Goal: Transaction & Acquisition: Purchase product/service

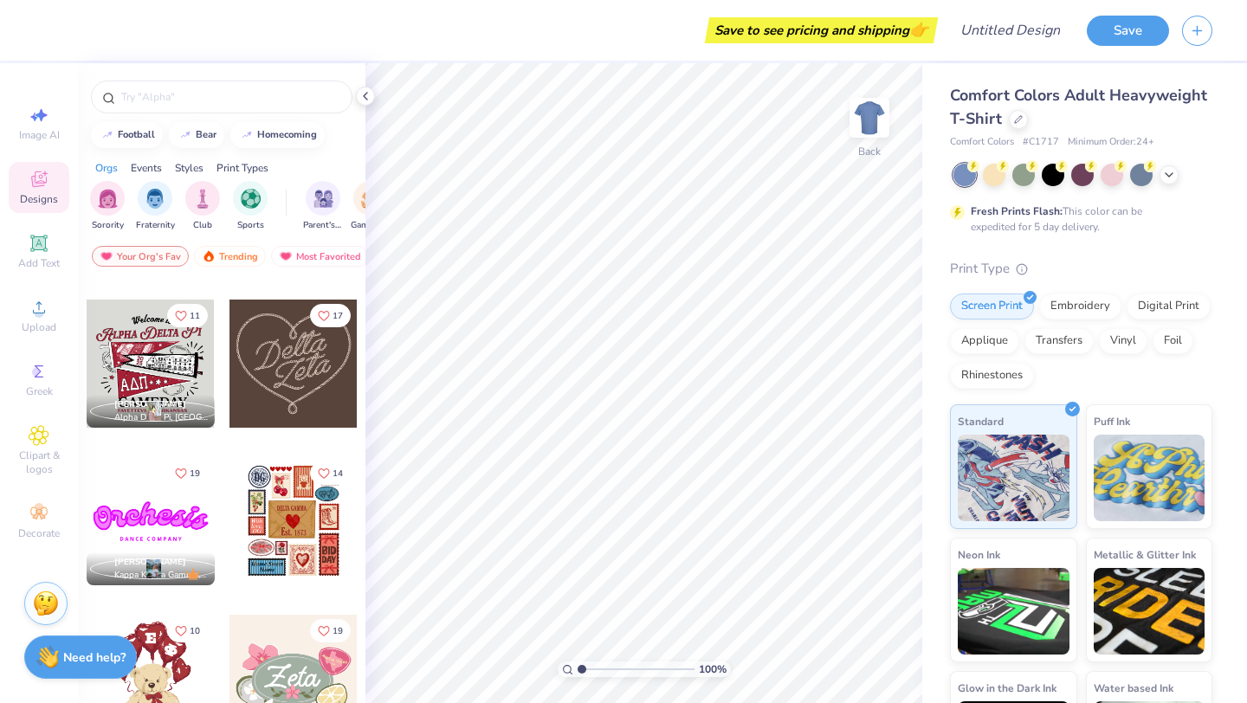
click at [1023, 111] on div "Comfort Colors Adult Heavyweight T-Shirt" at bounding box center [1081, 107] width 262 height 47
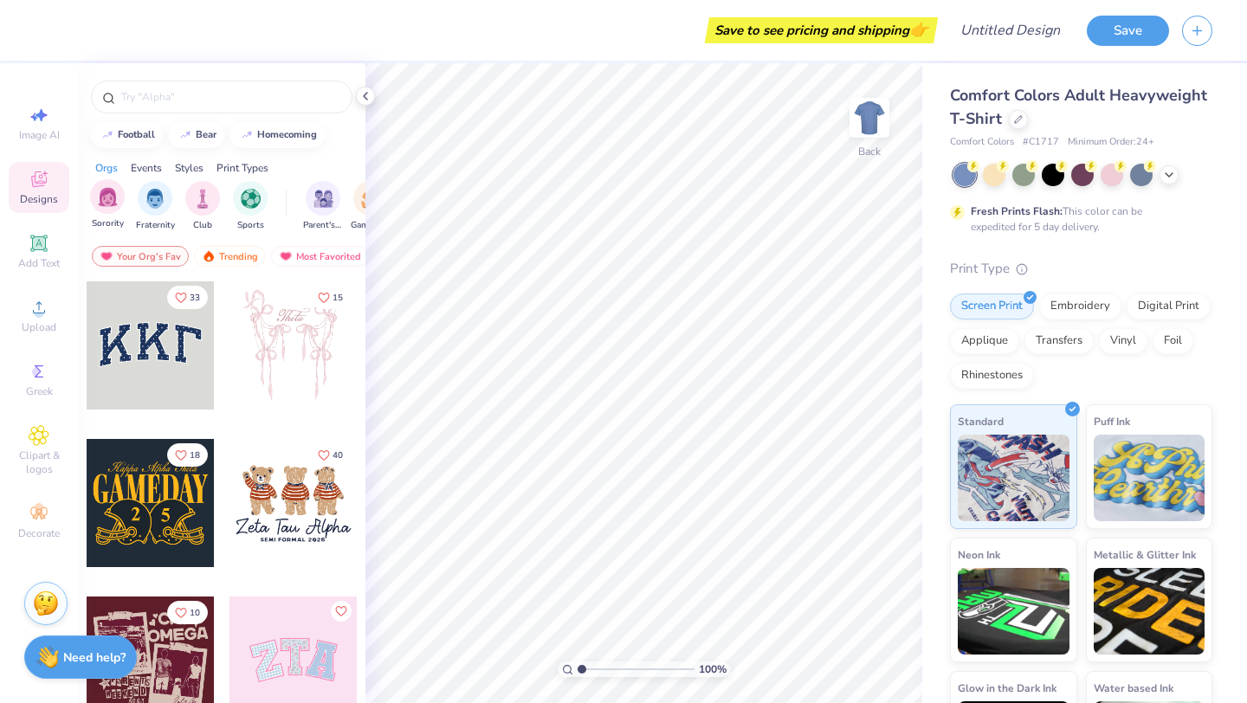
click at [116, 214] on div "Sorority" at bounding box center [107, 204] width 35 height 51
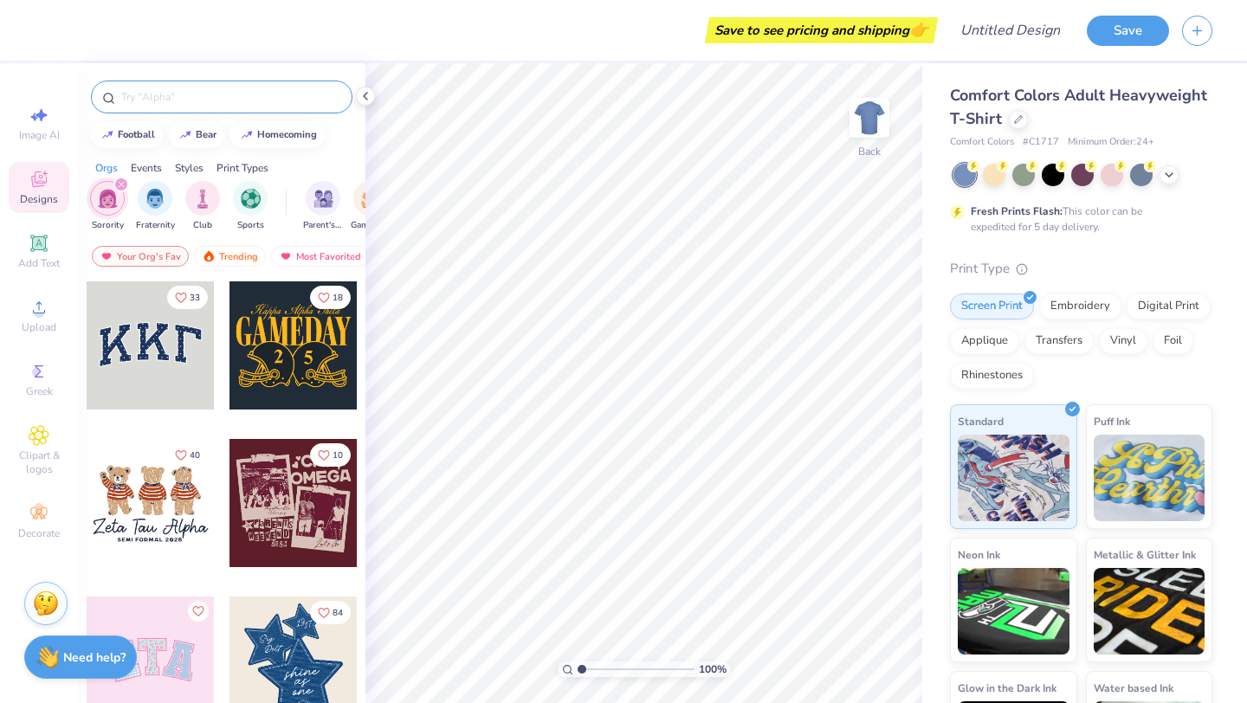
click at [248, 103] on input "text" at bounding box center [231, 96] width 222 height 17
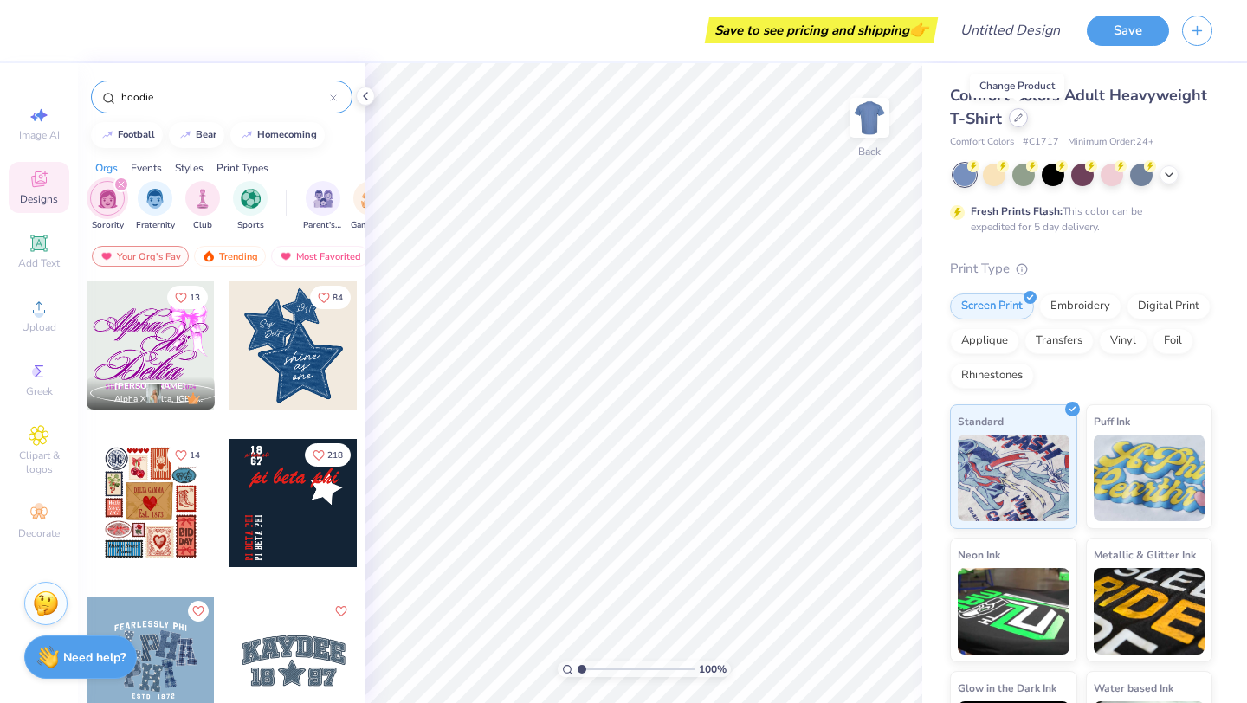
type input "hoodie"
click at [1015, 110] on div at bounding box center [1018, 117] width 19 height 19
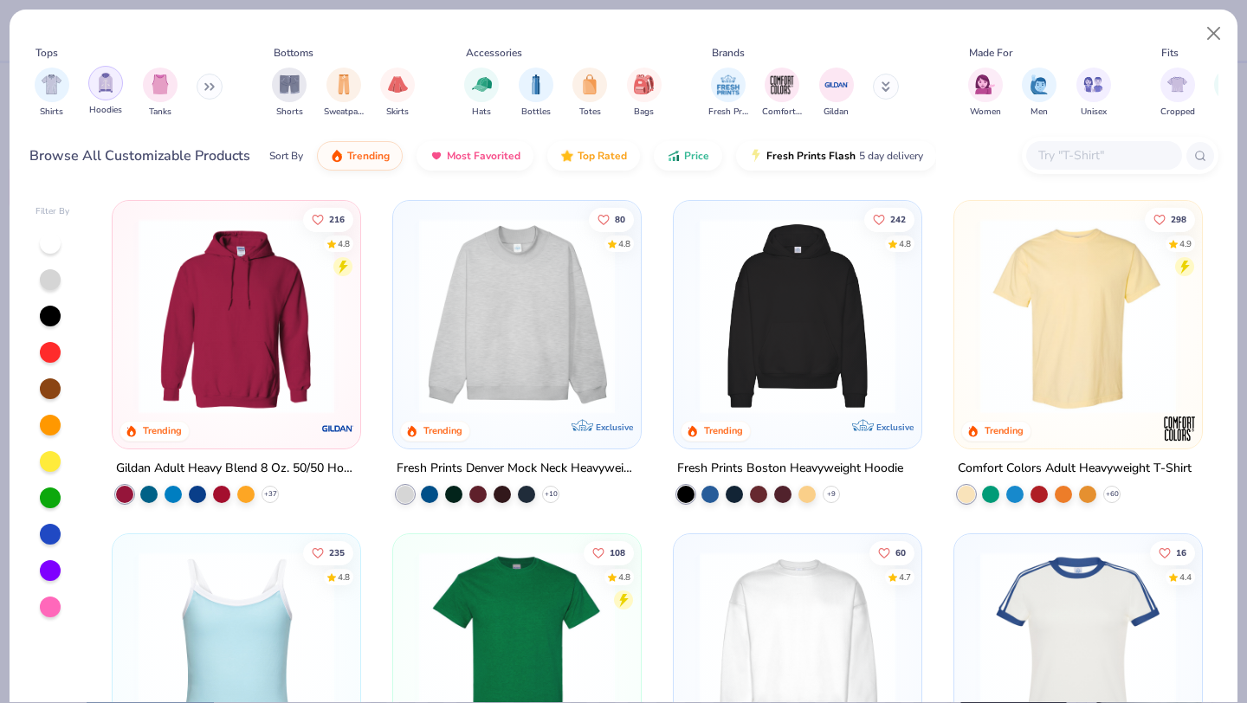
click at [117, 88] on div "filter for Hoodies" at bounding box center [105, 83] width 35 height 35
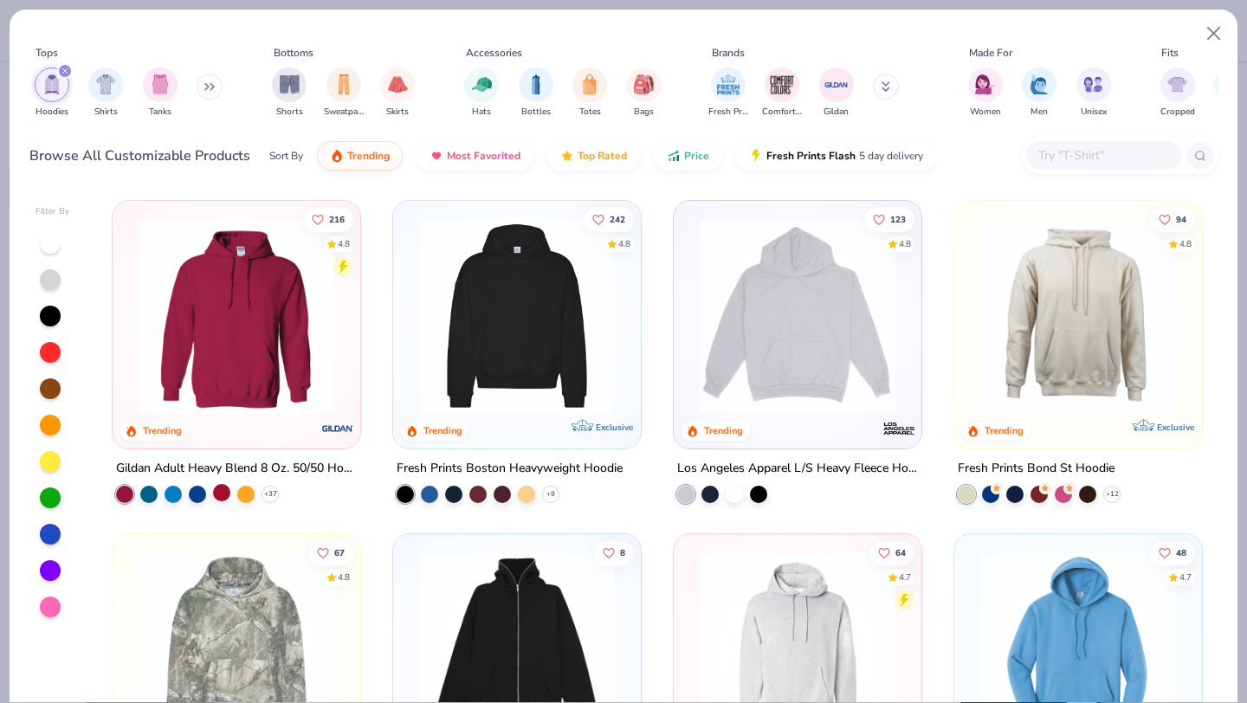
click at [222, 490] on div at bounding box center [221, 492] width 17 height 17
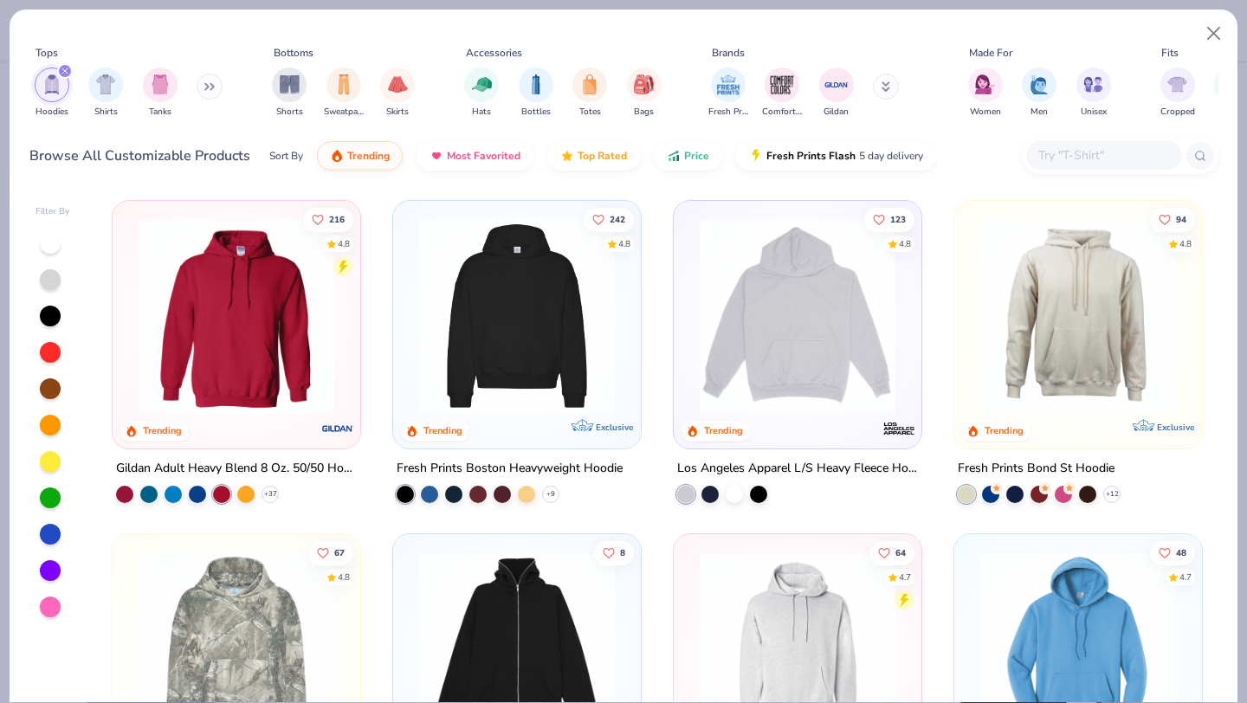
scroll to position [20, 0]
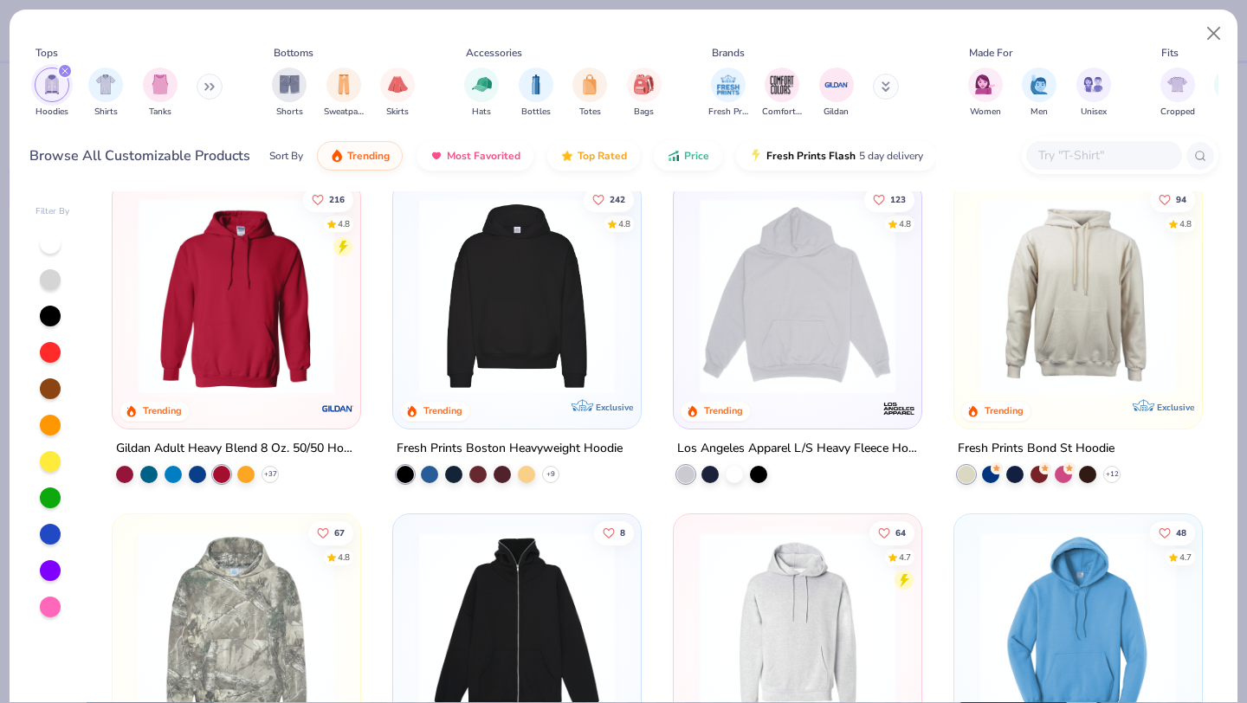
click at [48, 217] on div "Filter By" at bounding box center [53, 211] width 35 height 13
click at [269, 473] on icon at bounding box center [270, 475] width 14 height 14
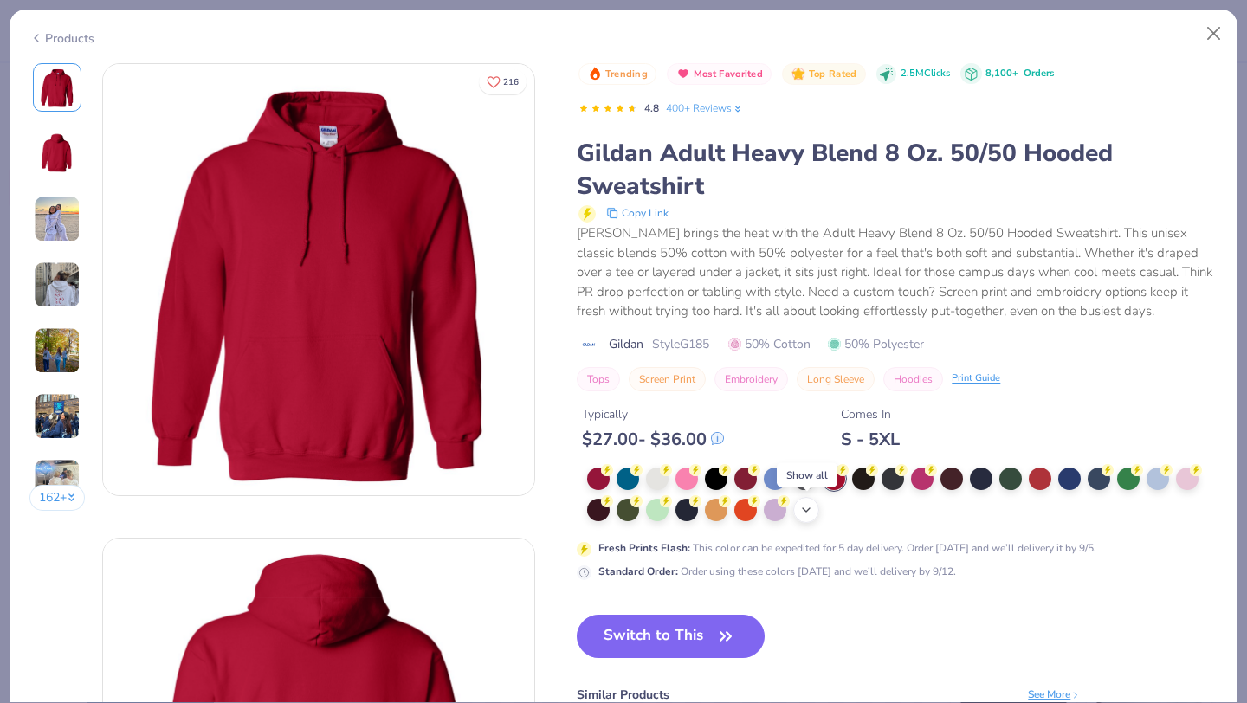
click at [811, 511] on icon at bounding box center [807, 510] width 14 height 14
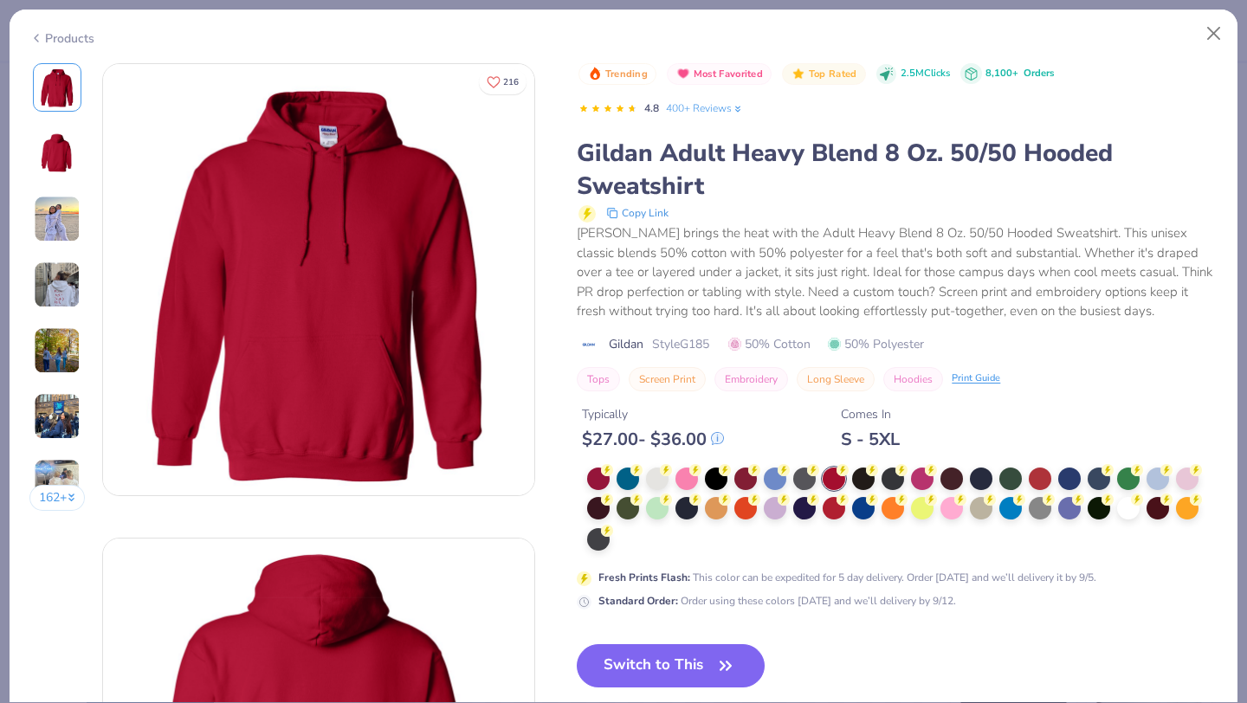
click at [55, 33] on div "Products" at bounding box center [61, 38] width 65 height 18
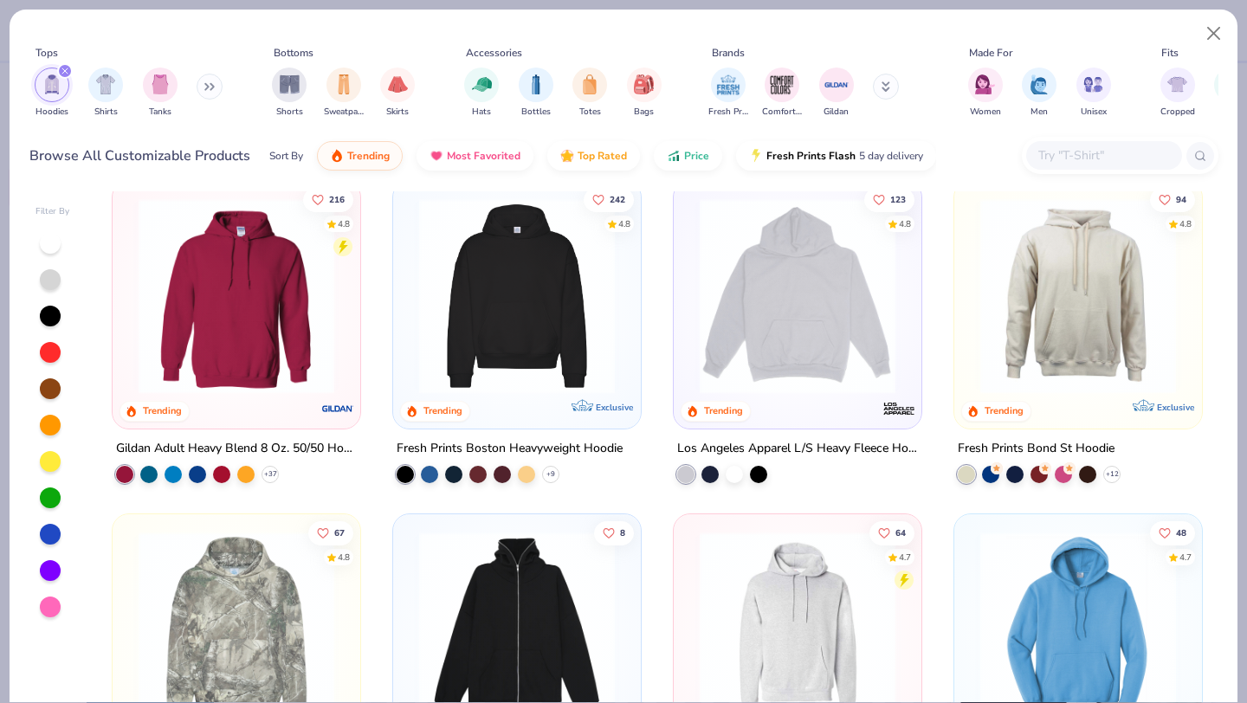
click at [208, 86] on icon at bounding box center [209, 86] width 10 height 9
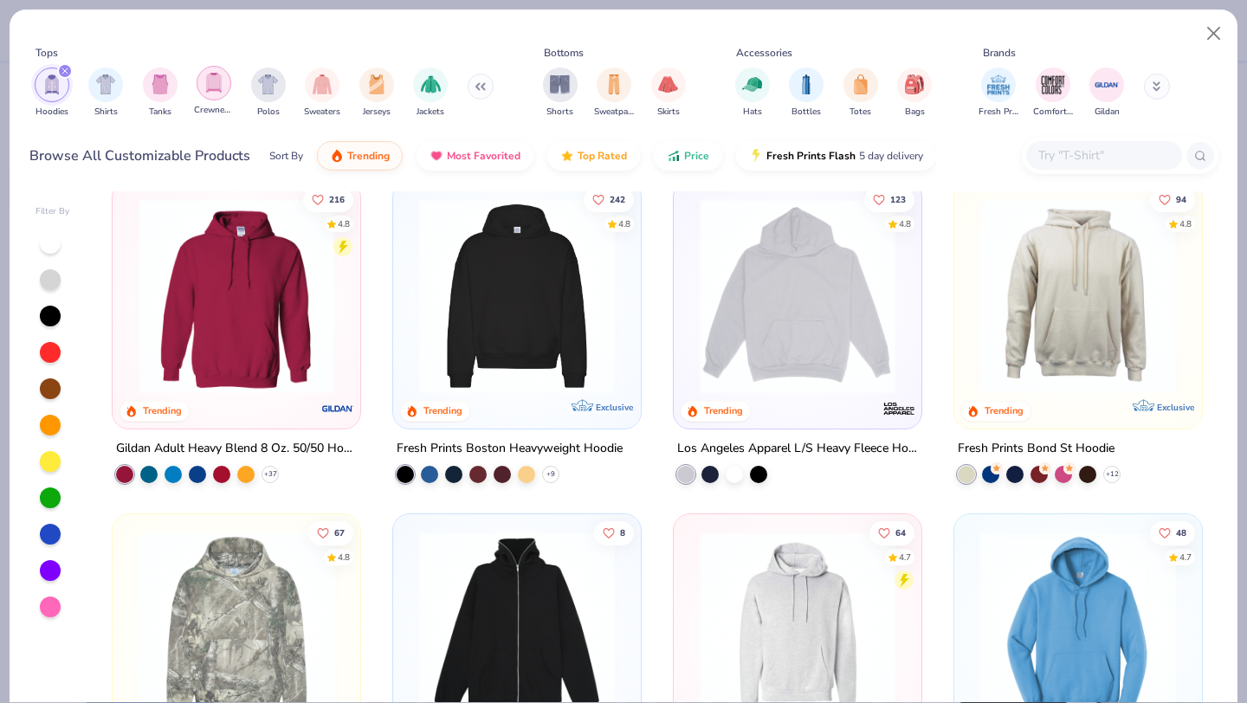
click at [217, 89] on img "filter for Crewnecks" at bounding box center [213, 83] width 19 height 20
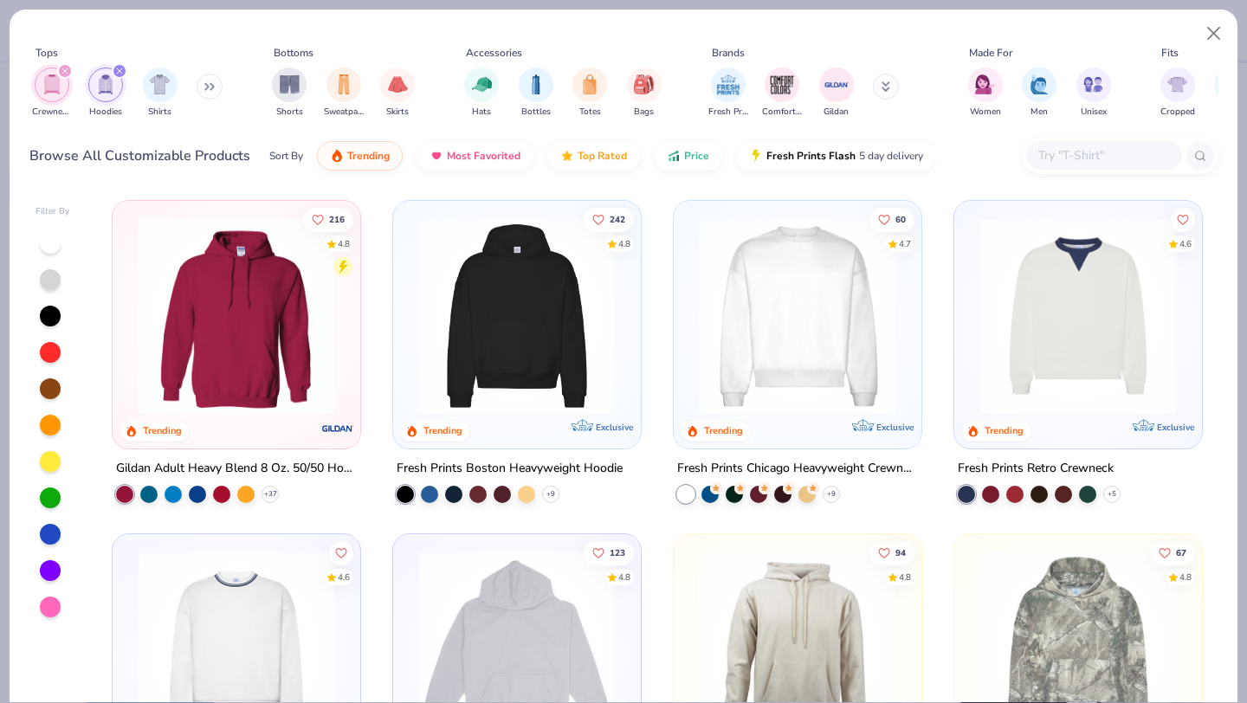
click at [120, 70] on icon "filter for Hoodies" at bounding box center [119, 70] width 5 height 5
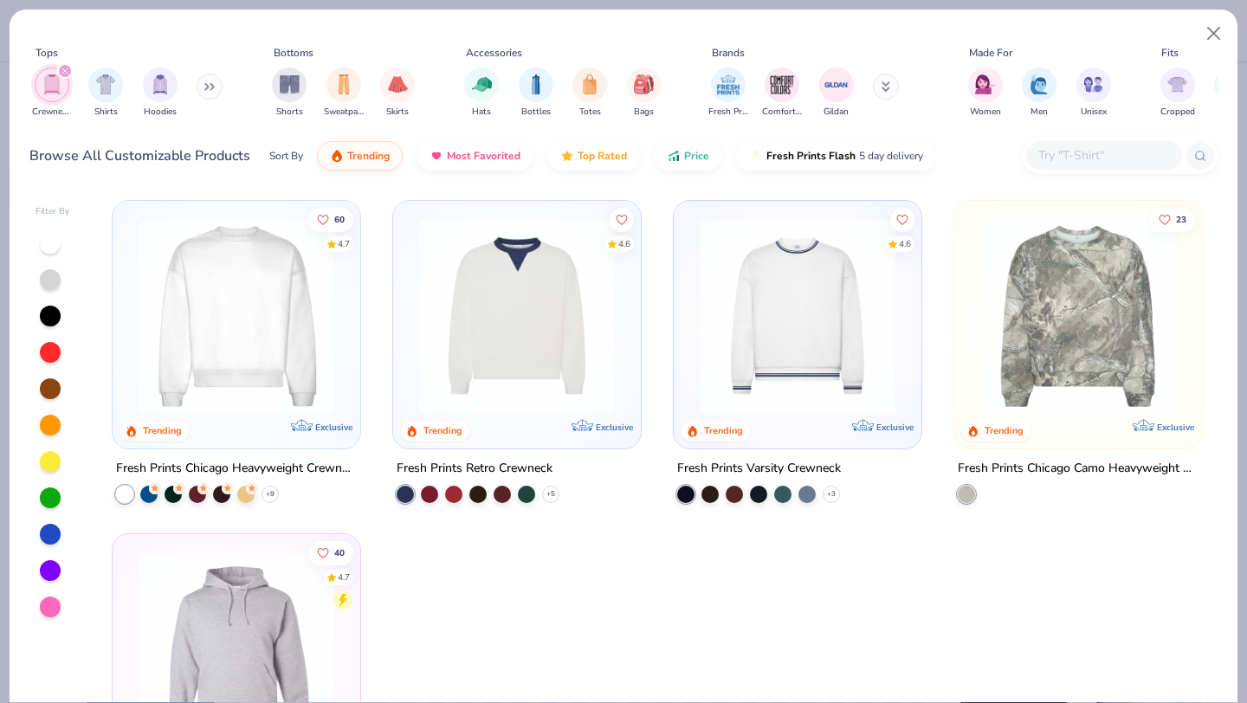
click at [812, 347] on img at bounding box center [797, 316] width 213 height 196
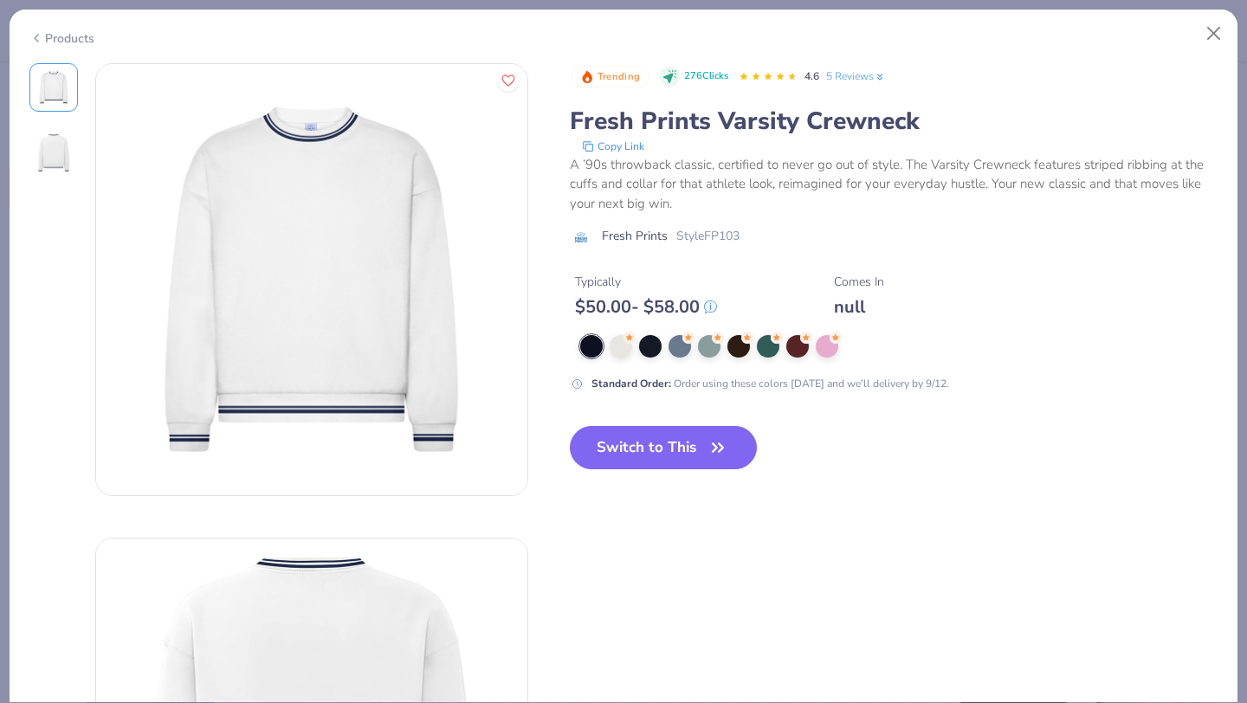
click at [62, 39] on div "Products" at bounding box center [61, 38] width 65 height 18
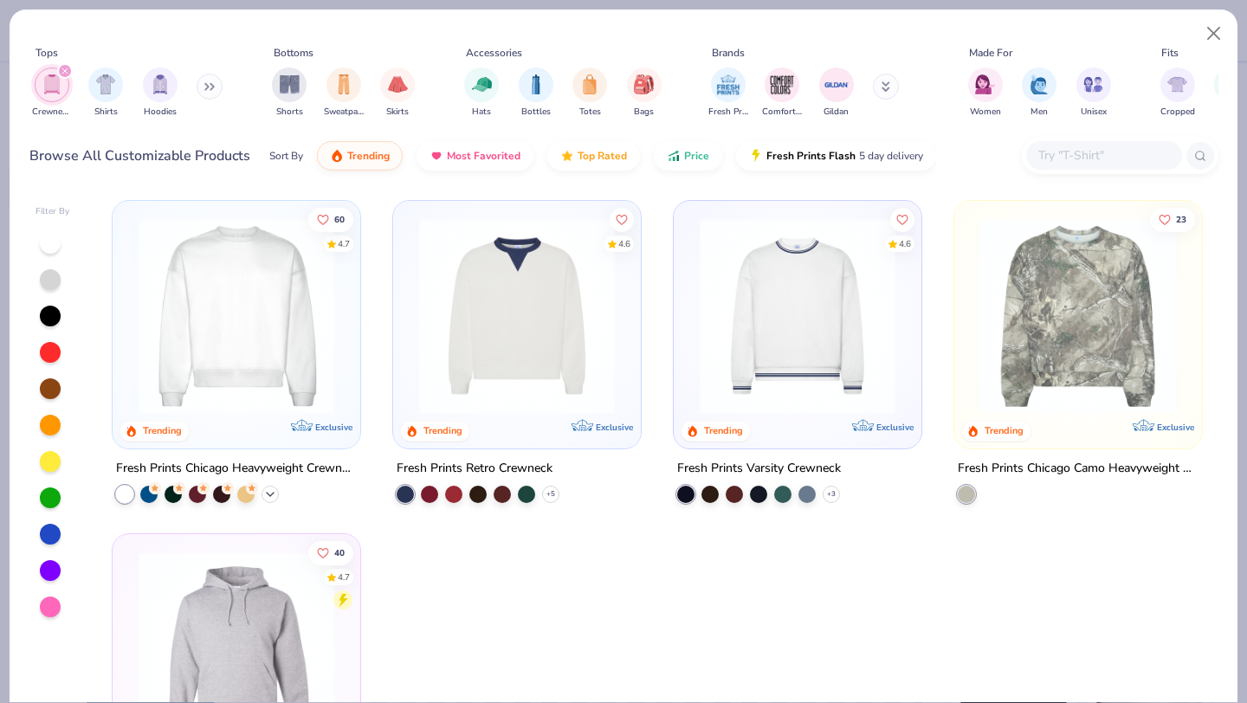
click at [271, 493] on polyline at bounding box center [270, 494] width 7 height 3
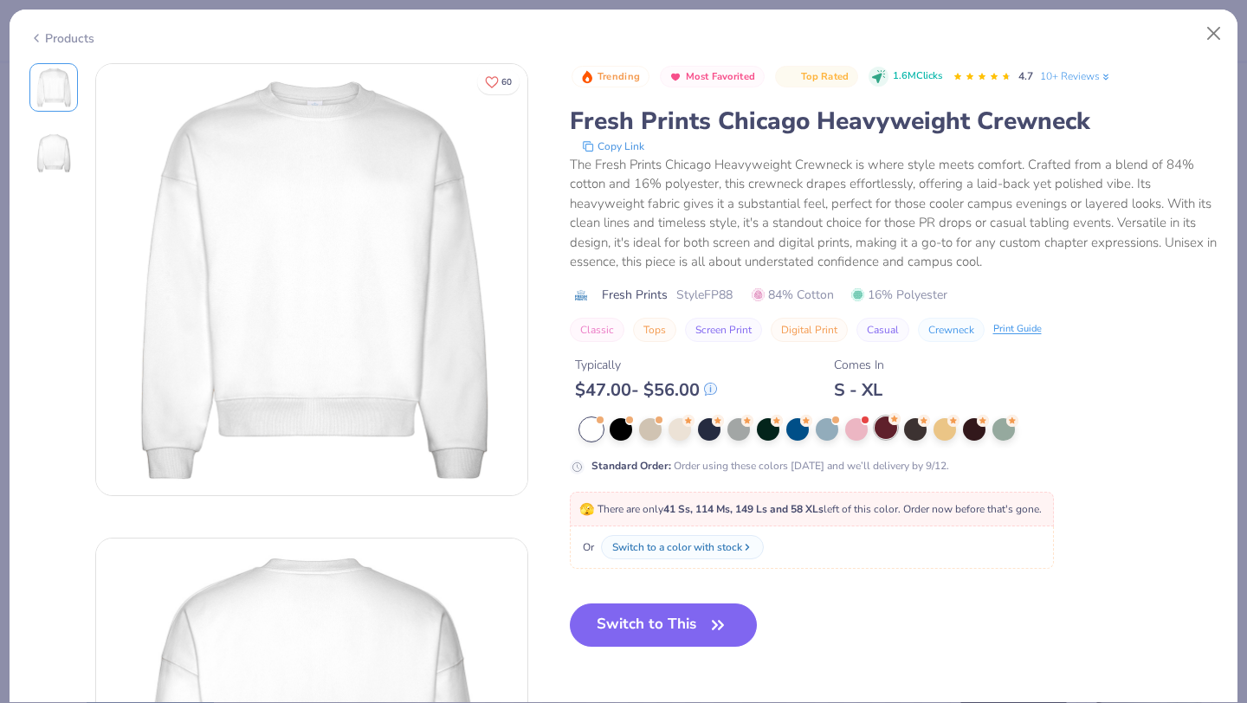
click at [885, 426] on div at bounding box center [886, 428] width 23 height 23
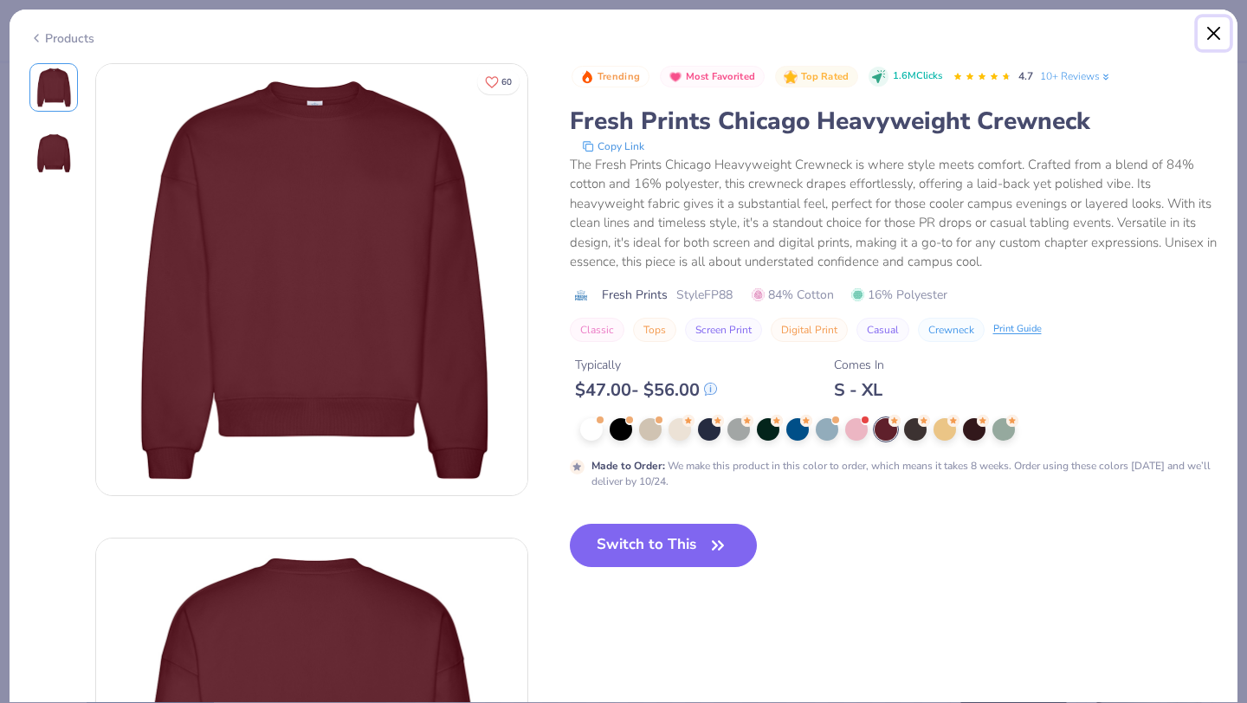
click at [1221, 26] on button "Close" at bounding box center [1214, 33] width 33 height 33
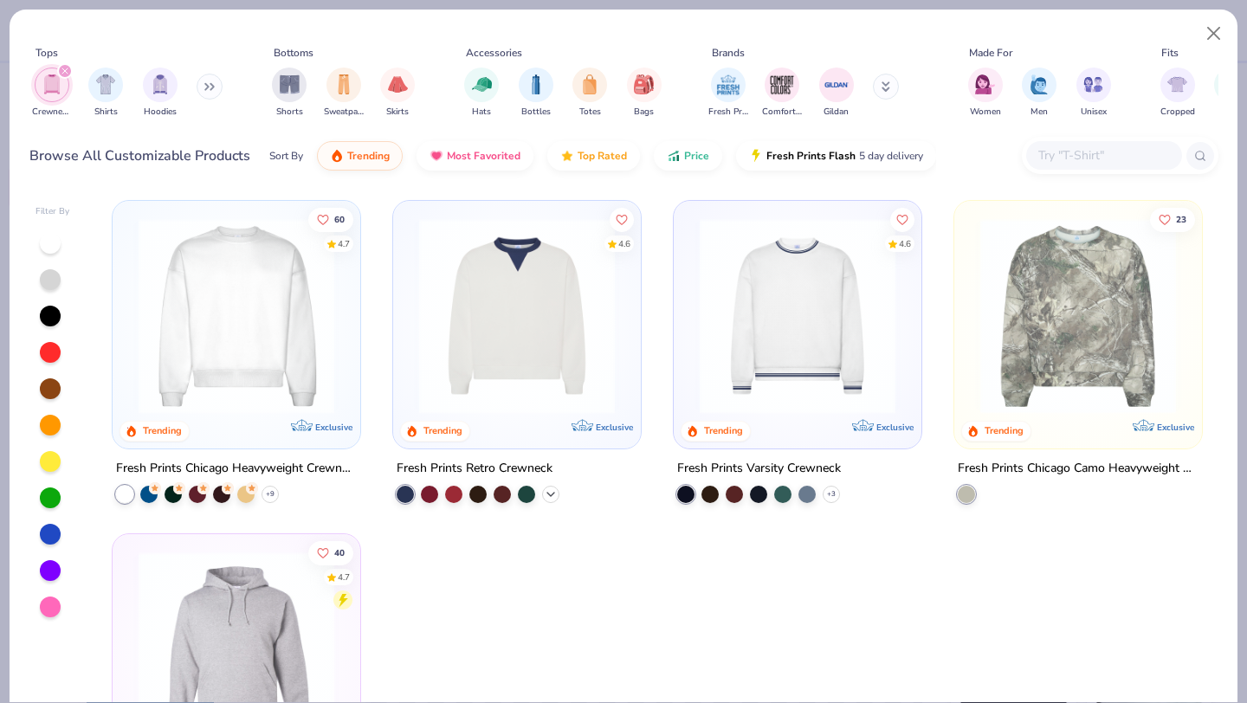
click at [549, 493] on polyline at bounding box center [550, 494] width 7 height 3
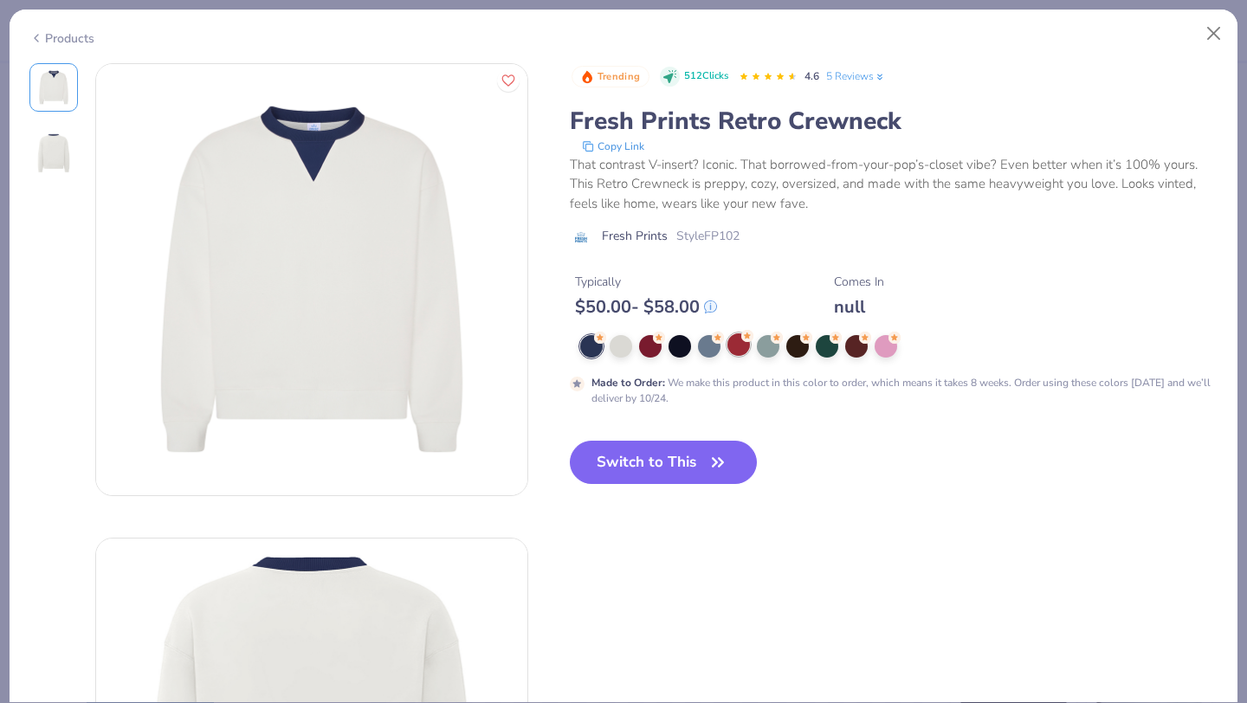
click at [732, 346] on div at bounding box center [739, 344] width 23 height 23
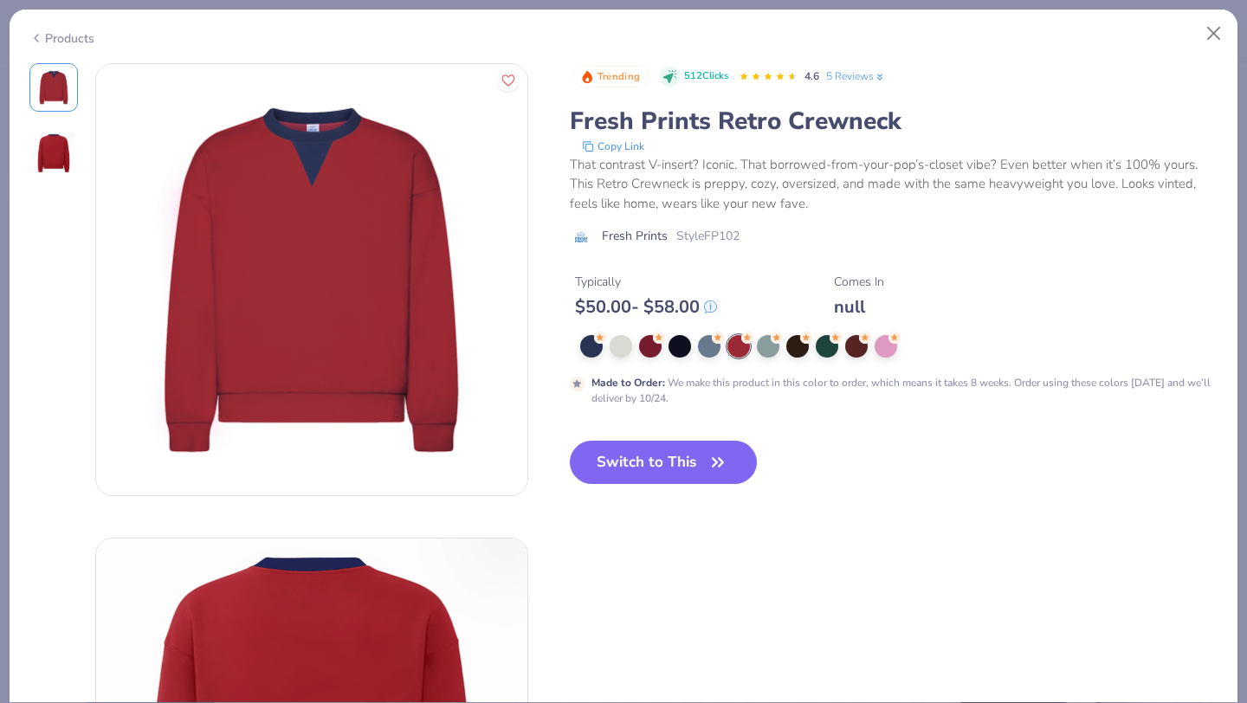
click at [320, 141] on img at bounding box center [311, 279] width 431 height 431
click at [622, 465] on button "Switch to This" at bounding box center [664, 462] width 188 height 43
type textarea "x"
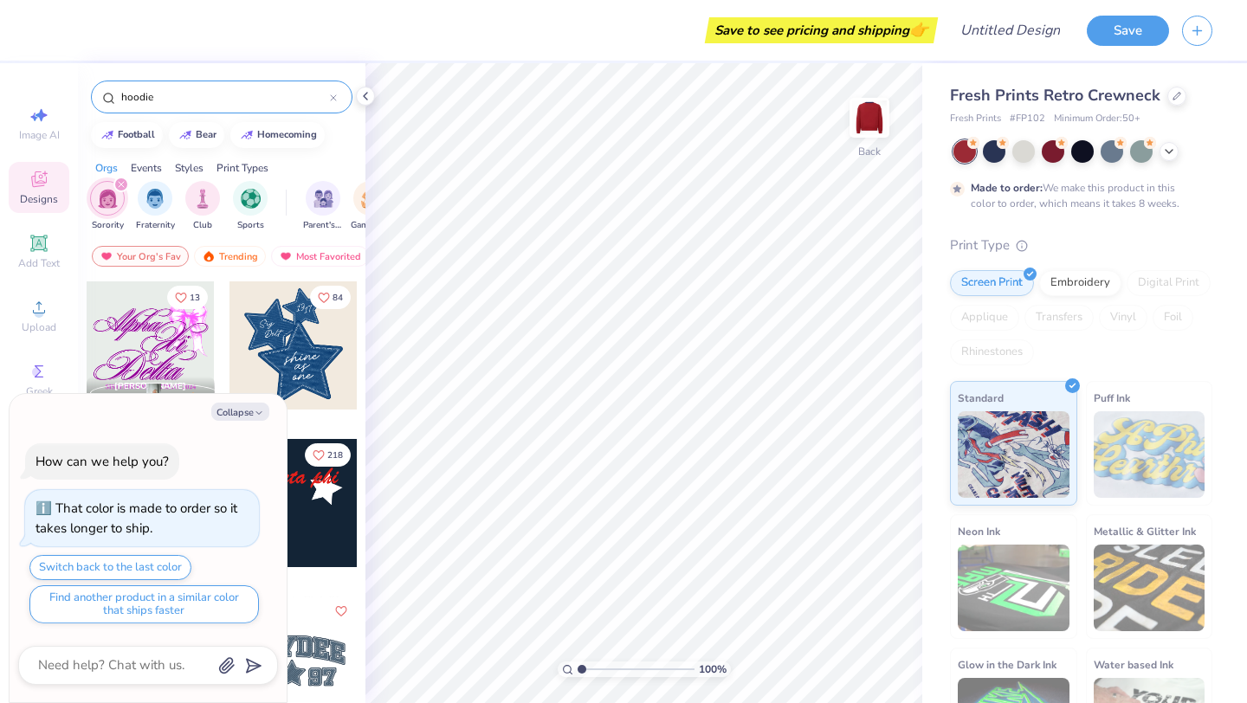
click at [335, 94] on icon at bounding box center [333, 97] width 7 height 7
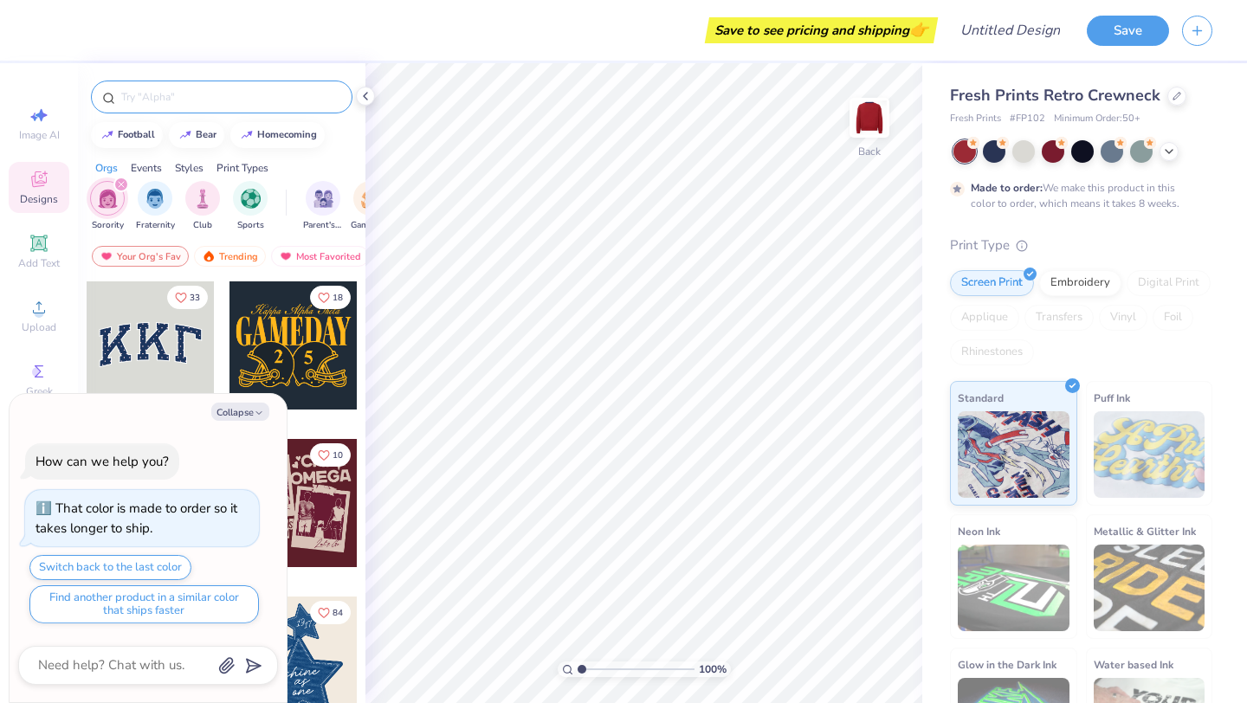
click at [199, 81] on div at bounding box center [222, 97] width 262 height 33
click at [241, 412] on button "Collapse" at bounding box center [240, 412] width 58 height 18
type textarea "x"
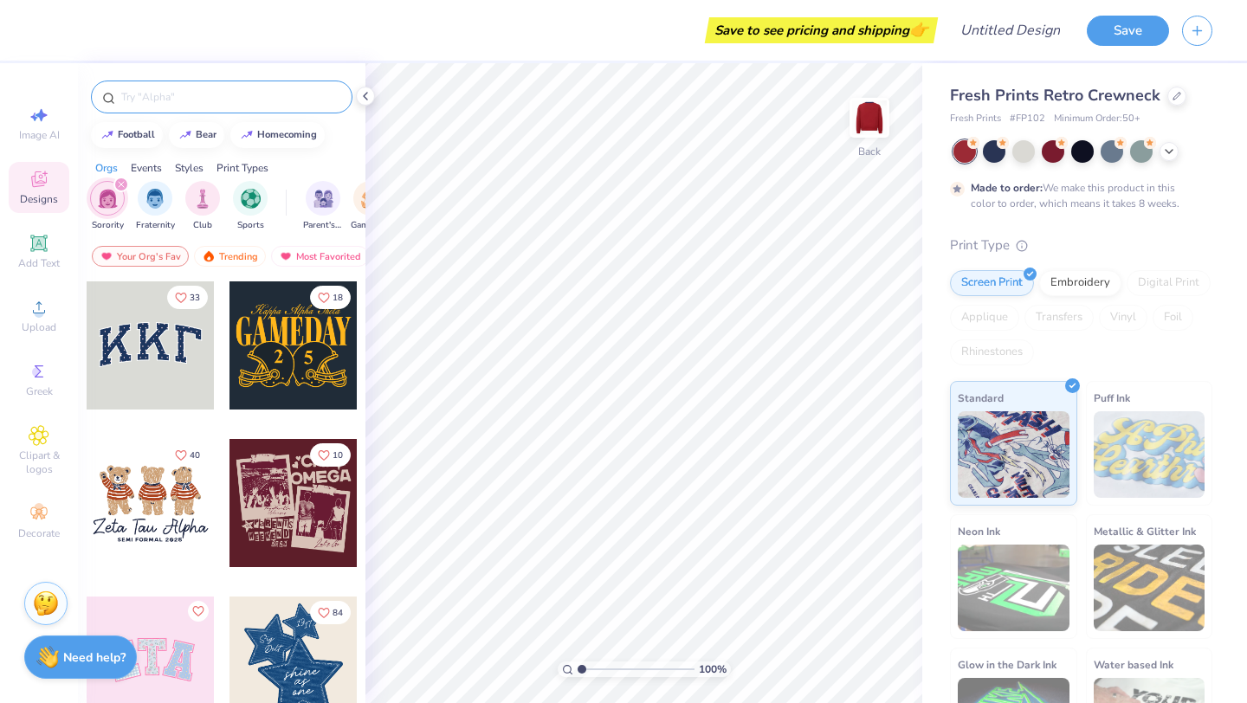
click at [189, 100] on input "text" at bounding box center [231, 96] width 222 height 17
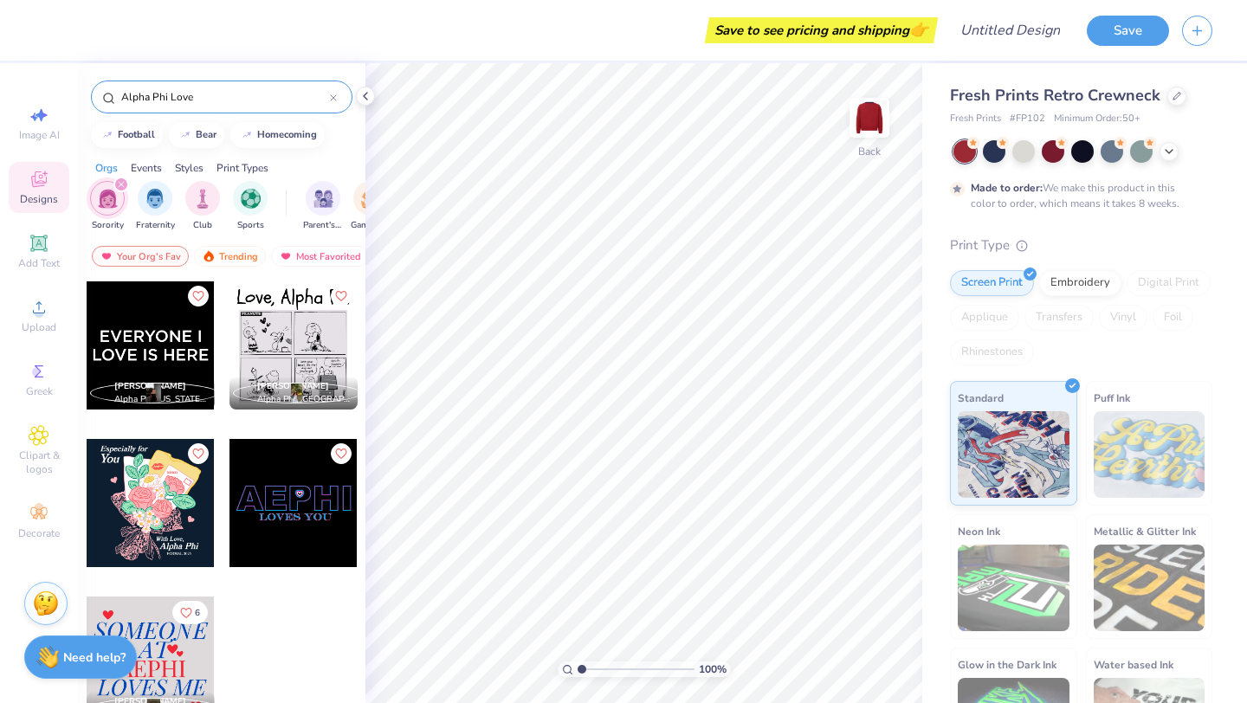
type input "Alpha Phi Love"
click at [45, 247] on icon at bounding box center [38, 243] width 16 height 16
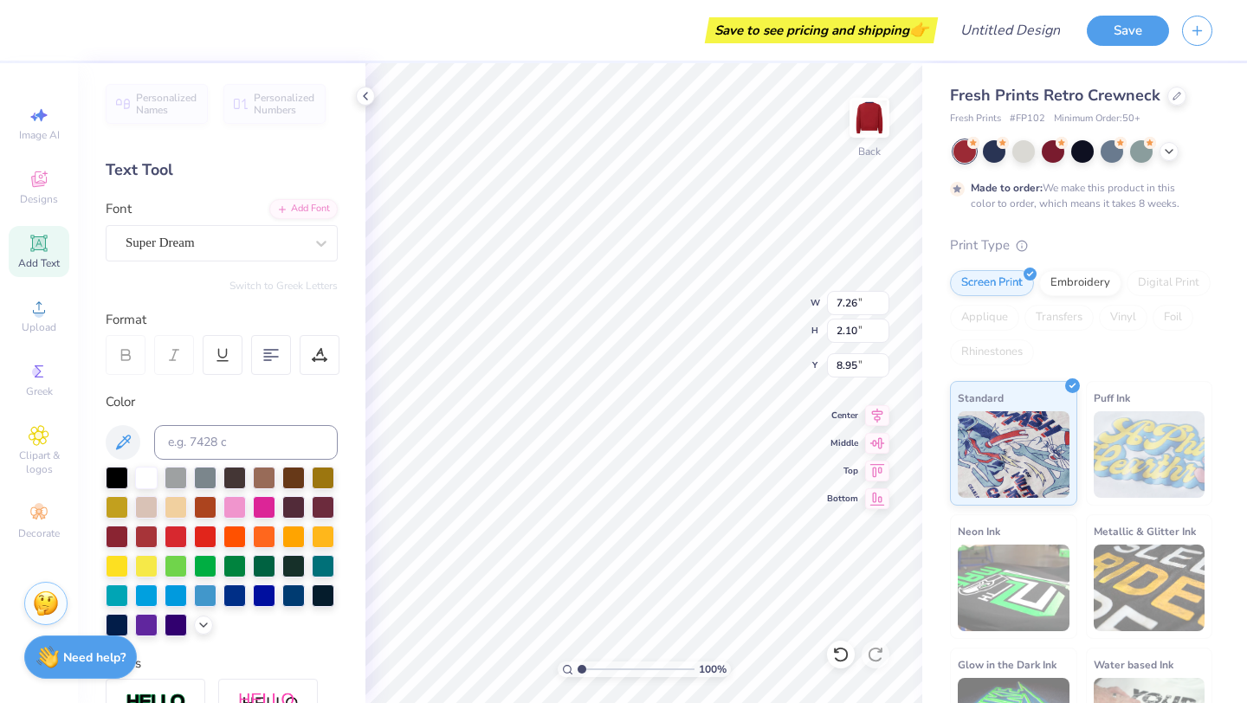
type input "1.95"
click at [193, 447] on input at bounding box center [246, 442] width 184 height 35
click at [364, 96] on polyline at bounding box center [365, 96] width 3 height 7
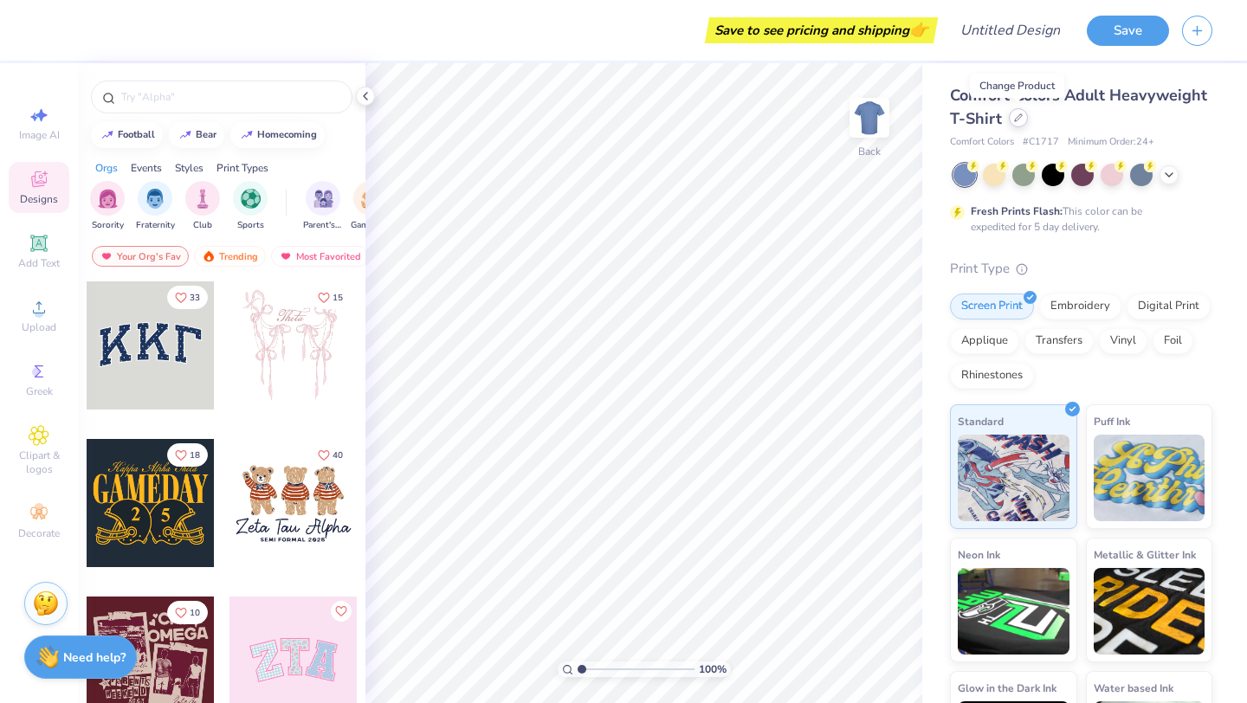
click at [1016, 120] on icon at bounding box center [1018, 117] width 7 height 7
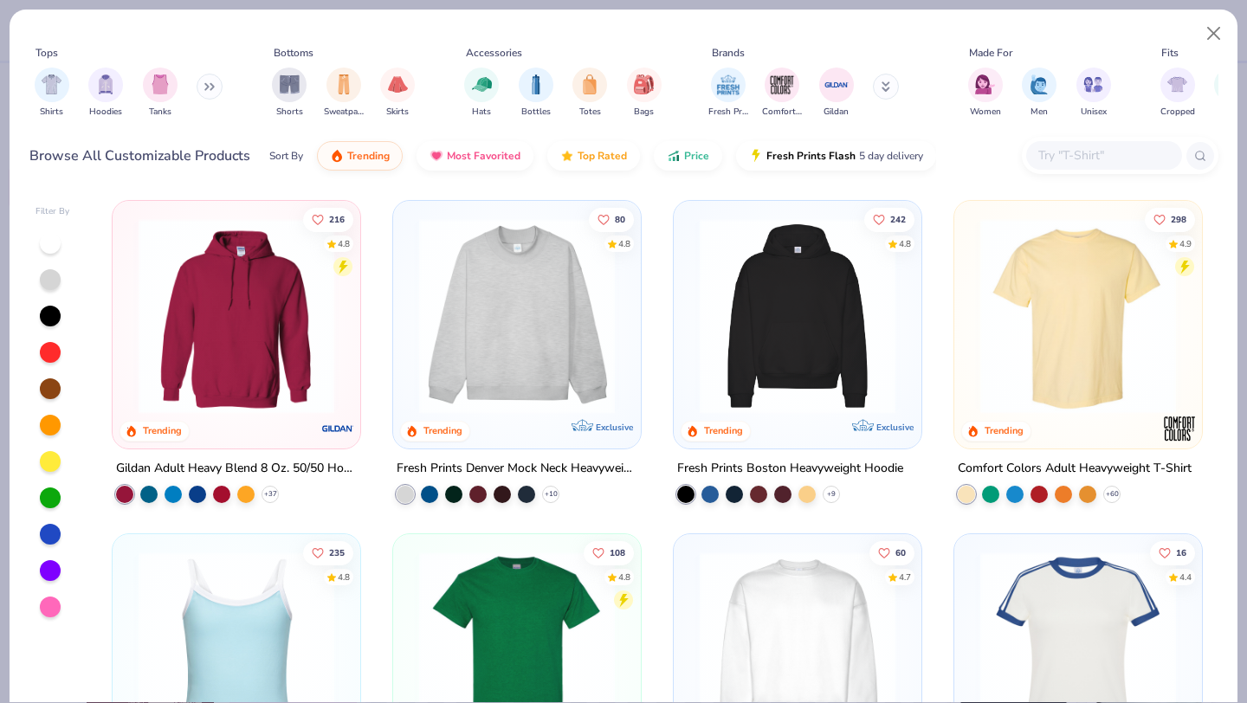
click at [211, 93] on button at bounding box center [210, 87] width 26 height 26
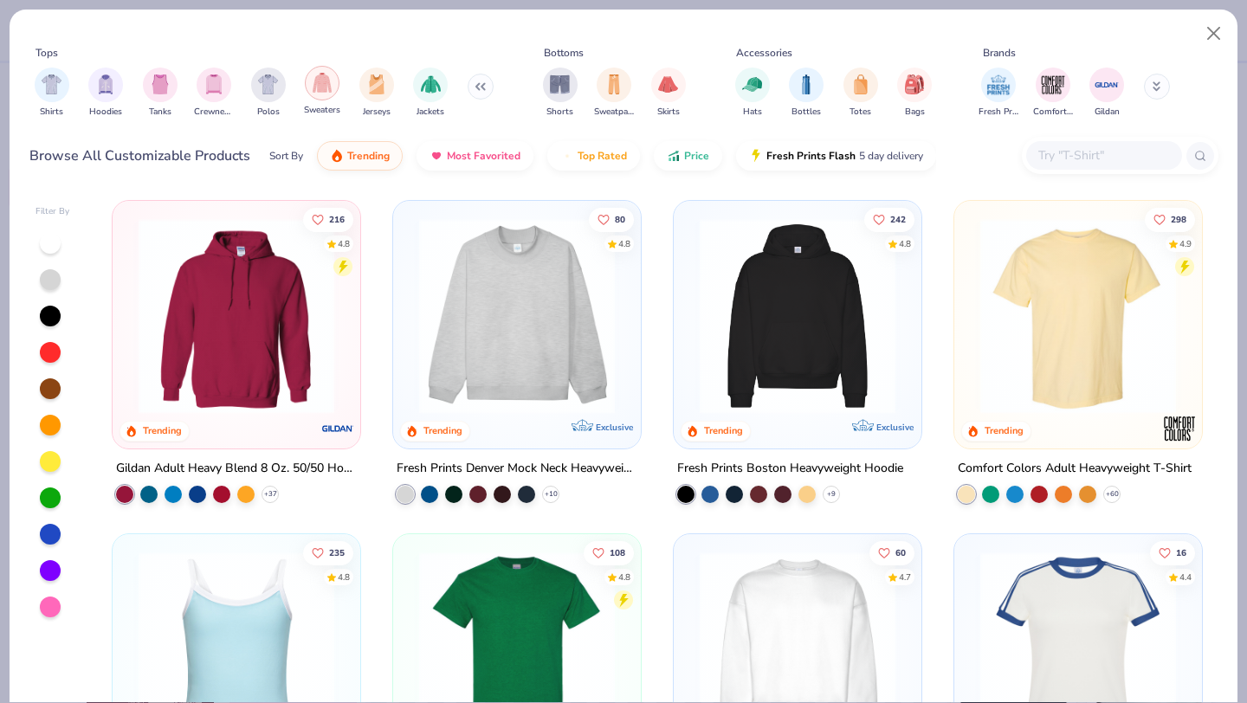
click at [325, 91] on img "filter for Sweaters" at bounding box center [323, 83] width 20 height 20
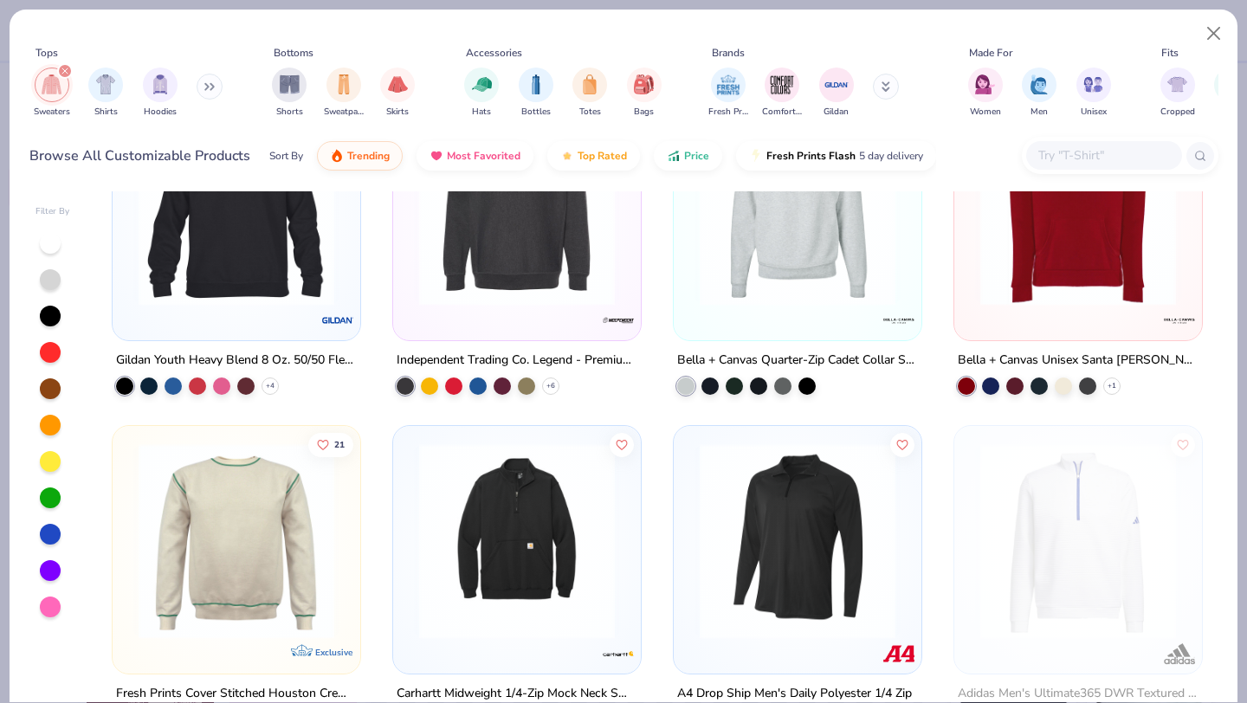
scroll to position [1734, 0]
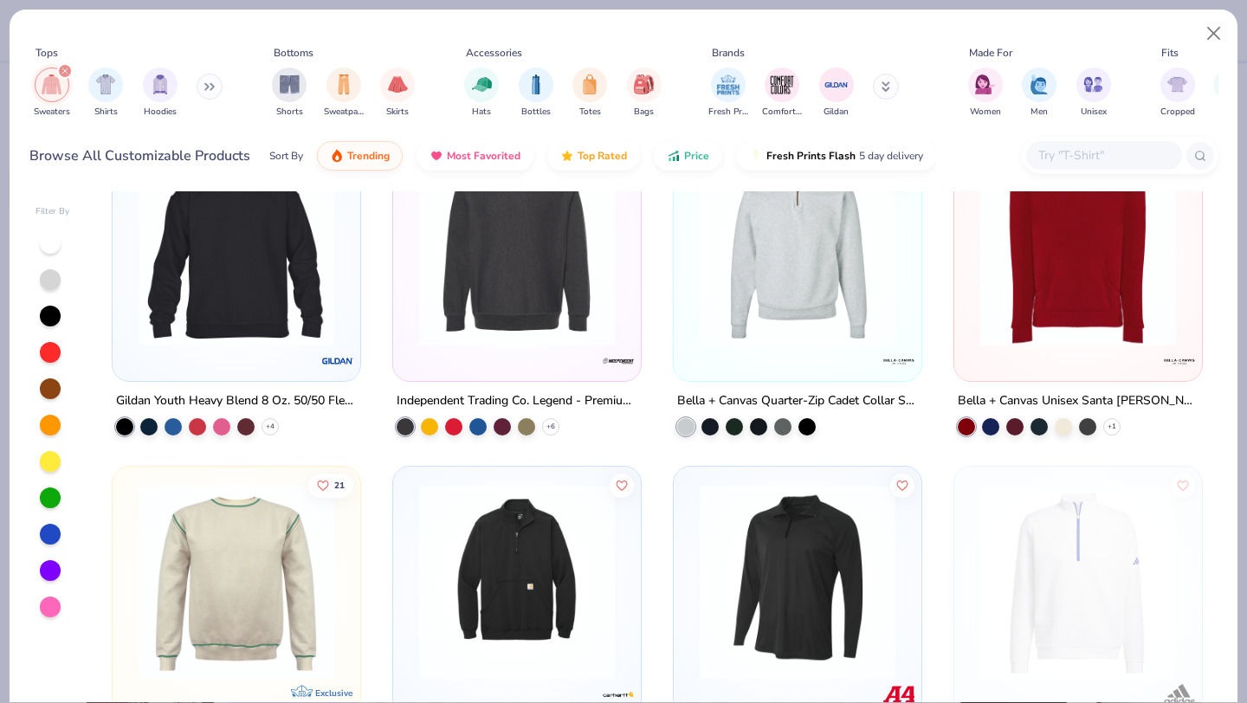
click at [201, 80] on button at bounding box center [210, 87] width 26 height 26
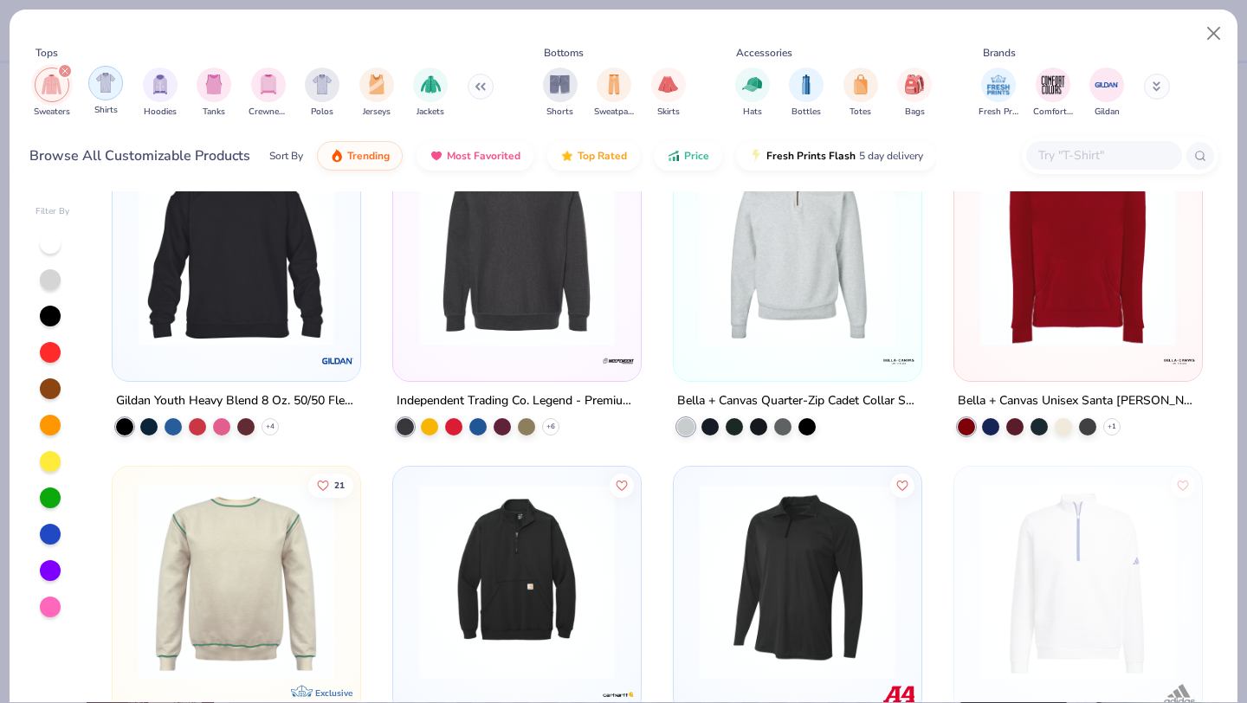
click at [113, 88] on img "filter for Shirts" at bounding box center [106, 83] width 20 height 20
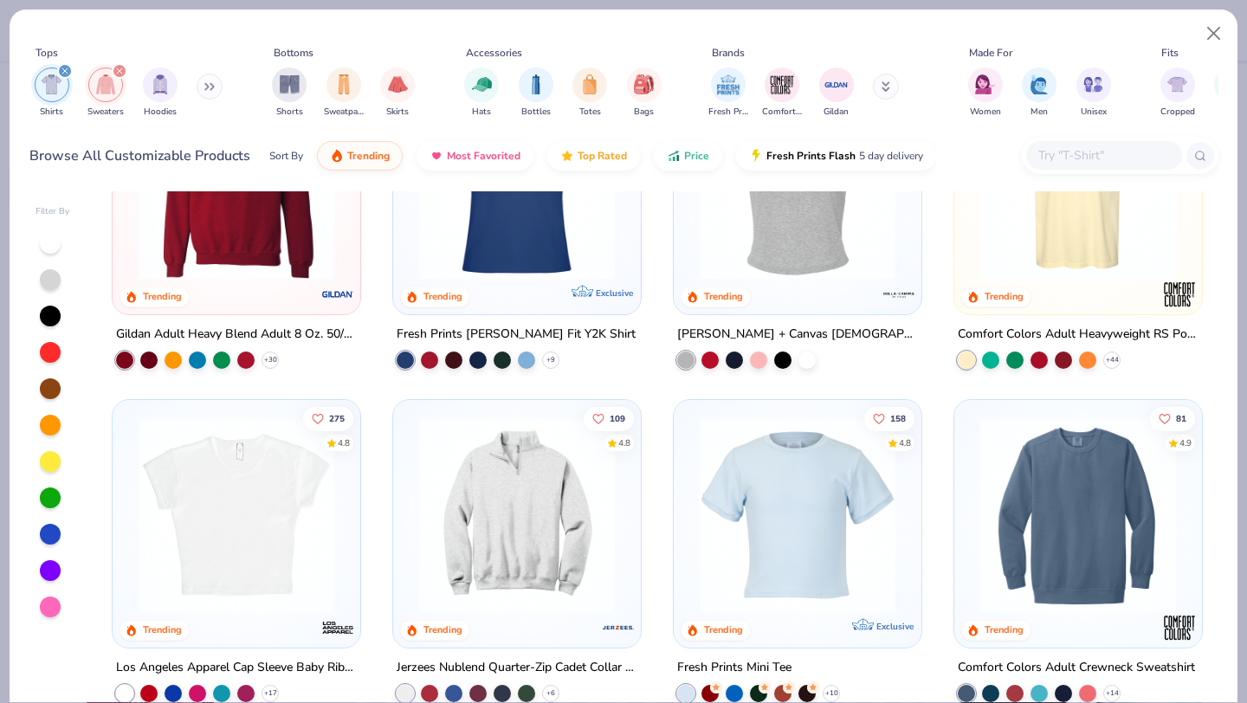
scroll to position [528, 0]
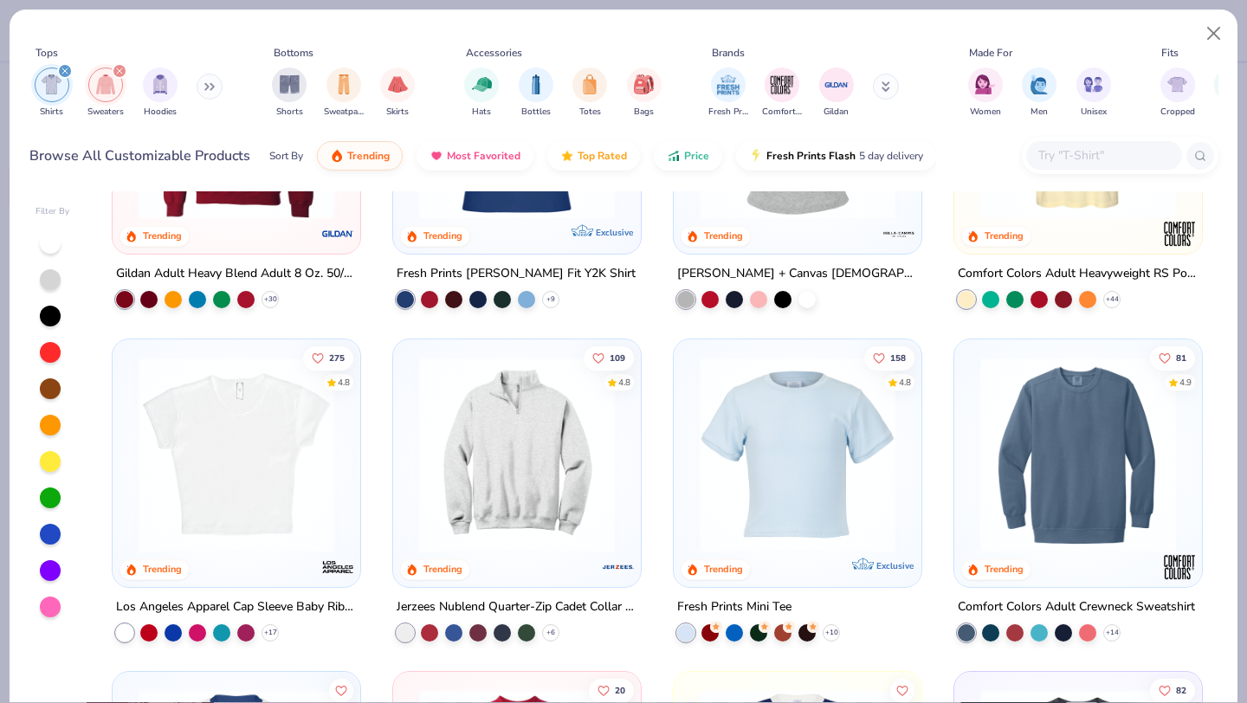
click at [1080, 398] on img at bounding box center [1078, 454] width 213 height 196
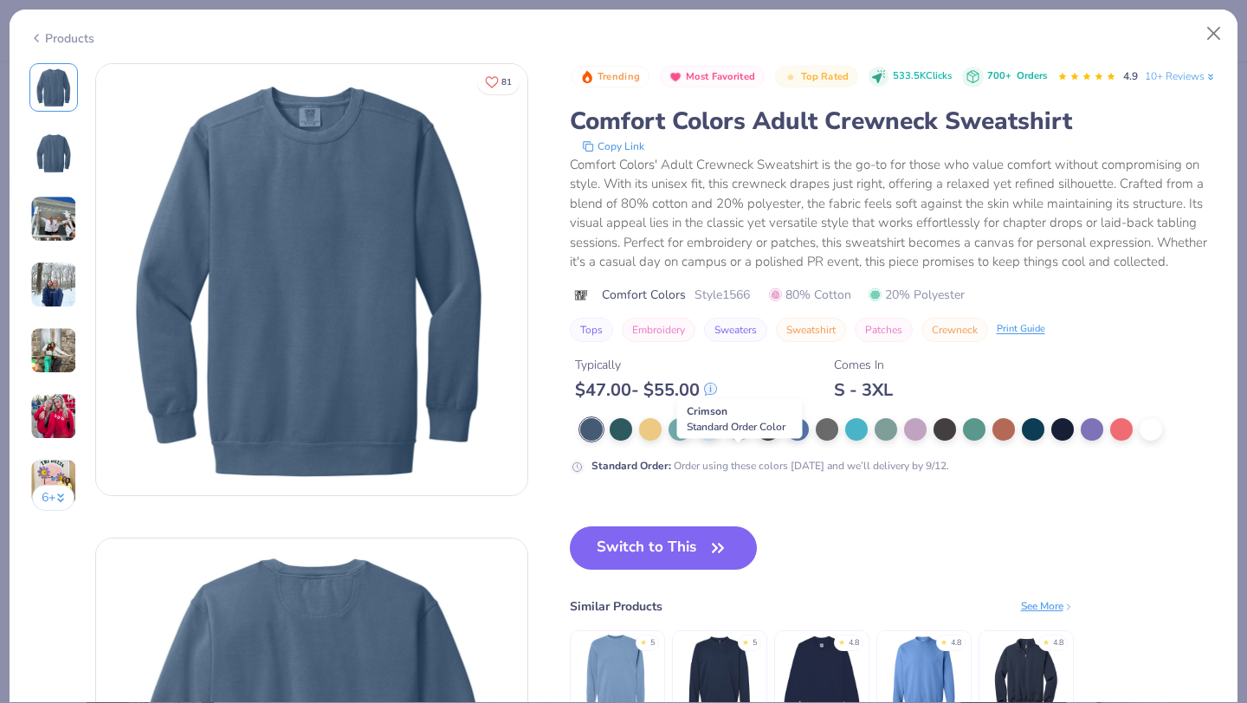
click at [741, 439] on div at bounding box center [739, 428] width 23 height 23
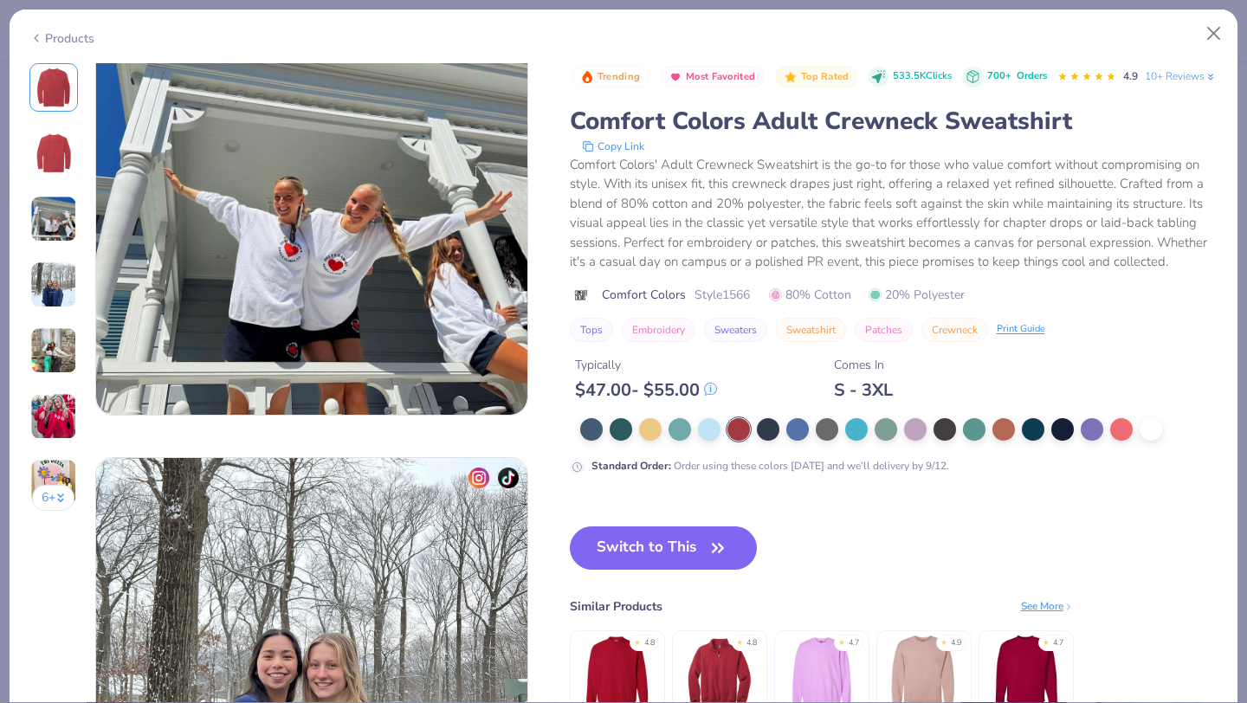
scroll to position [1033, 0]
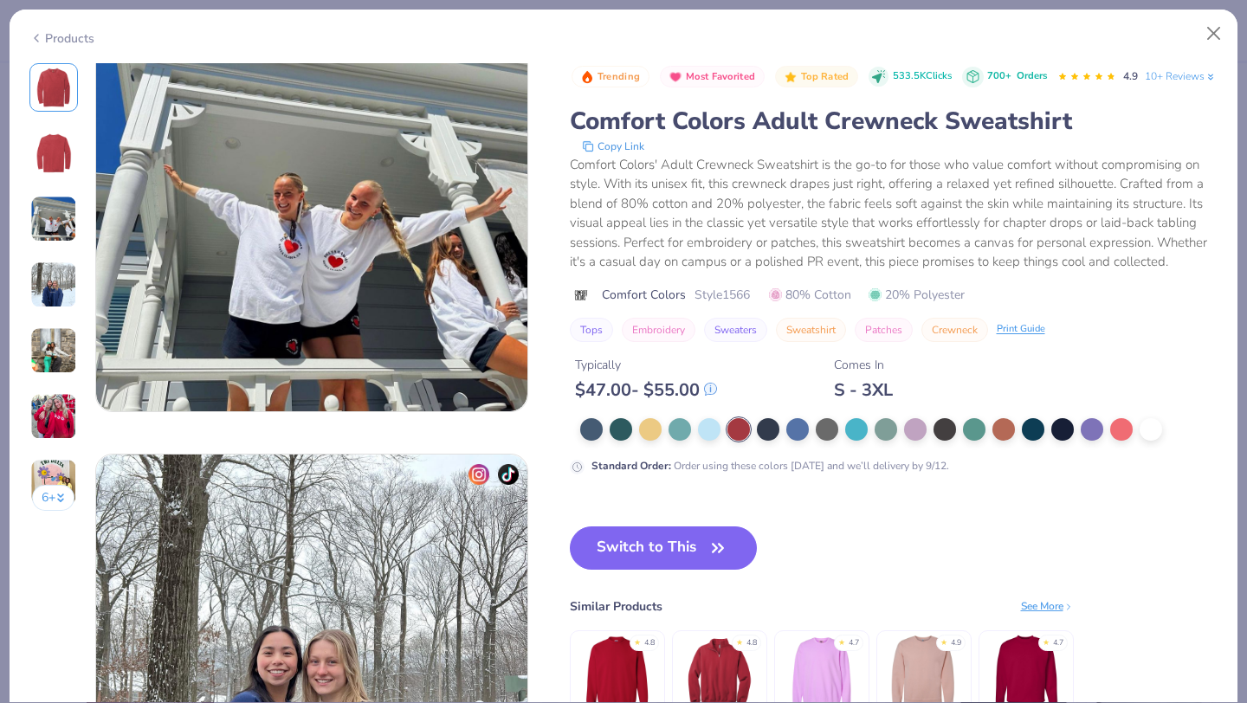
click at [1050, 614] on div "See More" at bounding box center [1047, 607] width 53 height 16
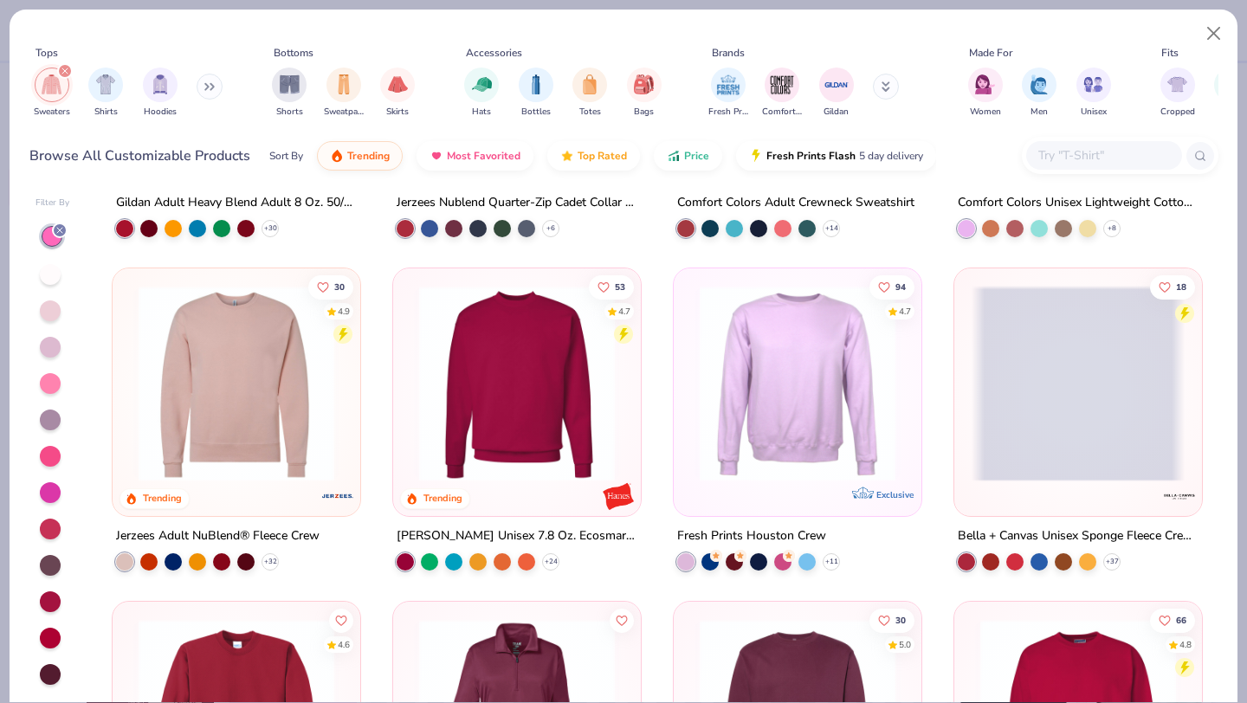
scroll to position [278, 0]
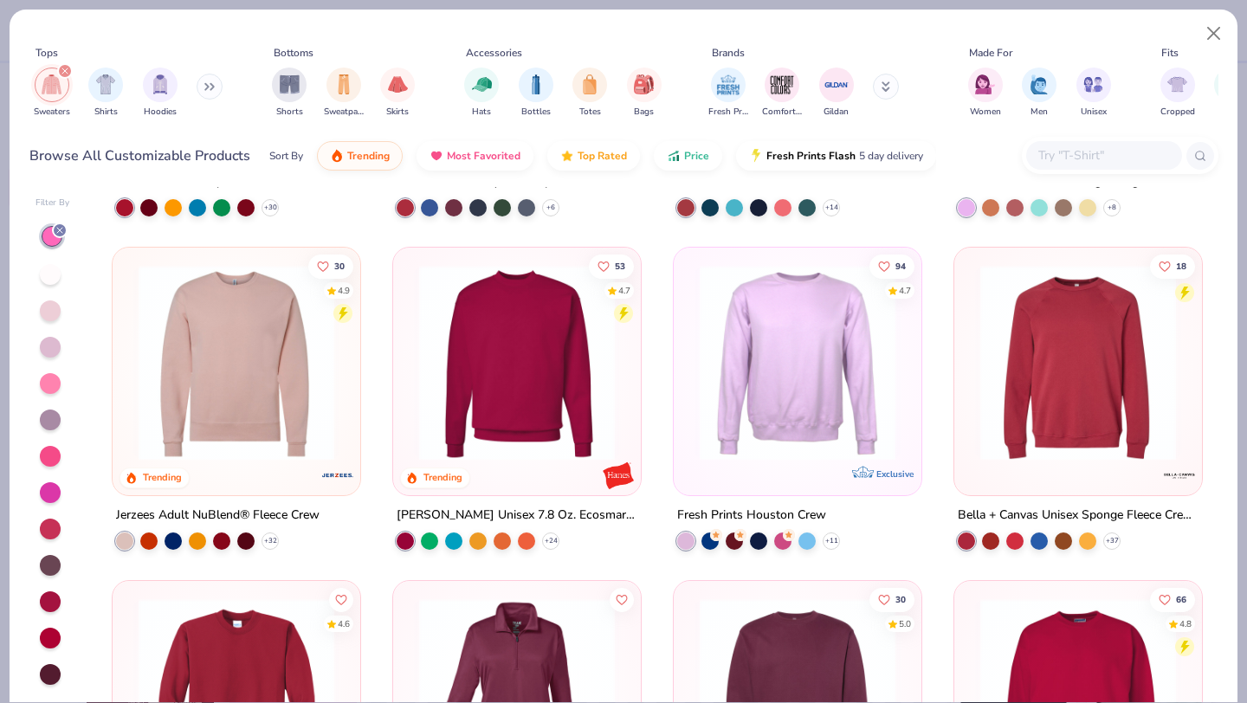
click at [537, 409] on img at bounding box center [517, 363] width 213 height 196
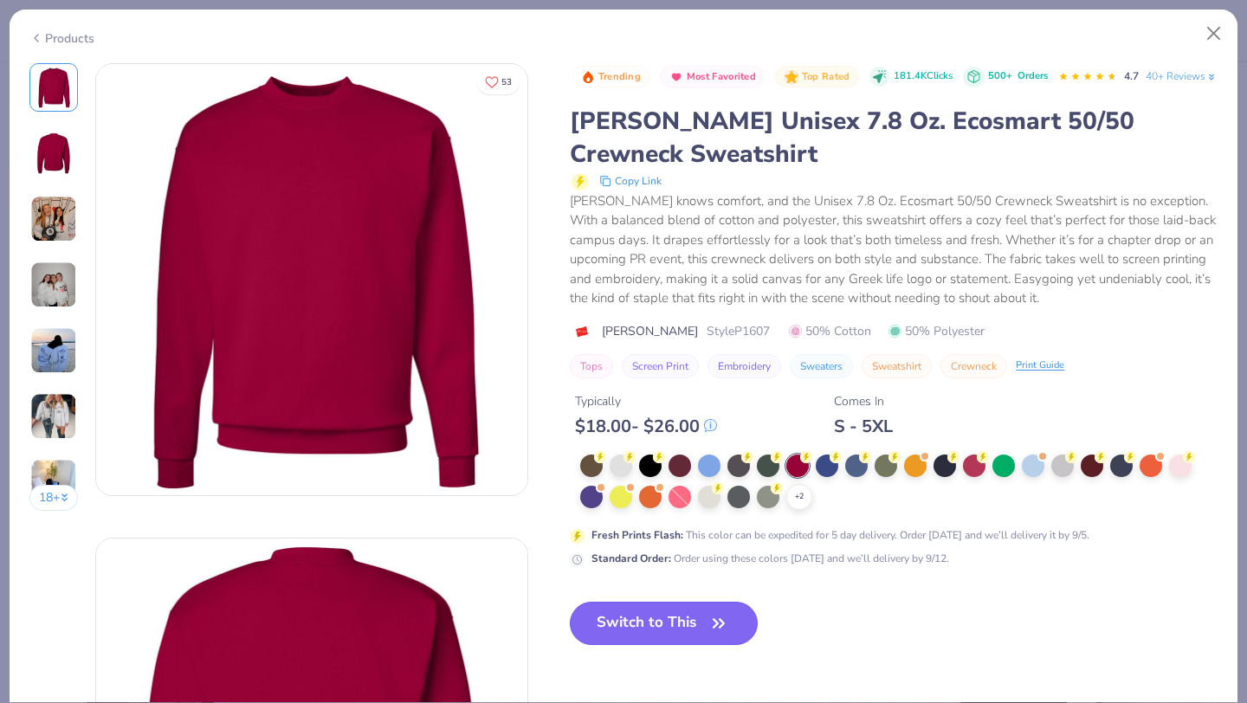
click at [631, 645] on button "Switch to This" at bounding box center [664, 623] width 188 height 43
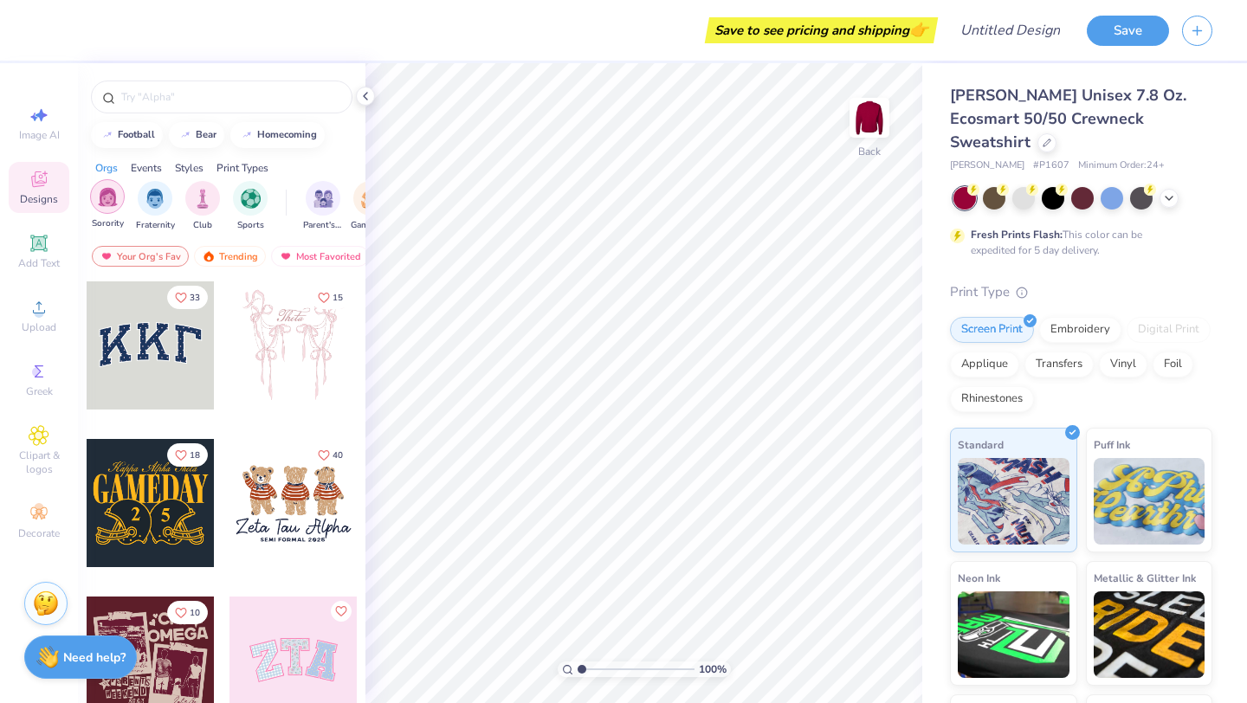
click at [102, 199] on img "filter for Sorority" at bounding box center [108, 197] width 20 height 20
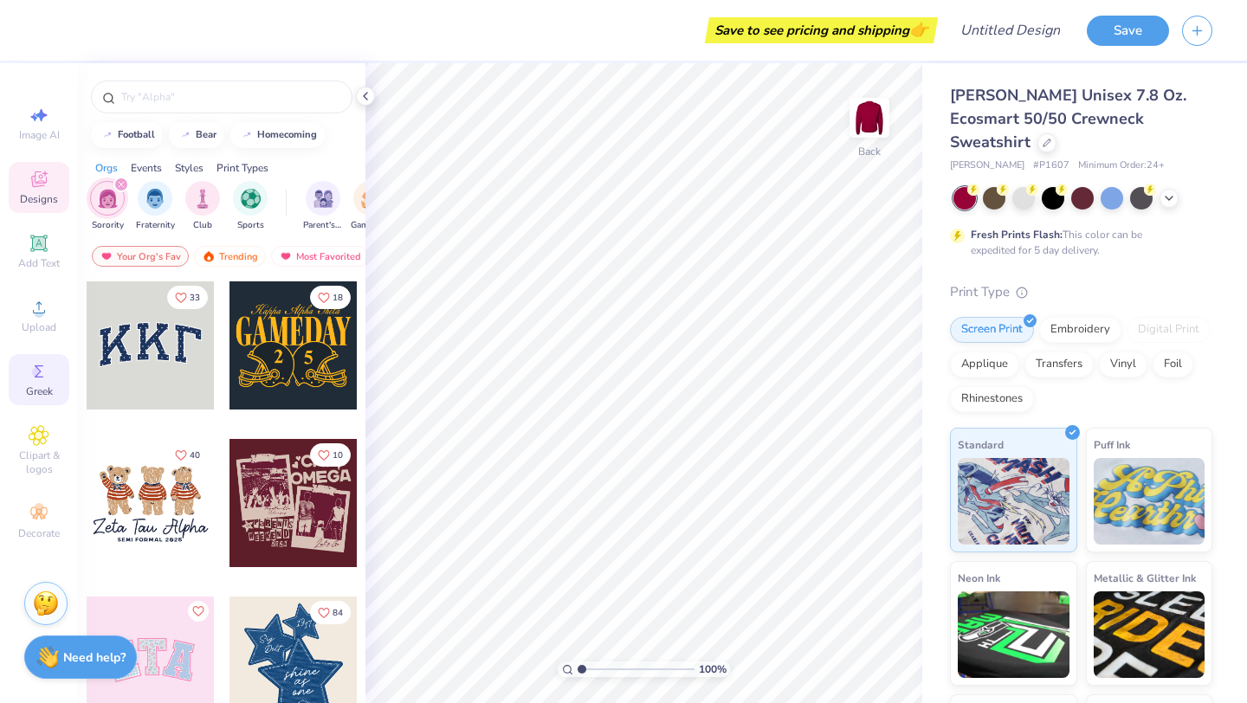
click at [55, 366] on div "Greek" at bounding box center [39, 379] width 61 height 51
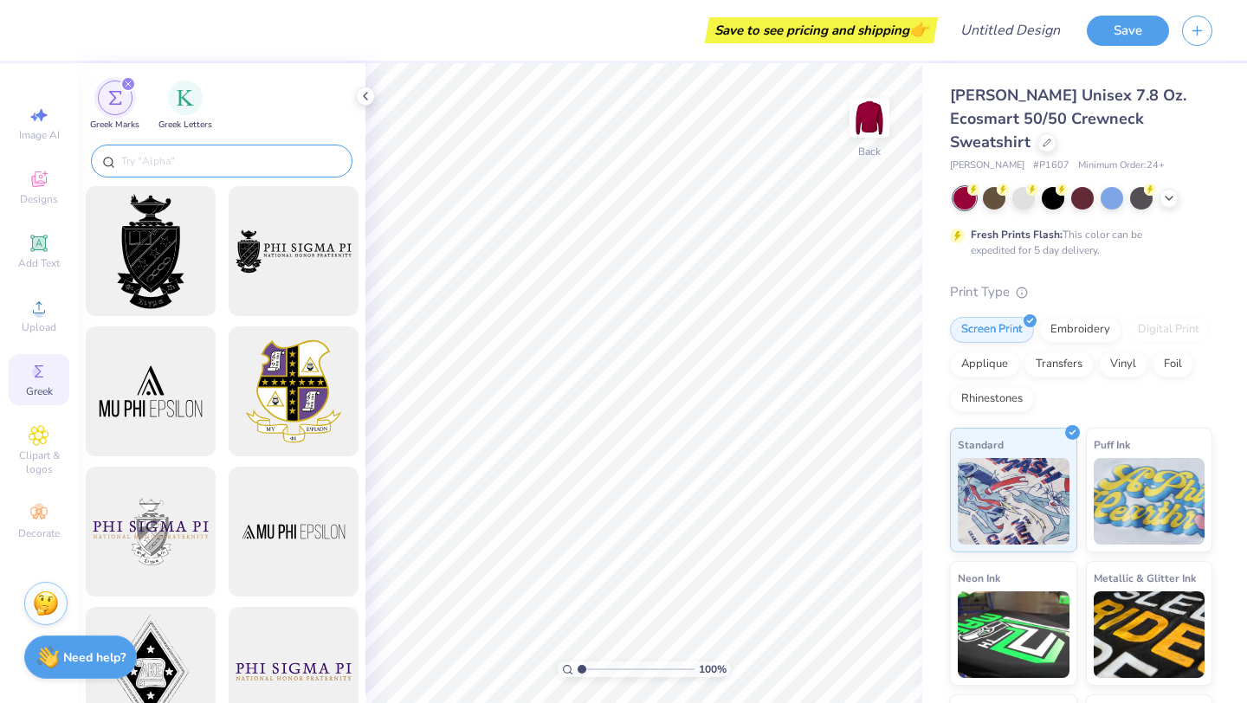
click at [191, 146] on div at bounding box center [222, 161] width 262 height 33
click at [186, 158] on input "text" at bounding box center [231, 160] width 222 height 17
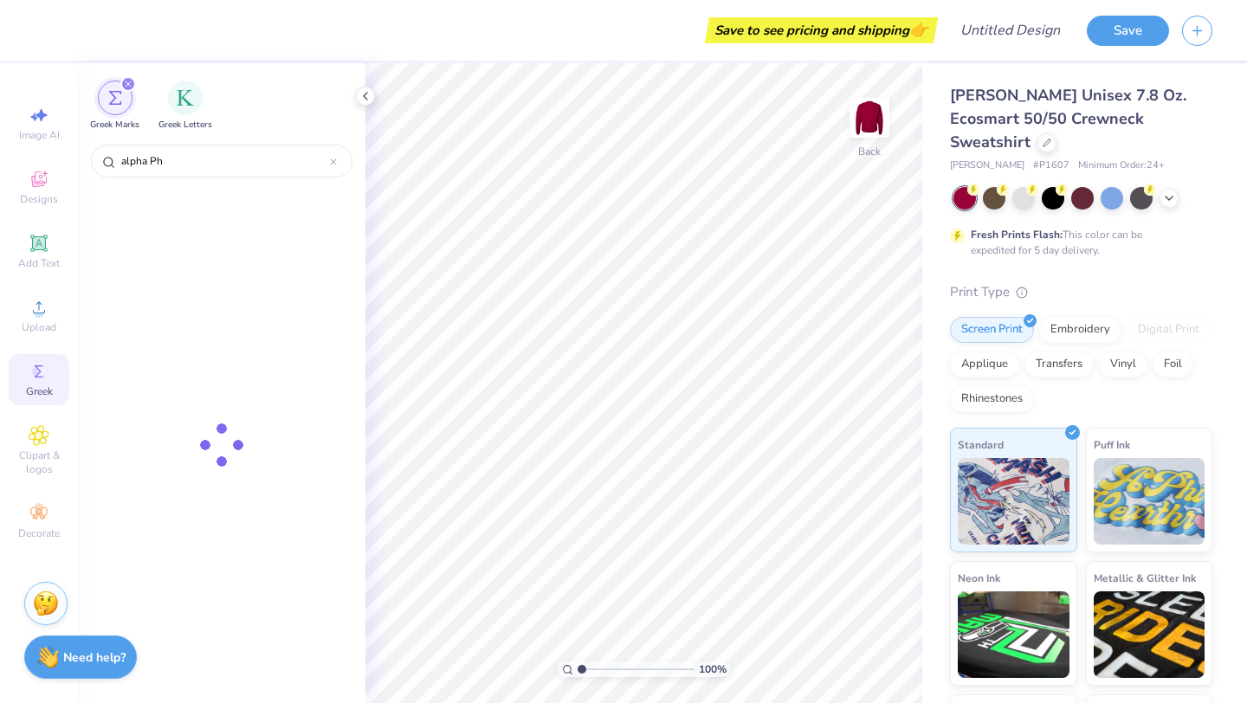
type input "alpha Phi"
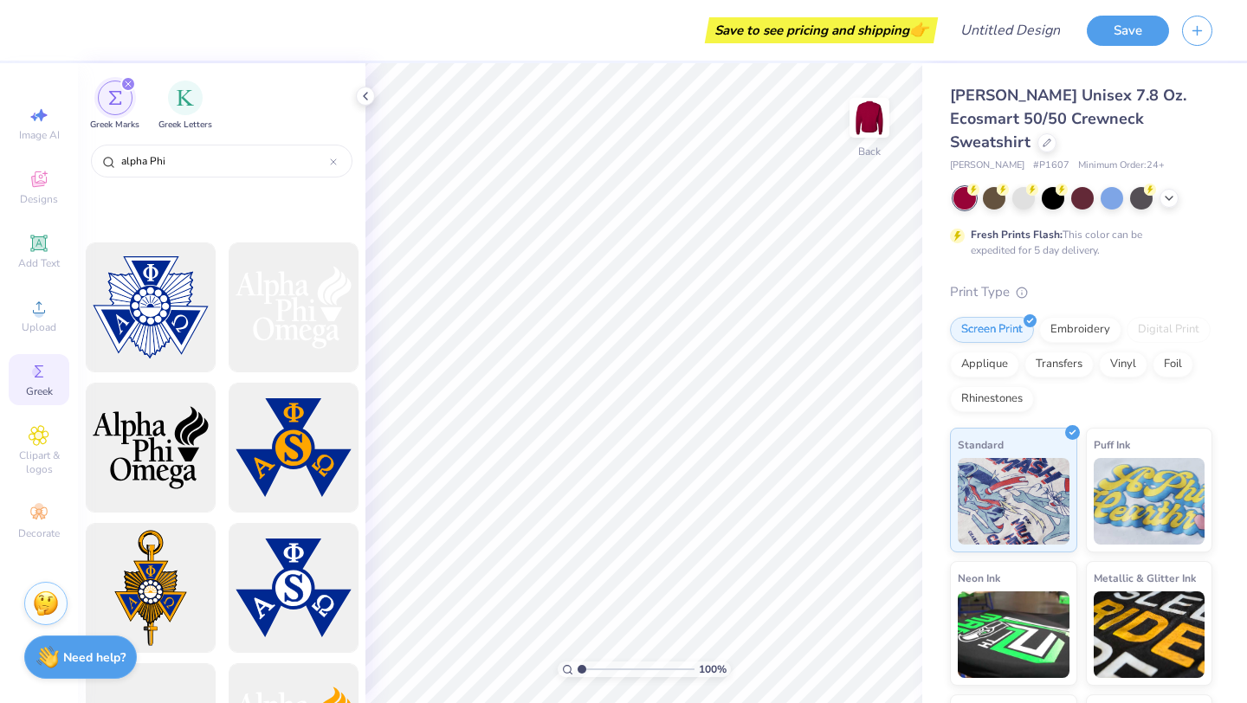
scroll to position [282, 0]
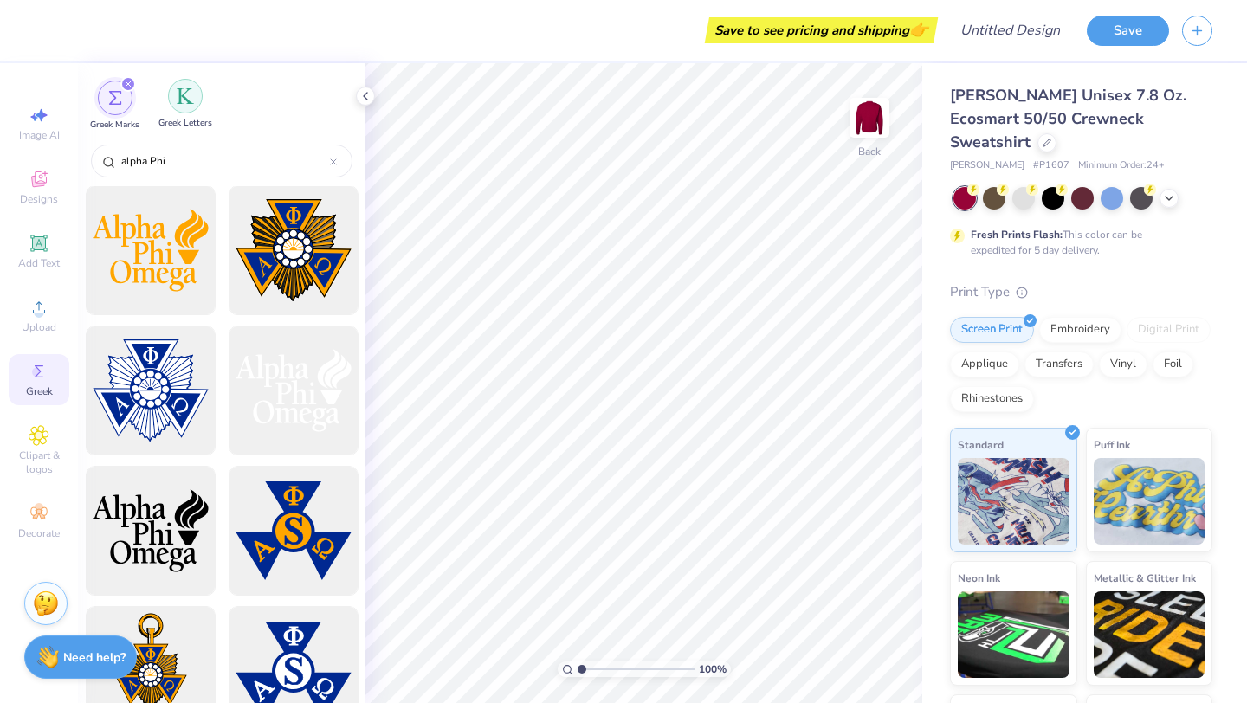
click at [190, 107] on div "filter for Greek Letters" at bounding box center [185, 96] width 35 height 35
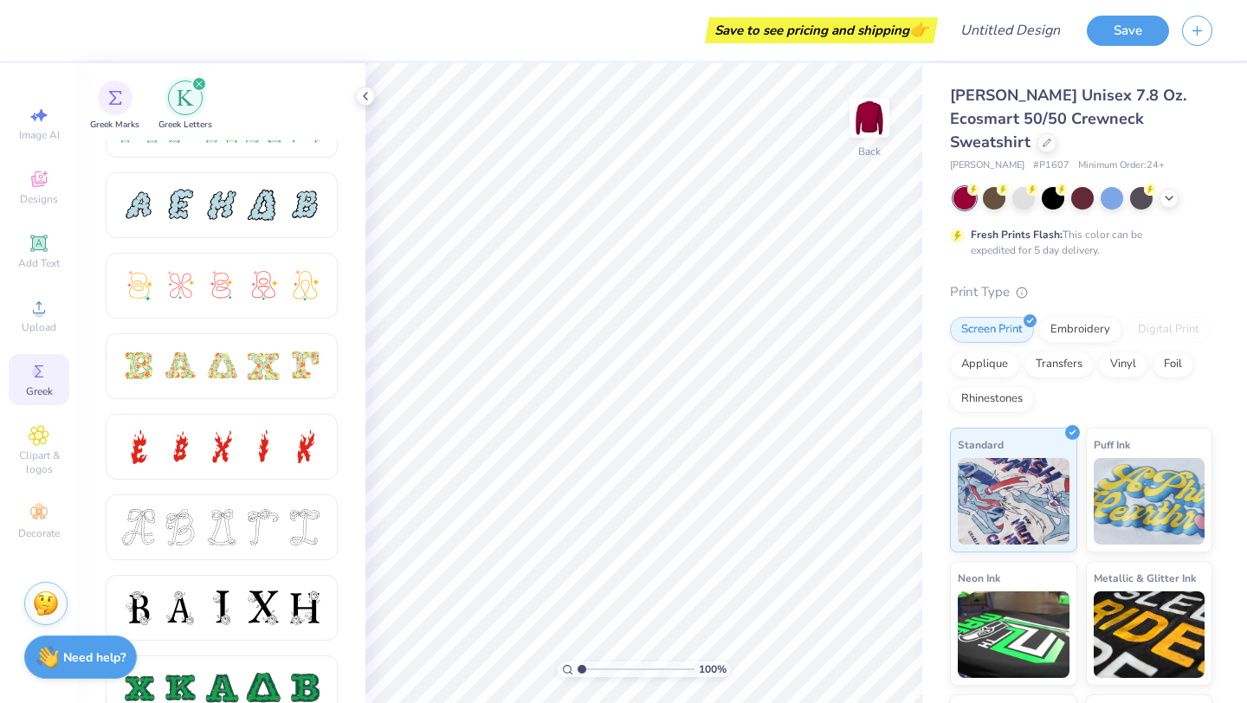
scroll to position [385, 0]
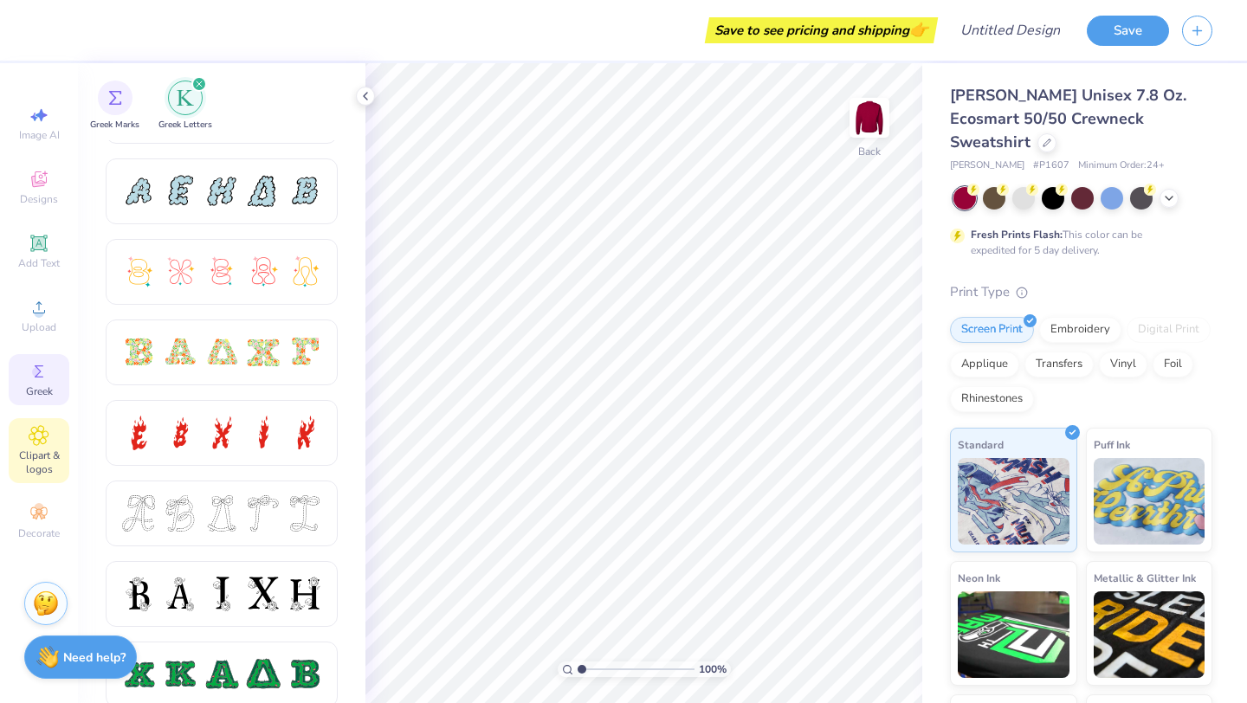
click at [44, 441] on icon at bounding box center [39, 435] width 20 height 21
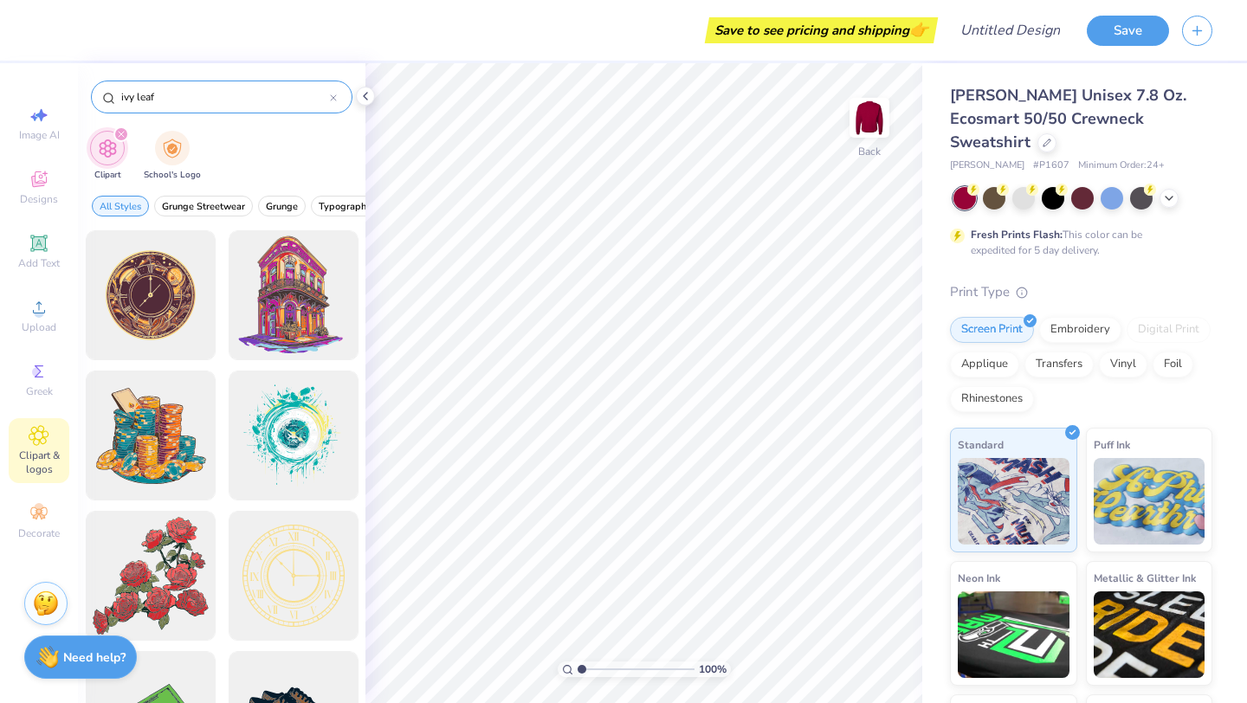
type input "ivy leaf"
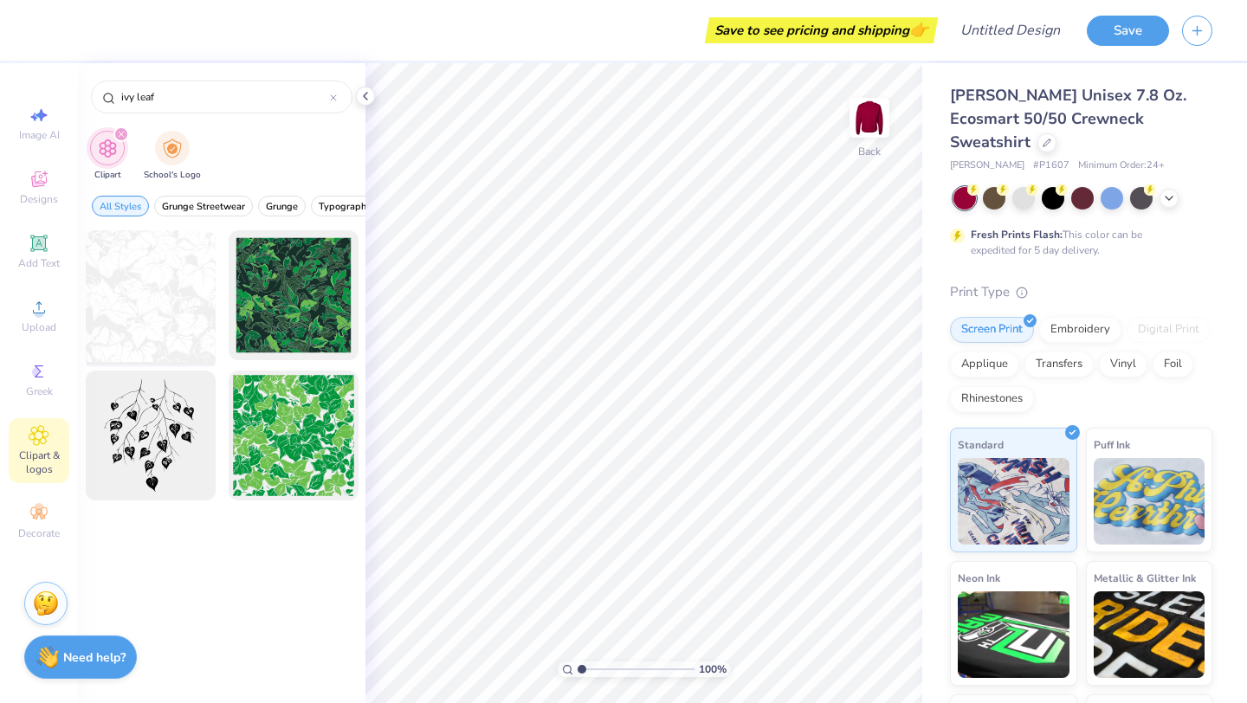
click at [150, 334] on div at bounding box center [150, 295] width 143 height 143
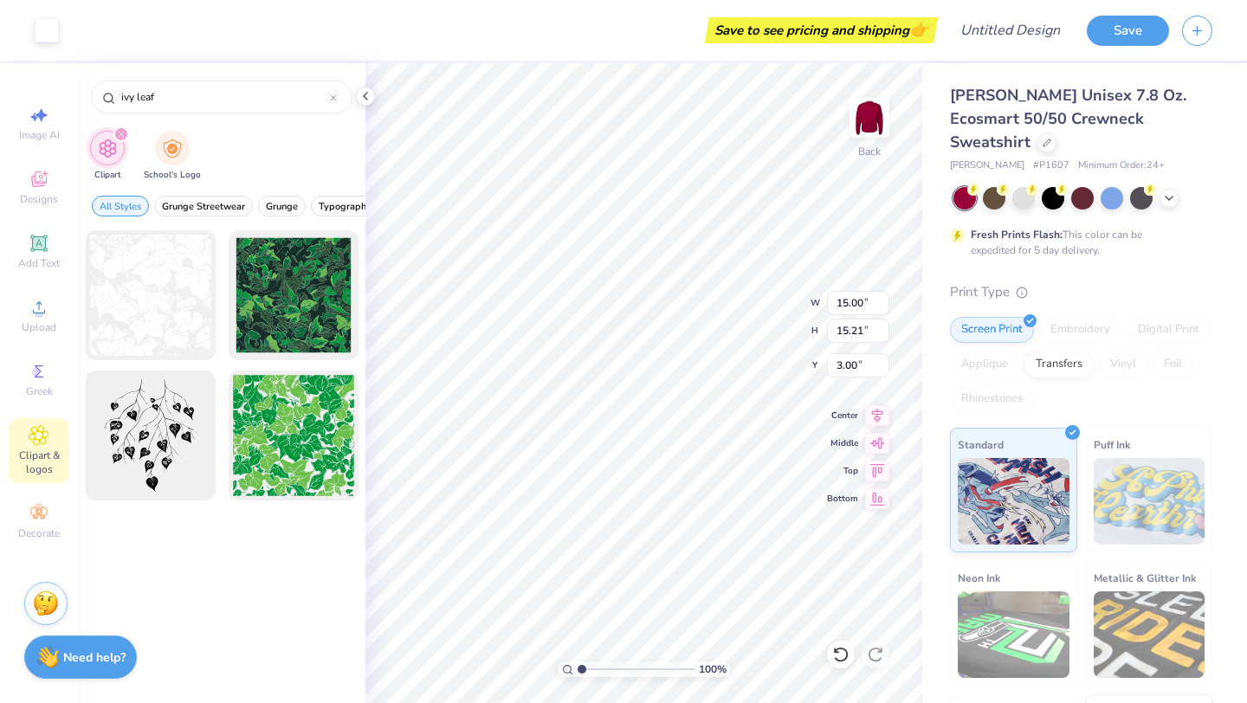
type input "8.77"
type input "8.89"
type input "3.12"
type input "3.17"
click at [182, 210] on span "Grunge Streetwear" at bounding box center [203, 206] width 83 height 13
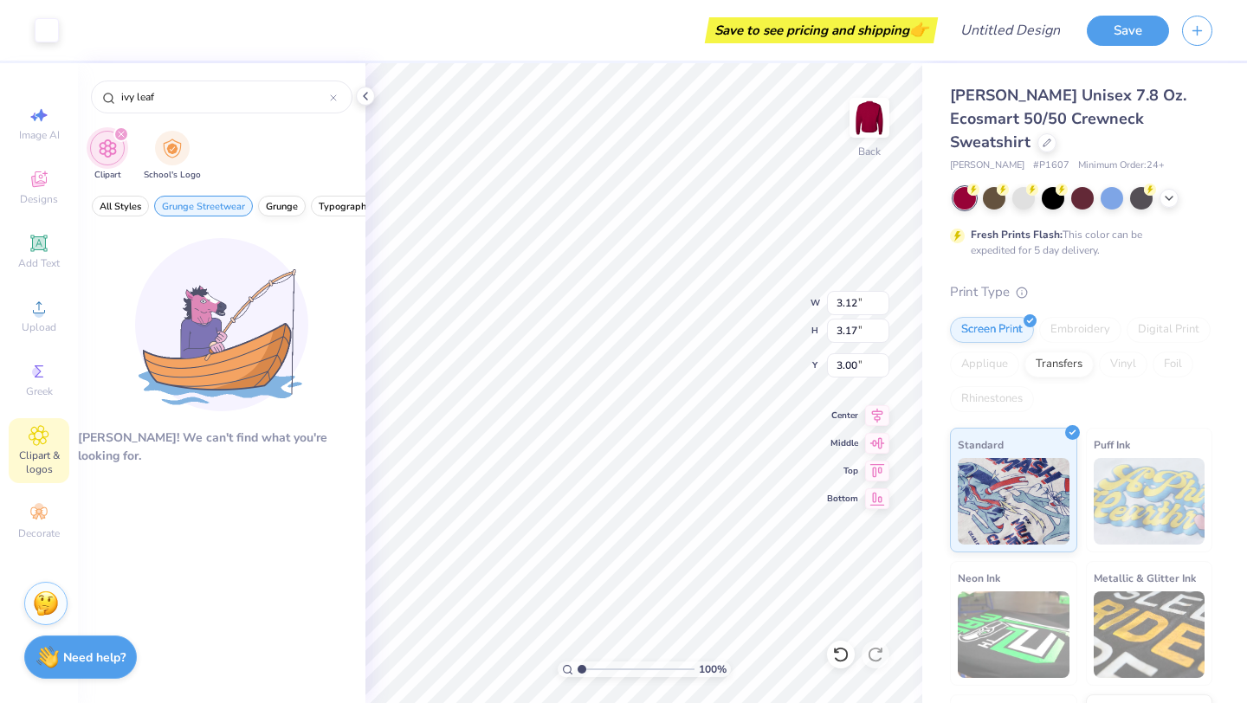
click at [280, 205] on span "Grunge" at bounding box center [282, 206] width 32 height 13
click at [324, 208] on span "Typography" at bounding box center [345, 206] width 53 height 13
click at [132, 211] on span "All Styles" at bounding box center [121, 206] width 42 height 13
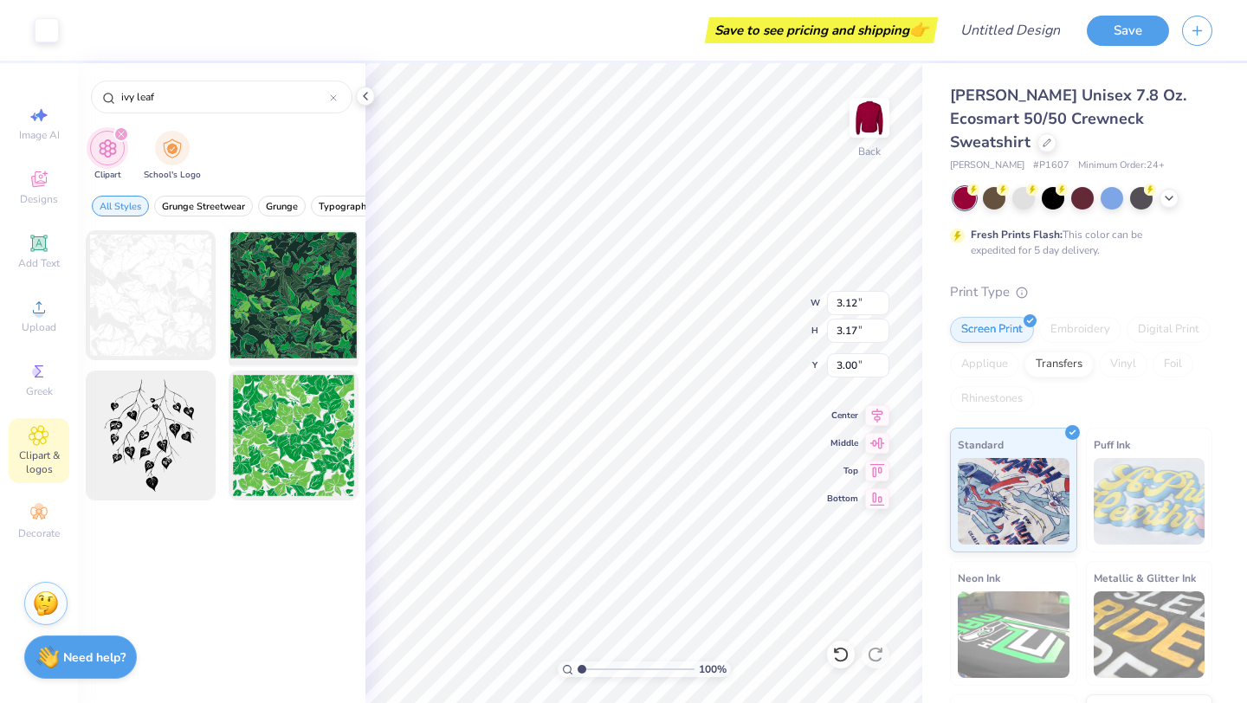
click at [325, 301] on div at bounding box center [293, 295] width 143 height 143
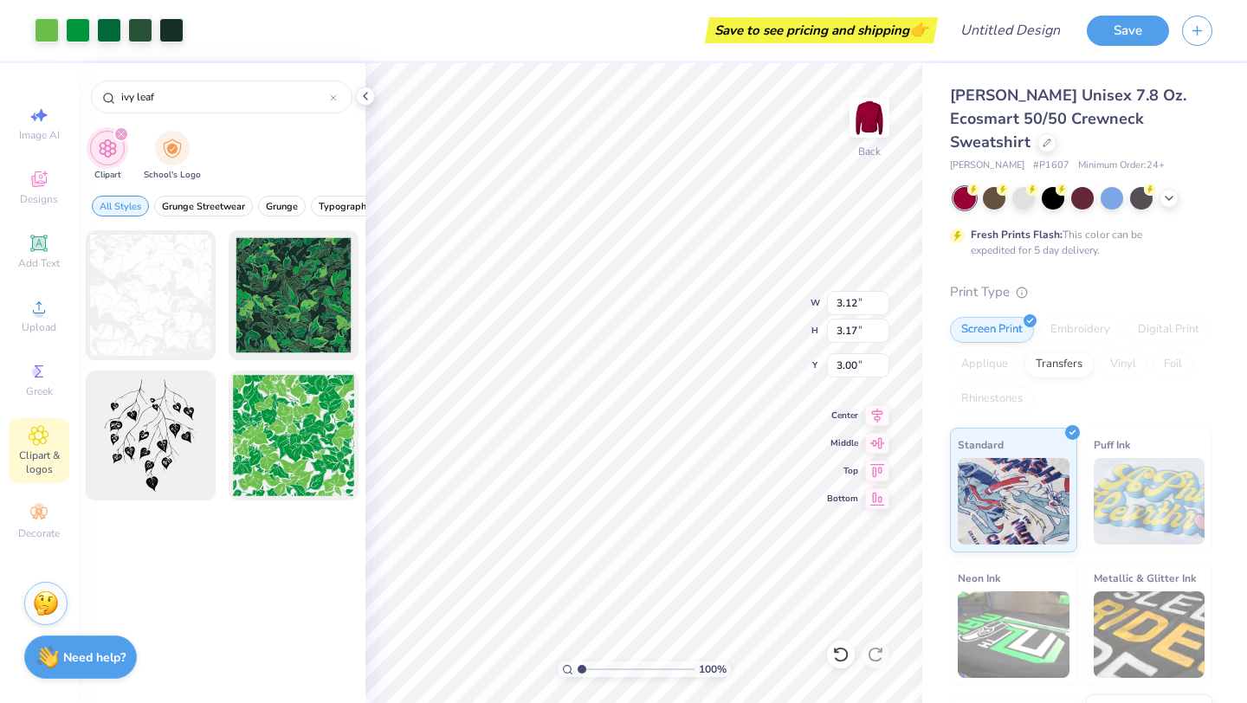
type input "15.00"
type input "3.31"
type input "14.69"
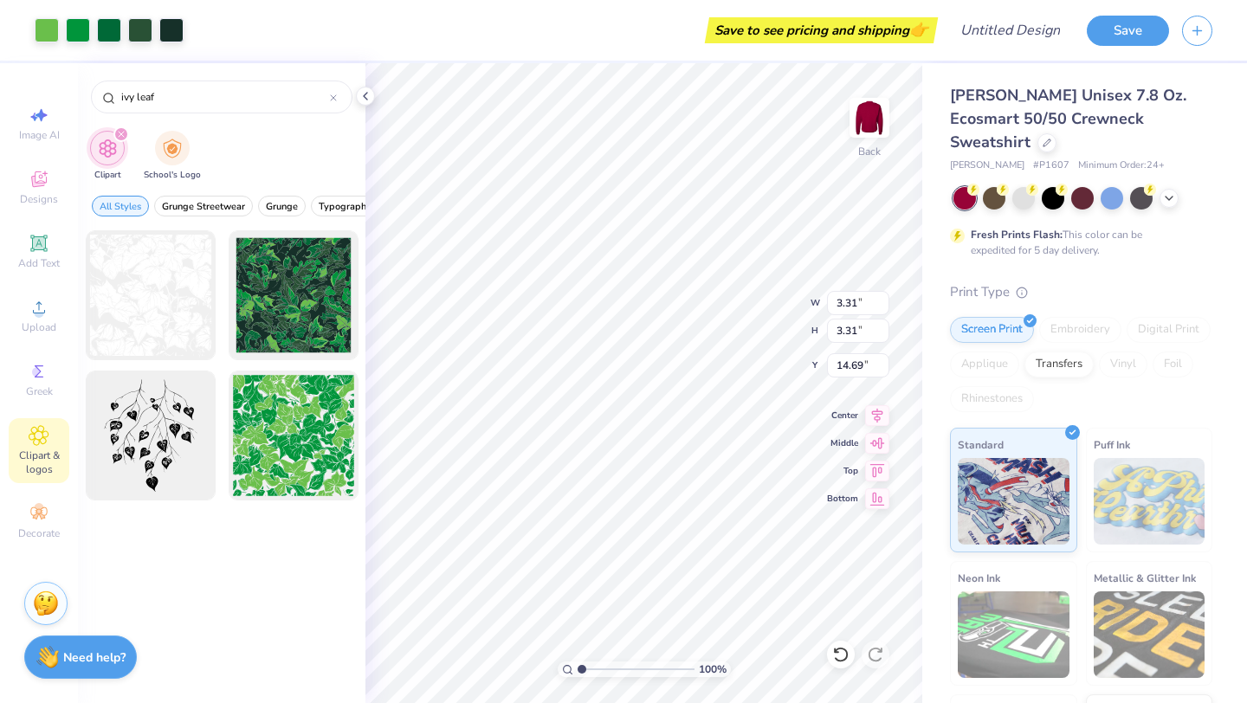
type input "3.12"
type input "3.17"
type input "3.00"
type input "3.31"
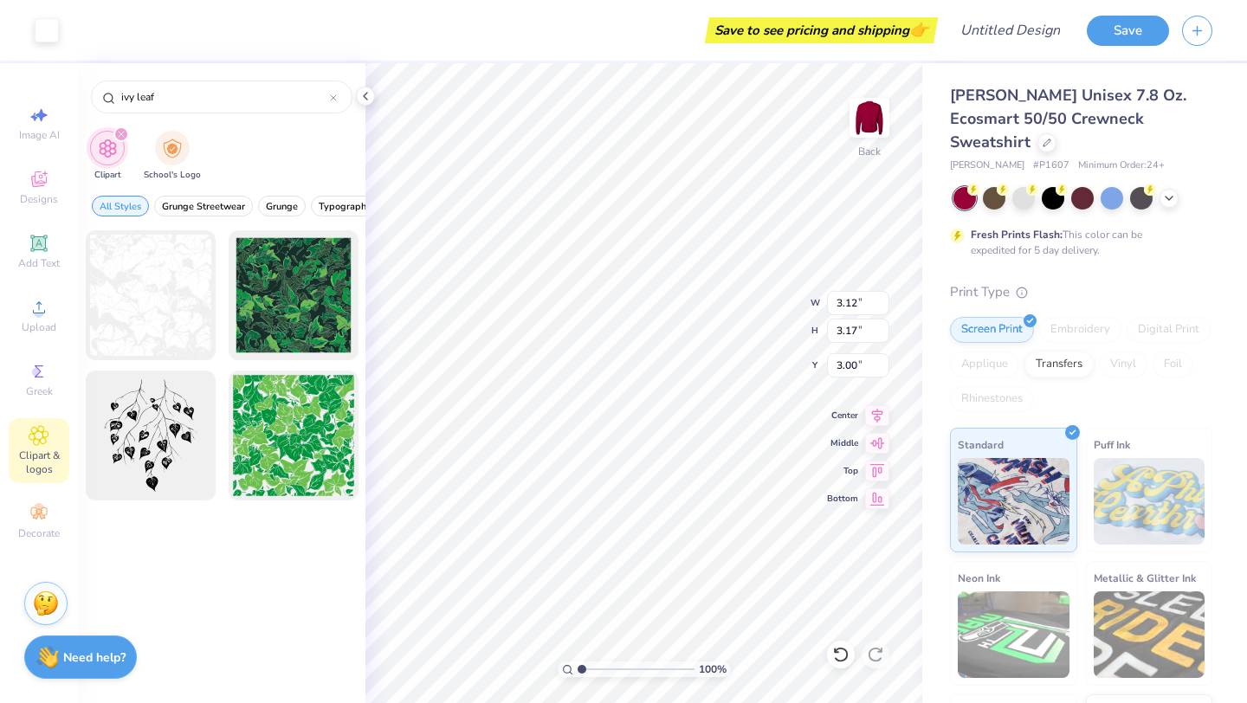
type input "14.69"
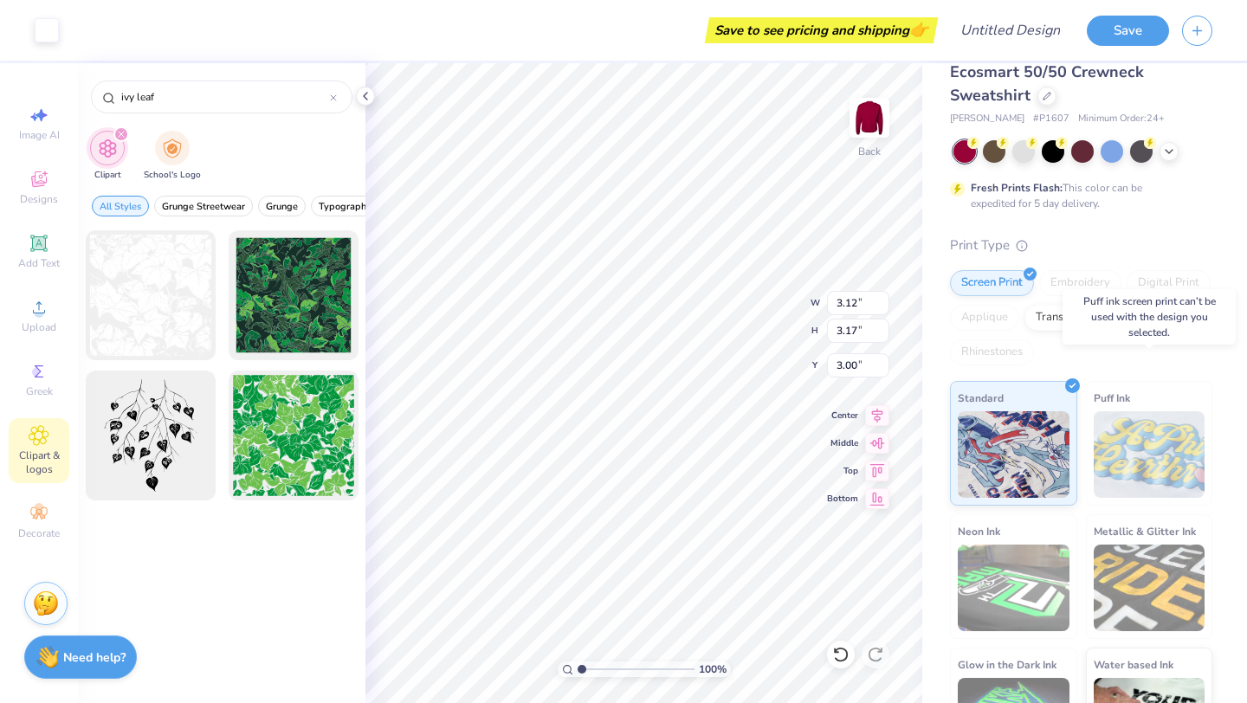
scroll to position [49, 0]
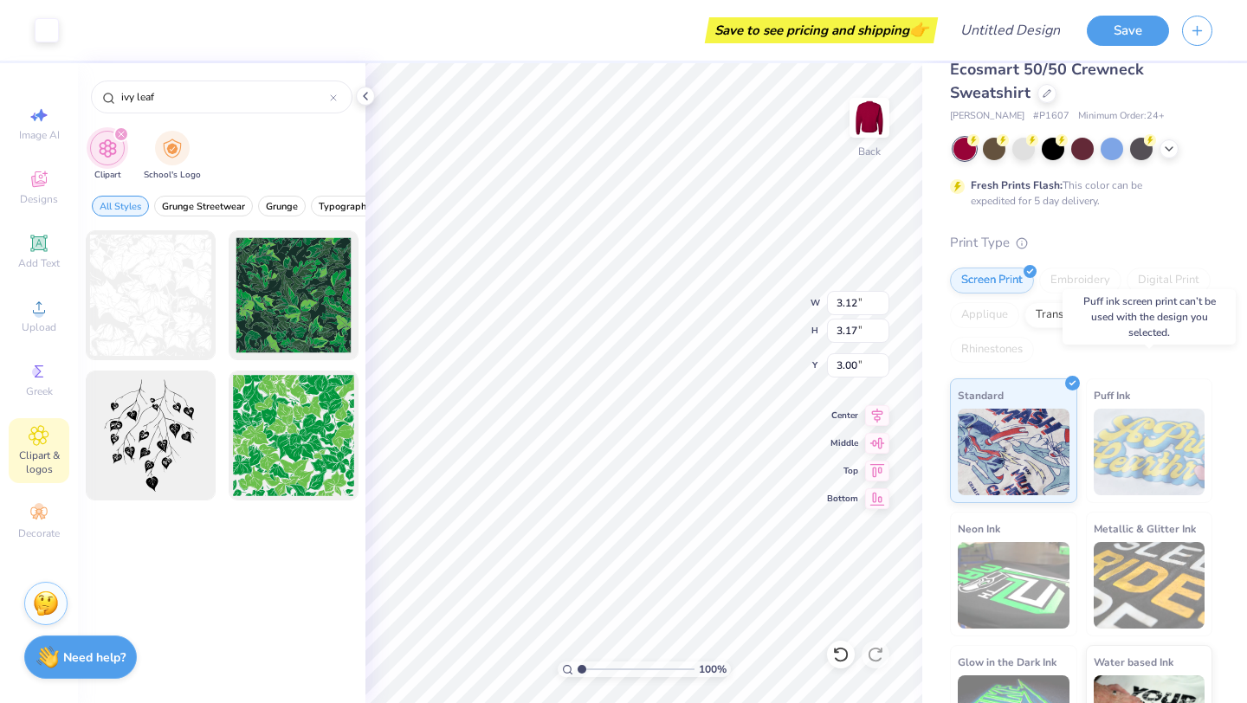
click at [1143, 425] on img at bounding box center [1150, 452] width 112 height 87
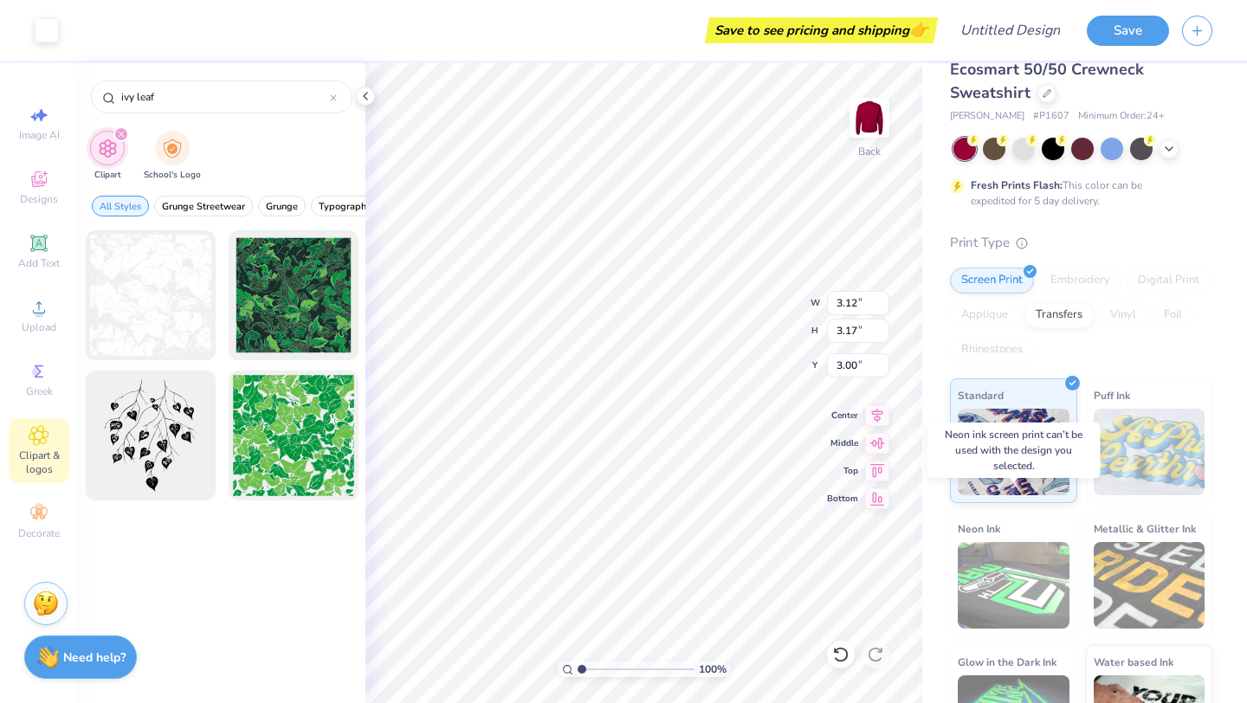
click at [1007, 556] on img at bounding box center [1014, 585] width 112 height 87
click at [1058, 300] on div "Transfers" at bounding box center [1059, 313] width 69 height 26
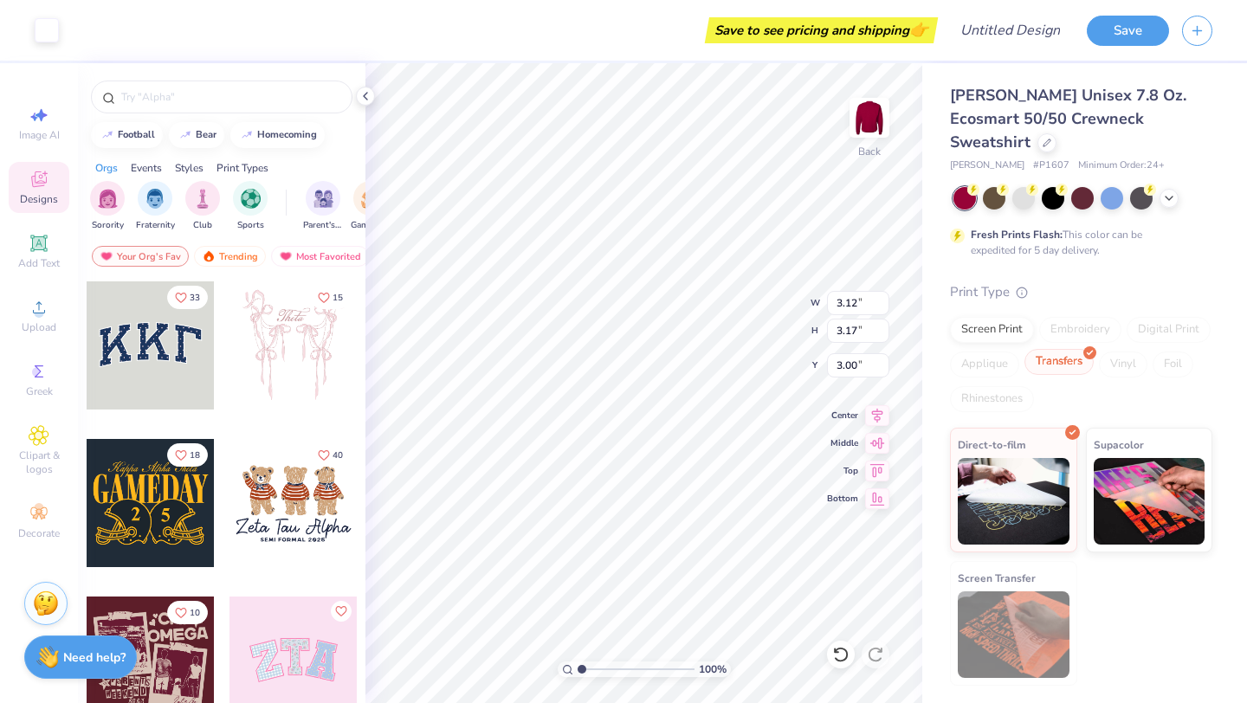
scroll to position [0, 0]
click at [998, 476] on img at bounding box center [1014, 499] width 112 height 87
click at [1151, 480] on img at bounding box center [1150, 499] width 112 height 87
click at [1014, 620] on img at bounding box center [1014, 635] width 112 height 87
click at [969, 456] on img at bounding box center [1014, 499] width 112 height 87
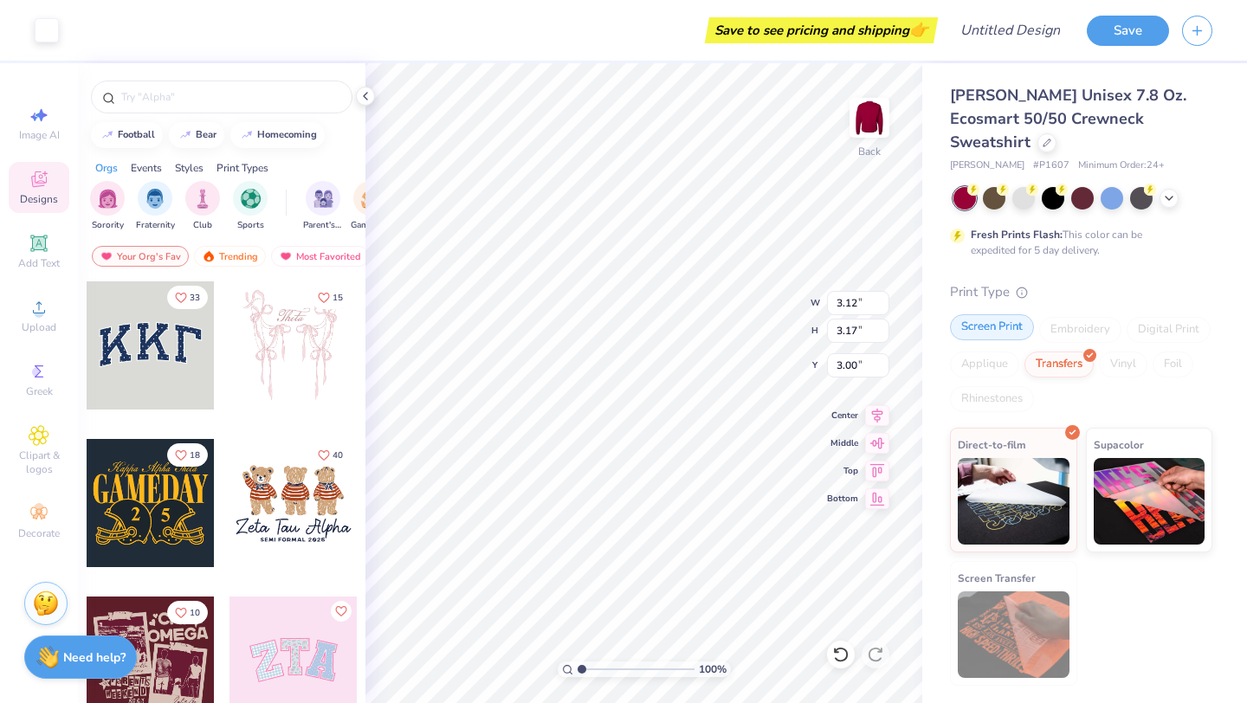
click at [997, 314] on div "Screen Print" at bounding box center [992, 327] width 84 height 26
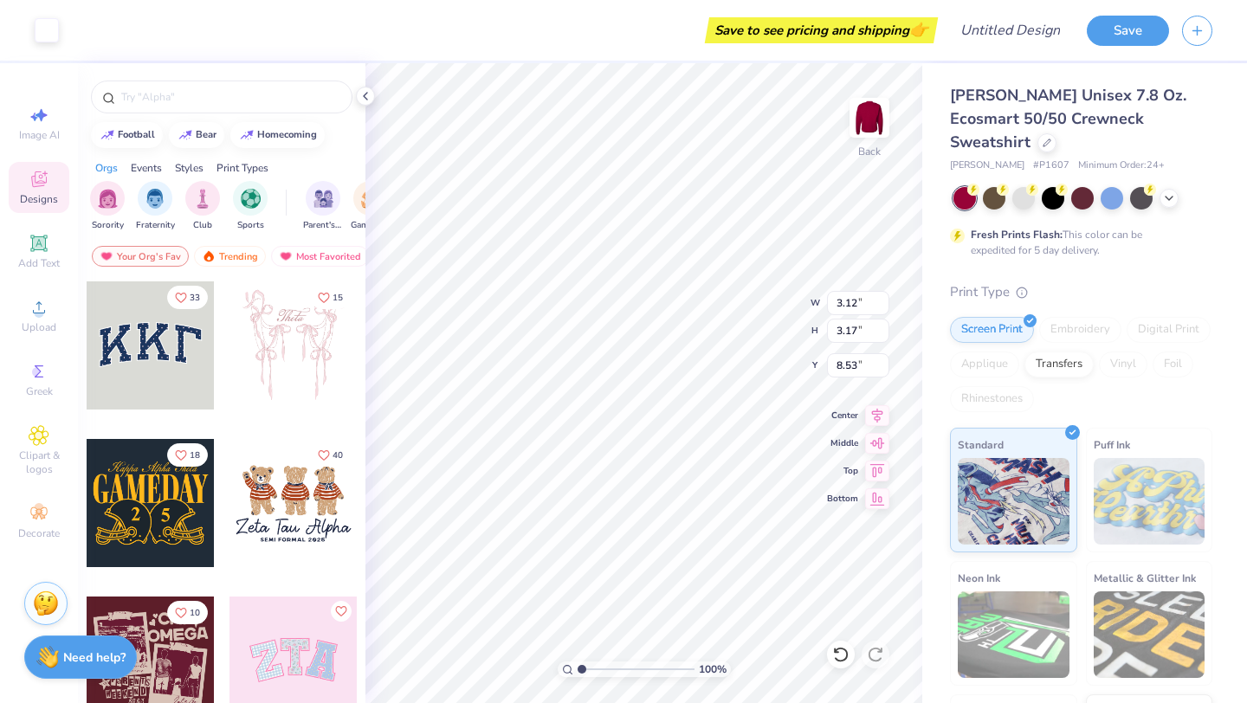
type input "8.53"
type input "6.53"
type input "6.62"
type input "8.74"
type input "8.86"
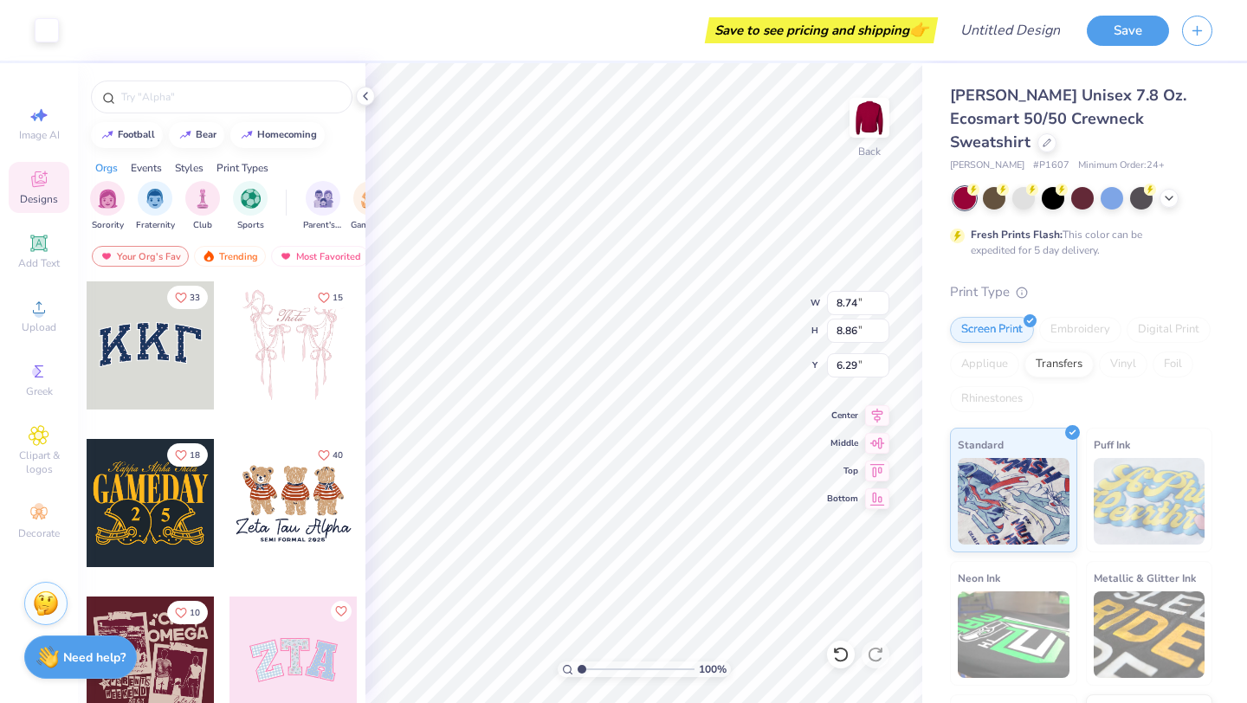
type input "5.51"
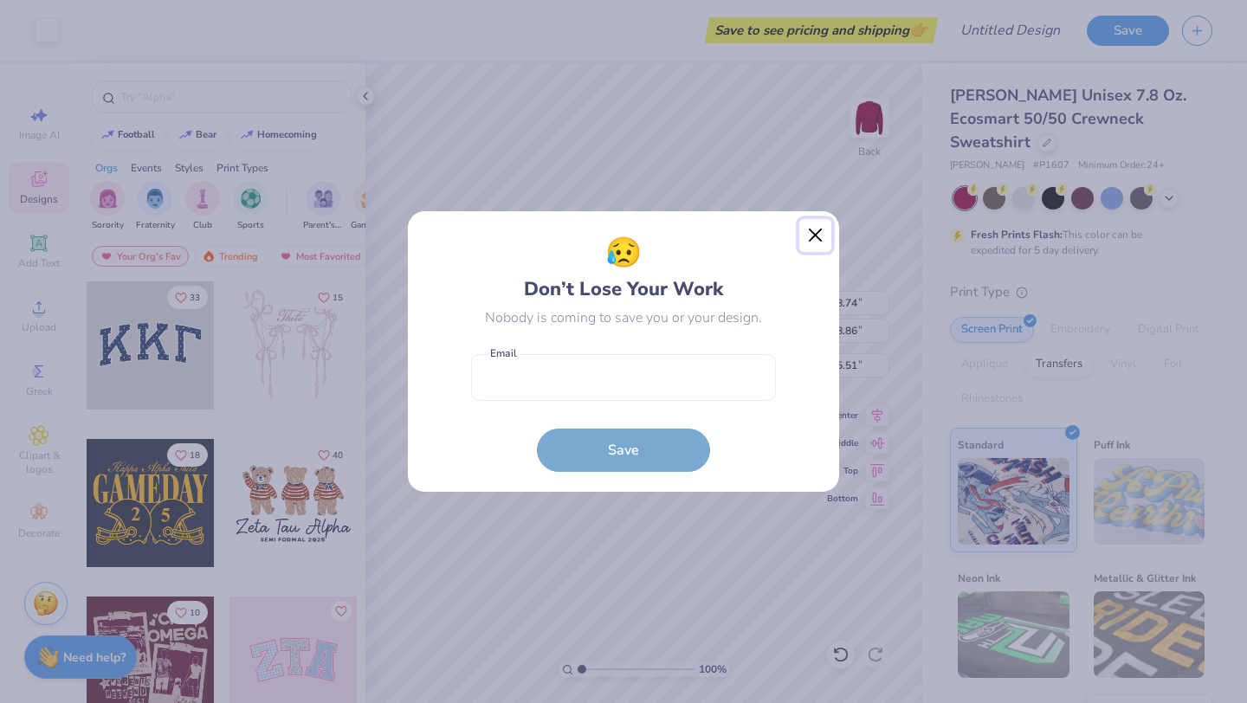
click at [818, 236] on button "Close" at bounding box center [816, 235] width 33 height 33
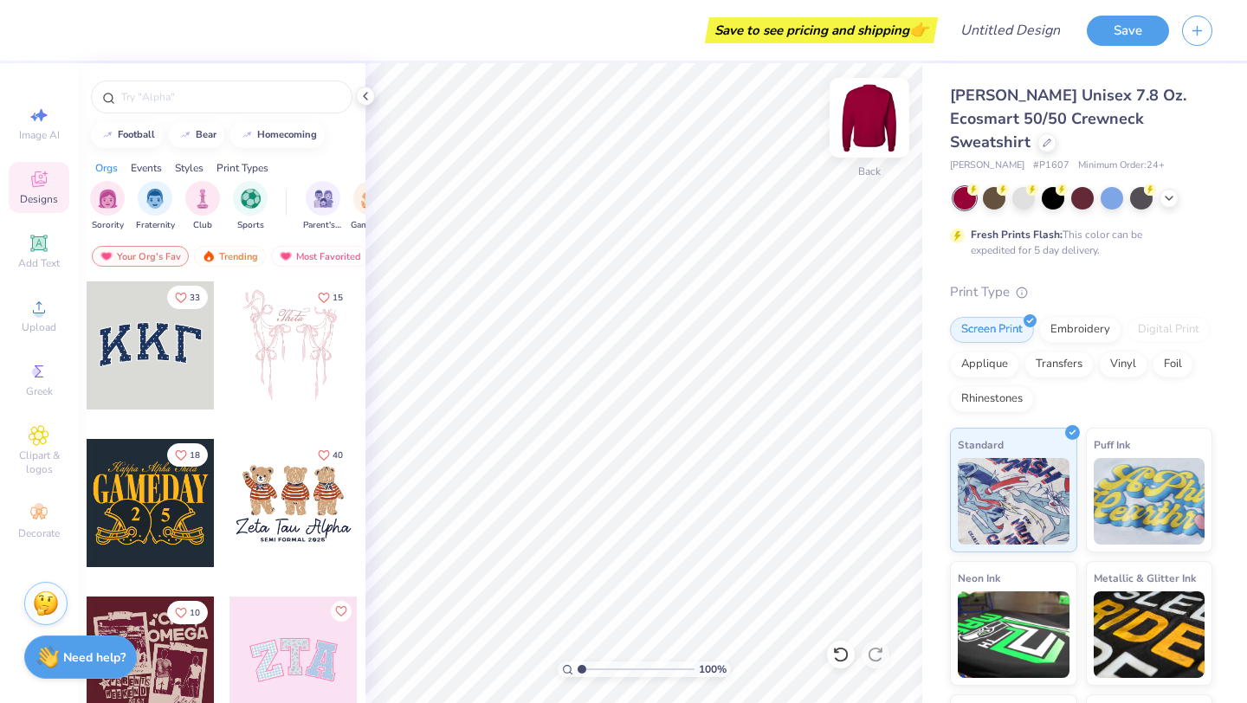
click at [877, 108] on img at bounding box center [869, 117] width 69 height 69
click at [870, 117] on img at bounding box center [869, 117] width 69 height 69
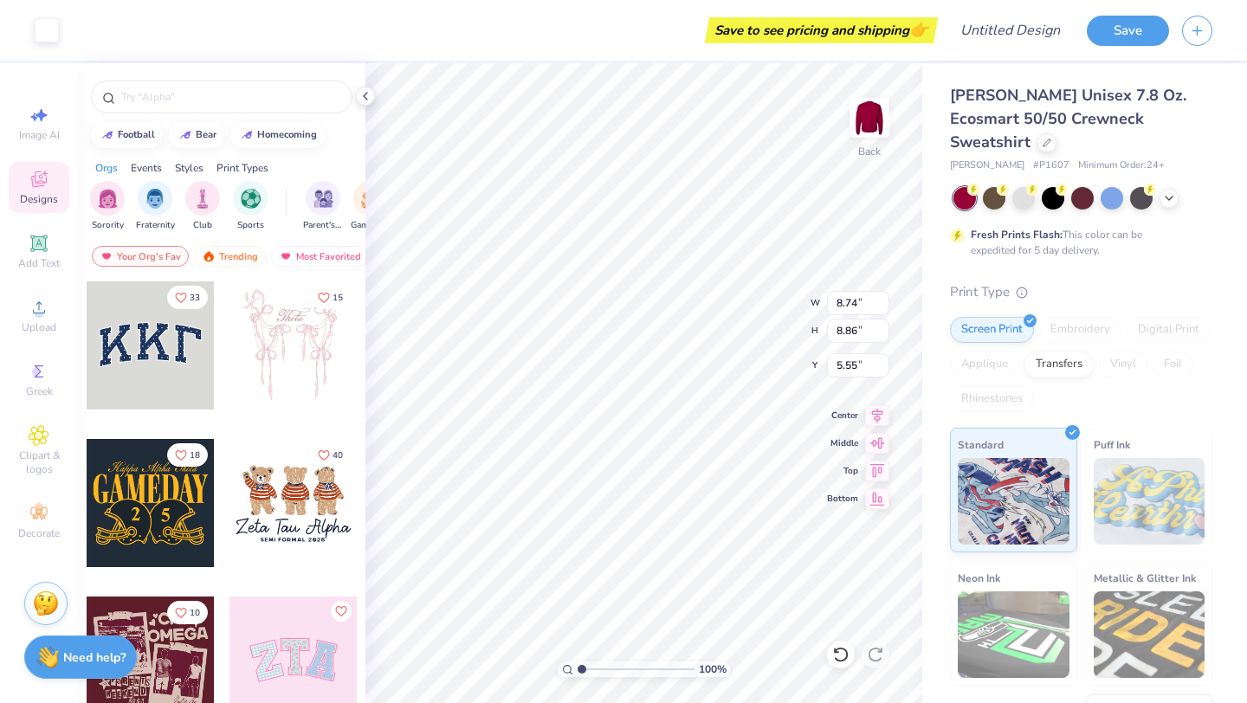
type input "5.55"
click at [867, 121] on img at bounding box center [869, 117] width 69 height 69
click at [869, 119] on img at bounding box center [869, 117] width 69 height 69
click at [877, 118] on img at bounding box center [869, 117] width 69 height 69
click at [39, 236] on icon at bounding box center [38, 243] width 16 height 16
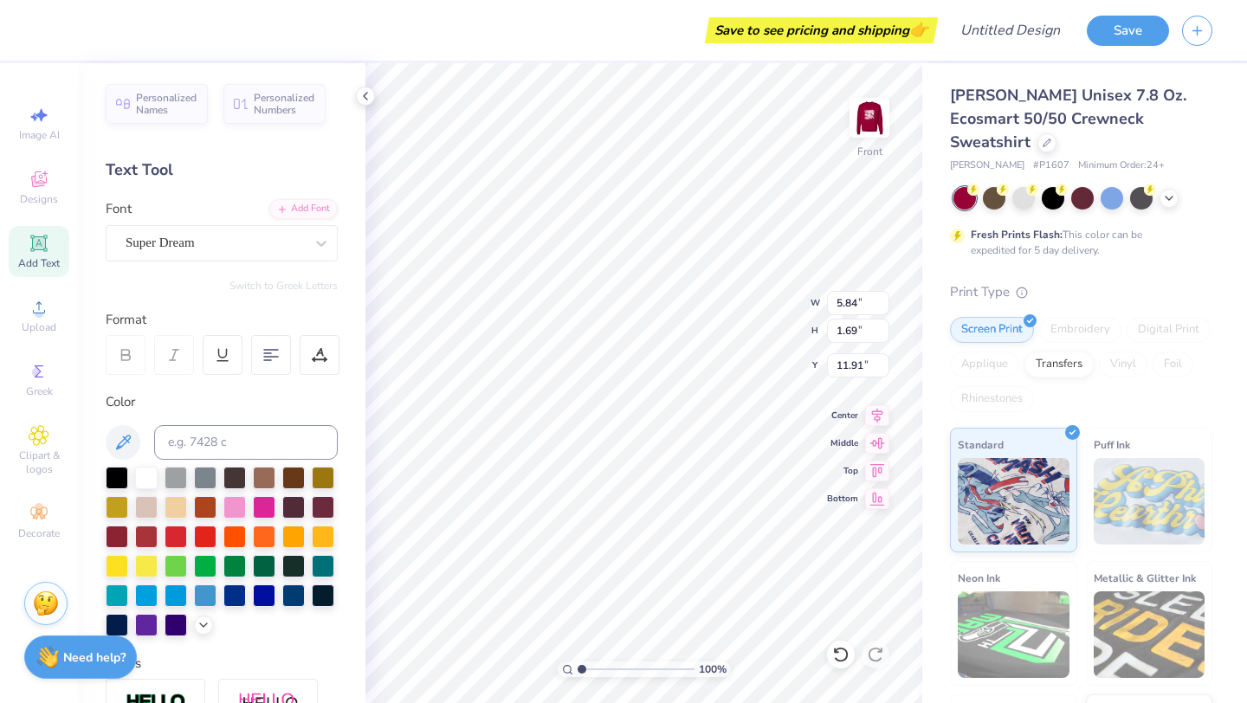
type input "5.69"
type textarea "T"
type textarea "A"
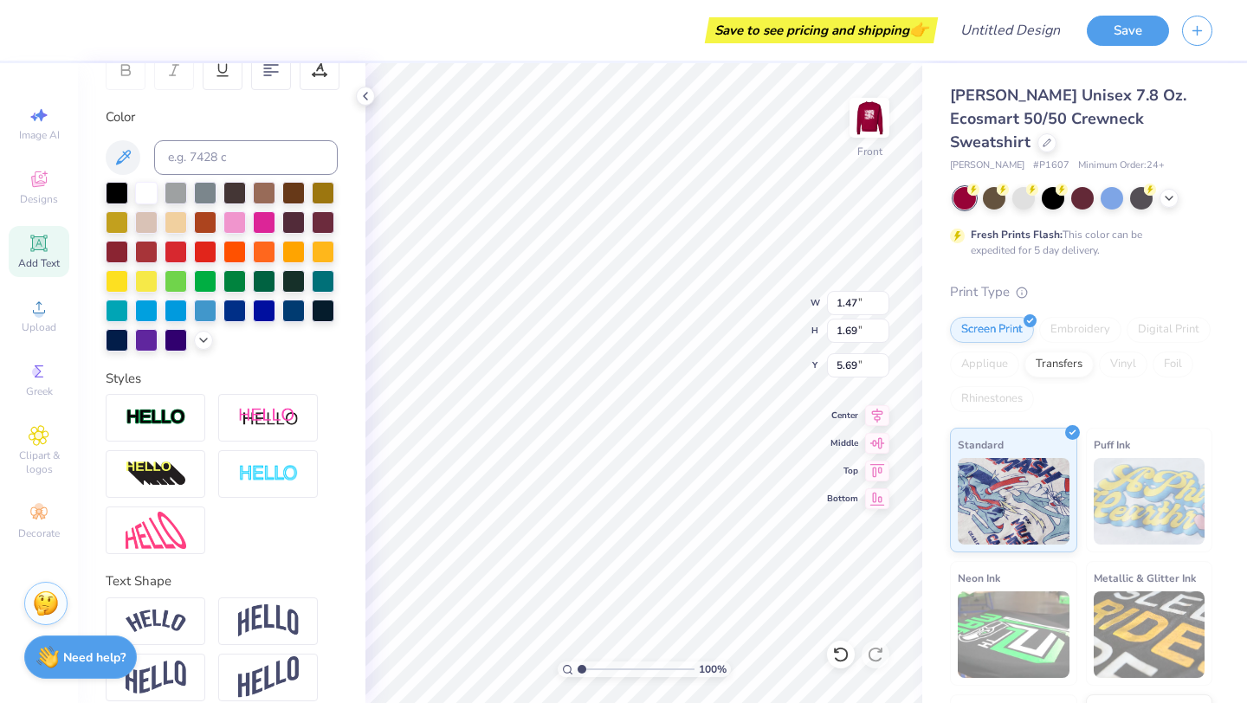
scroll to position [303, 0]
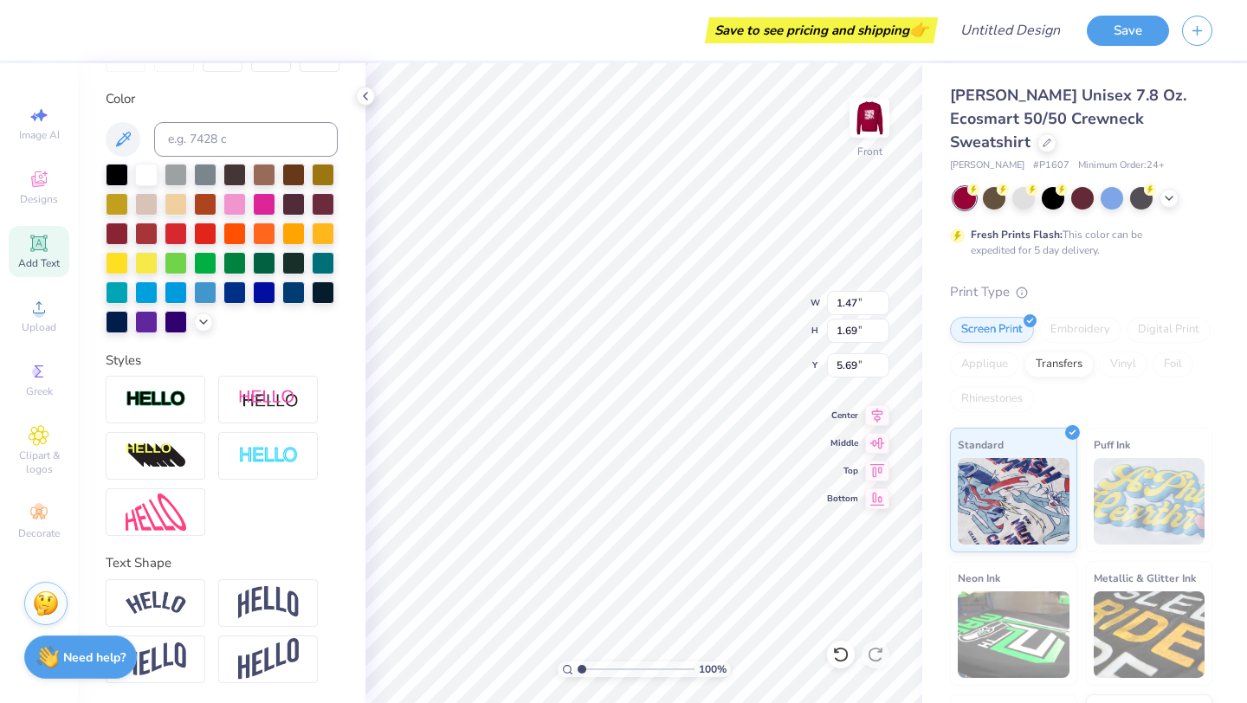
click at [1137, 428] on div "Puff Ink" at bounding box center [1149, 490] width 127 height 125
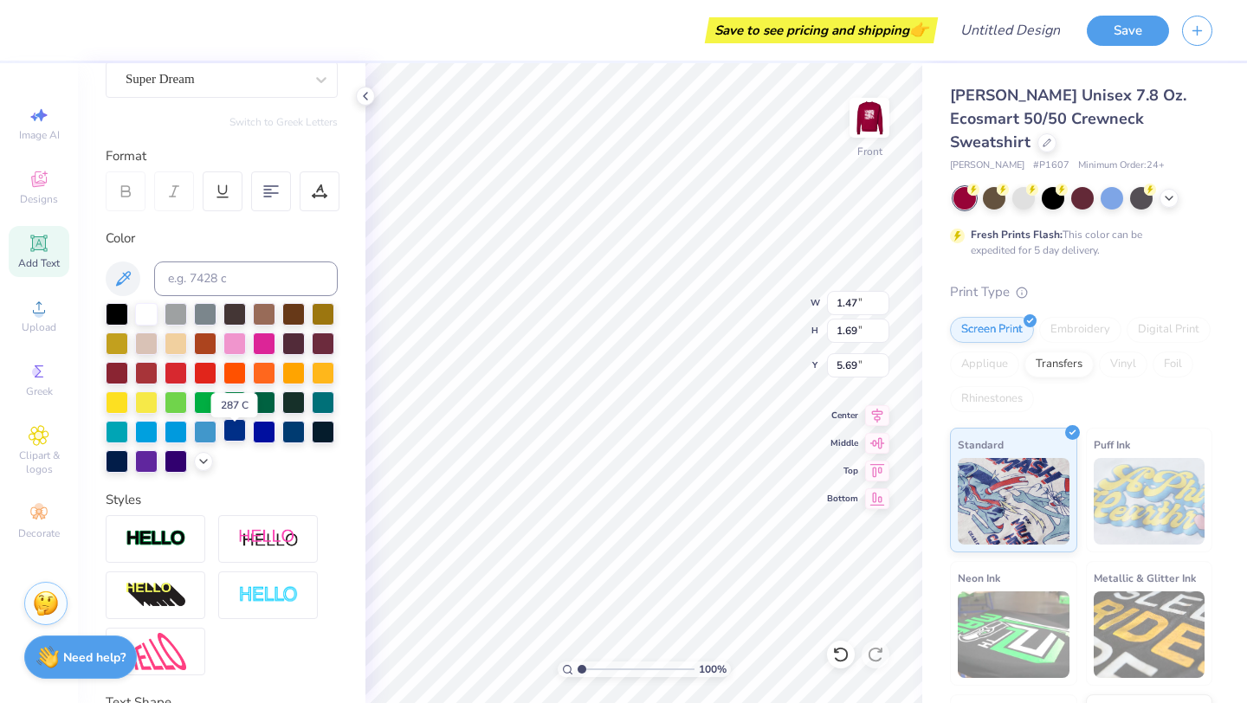
scroll to position [145, 0]
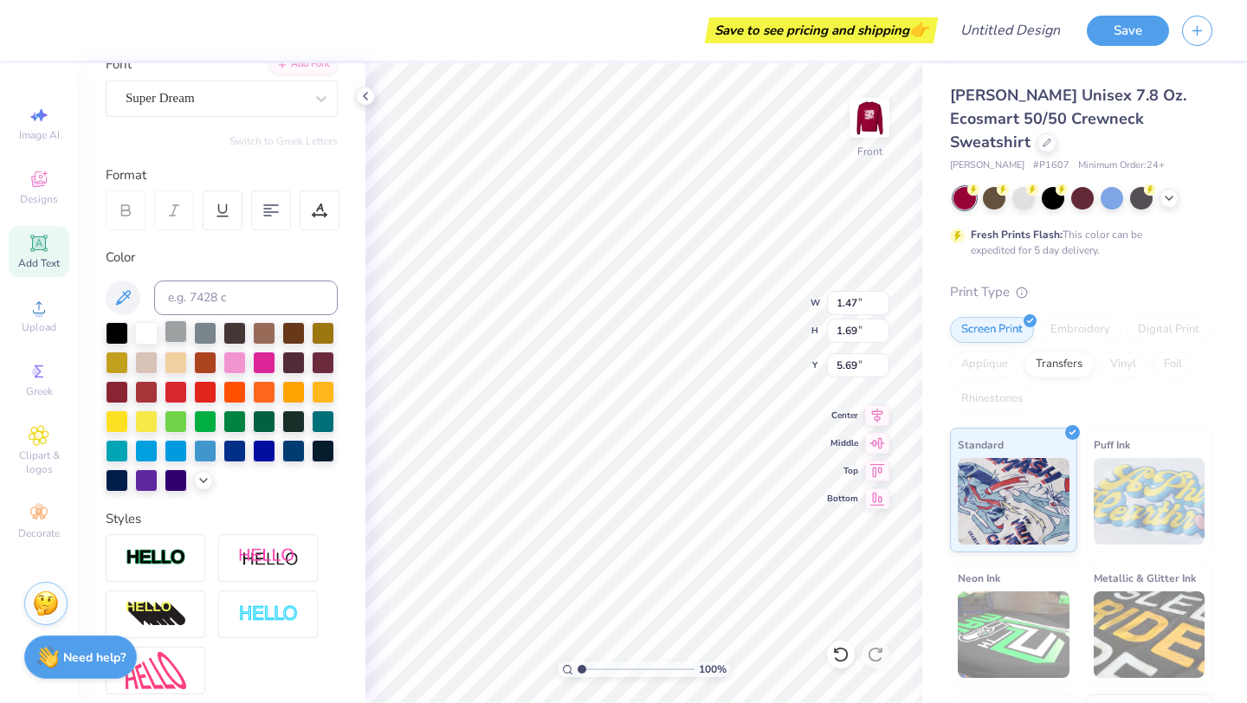
click at [172, 333] on div at bounding box center [176, 331] width 23 height 23
click at [220, 331] on div at bounding box center [222, 407] width 232 height 170
click at [124, 302] on icon at bounding box center [123, 298] width 21 height 21
click at [191, 296] on input at bounding box center [246, 298] width 184 height 35
type input "C0C0C0"
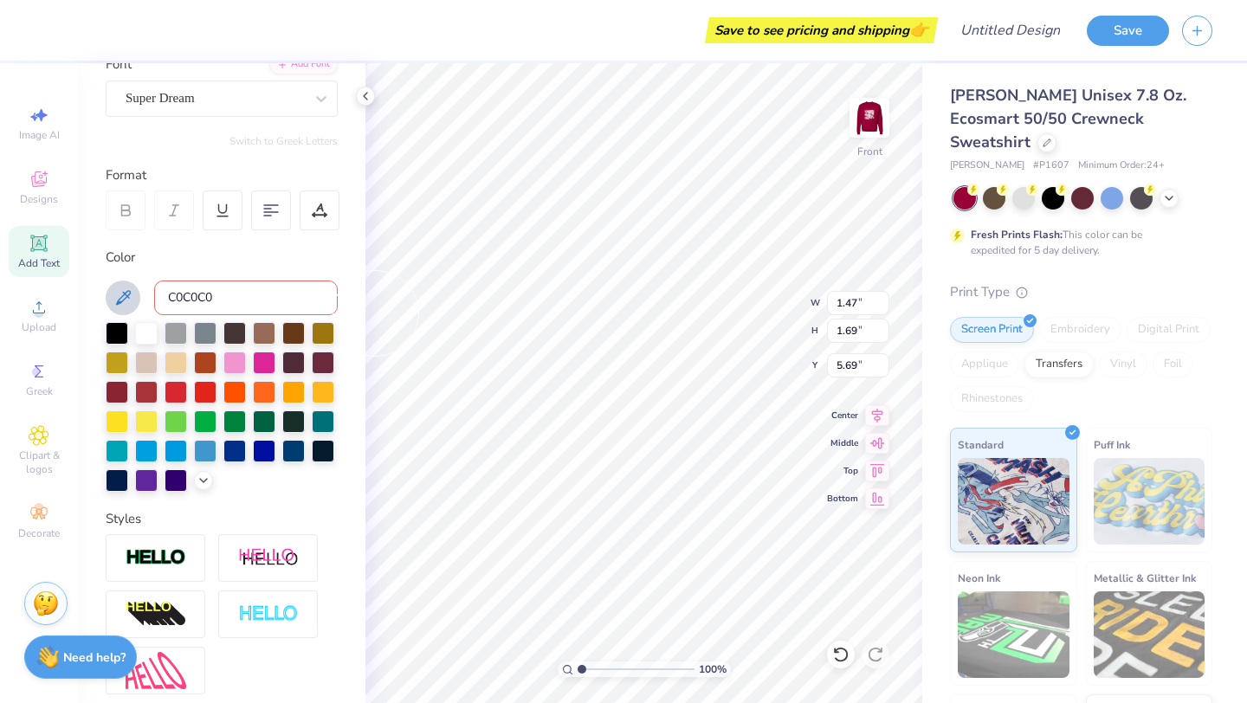
click at [257, 291] on input "C0C0C0" at bounding box center [246, 298] width 184 height 35
click at [186, 331] on div at bounding box center [176, 331] width 23 height 23
click at [210, 334] on div at bounding box center [205, 331] width 23 height 23
click at [111, 308] on button at bounding box center [123, 298] width 35 height 35
click at [143, 288] on div at bounding box center [222, 298] width 232 height 35
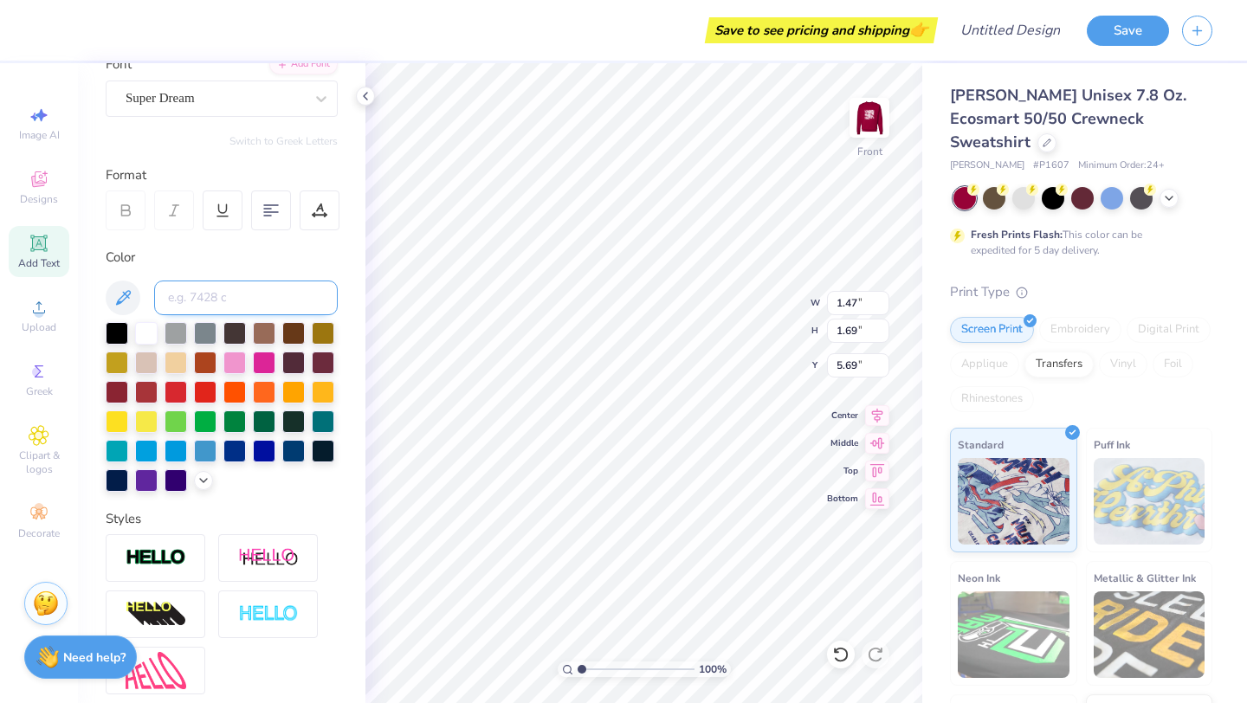
click at [217, 287] on input at bounding box center [246, 298] width 184 height 35
type input "C0C0C"
click at [14, 377] on div "Greek" at bounding box center [39, 379] width 61 height 51
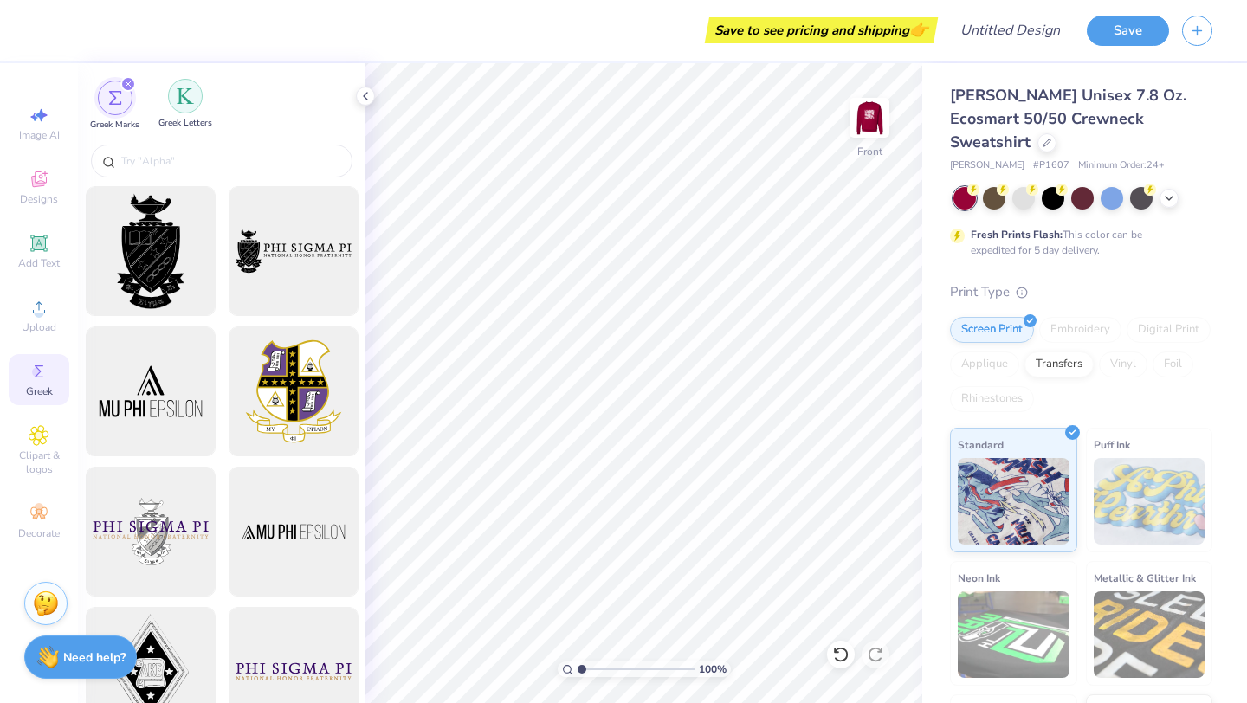
click at [185, 95] on img "filter for Greek Letters" at bounding box center [185, 95] width 17 height 17
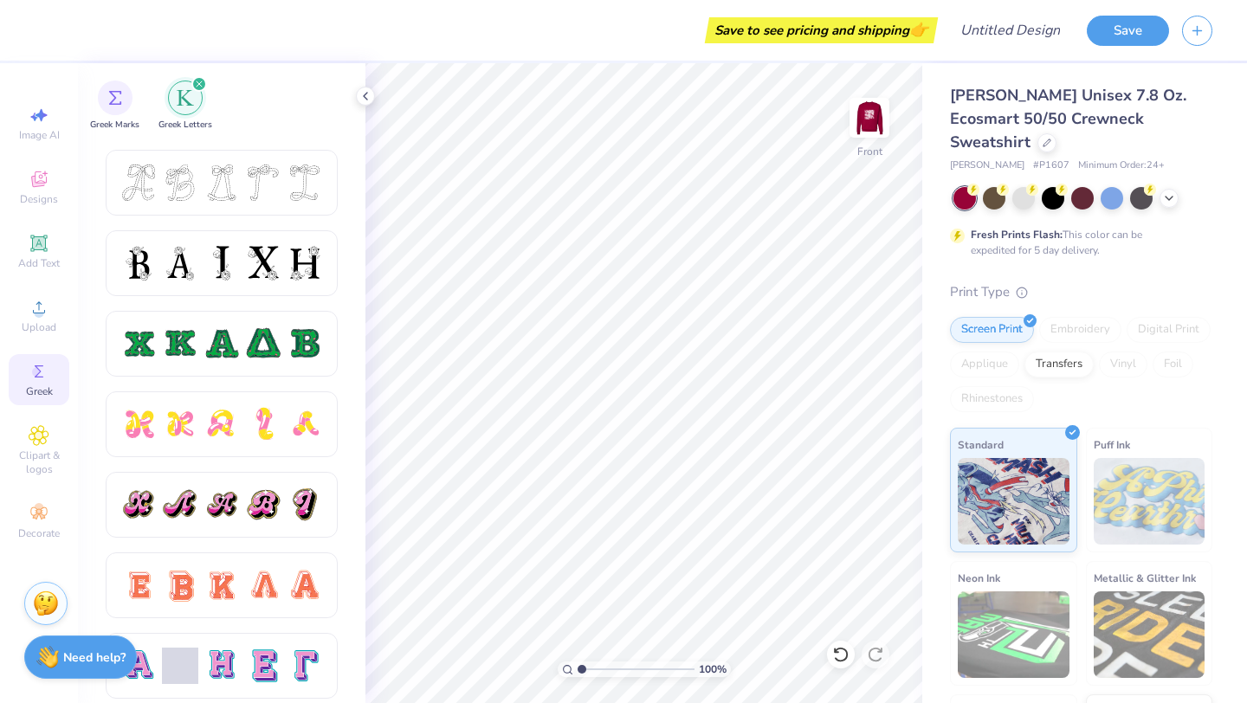
scroll to position [725, 0]
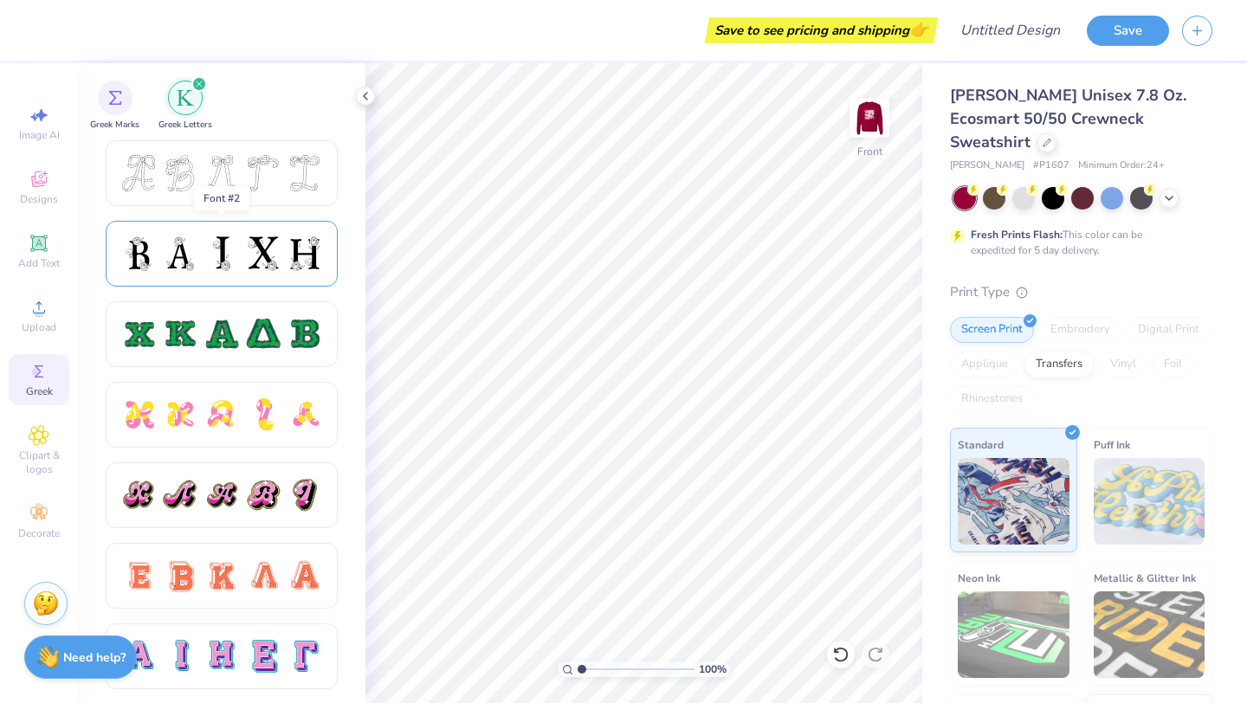
click at [327, 238] on div at bounding box center [222, 254] width 232 height 66
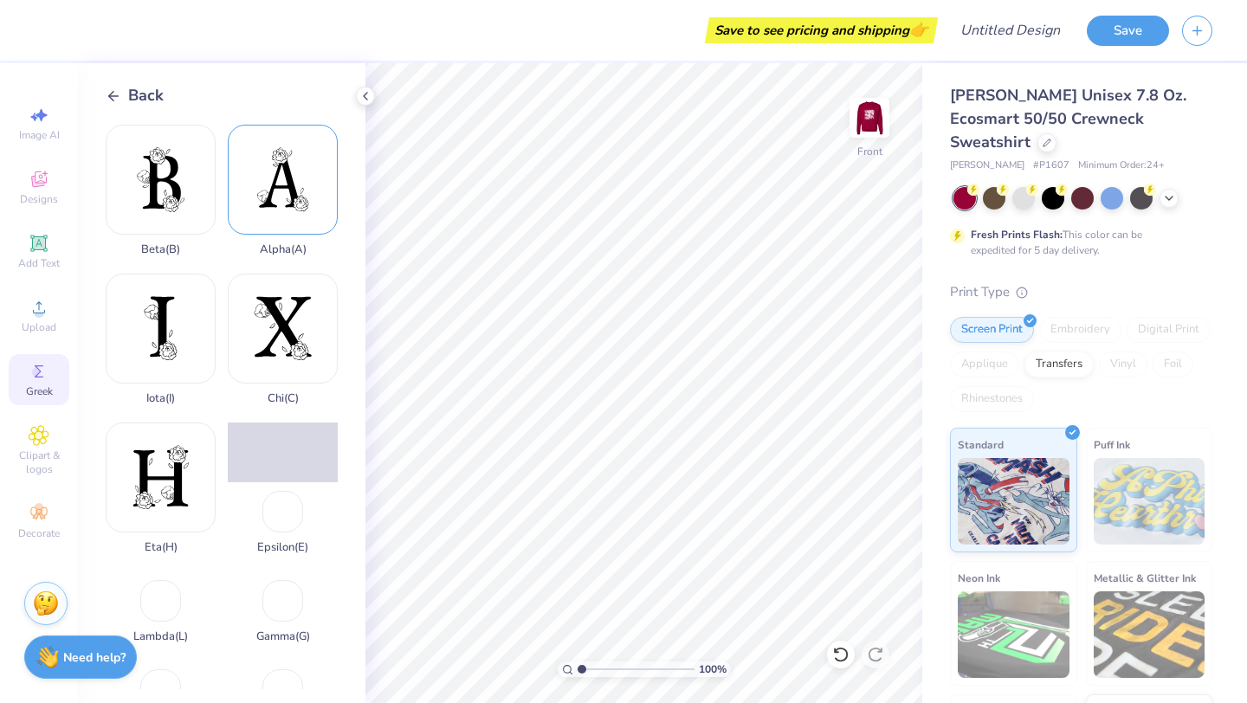
click at [280, 189] on div "Alpha ( A )" at bounding box center [283, 191] width 110 height 132
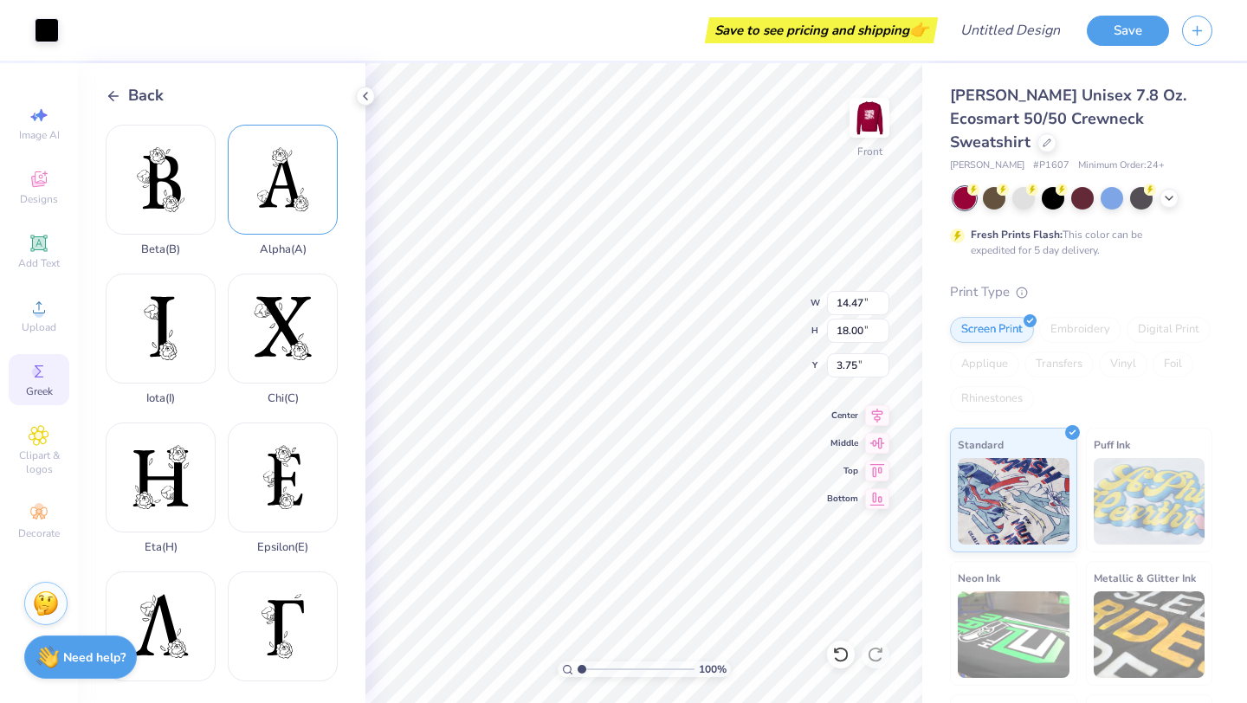
type input "2.47"
type input "3.07"
type input "1.06"
type input "1.44"
type input "1.79"
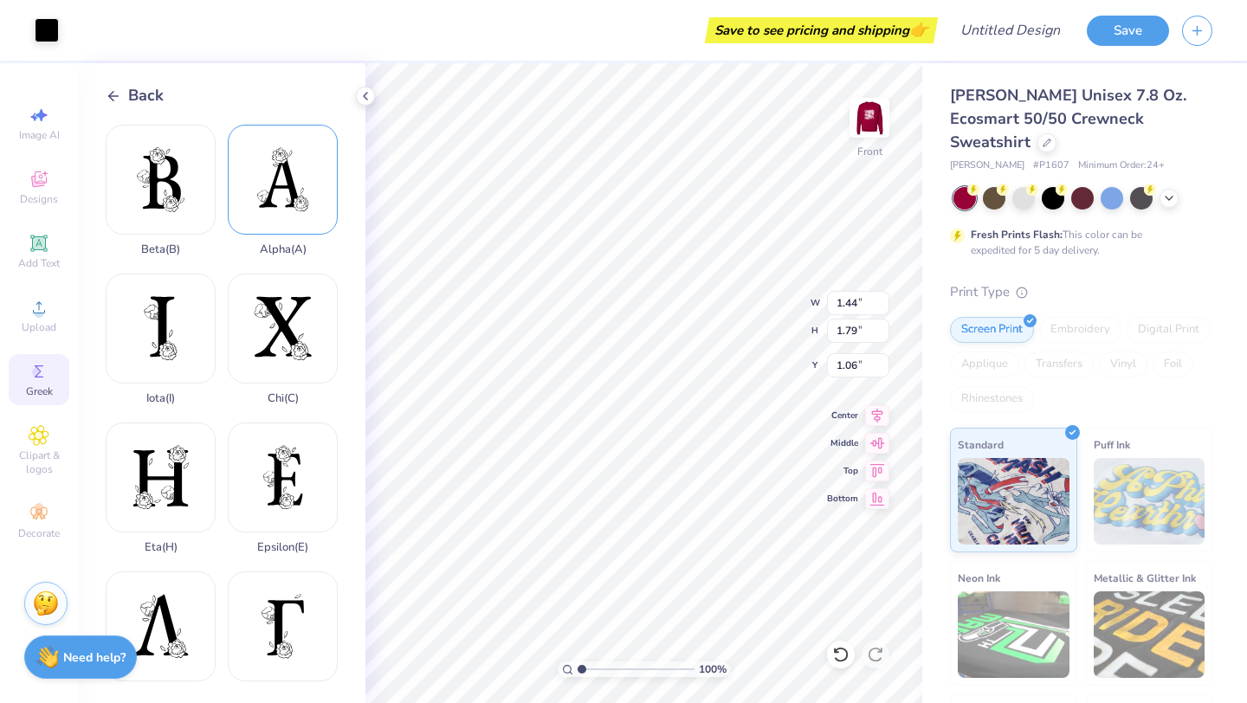
type input "1.21"
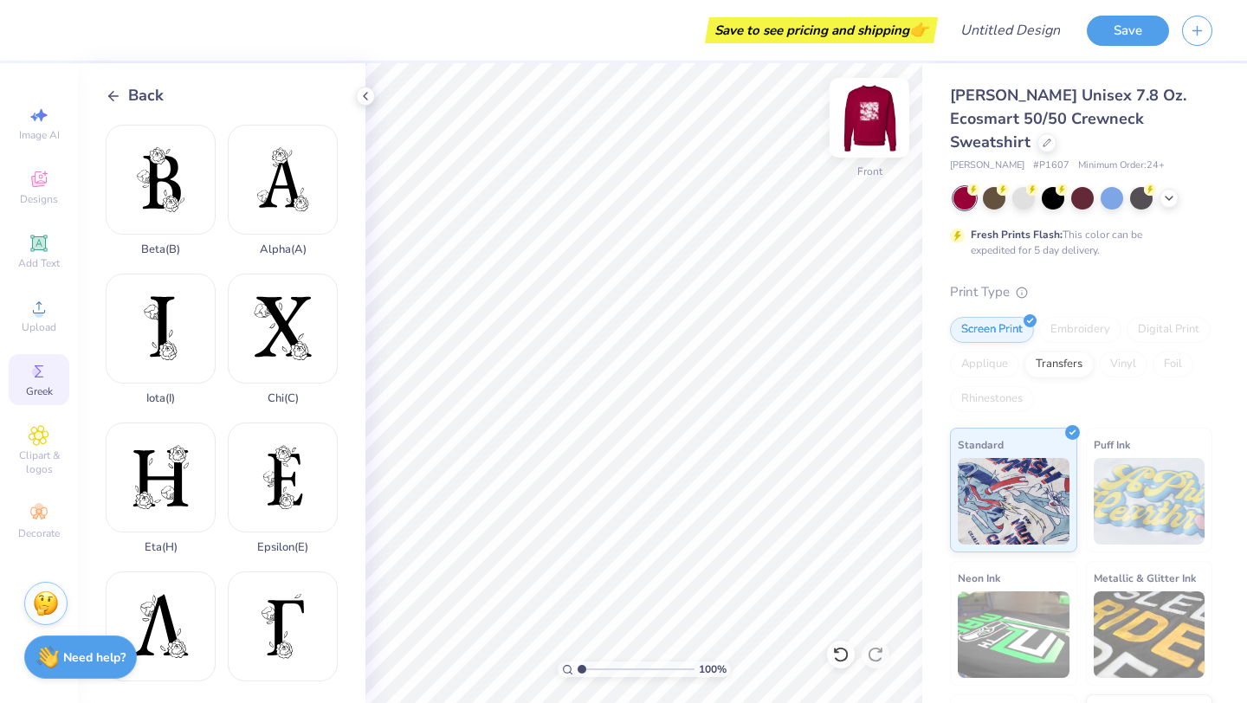
click at [862, 120] on img at bounding box center [869, 117] width 69 height 69
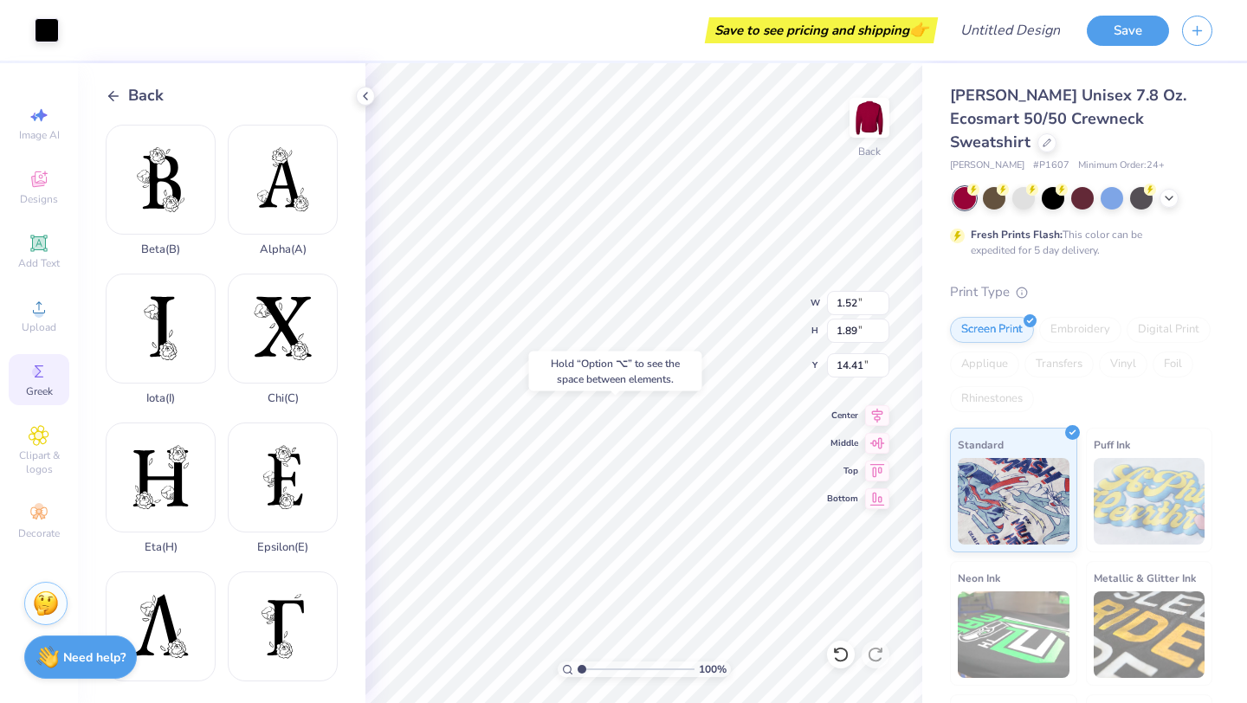
type input "14.41"
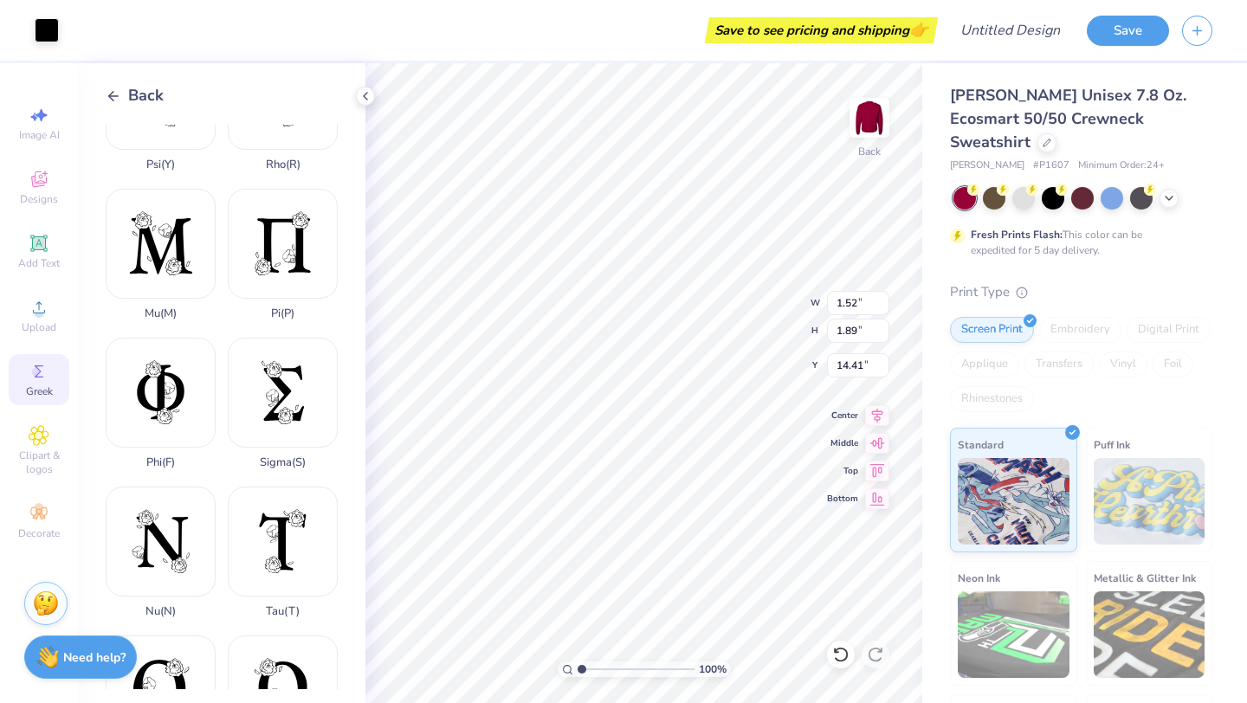
scroll to position [856, 0]
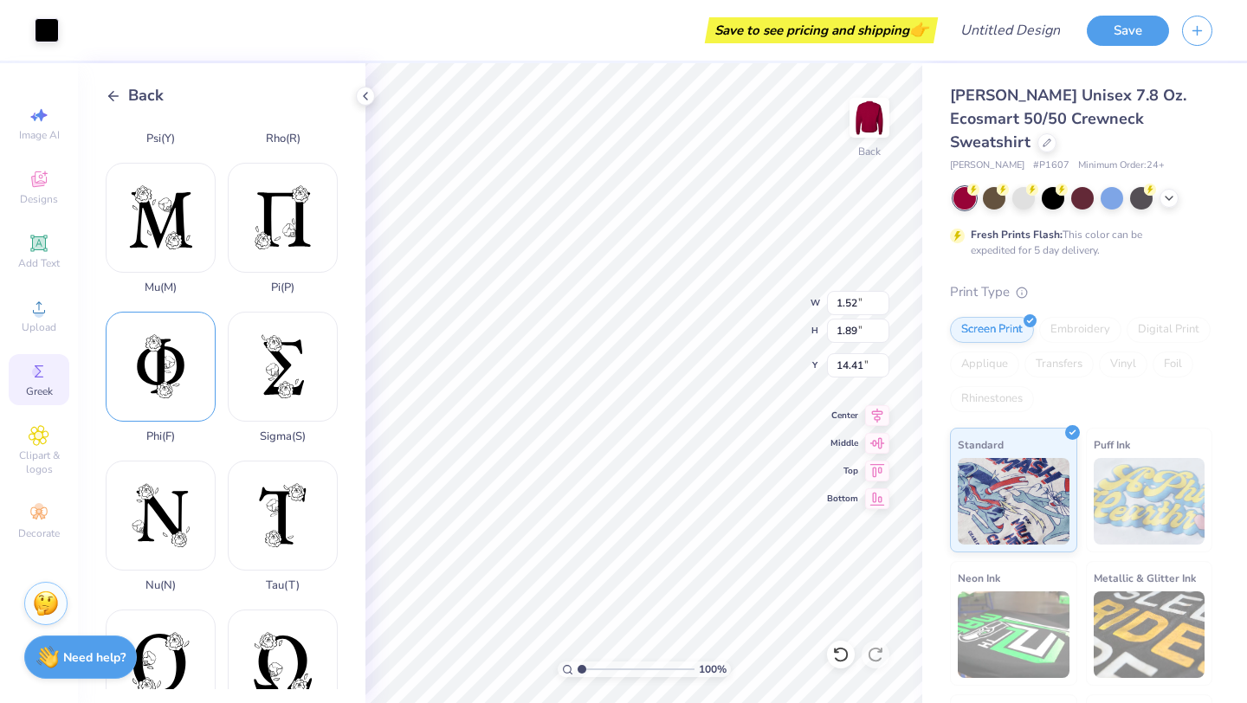
click at [159, 415] on div "Phi ( F )" at bounding box center [161, 378] width 110 height 132
type input "13.33"
type input "18.00"
type input "3.13"
type input "1.67"
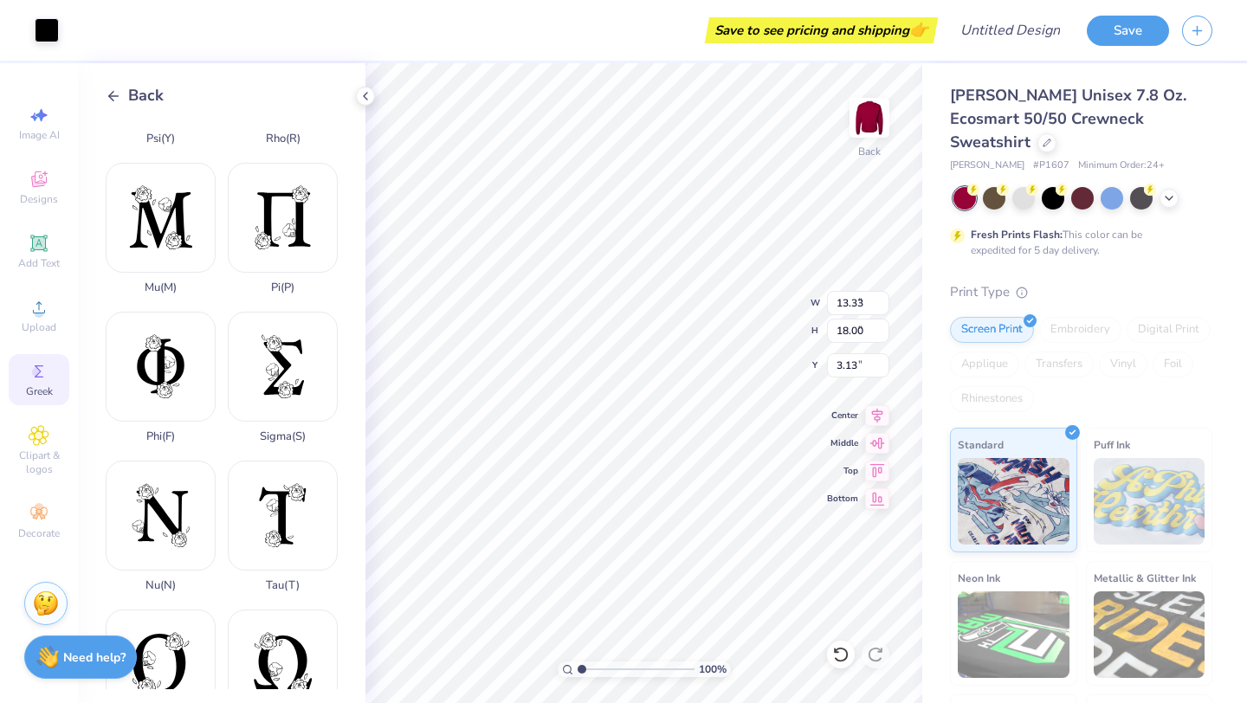
type input "2.26"
type input "14.04"
type input "1.52"
type input "1.89"
type input "14.22"
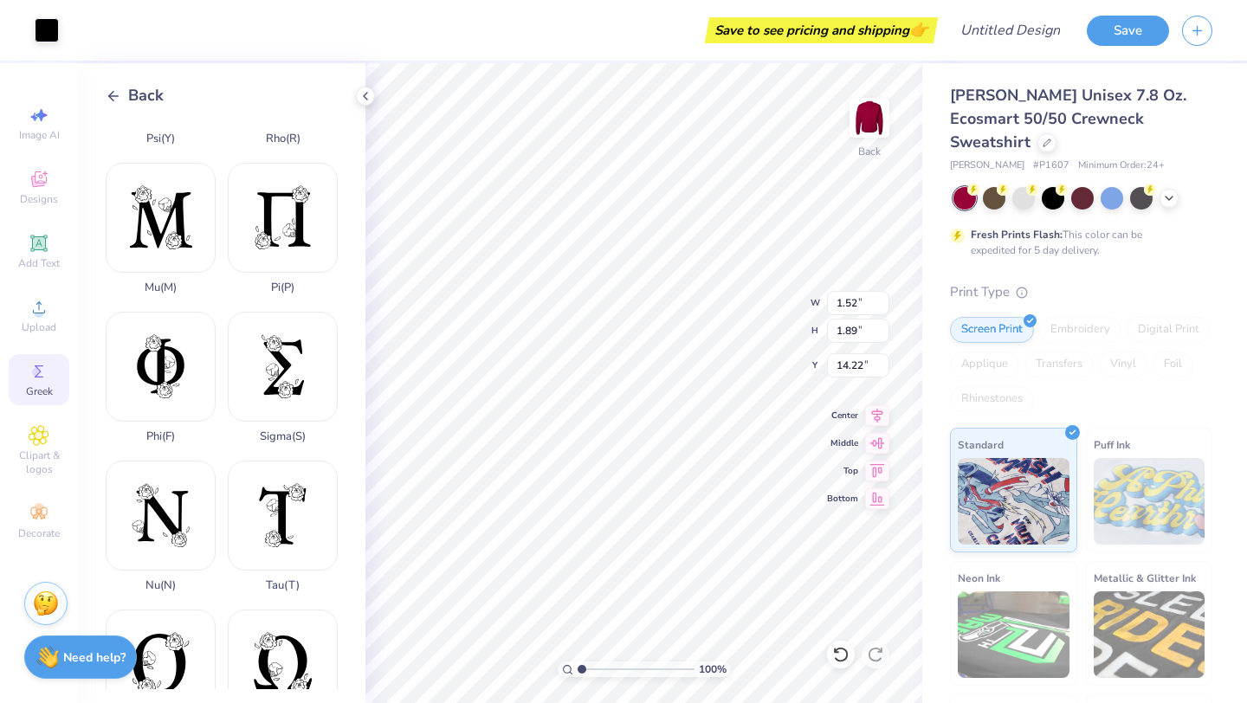
type input "1.56"
type input "1.94"
type input "14.35"
type input "1.67"
type input "2.26"
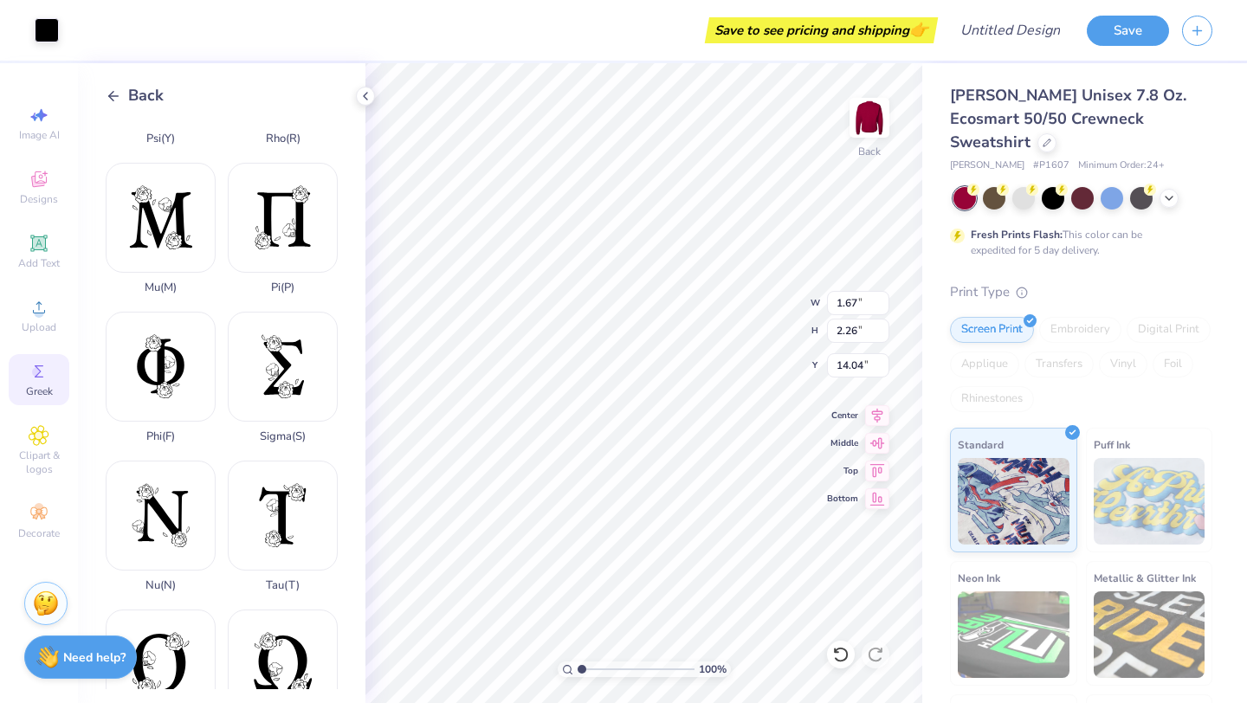
type input "14.19"
type input "1.56"
type input "1.94"
click at [861, 364] on input "14.35" at bounding box center [858, 365] width 62 height 24
type input "14.19"
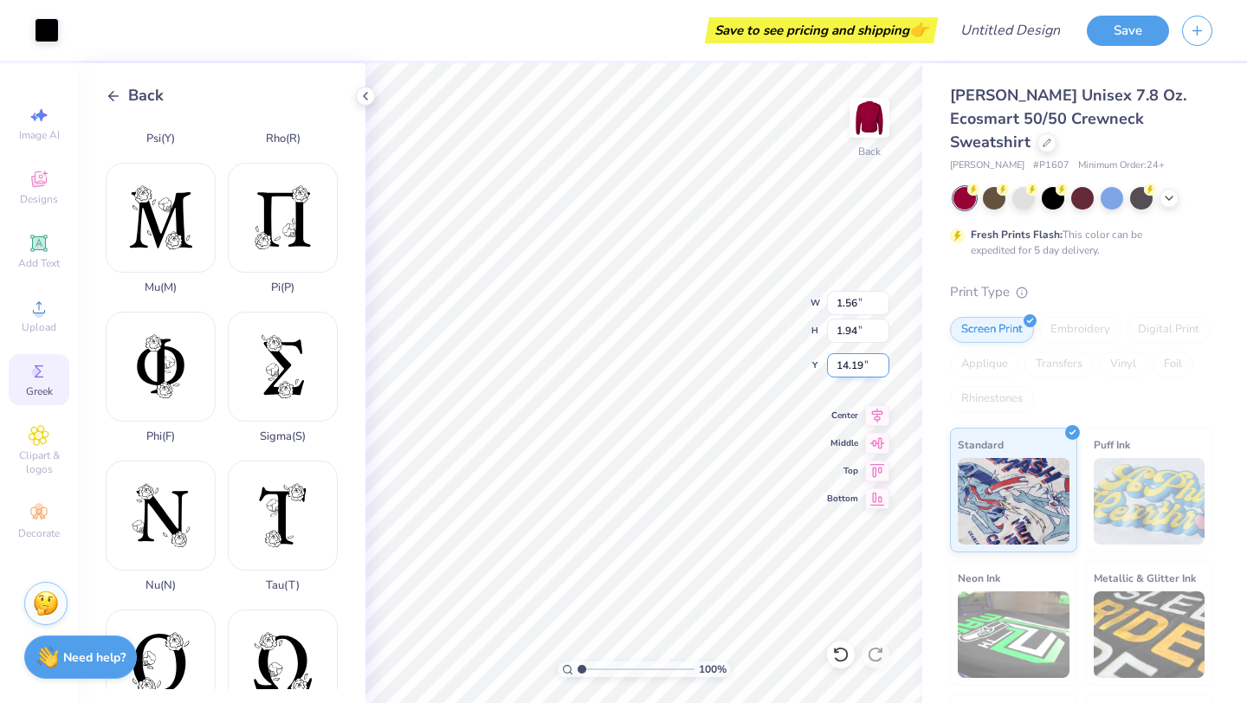
type input "1.67"
type input "2.26"
type input "1.56"
type input "1.94"
click at [810, 328] on div "100 % Back W 1.56 1.56 " H 1.94 1.94 " Y 14.19 14.19 " Center Middle Top Bottom" at bounding box center [644, 383] width 557 height 640
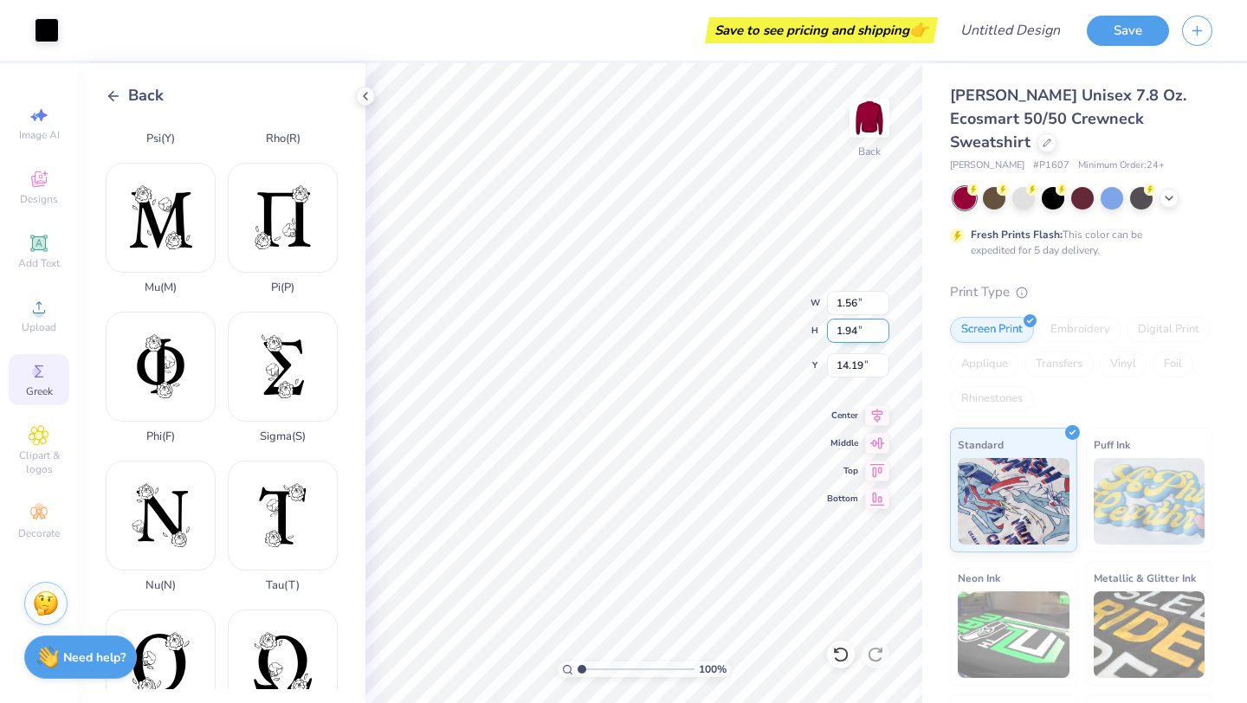
click at [857, 334] on input "1.94" at bounding box center [858, 331] width 62 height 24
type input "1"
type input "2.26"
type input "1.82"
type input "14.03"
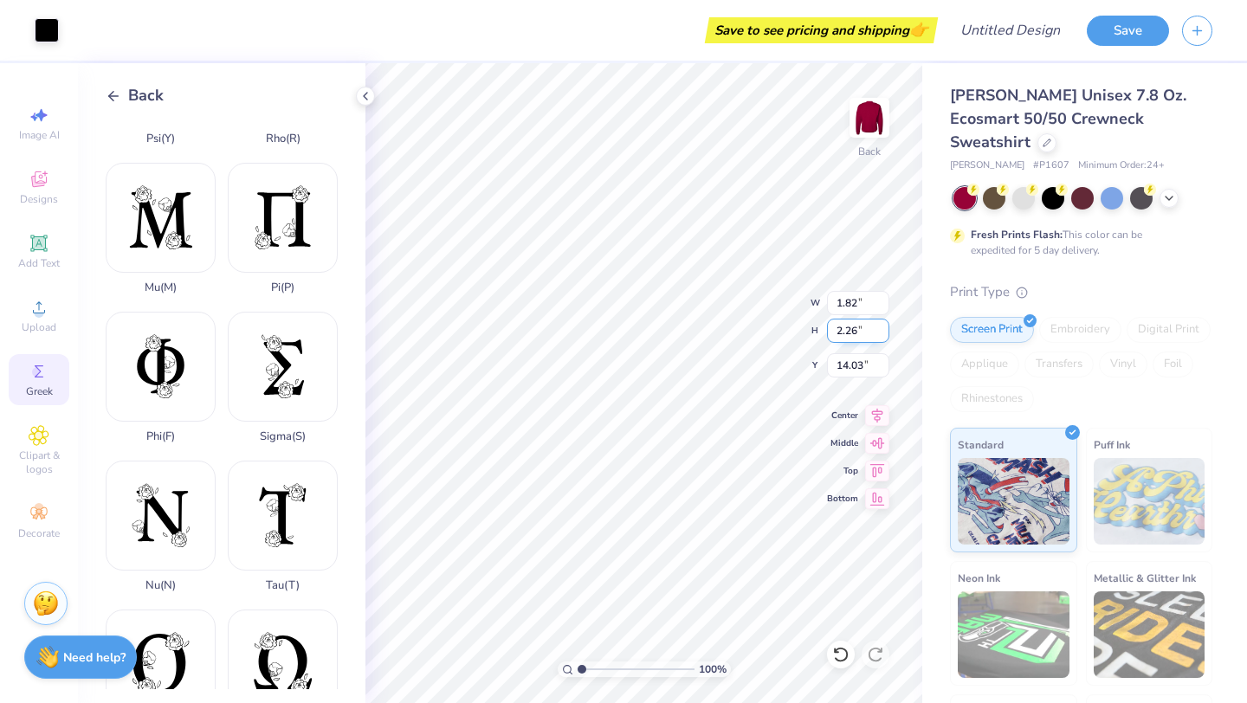
type input "1.67"
type input "14.19"
type input "1.82"
type input "14.03"
click at [854, 302] on input "1.82" at bounding box center [858, 303] width 62 height 24
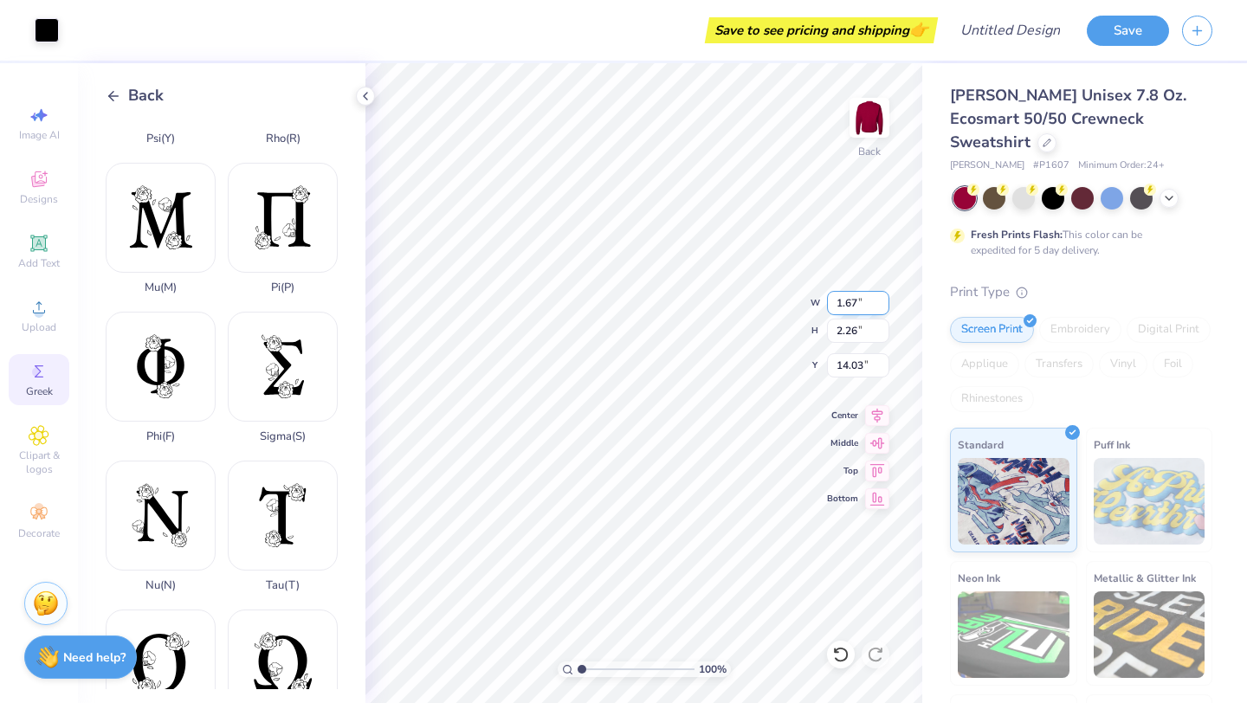
type input "1.67"
type input "2.08"
type input "14.12"
type input "14.19"
click at [855, 327] on input "2.08" at bounding box center [858, 331] width 62 height 24
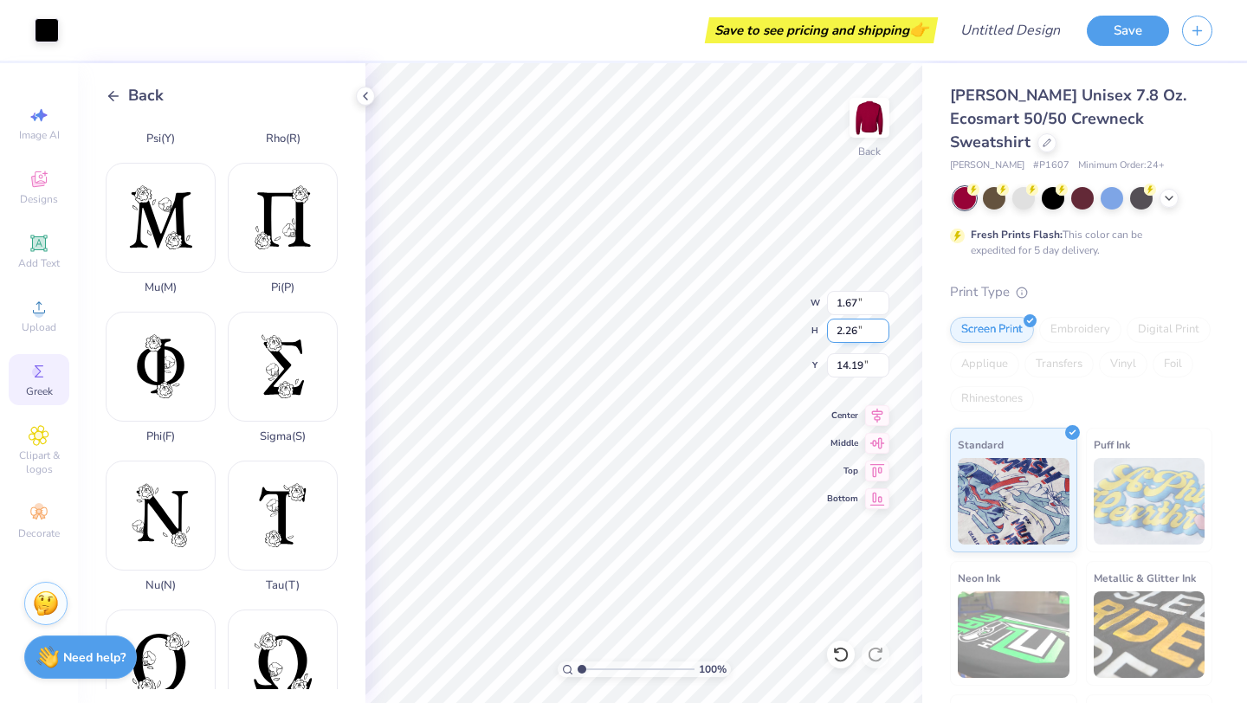
type input "2.26"
type input "1.82"
type input "14.10"
click at [856, 302] on input "1.82" at bounding box center [858, 303] width 62 height 24
type input "1.17"
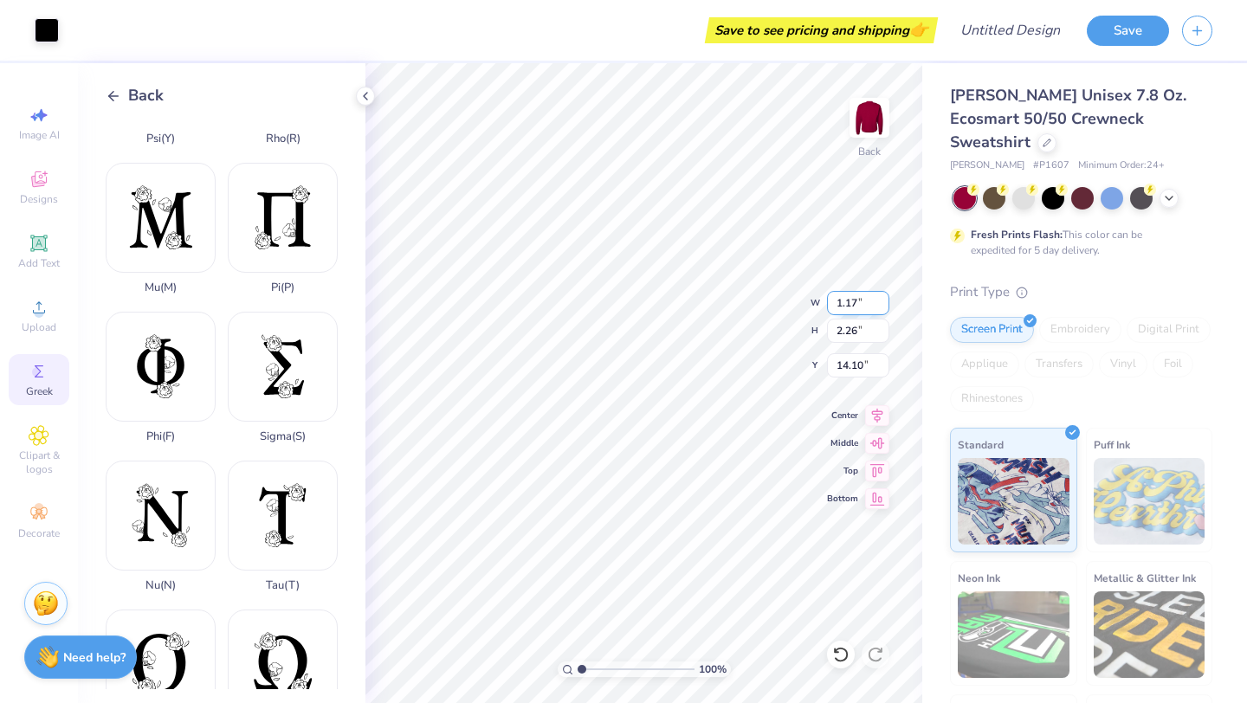
type input "1.46"
type input "14.50"
type input "1.82"
type input "2.26"
type input "14.10"
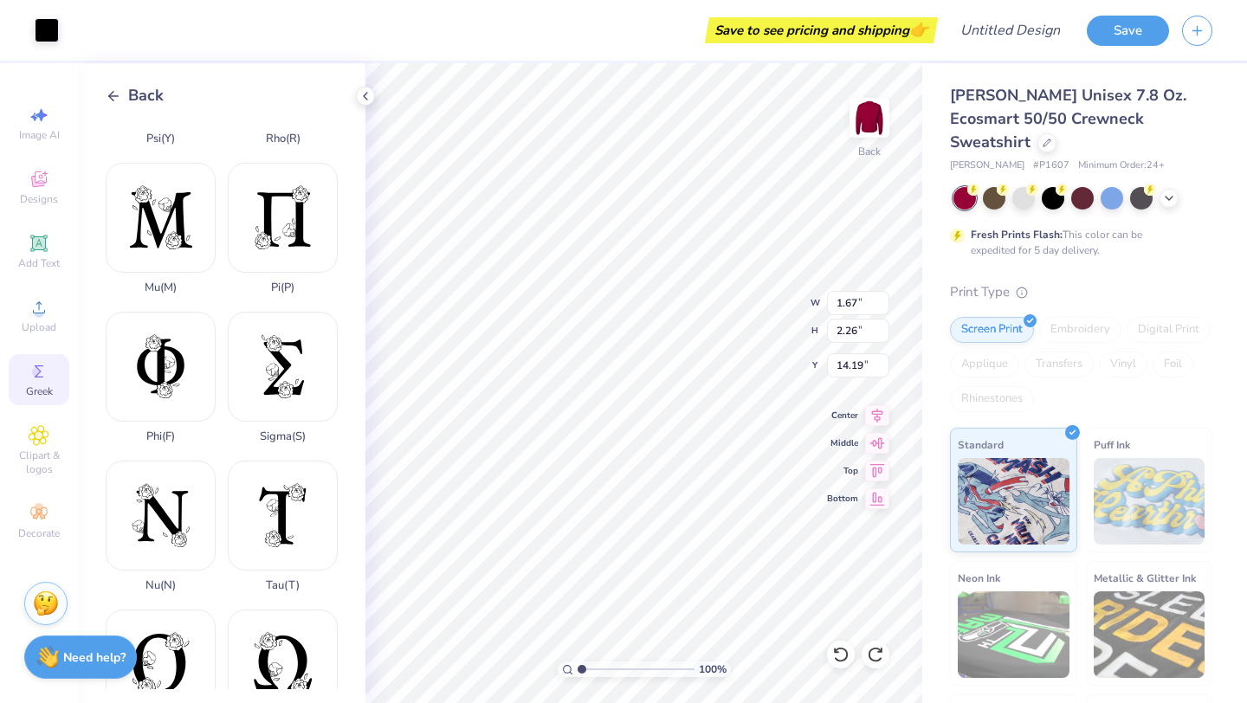
type input "14.41"
type input "1.82"
type input "14.40"
type input "1.82"
type input "14.41"
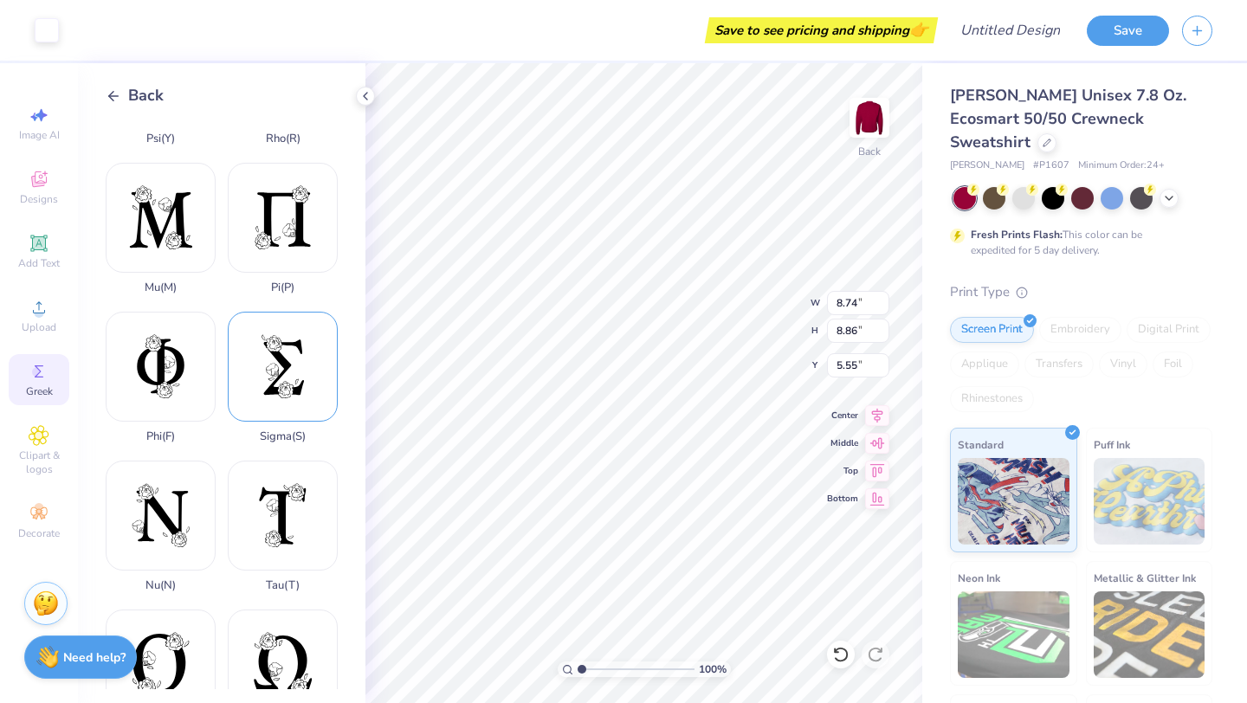
type input "6.82"
type input "6.92"
type input "5.57"
type input "3.05"
type input "3.80"
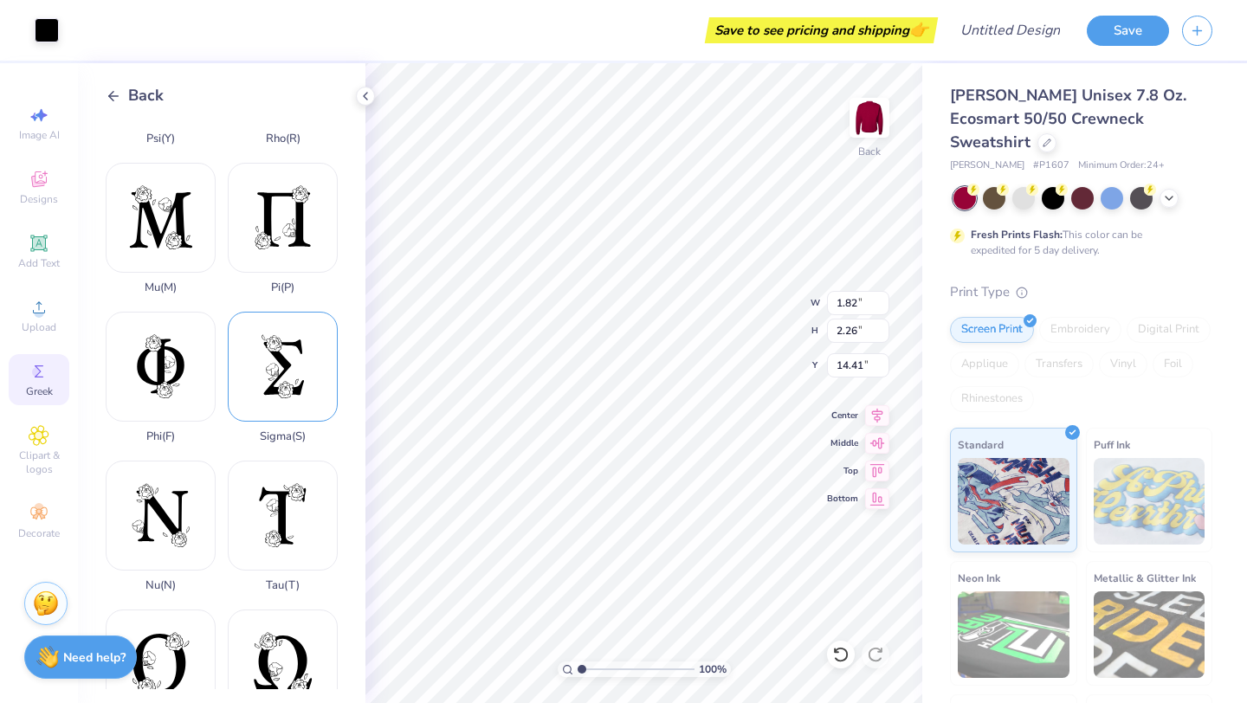
type input "12.87"
type input "1.67"
type input "2.26"
type input "14.41"
type input "2.52"
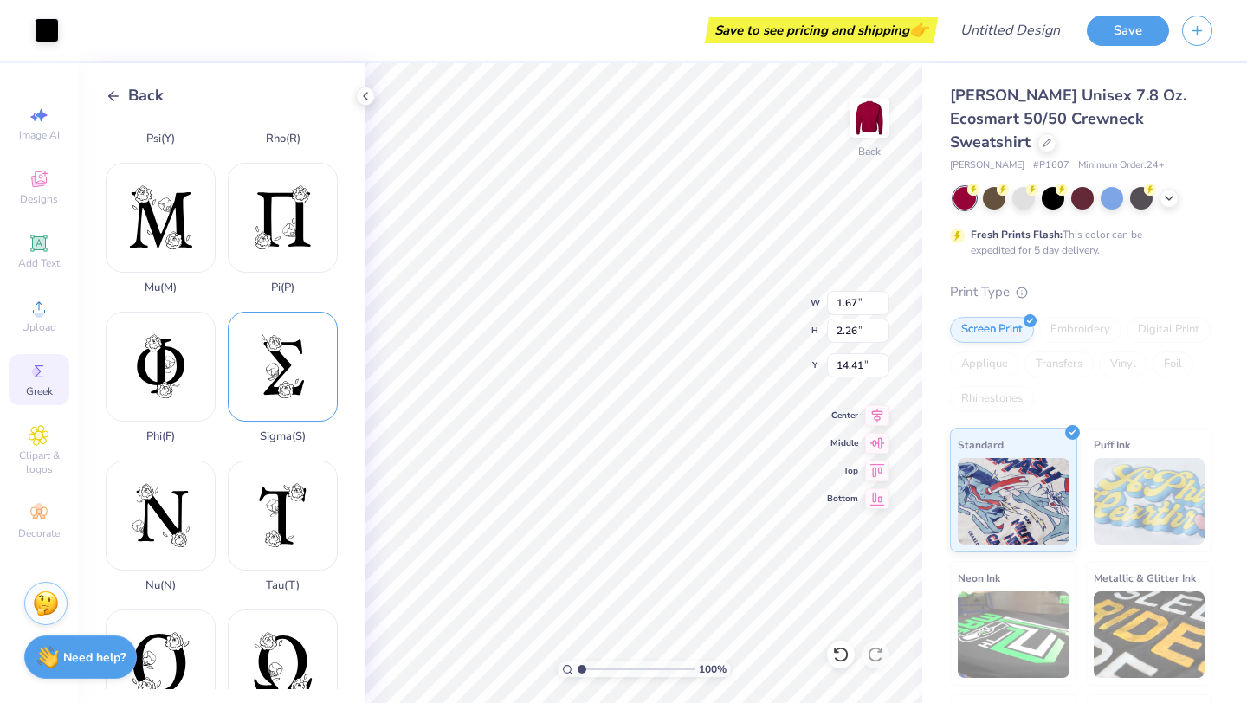
type input "3.41"
type input "13.25"
type input "2.62"
type input "3.54"
type input "13.12"
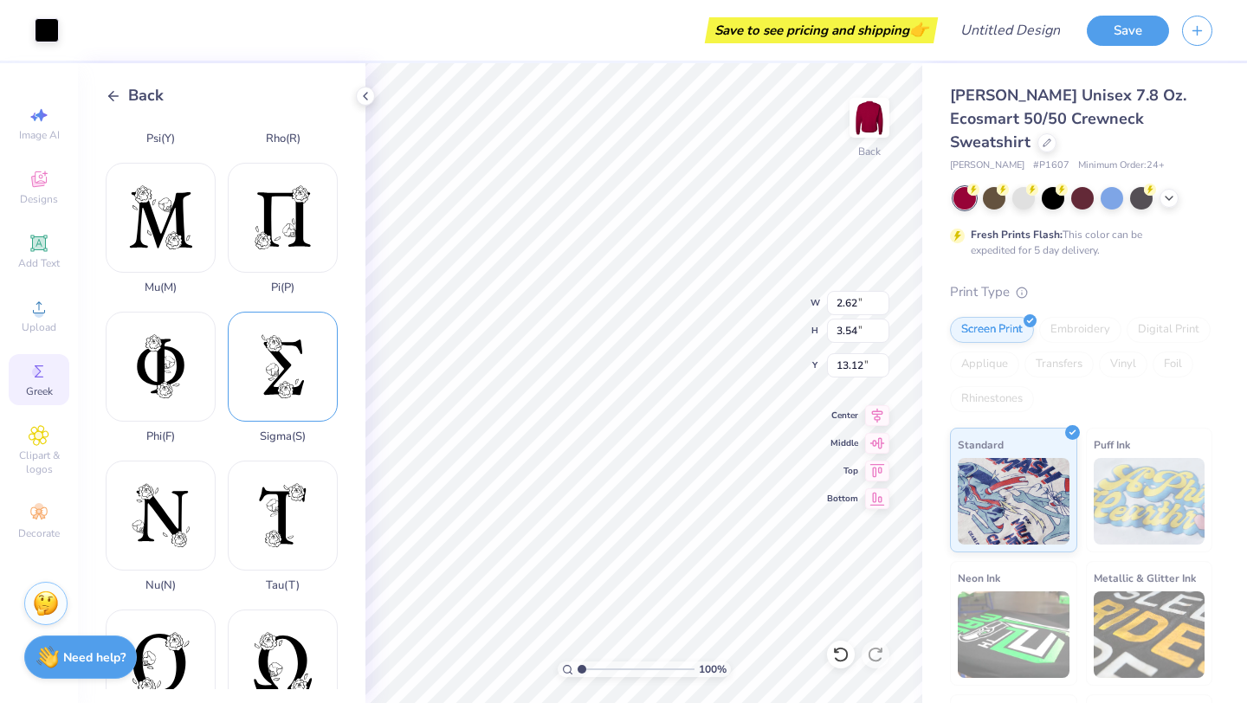
type input "3.05"
type input "3.80"
click at [851, 362] on input "12.87" at bounding box center [858, 365] width 62 height 24
type input "13.25"
type input "13.38"
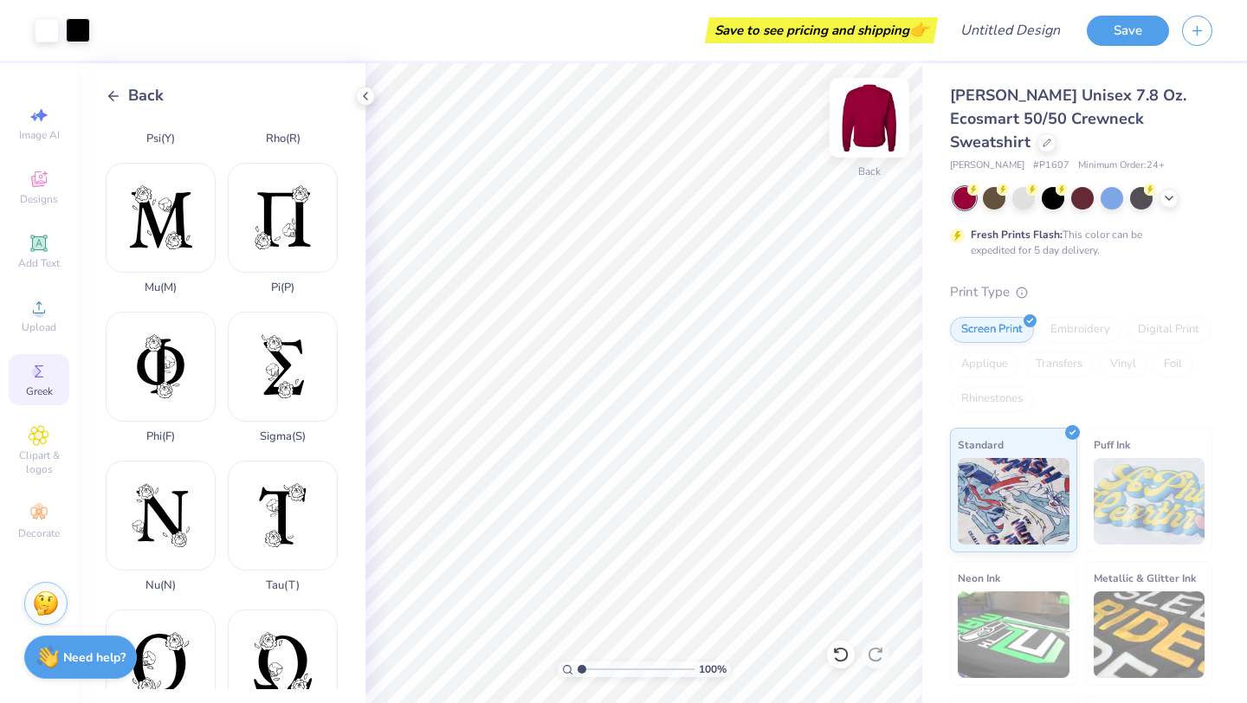
click at [884, 139] on img at bounding box center [869, 117] width 69 height 69
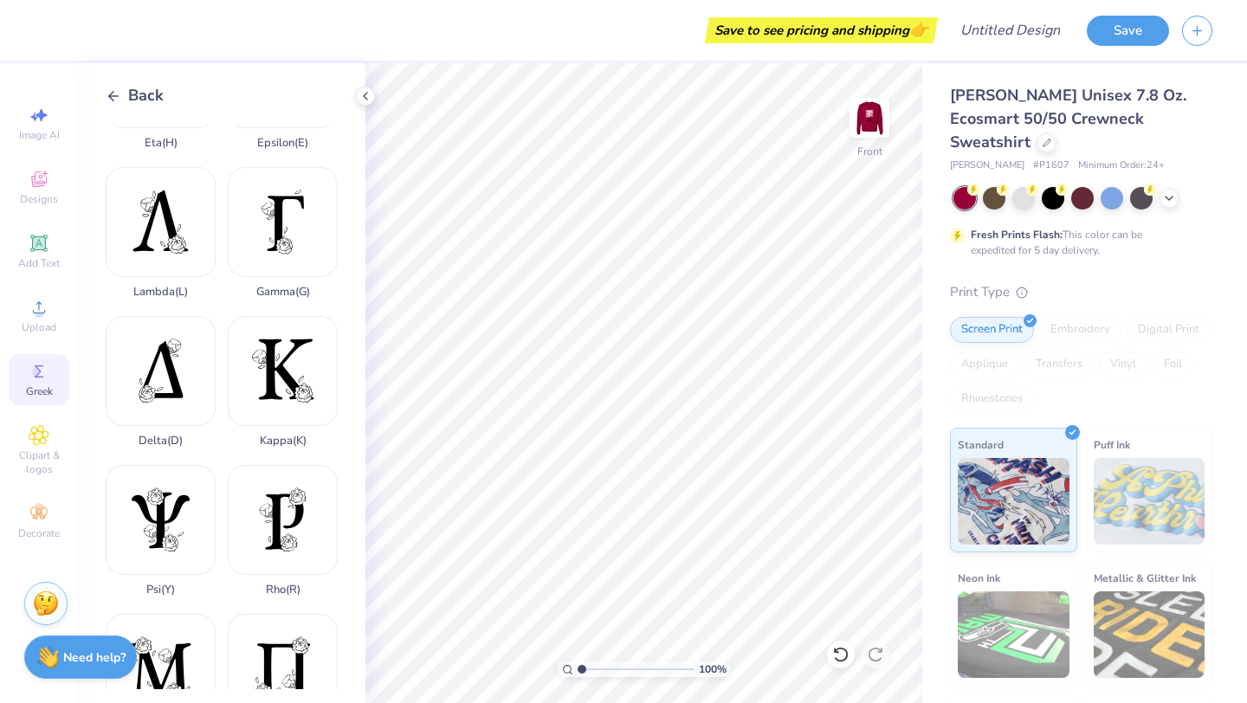
scroll to position [152, 0]
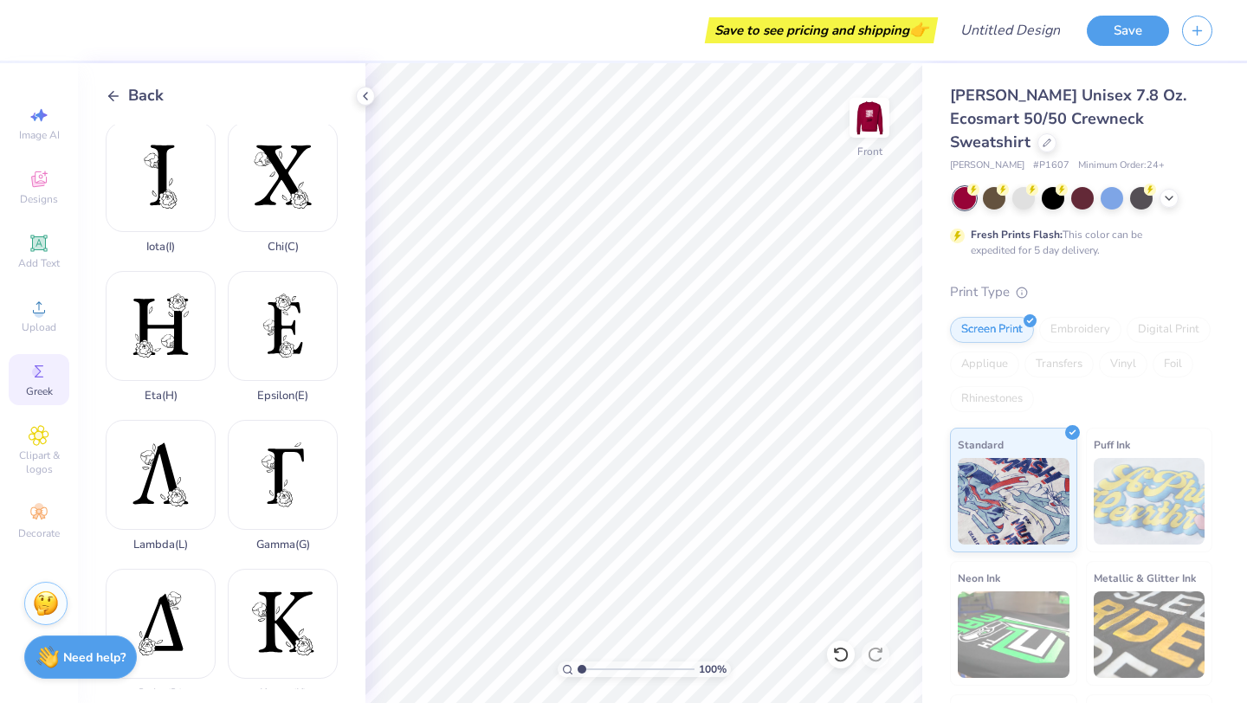
click at [119, 96] on icon at bounding box center [114, 96] width 16 height 16
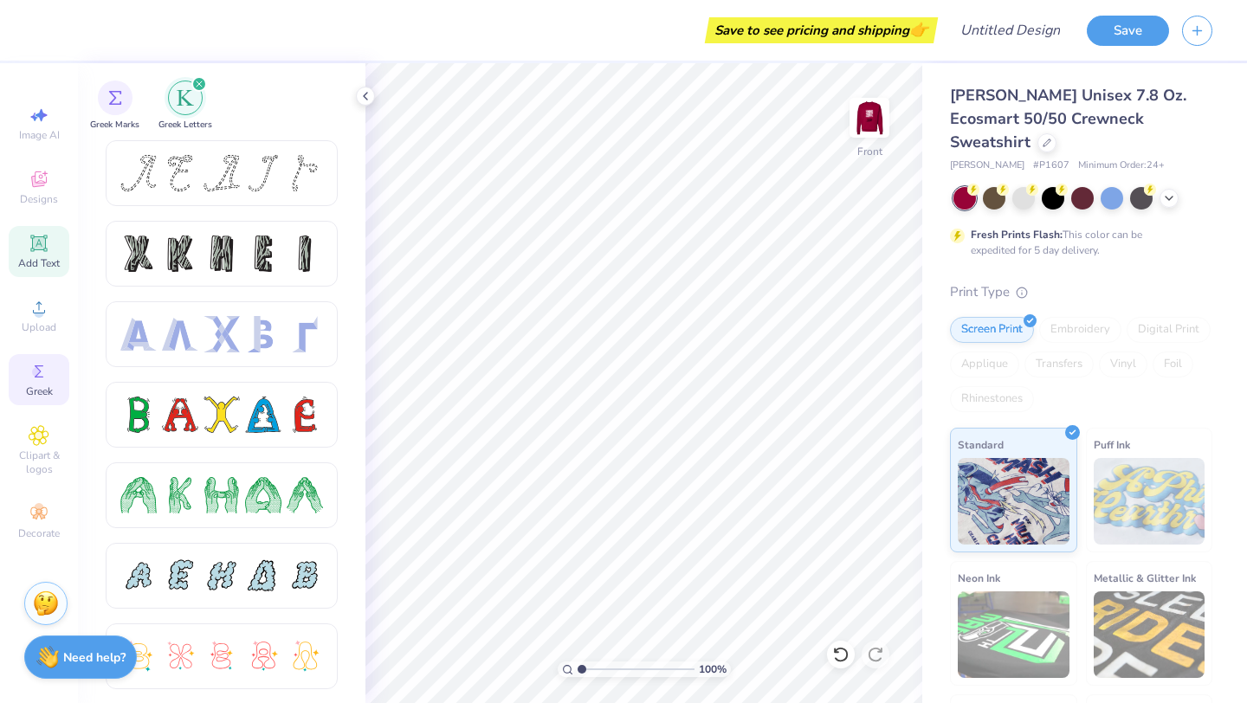
click at [42, 253] on icon at bounding box center [39, 243] width 21 height 21
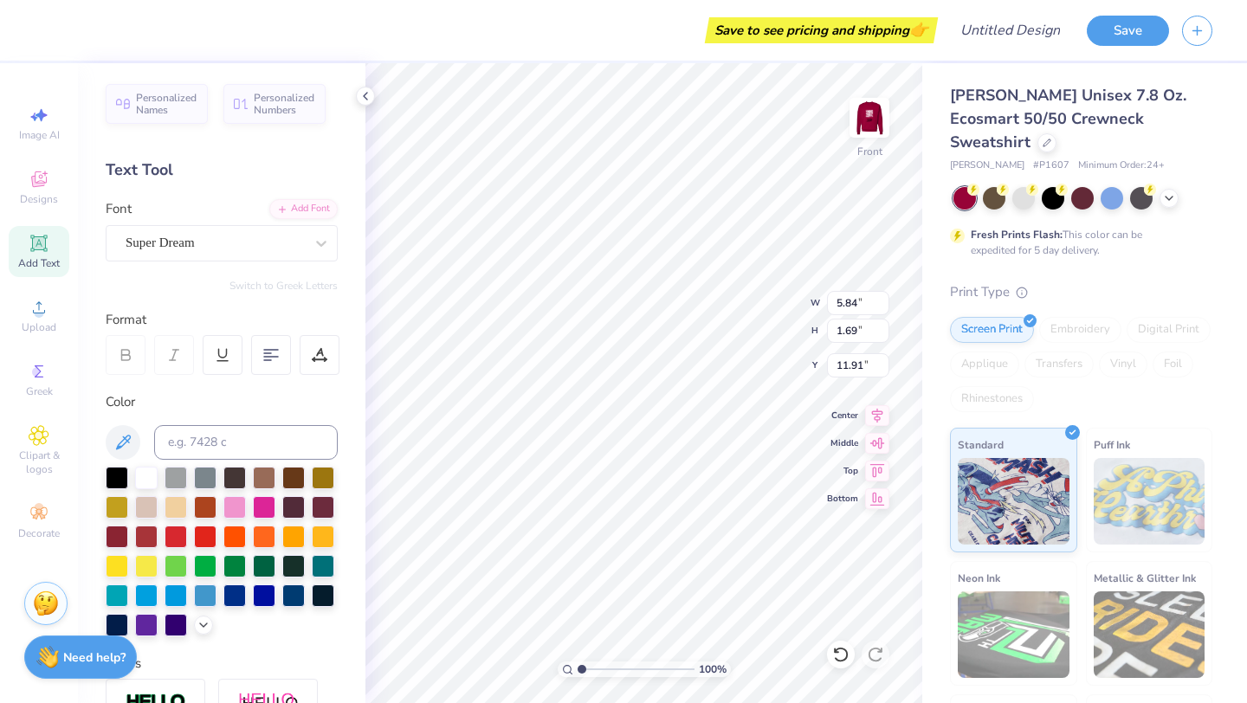
type input "2.16"
click at [223, 252] on div "Super Dream" at bounding box center [215, 243] width 182 height 27
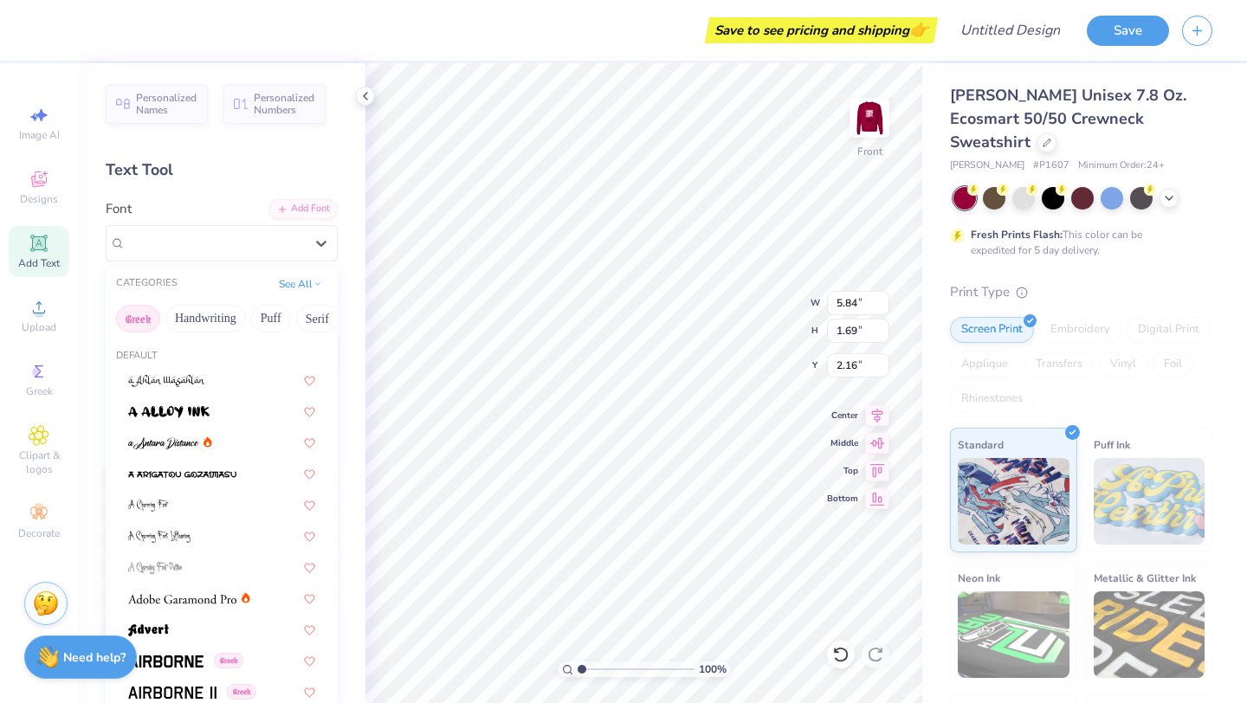
click at [138, 327] on button "Greek" at bounding box center [138, 319] width 44 height 28
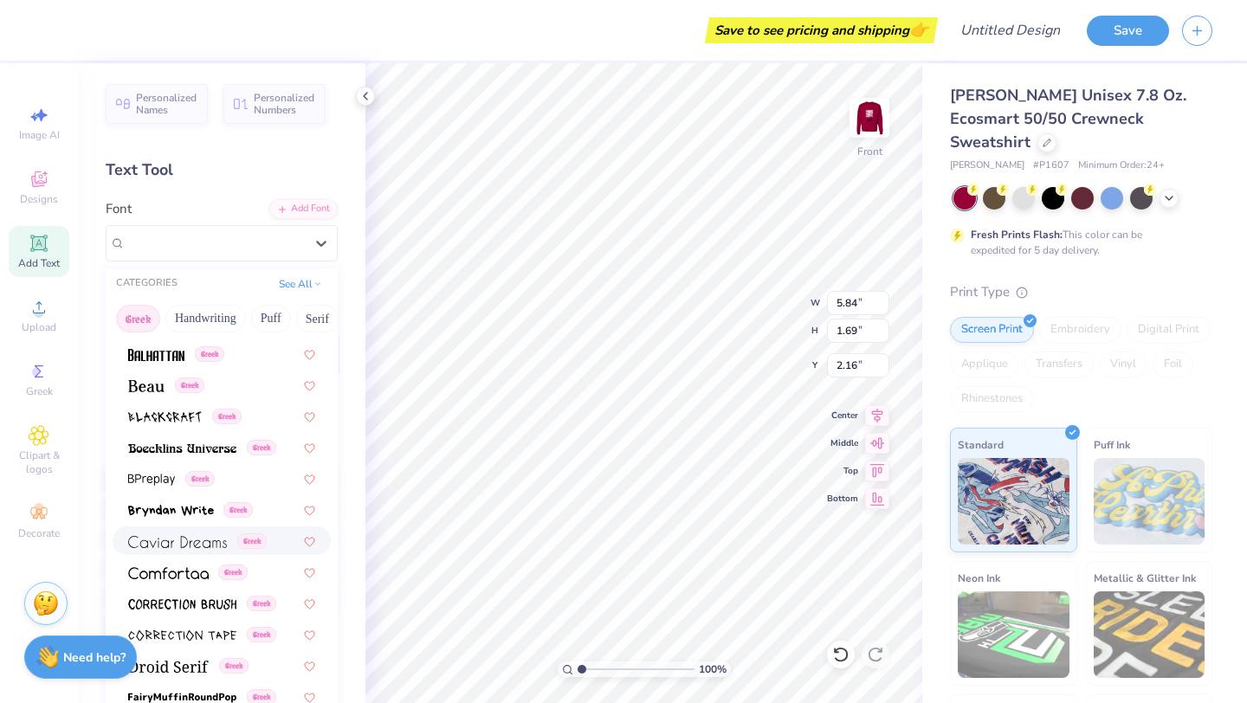
scroll to position [210, 0]
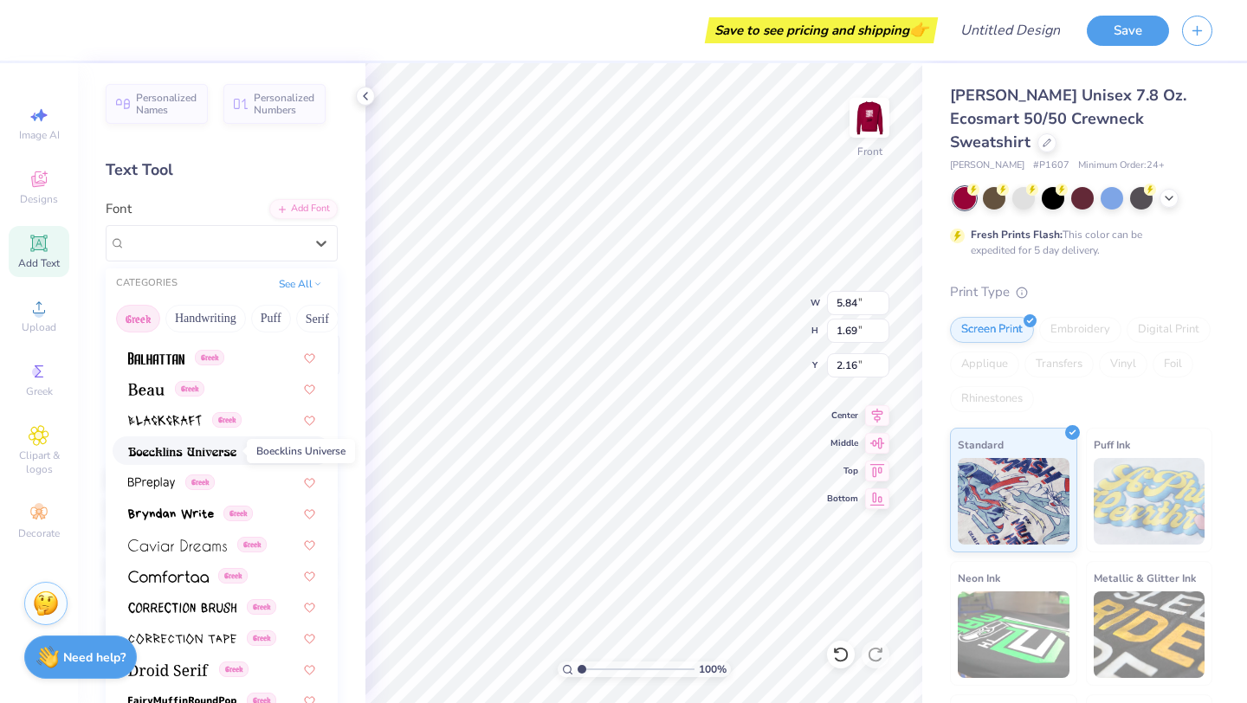
click at [193, 446] on img at bounding box center [182, 452] width 108 height 12
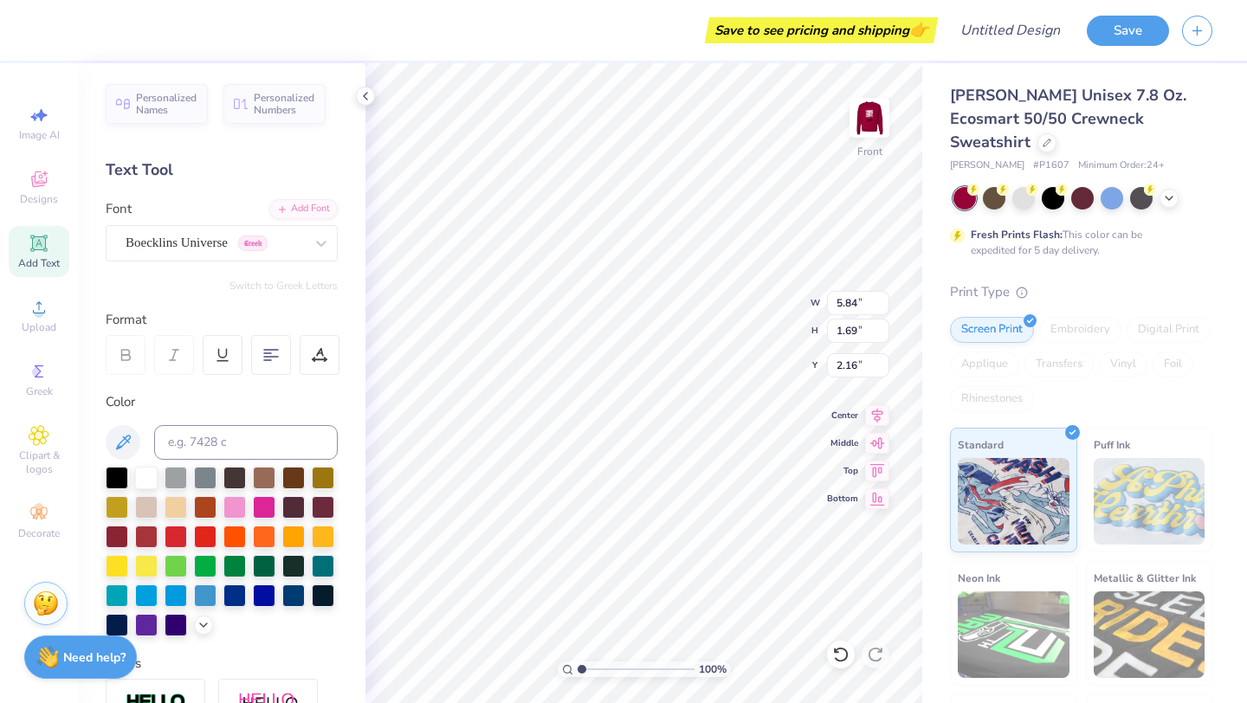
type input "6.62"
type input "1.76"
type input "2.12"
click at [226, 242] on div "Boecklins Universe Greek" at bounding box center [215, 243] width 182 height 27
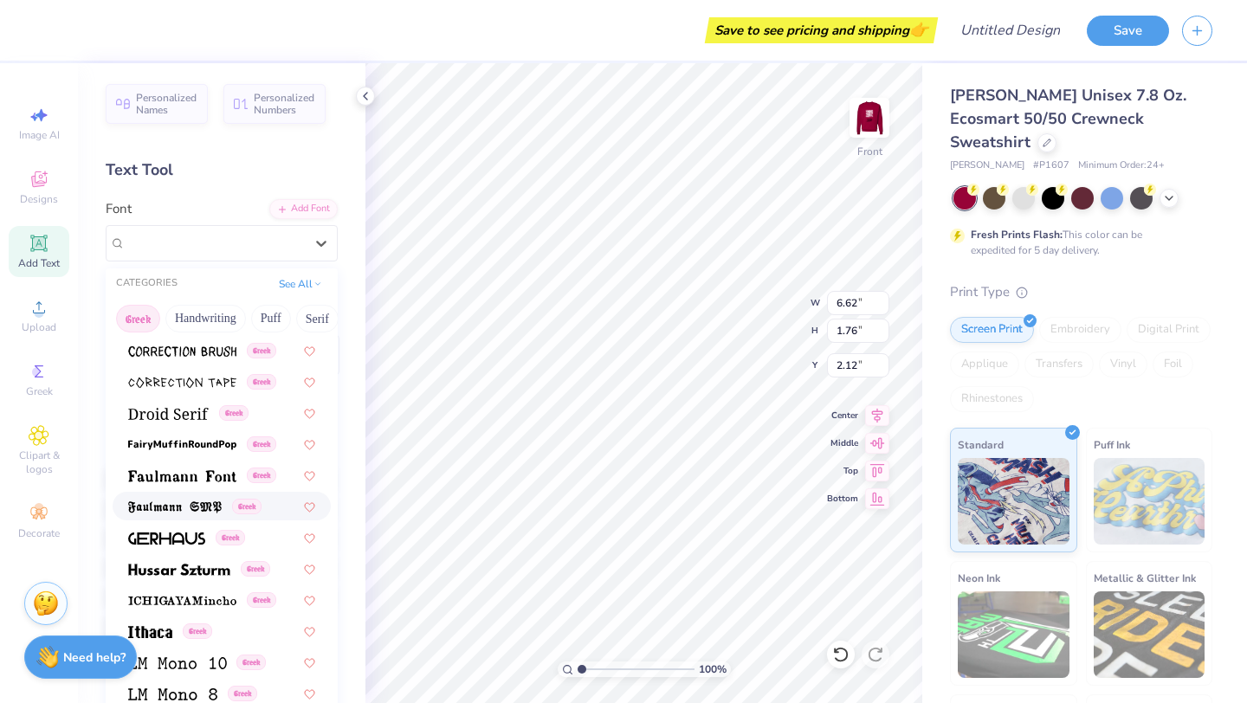
scroll to position [469, 0]
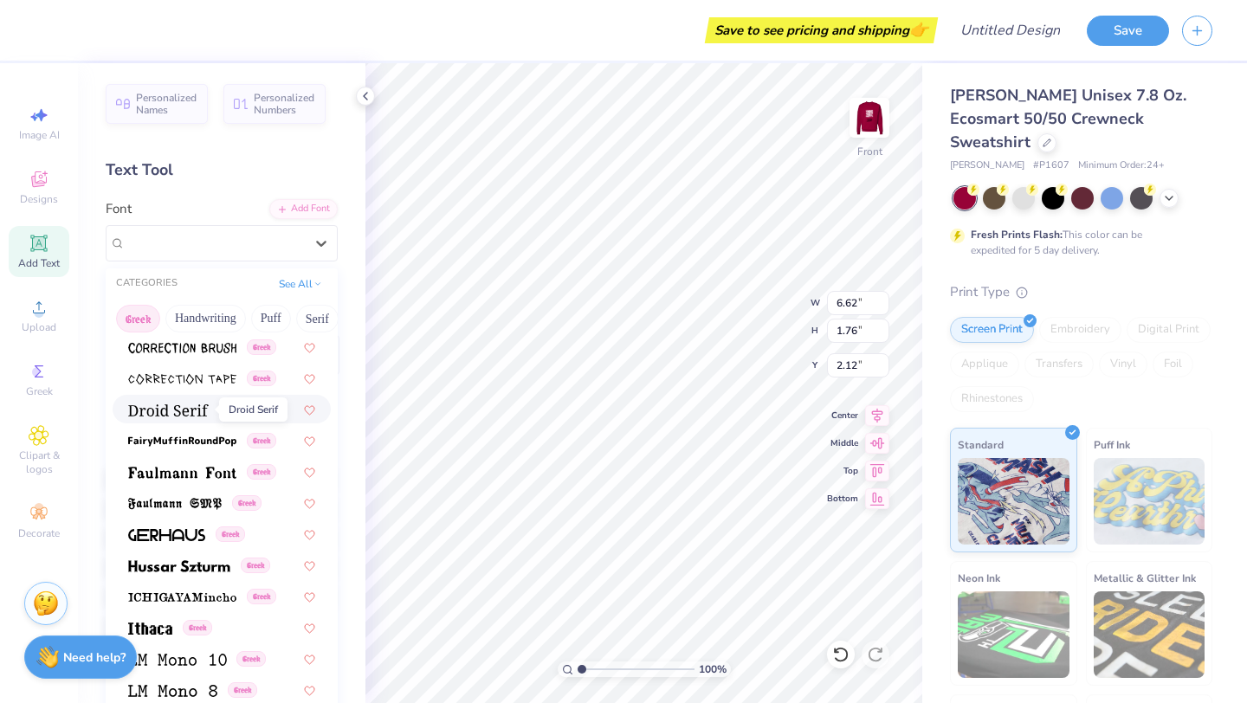
click at [200, 413] on img at bounding box center [168, 411] width 81 height 12
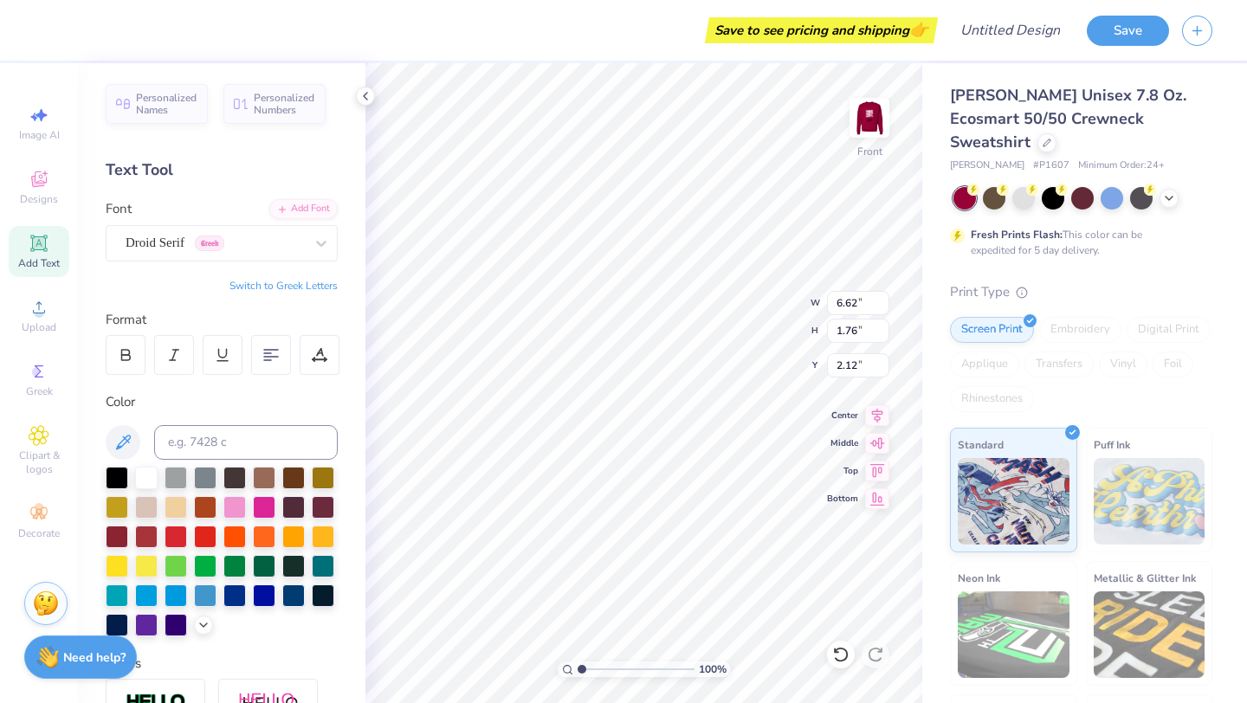
type input "5.95"
type input "1.72"
type input "2.14"
click at [274, 241] on div "Droid Serif Greek" at bounding box center [215, 243] width 182 height 27
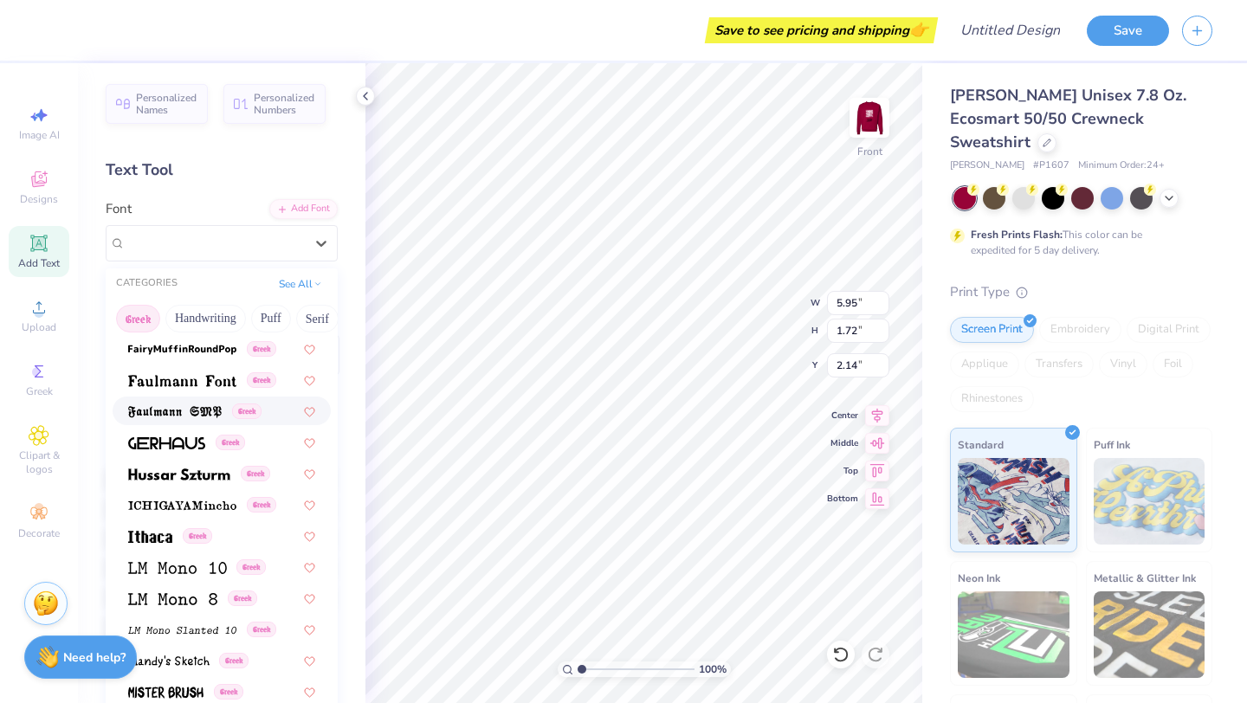
scroll to position [569, 0]
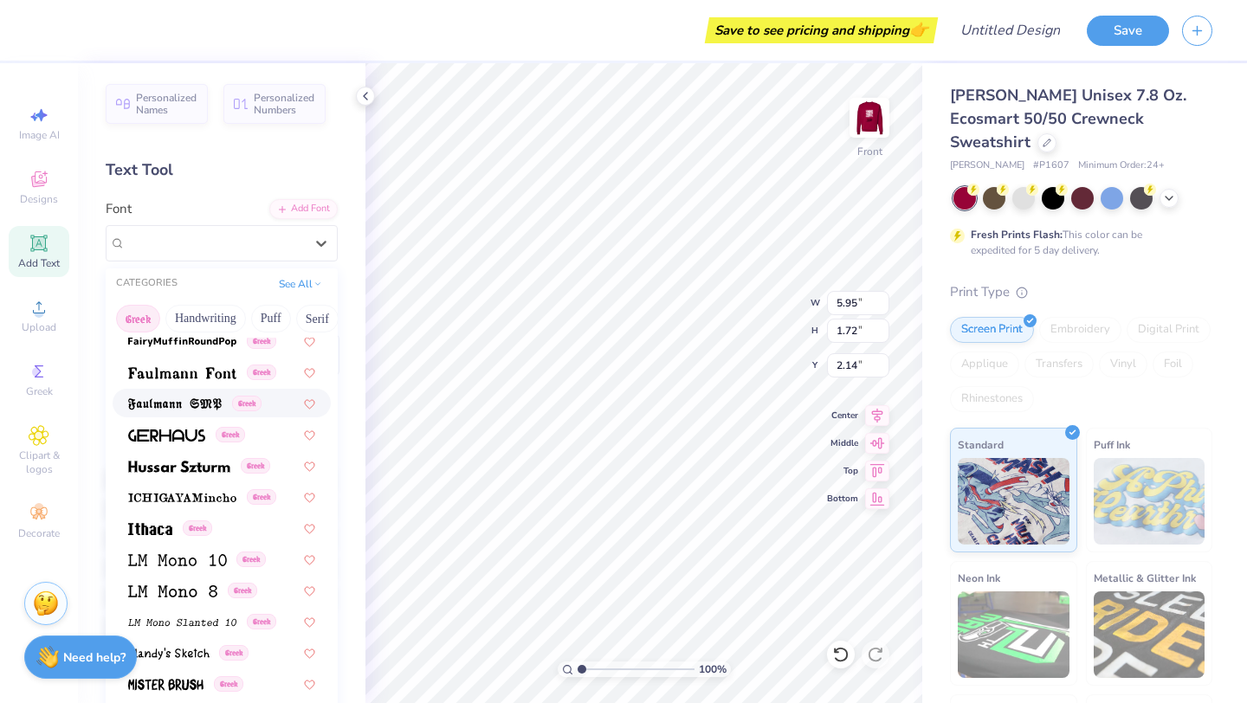
click at [203, 413] on div "Greek" at bounding box center [222, 403] width 218 height 29
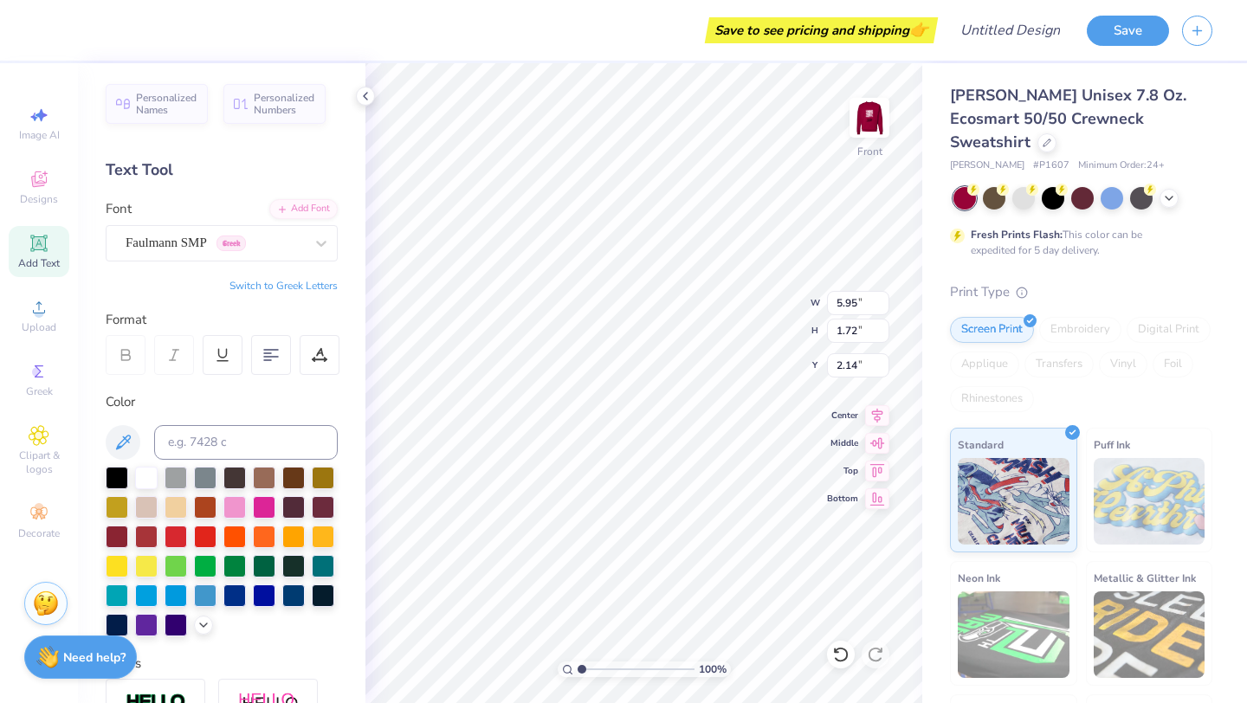
type input "5.64"
type input "1.59"
type input "2.20"
click at [307, 232] on div at bounding box center [321, 243] width 31 height 31
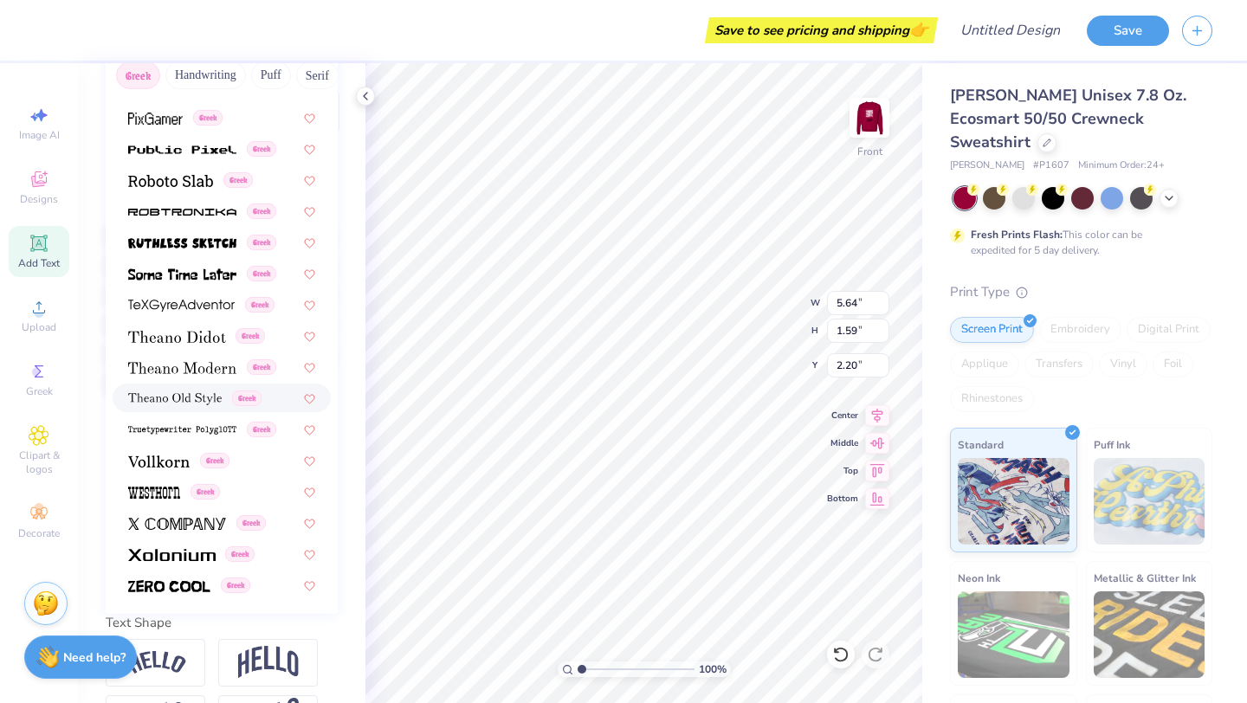
scroll to position [264, 0]
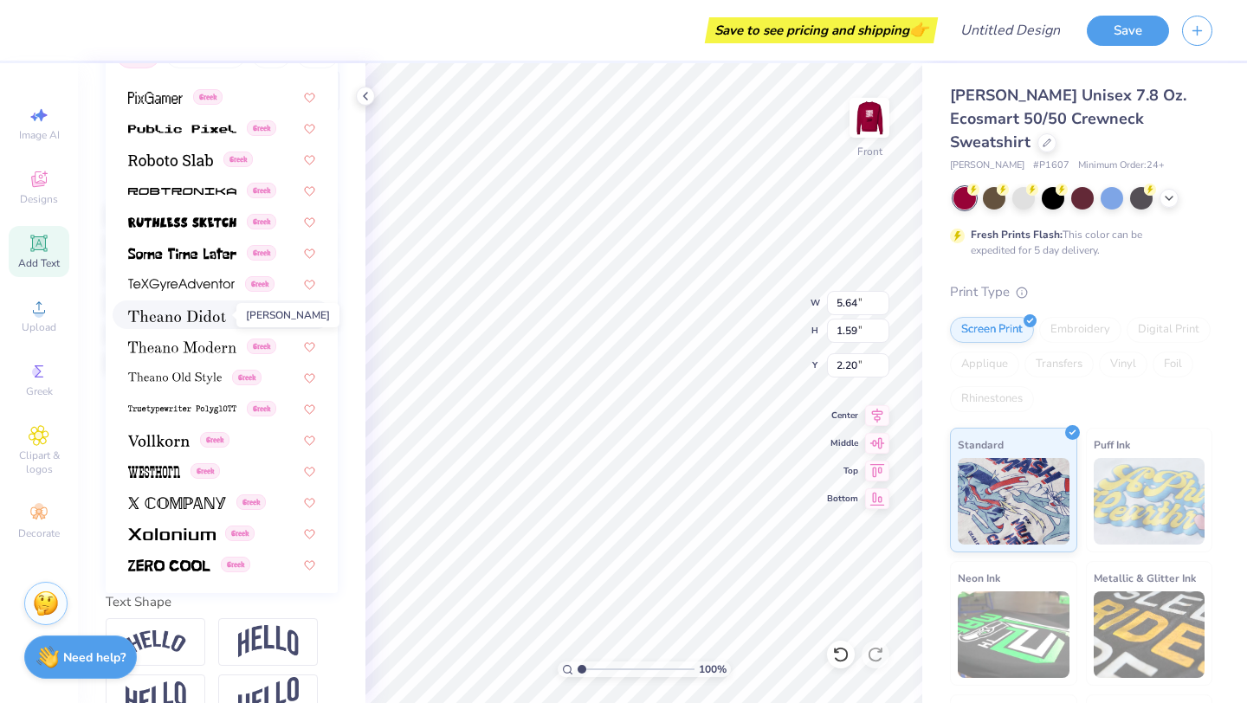
click at [188, 324] on span at bounding box center [177, 315] width 98 height 18
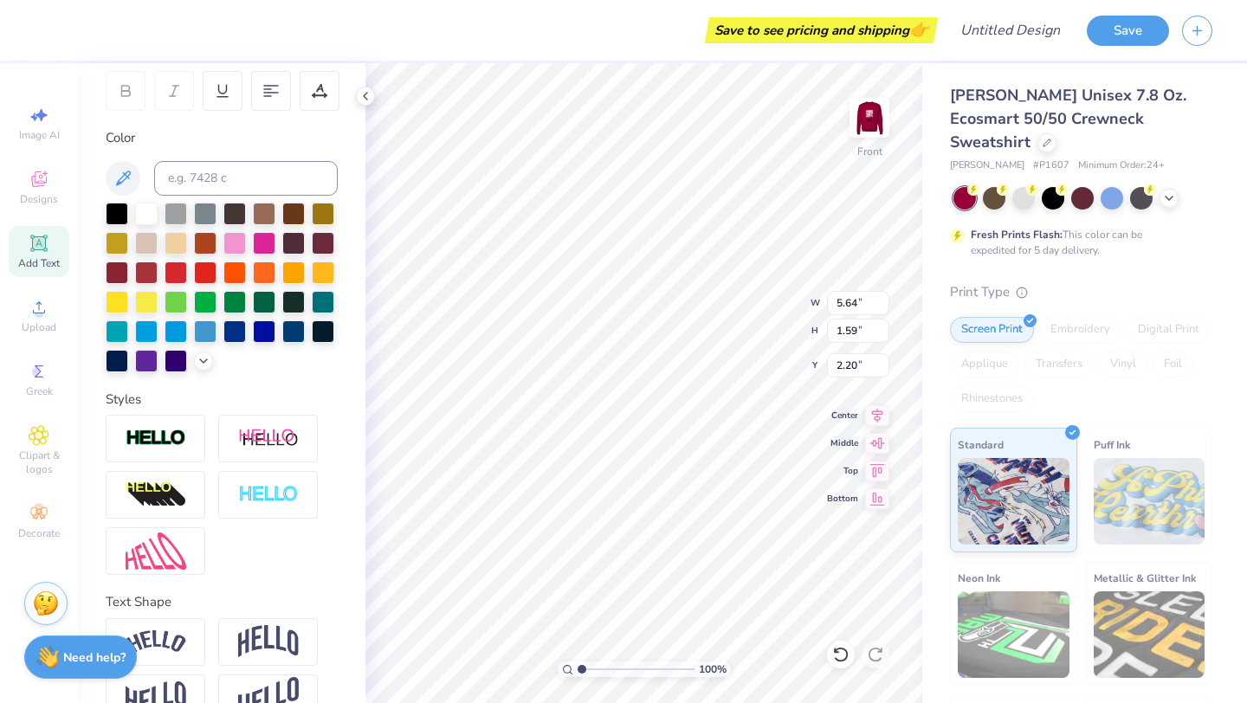
type input "6.96"
type input "1.69"
type input "2.16"
type textarea "L O V E L O Y A L T Y"
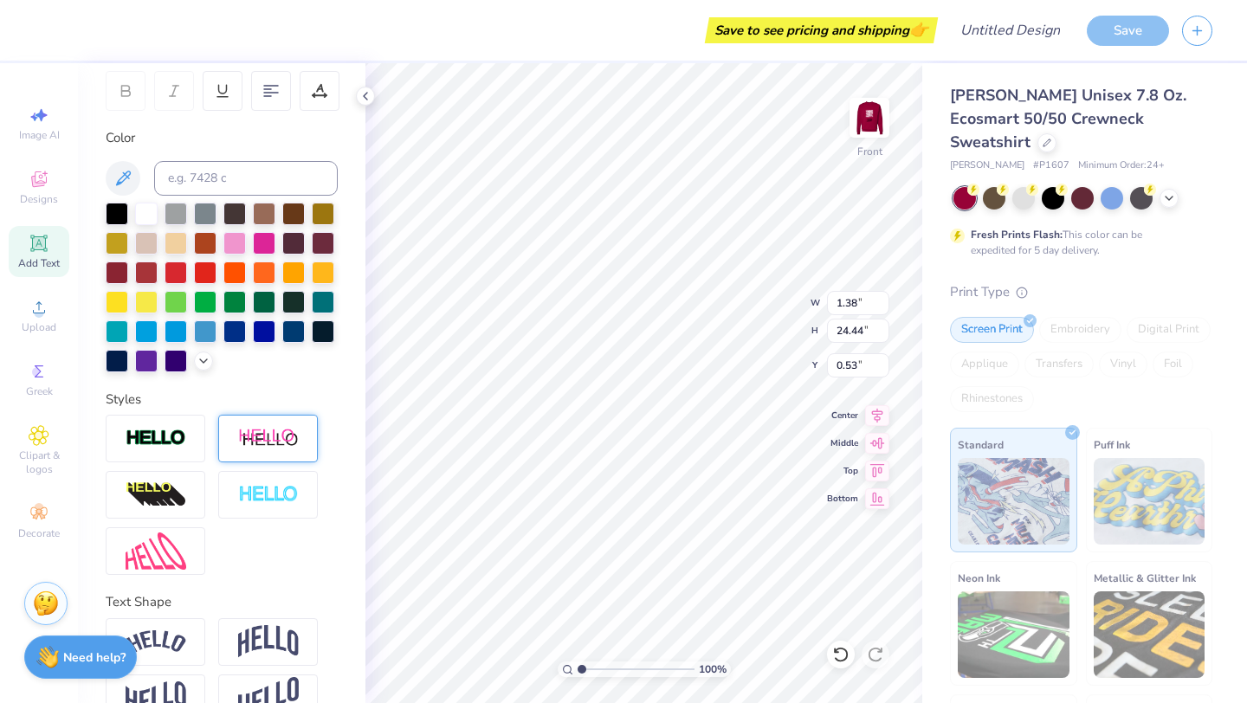
scroll to position [303, 0]
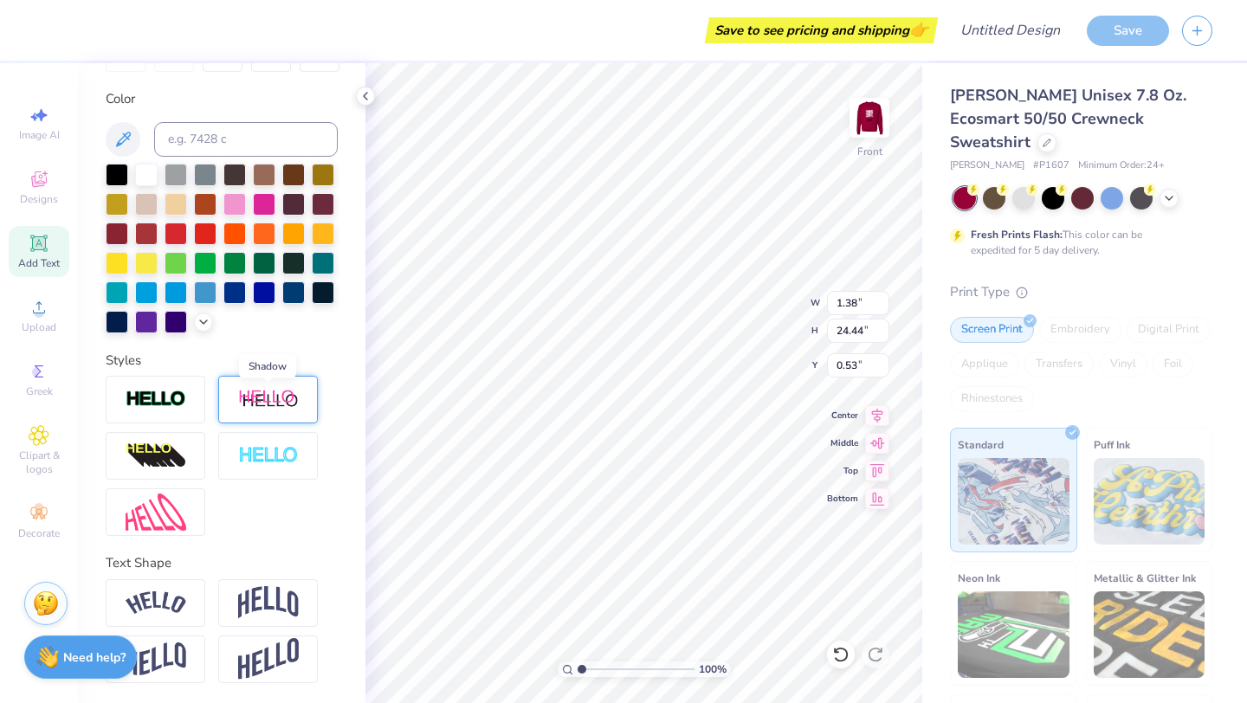
click at [256, 405] on img at bounding box center [268, 400] width 61 height 22
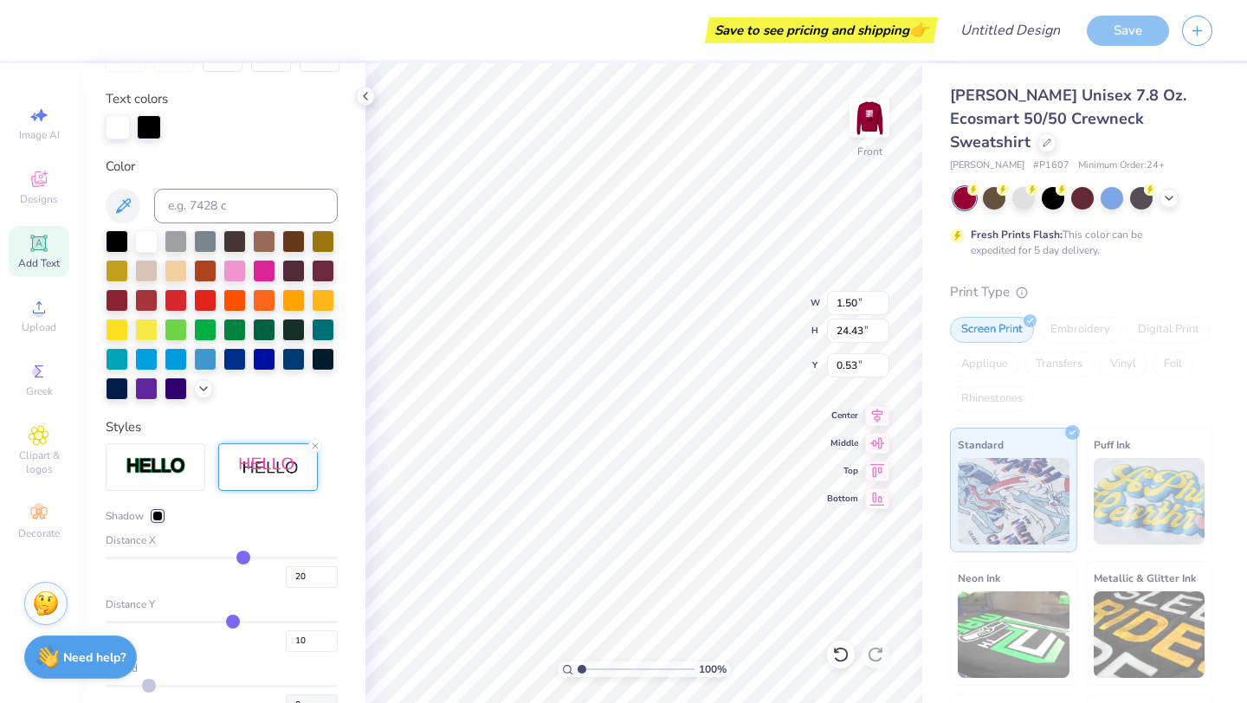
type input "1.50"
type input "24.43"
click at [170, 476] on img at bounding box center [156, 466] width 61 height 20
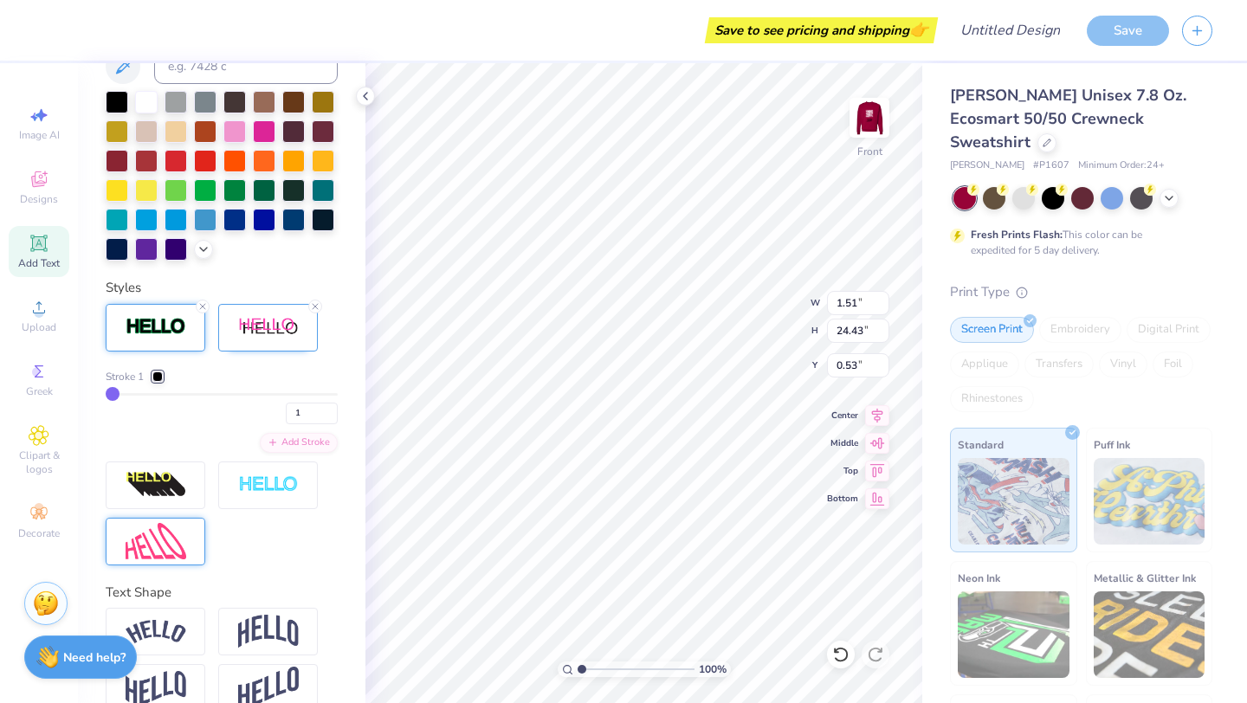
scroll to position [472, 0]
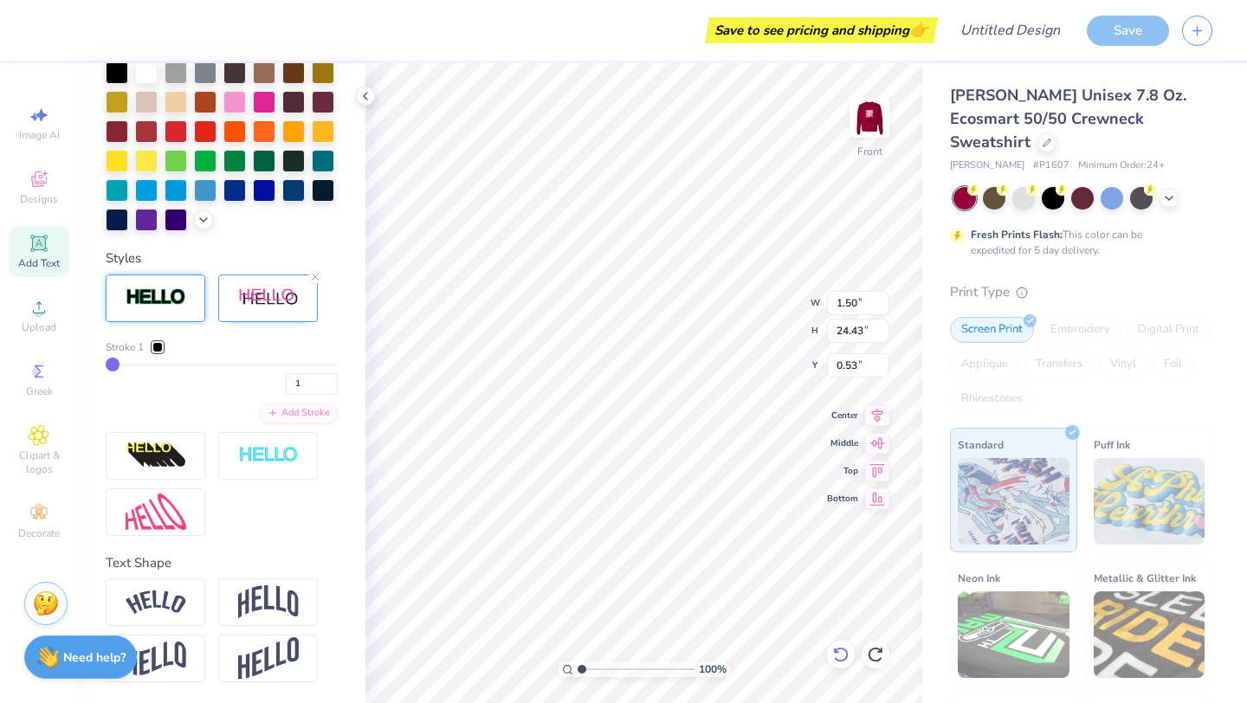
click at [839, 657] on icon at bounding box center [840, 654] width 17 height 17
type input "1.38"
type input "24.44"
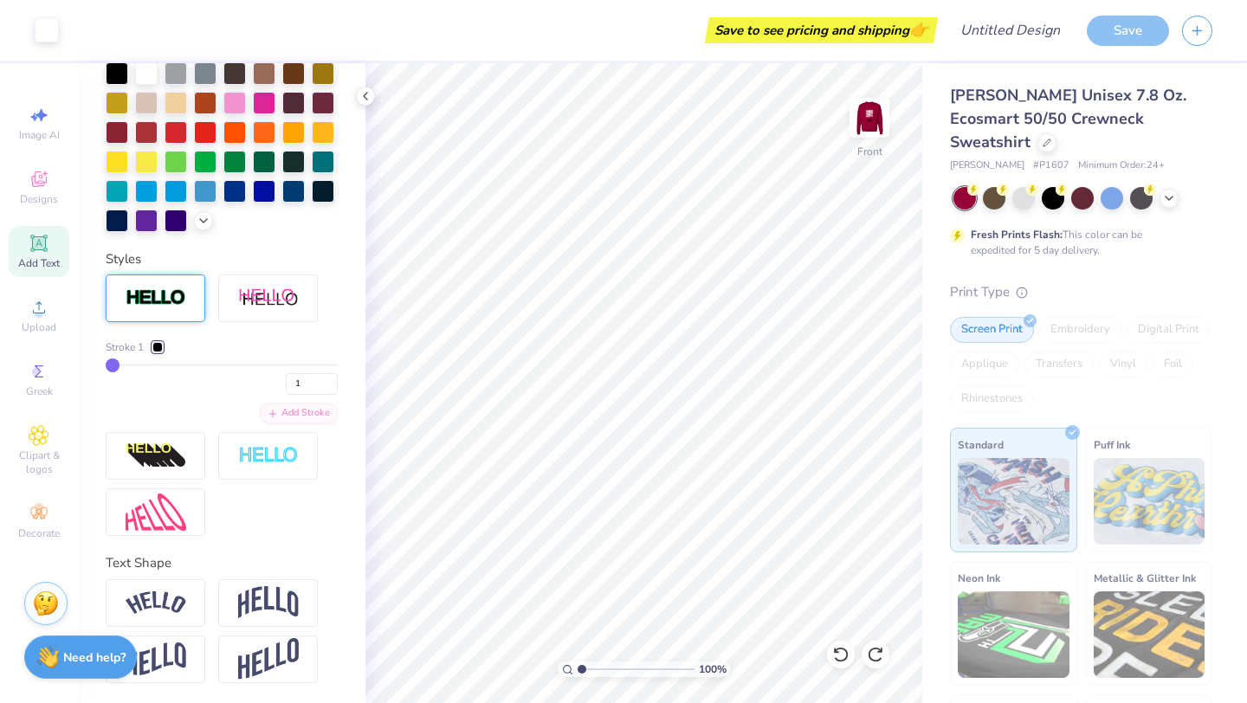
scroll to position [0, 0]
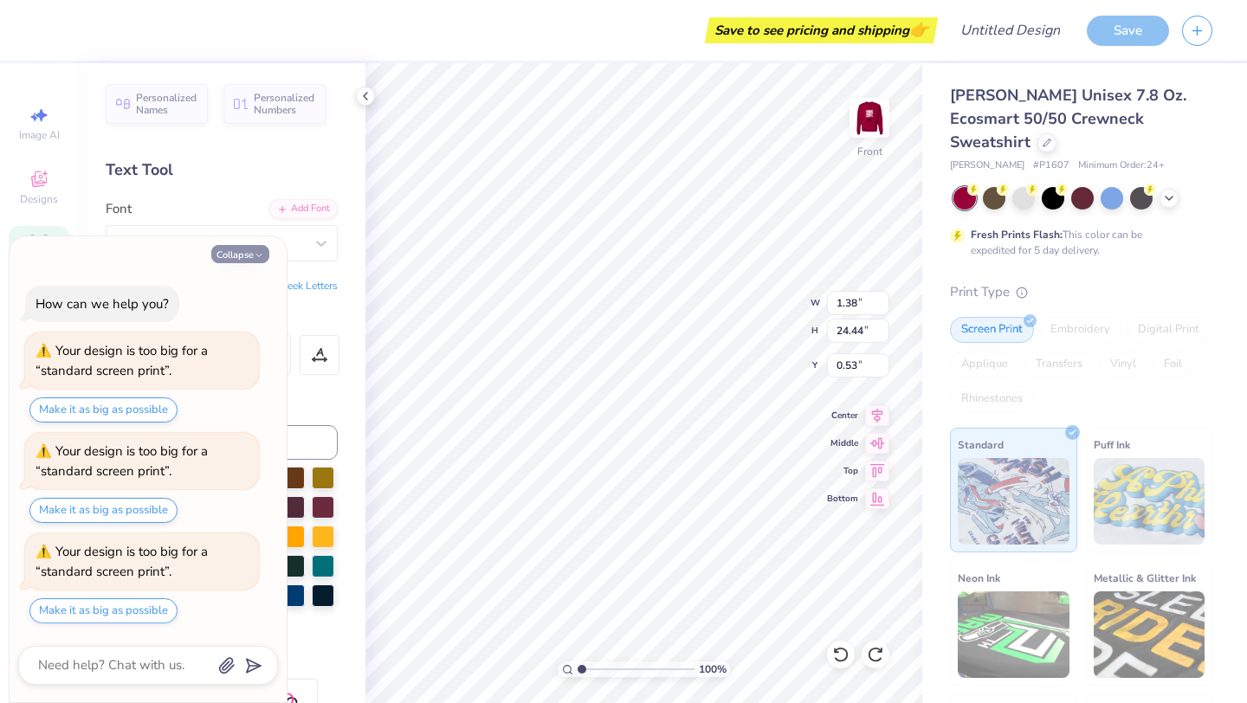
click at [246, 260] on button "Collapse" at bounding box center [240, 254] width 58 height 18
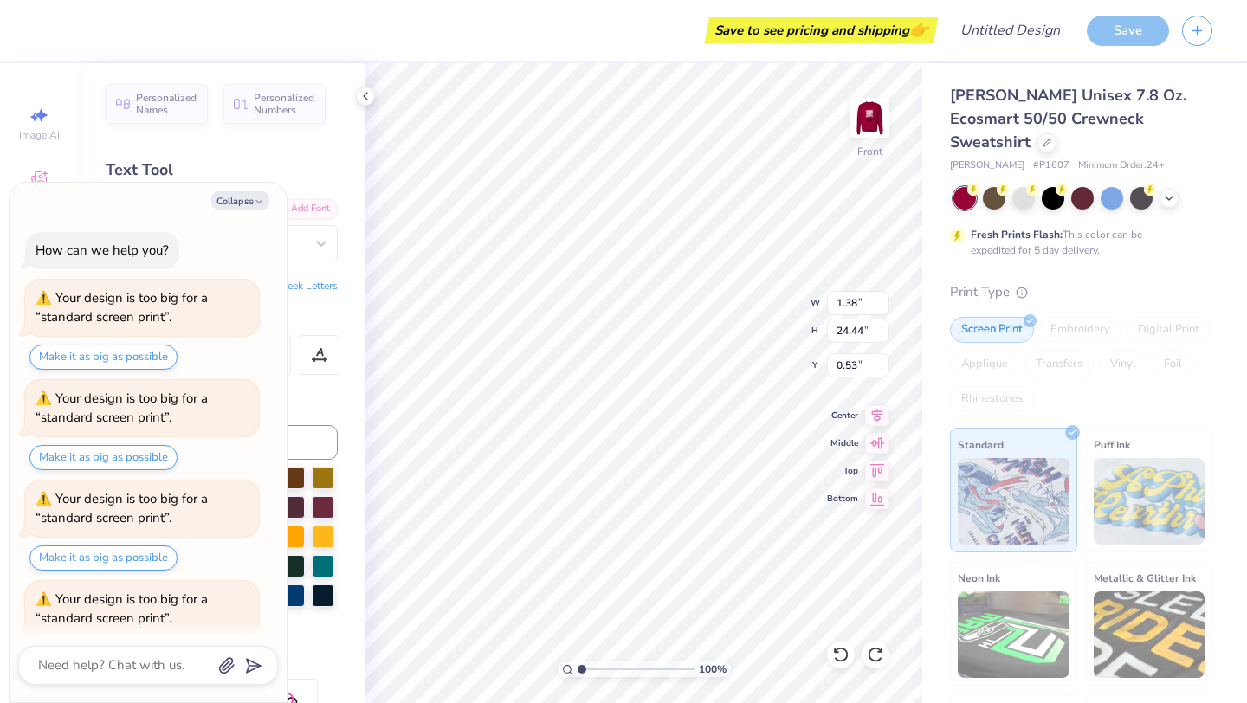
scroll to position [47, 0]
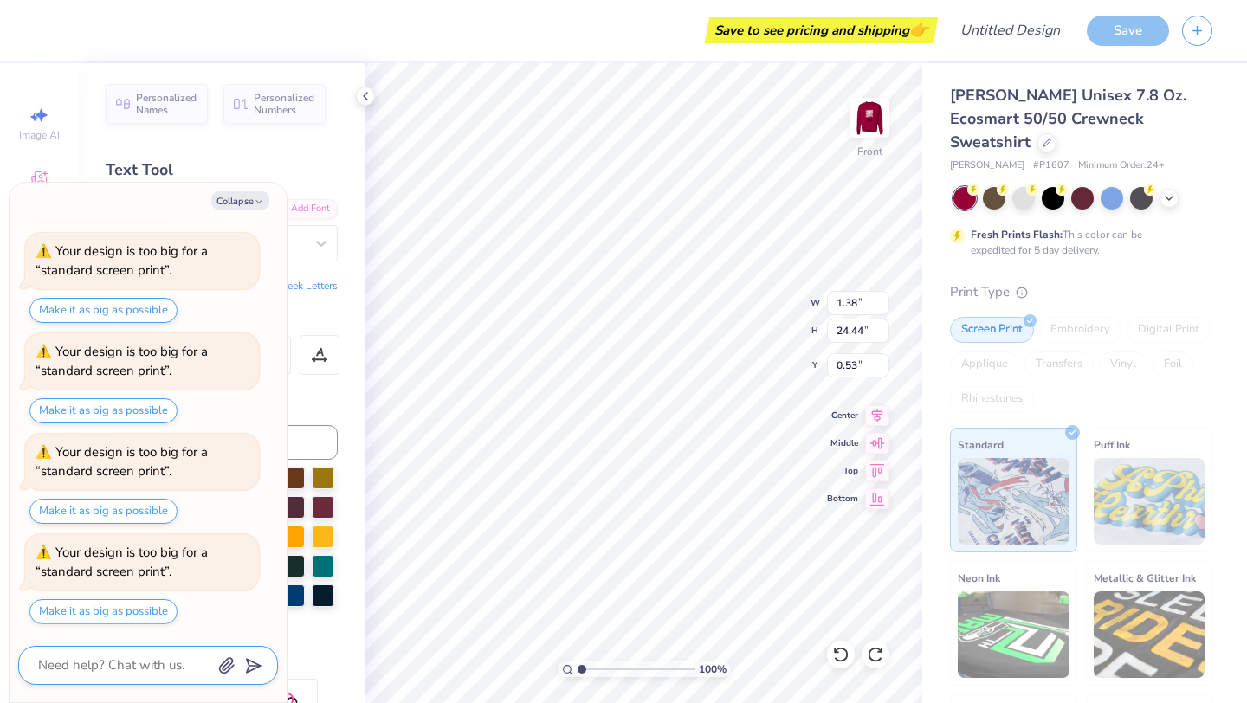
click at [149, 667] on textarea at bounding box center [124, 665] width 176 height 23
type textarea "x"
type textarea "RE"
type textarea "x"
type textarea "R"
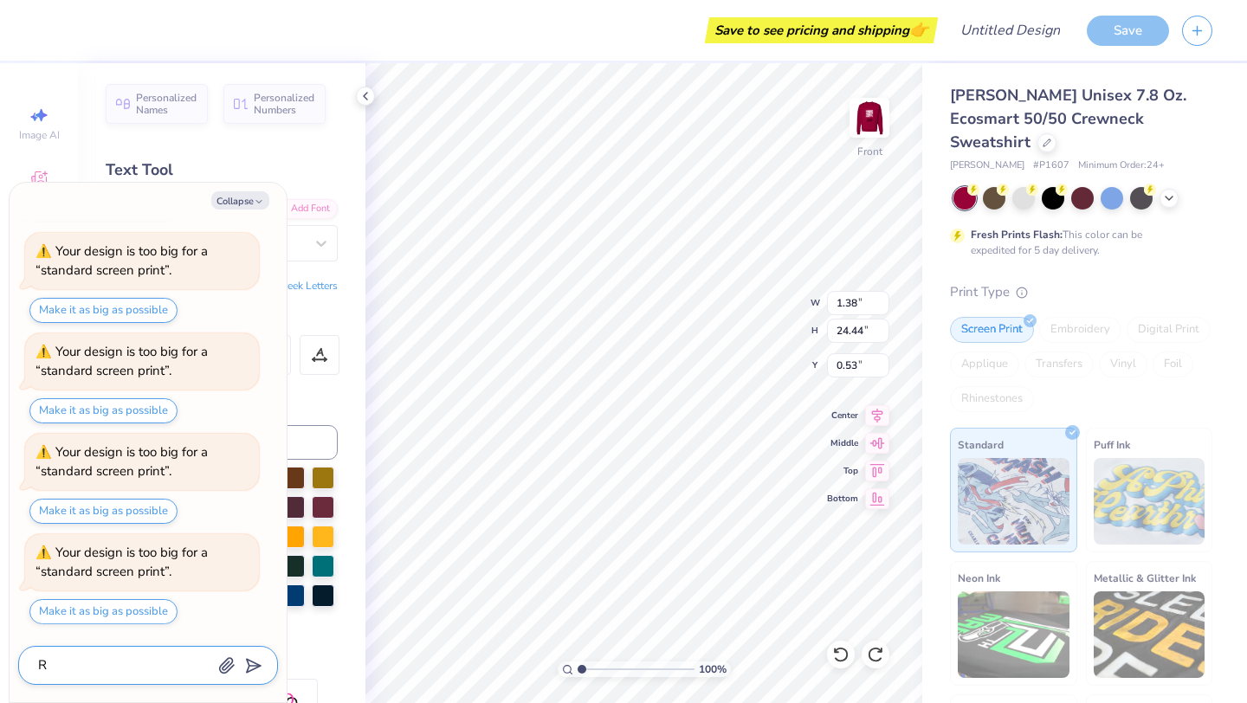
type textarea "x"
type textarea "RE"
type textarea "x"
type textarea "RED"
type textarea "x"
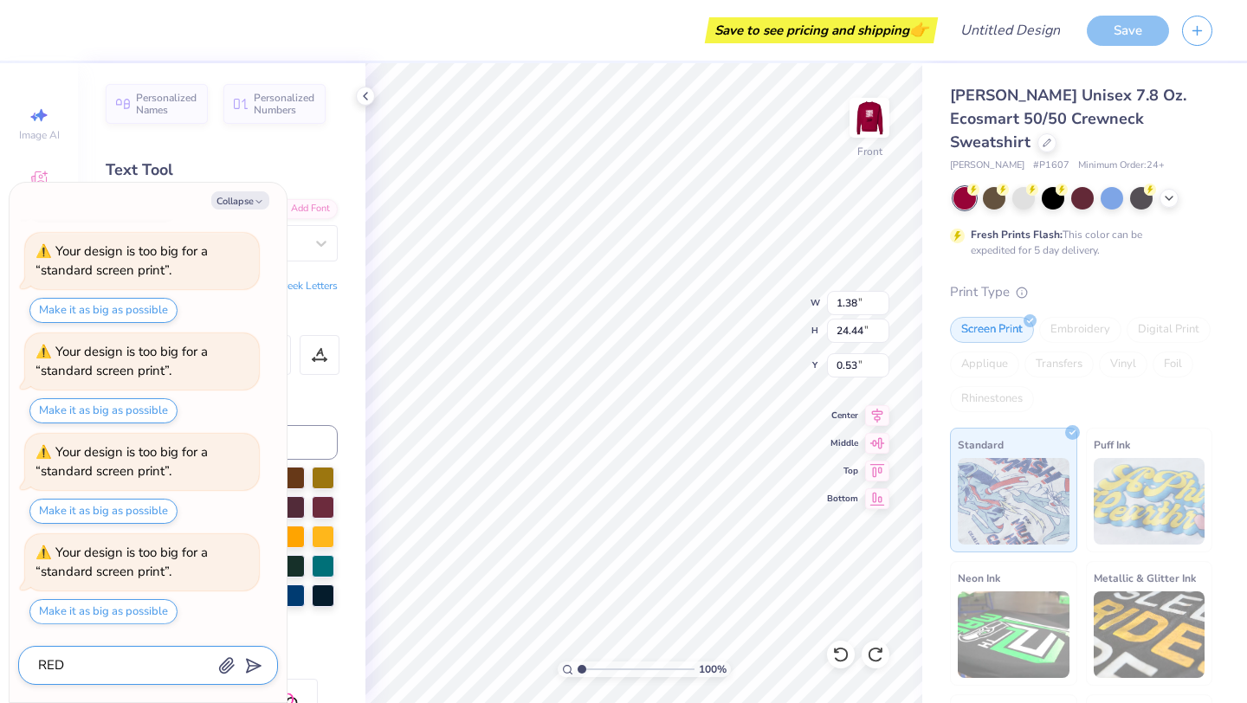
type textarea "RE"
type textarea "x"
type textarea "R"
type textarea "x"
type textarea "Re"
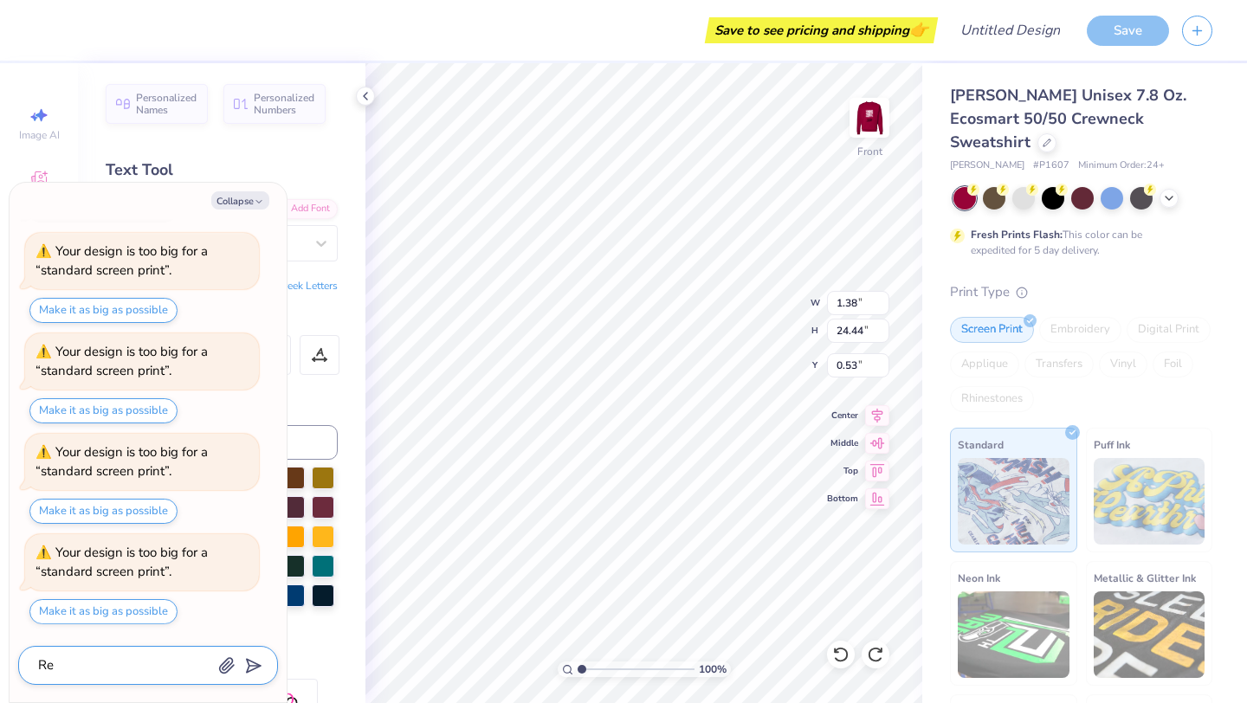
type textarea "x"
type textarea "Red"
type textarea "x"
type textarea "Redu"
type textarea "x"
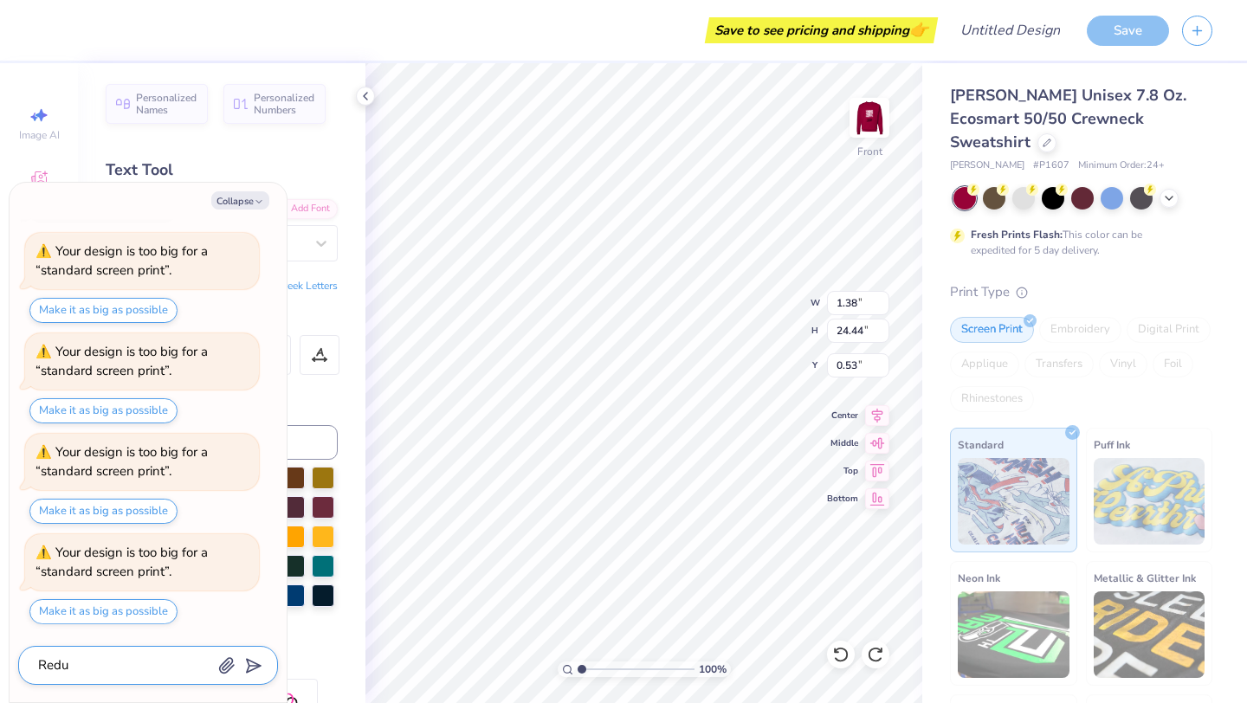
type textarea "Reduc"
type textarea "x"
type textarea "Reduce"
type textarea "x"
type textarea "Reduce"
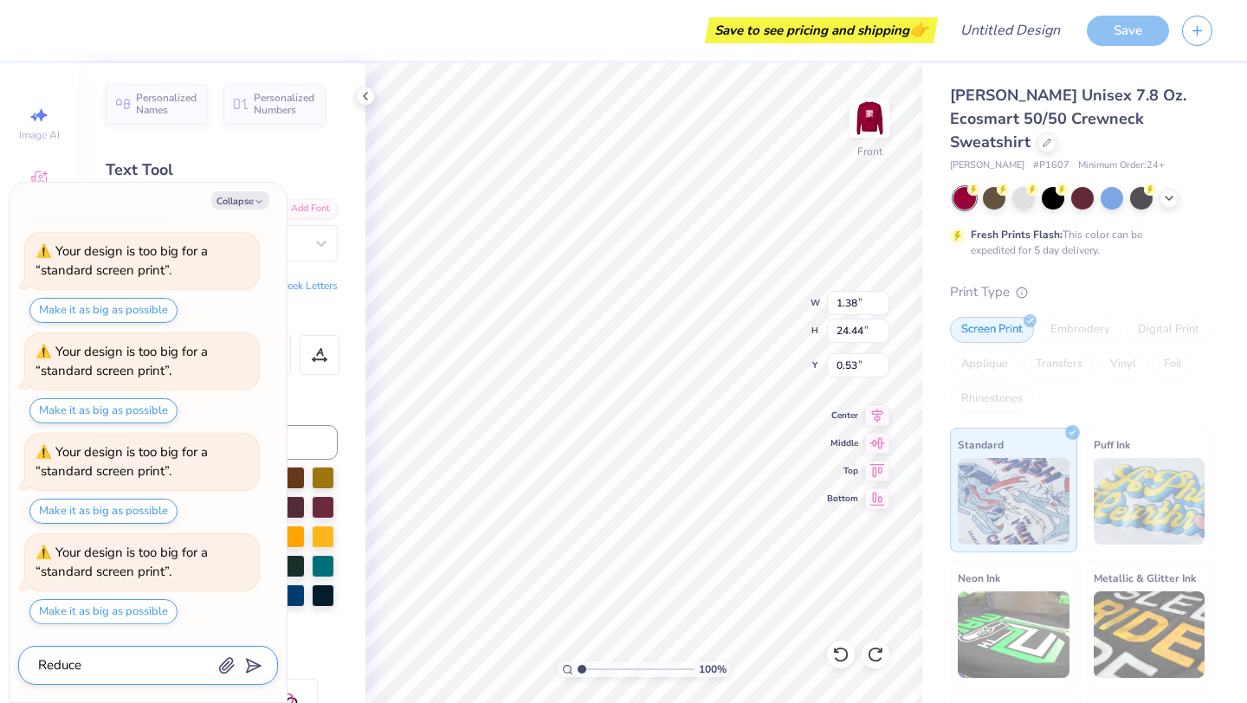
type textarea "x"
type textarea "Reduce t"
type textarea "x"
type textarea "Reduce th"
type textarea "x"
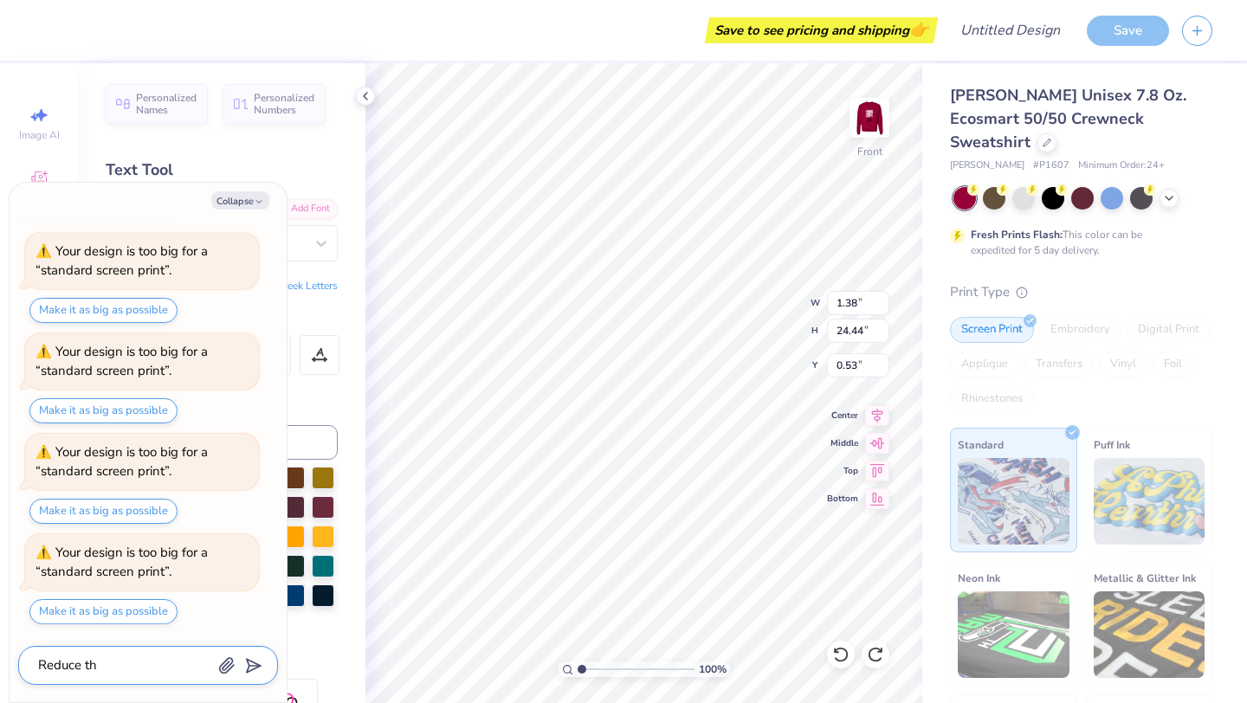
type textarea "Reduce th"
type textarea "x"
type textarea "Reduce th"
type textarea "x"
type textarea "Reduce the"
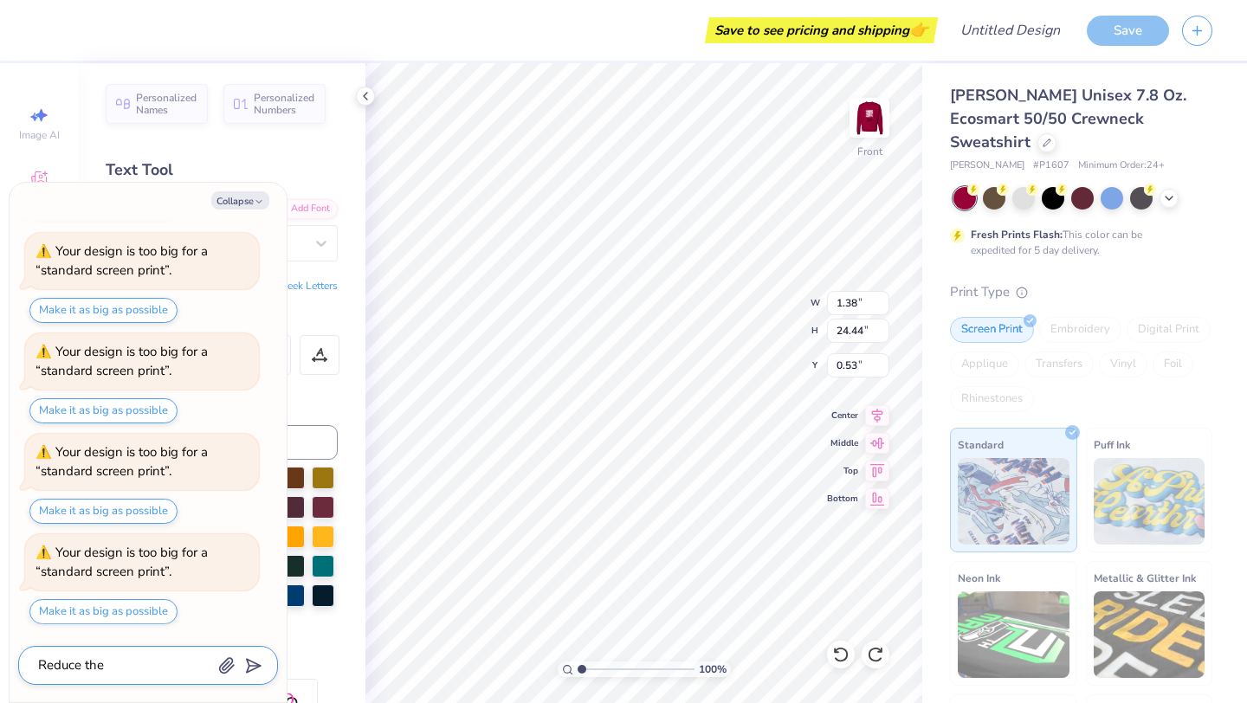
type textarea "x"
type textarea "Reduce the"
type textarea "x"
type textarea "Reduce the h"
type textarea "x"
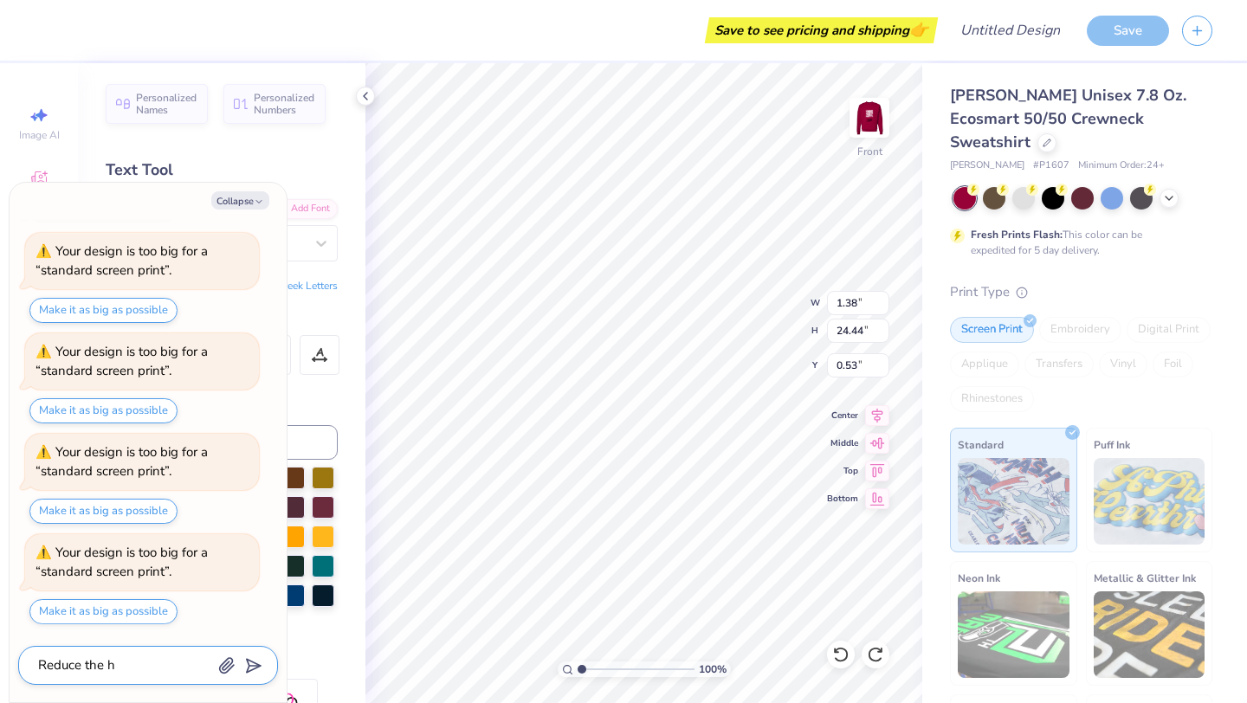
type textarea "Reduce the he"
type textarea "x"
type textarea "Reduce the hei"
type textarea "x"
type textarea "Reduce the heig"
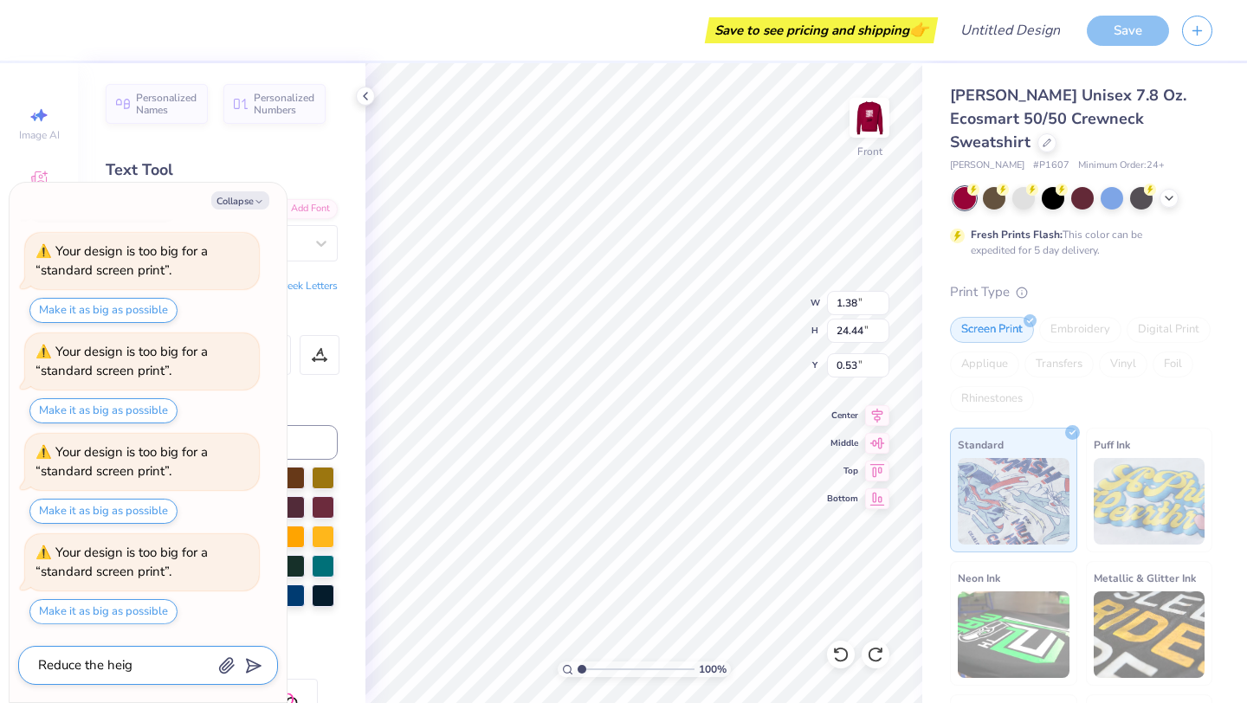
type textarea "x"
type textarea "Reduce the heigh"
type textarea "x"
type textarea "Reduce the height"
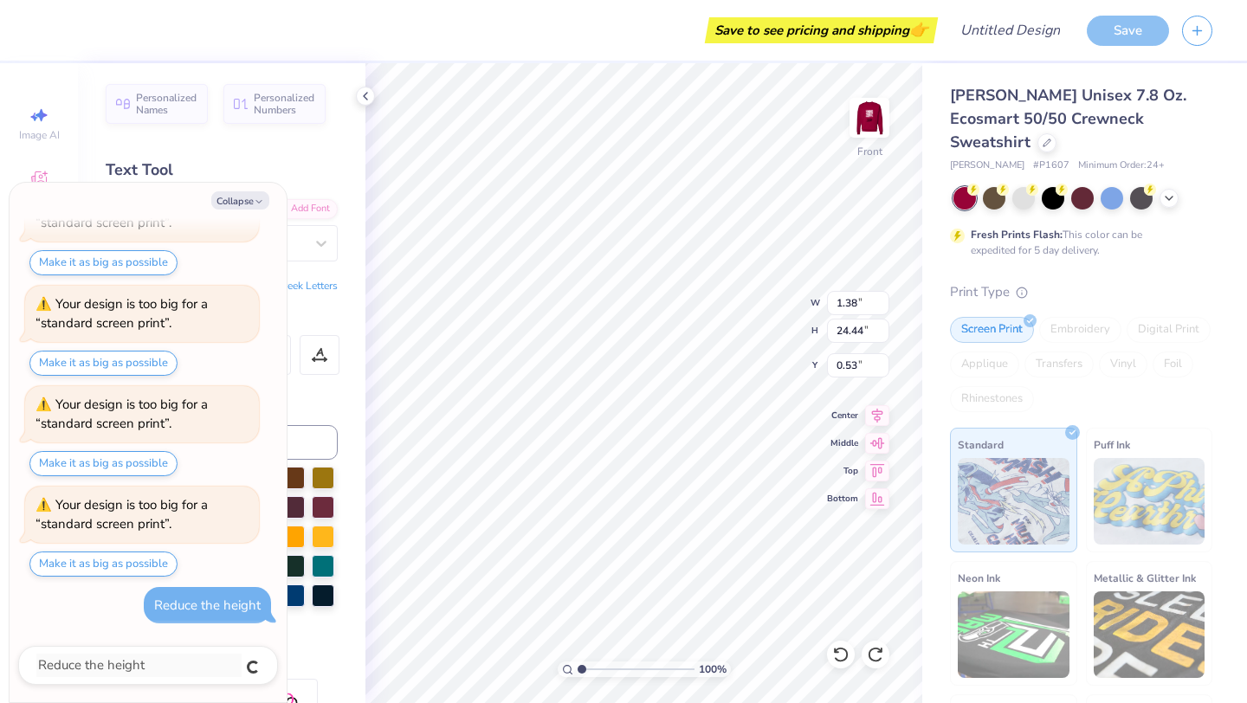
type textarea "x"
click at [140, 462] on button "Make it as big as possible" at bounding box center [103, 463] width 148 height 25
type input "1.01"
type input "18.00"
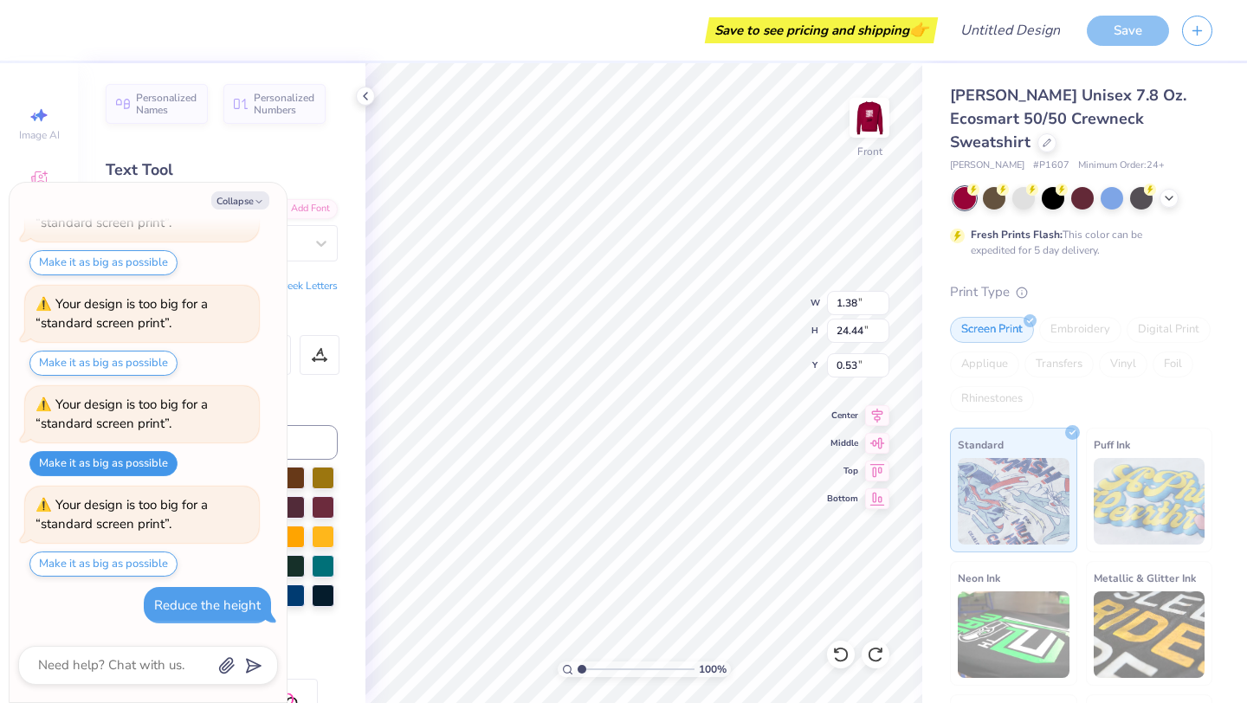
type input "6.97"
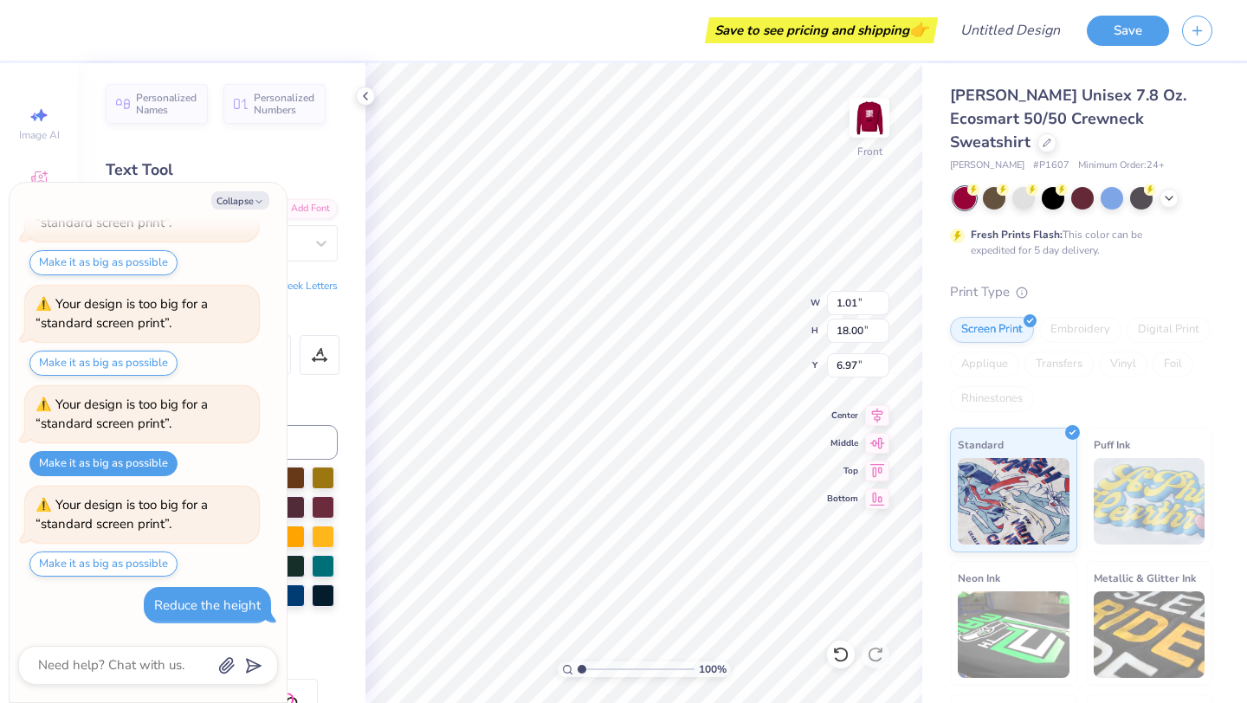
type textarea "x"
type input "3.00"
type textarea "x"
type textarea "L O V E L O Y A L T Y"
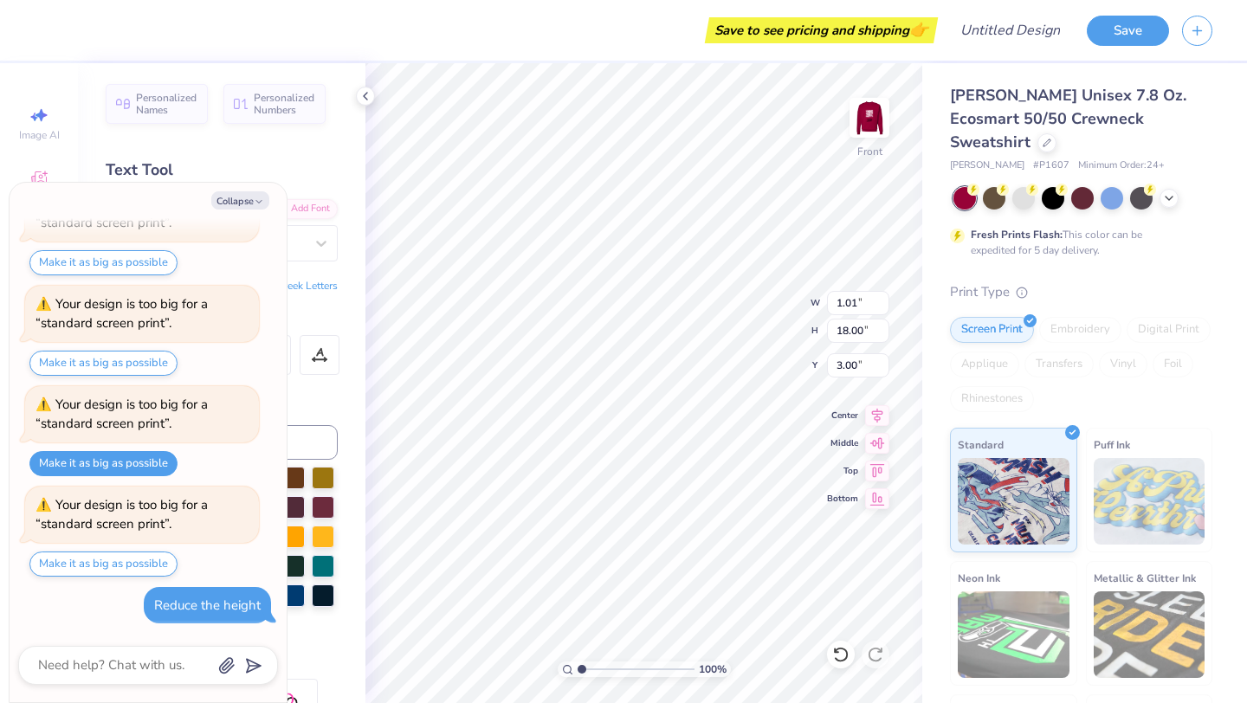
type textarea "x"
type textarea "L O V E L O Y A L T Y"
type textarea "x"
click at [247, 196] on button "Collapse" at bounding box center [240, 200] width 58 height 18
type input "19.70"
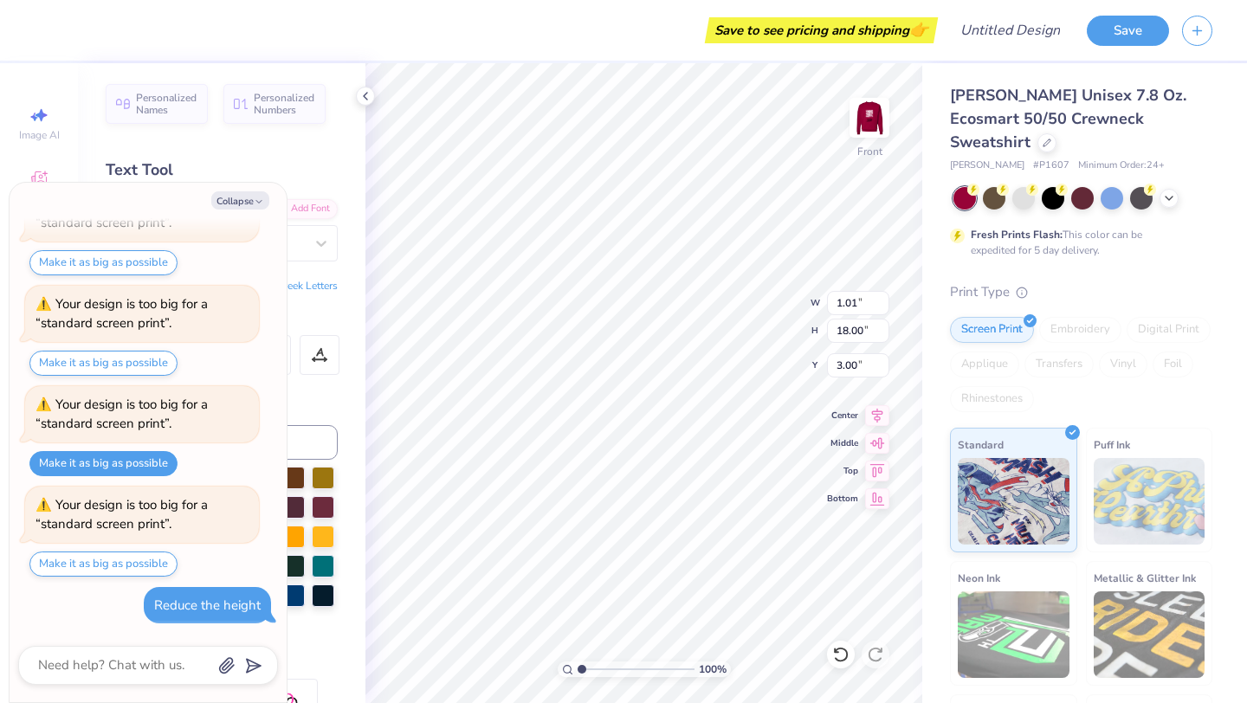
type input "2.15"
type textarea "x"
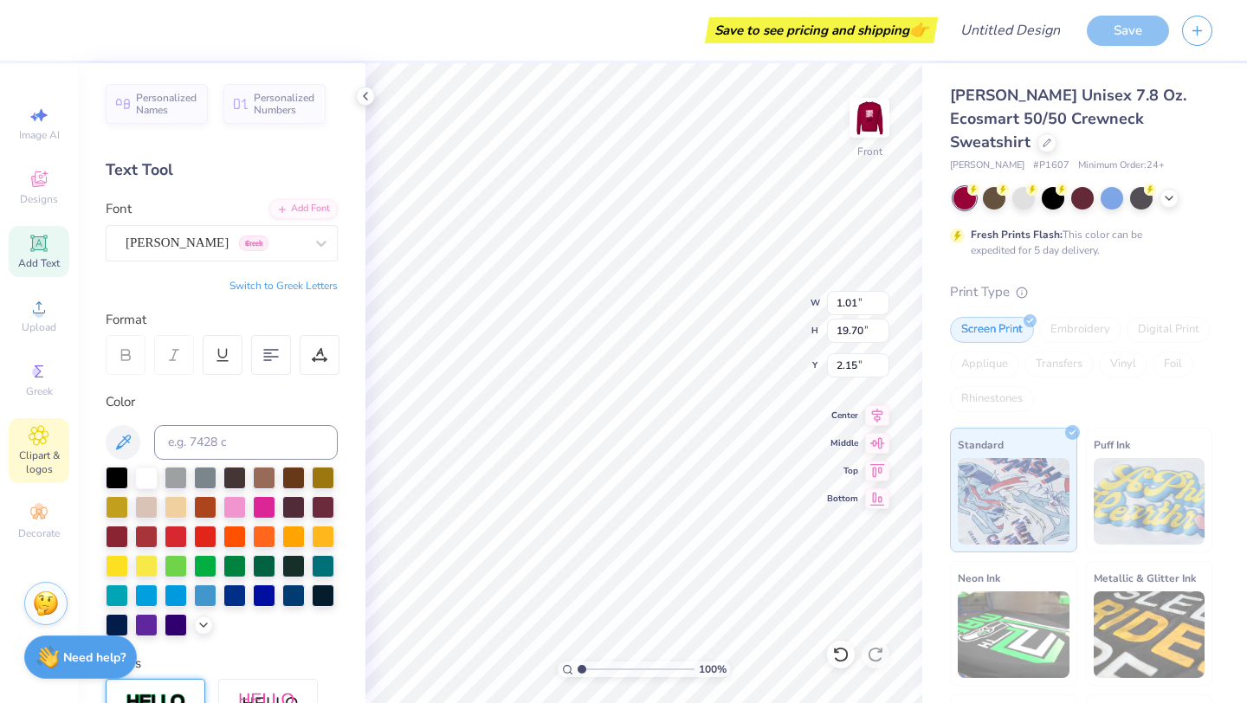
click at [46, 463] on span "Clipart & logos" at bounding box center [39, 463] width 61 height 28
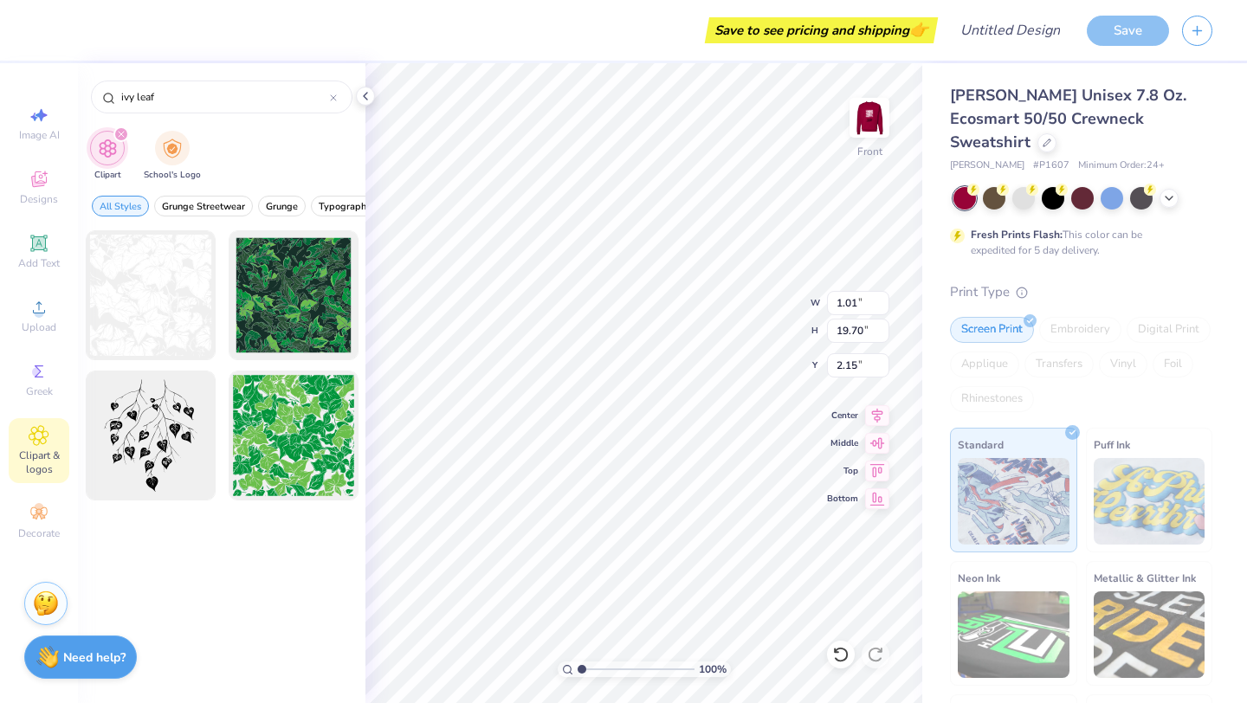
drag, startPoint x: 185, startPoint y: 92, endPoint x: 42, endPoint y: 92, distance: 142.1
click at [42, 92] on div "Save to see pricing and shipping 👉 Design Title Save Image AI Designs Add Text …" at bounding box center [623, 351] width 1247 height 703
type input "and"
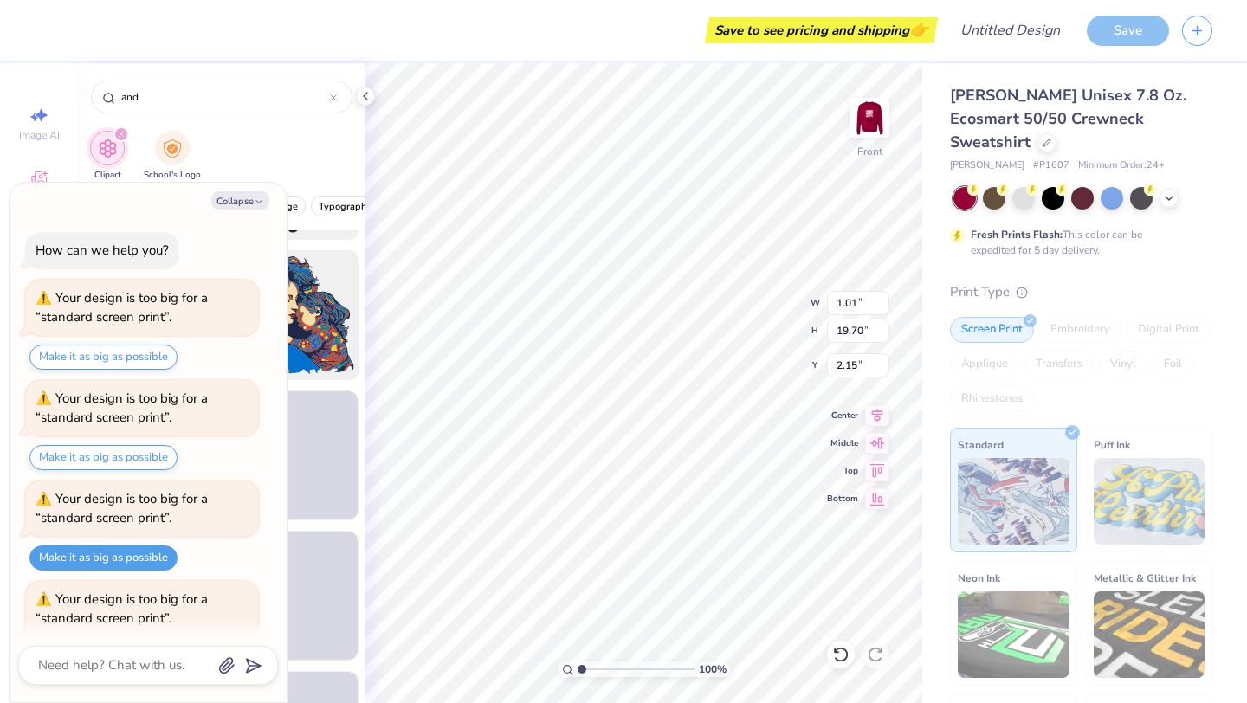
scroll to position [196, 0]
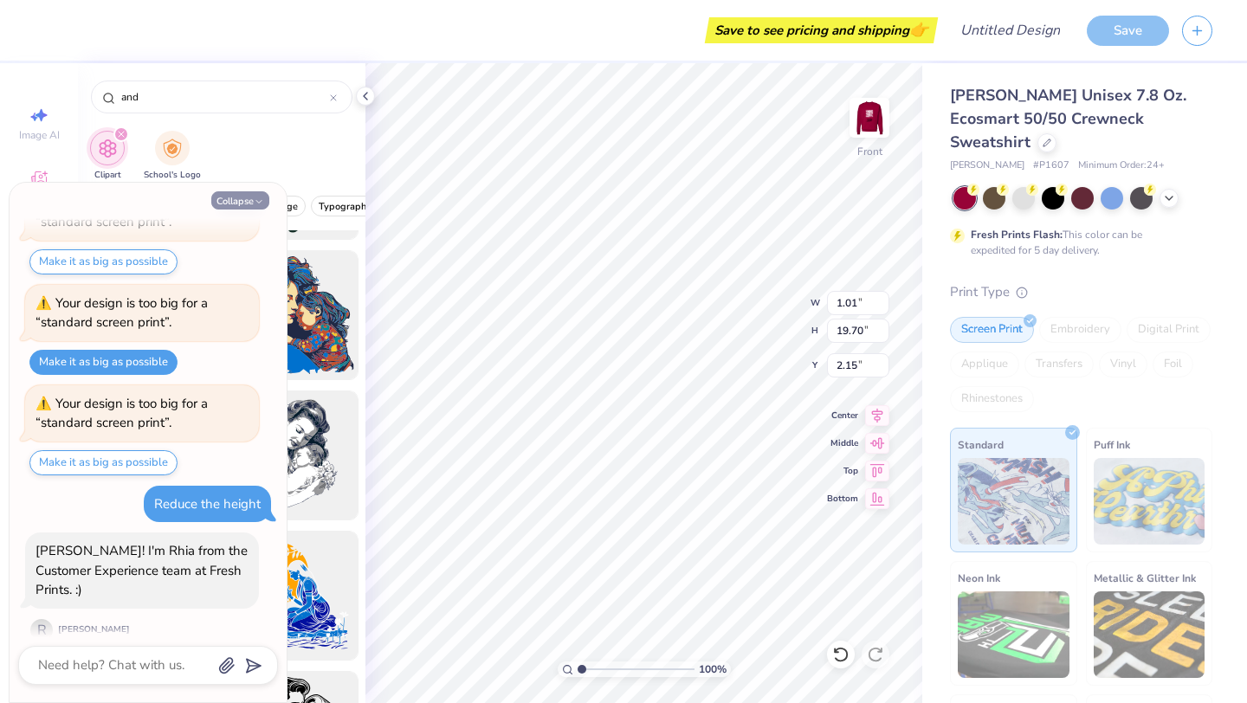
click at [226, 205] on button "Collapse" at bounding box center [240, 200] width 58 height 18
type textarea "x"
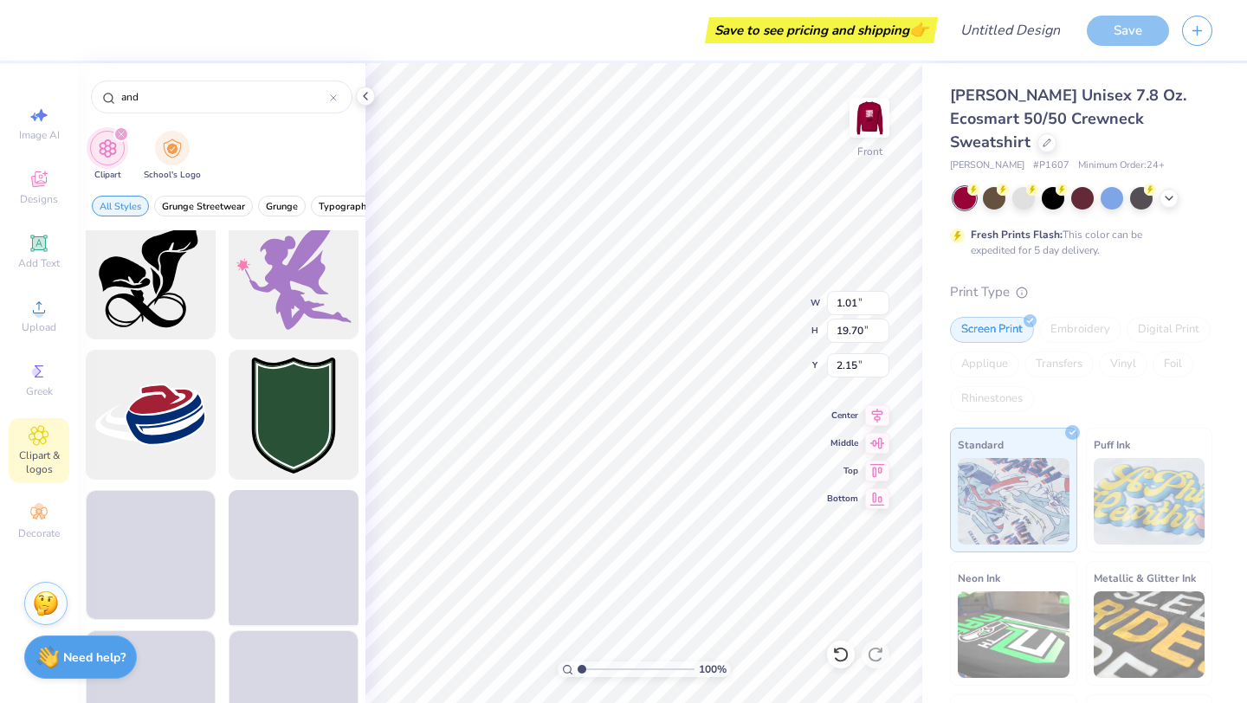
scroll to position [2127, 0]
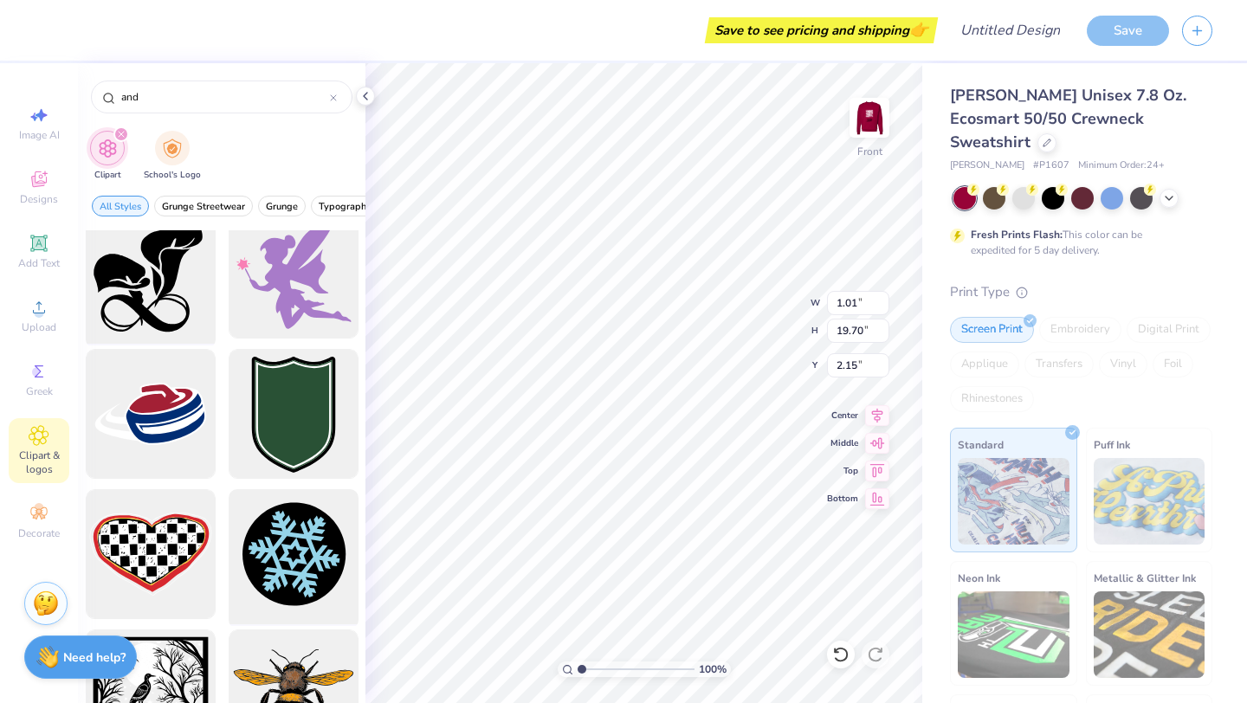
drag, startPoint x: 151, startPoint y: 280, endPoint x: 132, endPoint y: 282, distance: 19.2
click at [132, 282] on div at bounding box center [150, 274] width 143 height 143
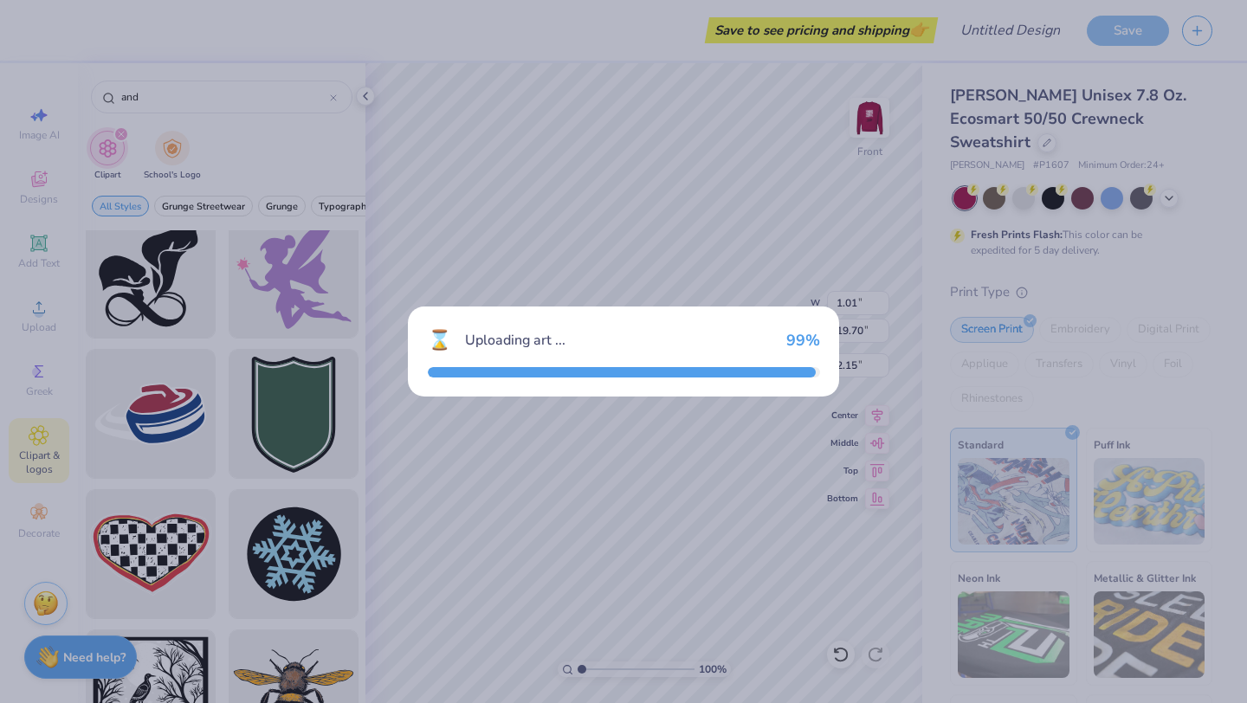
type input "15.00"
type input "15.36"
type input "3.00"
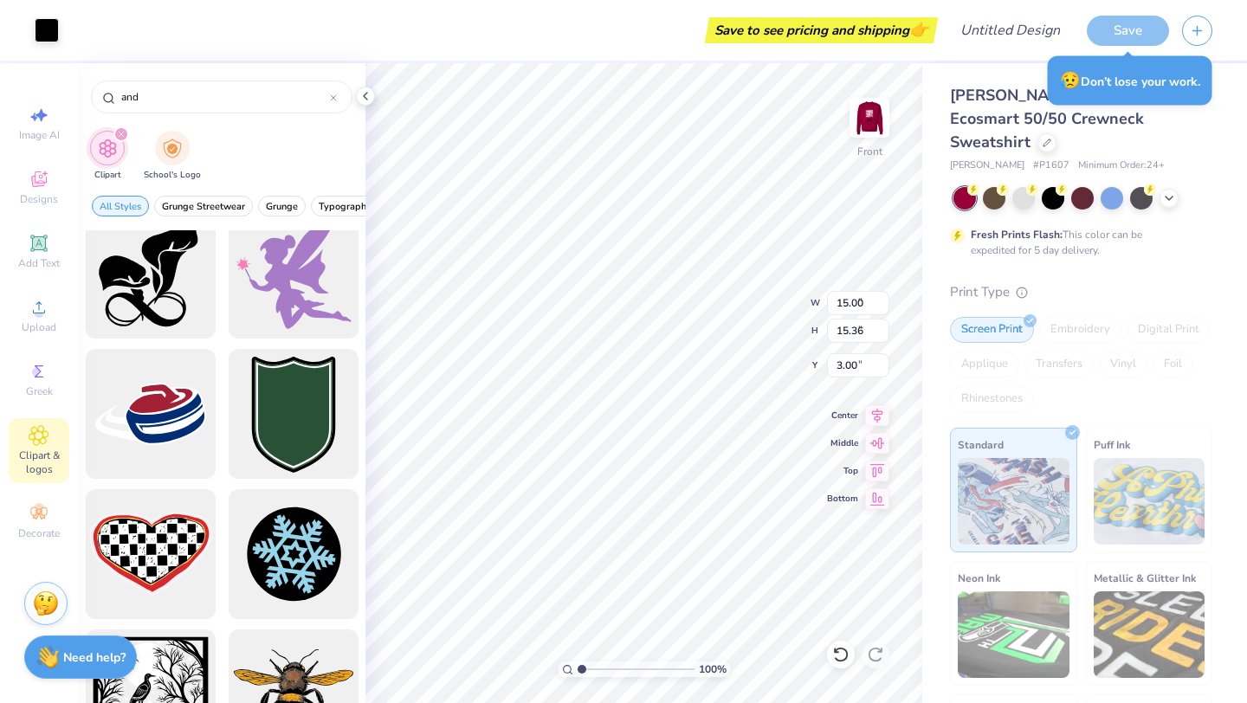
type input "2.03"
type input "2.08"
type input "8.39"
type input "1.01"
type input "19.70"
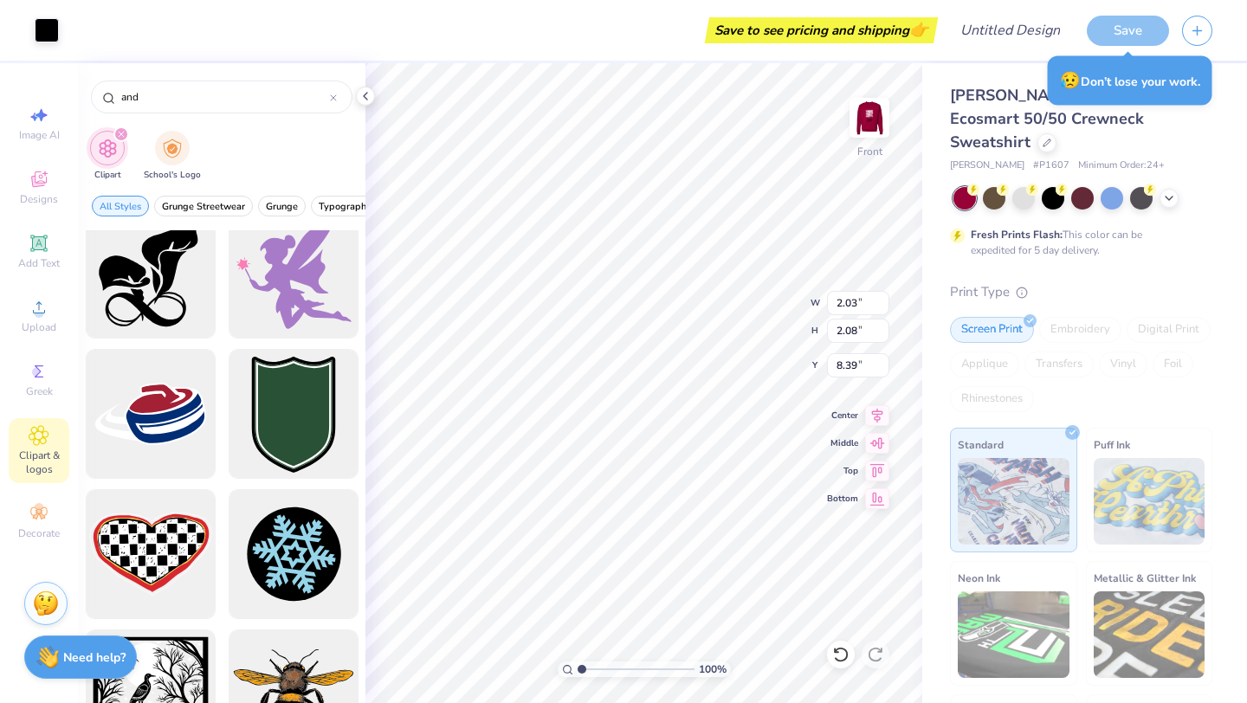
type input "2.15"
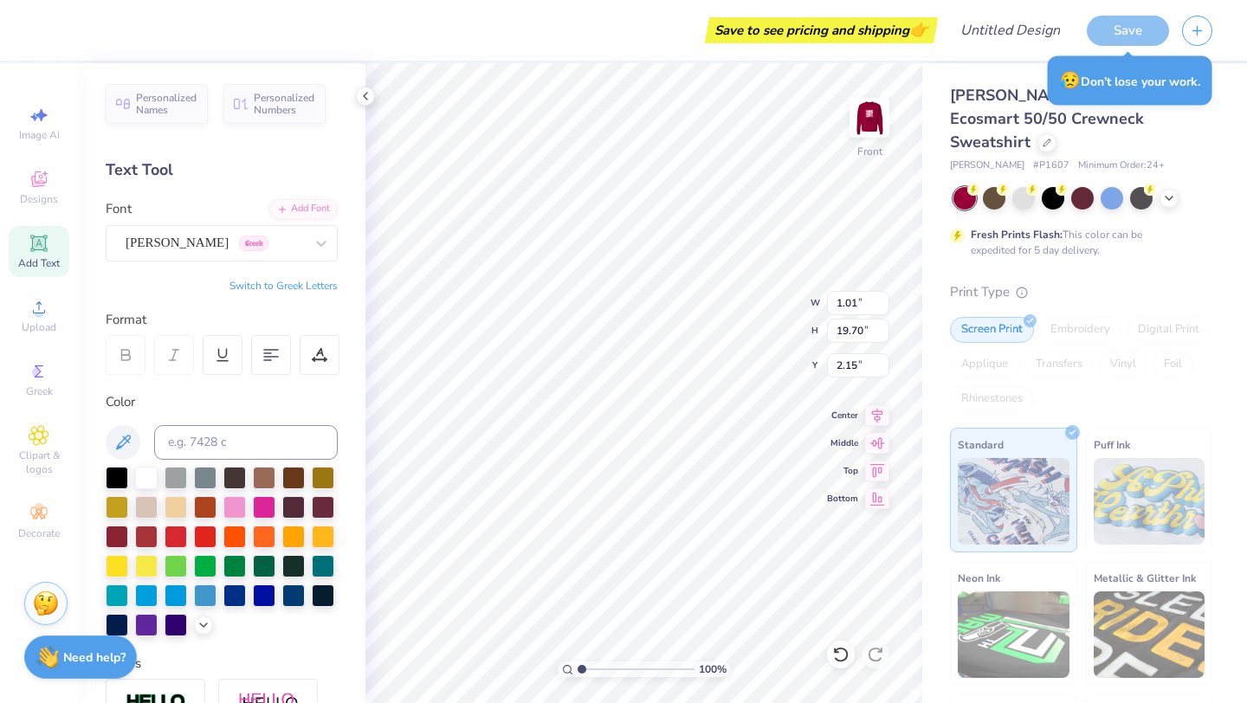
type input "2.03"
type input "2.08"
type input "8.39"
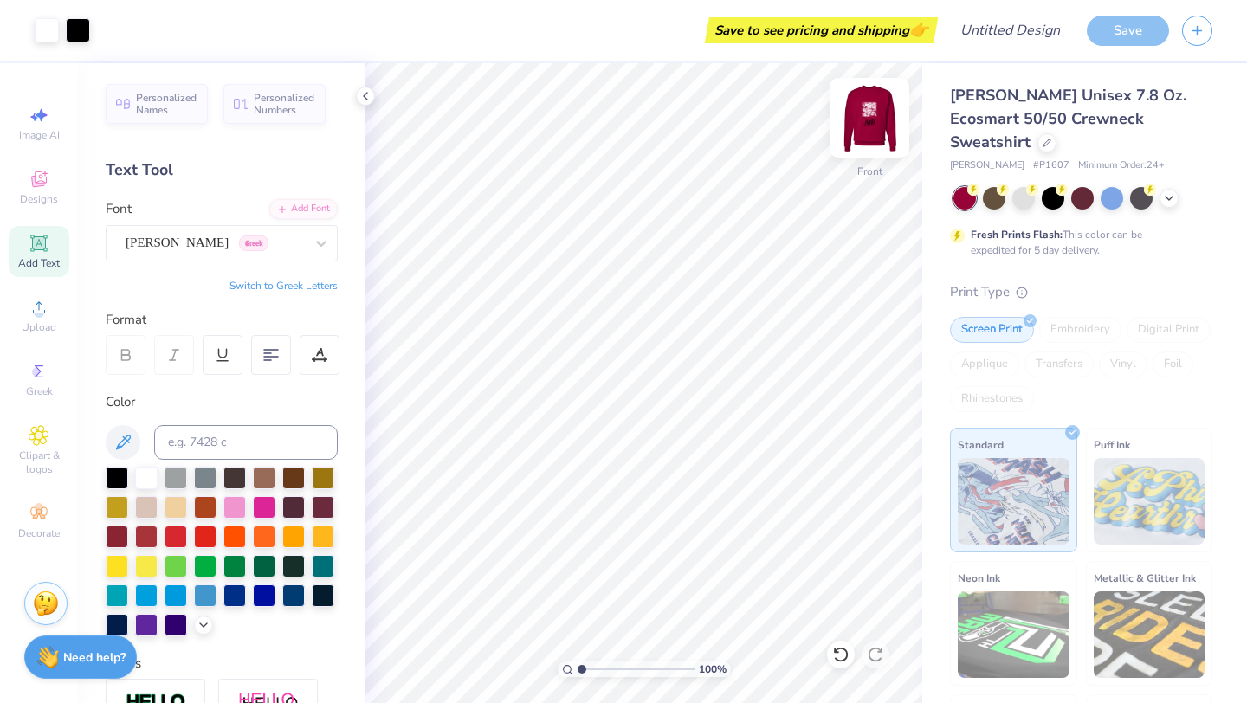
click at [874, 118] on img at bounding box center [869, 117] width 69 height 69
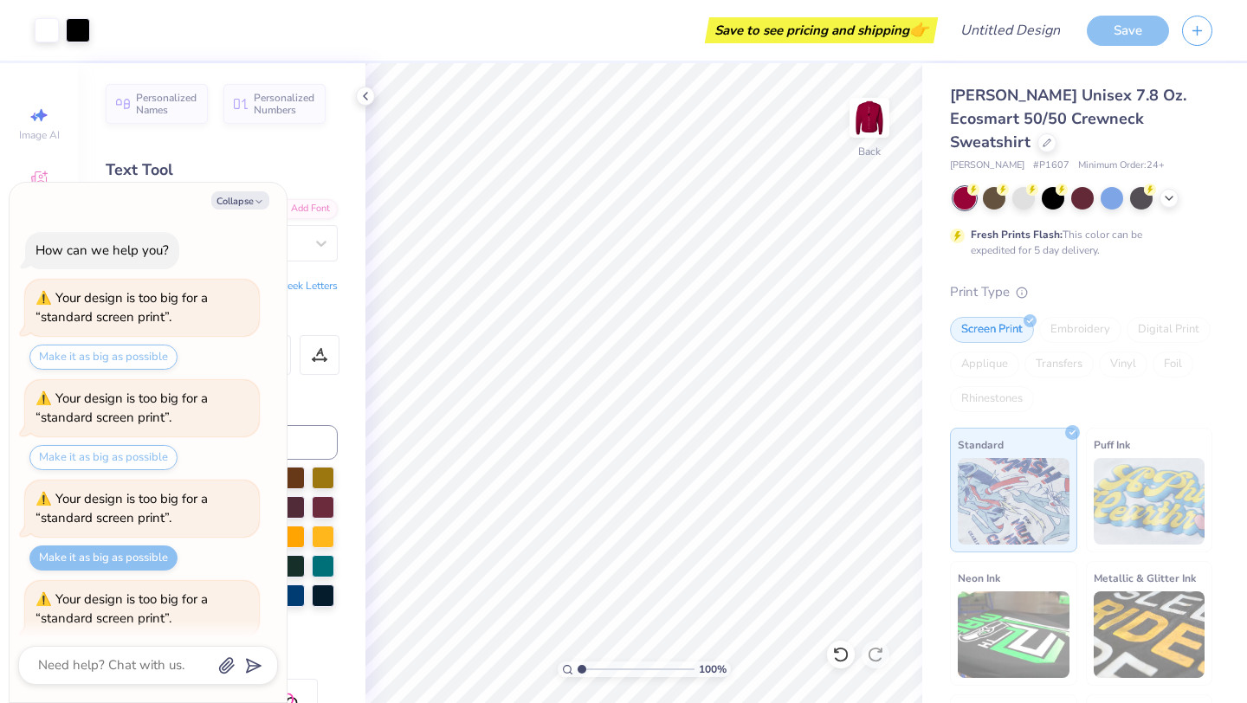
scroll to position [277, 0]
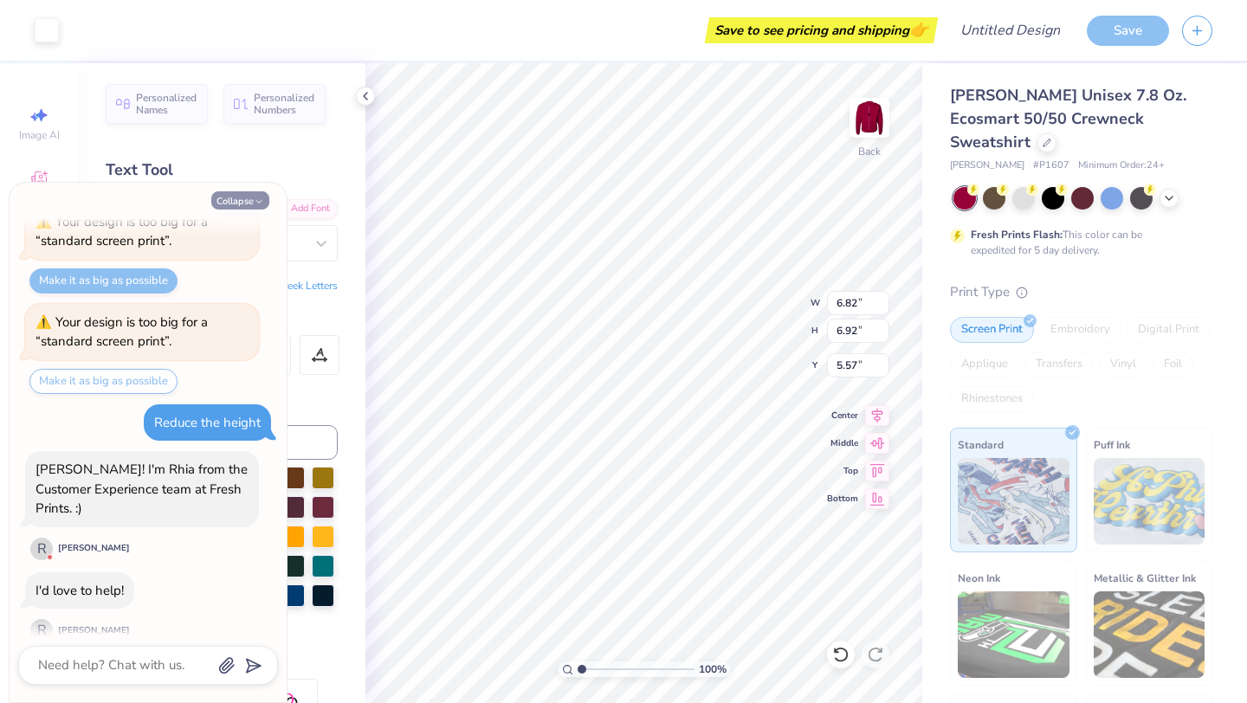
click at [246, 195] on button "Collapse" at bounding box center [240, 200] width 58 height 18
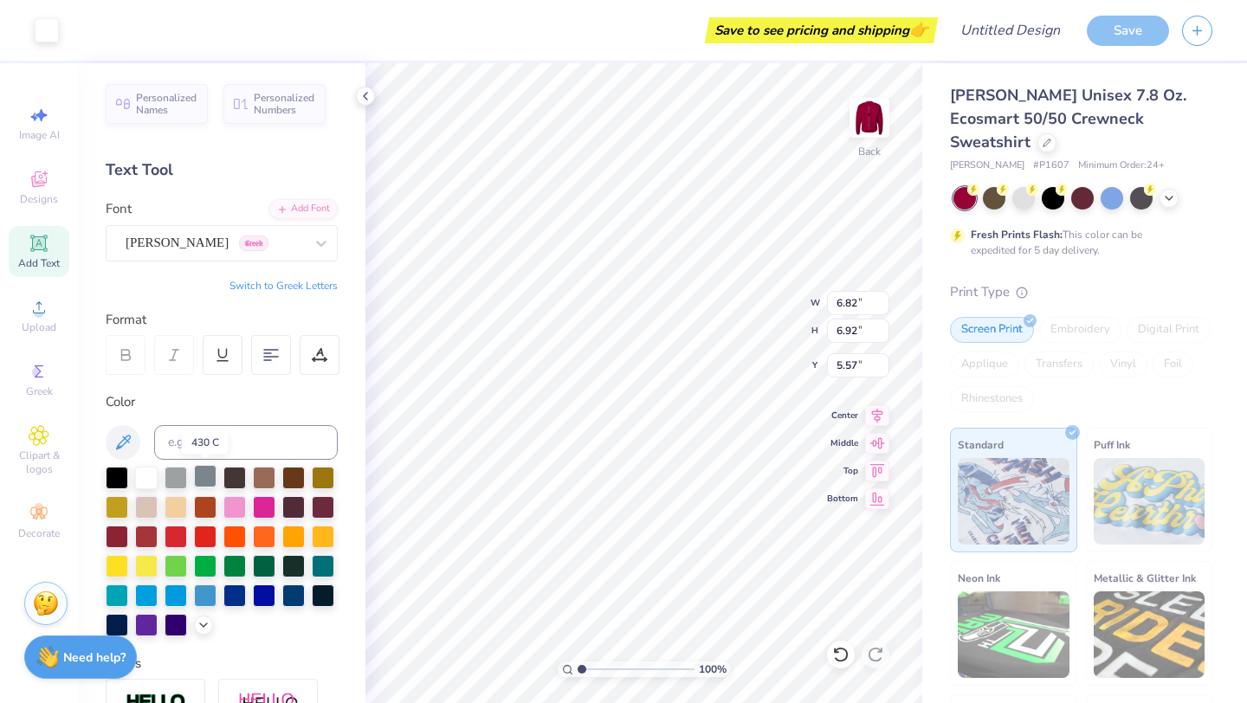
click at [200, 476] on div at bounding box center [205, 476] width 23 height 23
click at [169, 476] on div at bounding box center [176, 476] width 23 height 23
click at [203, 469] on div at bounding box center [205, 476] width 23 height 23
click at [255, 470] on div at bounding box center [264, 476] width 23 height 23
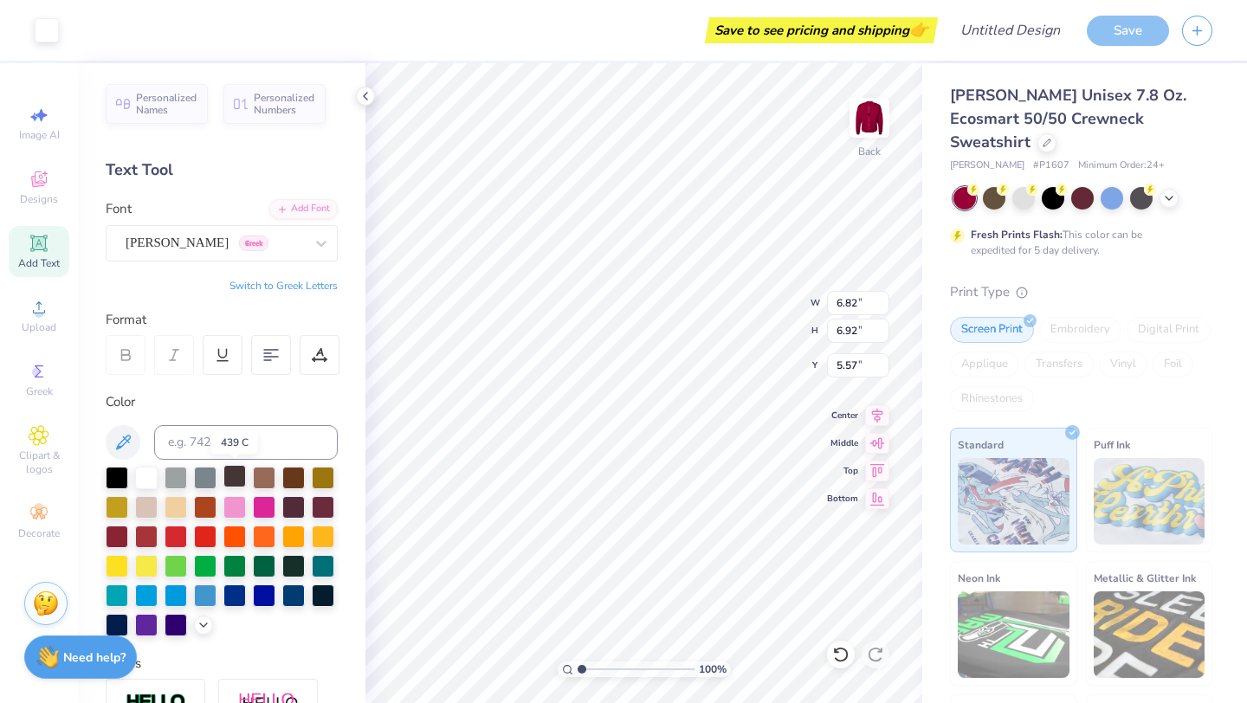
click at [244, 473] on div at bounding box center [234, 476] width 23 height 23
click at [213, 525] on div at bounding box center [205, 535] width 23 height 23
click at [208, 469] on div at bounding box center [205, 476] width 23 height 23
click at [867, 116] on img at bounding box center [869, 117] width 69 height 69
click at [212, 478] on div at bounding box center [205, 476] width 23 height 23
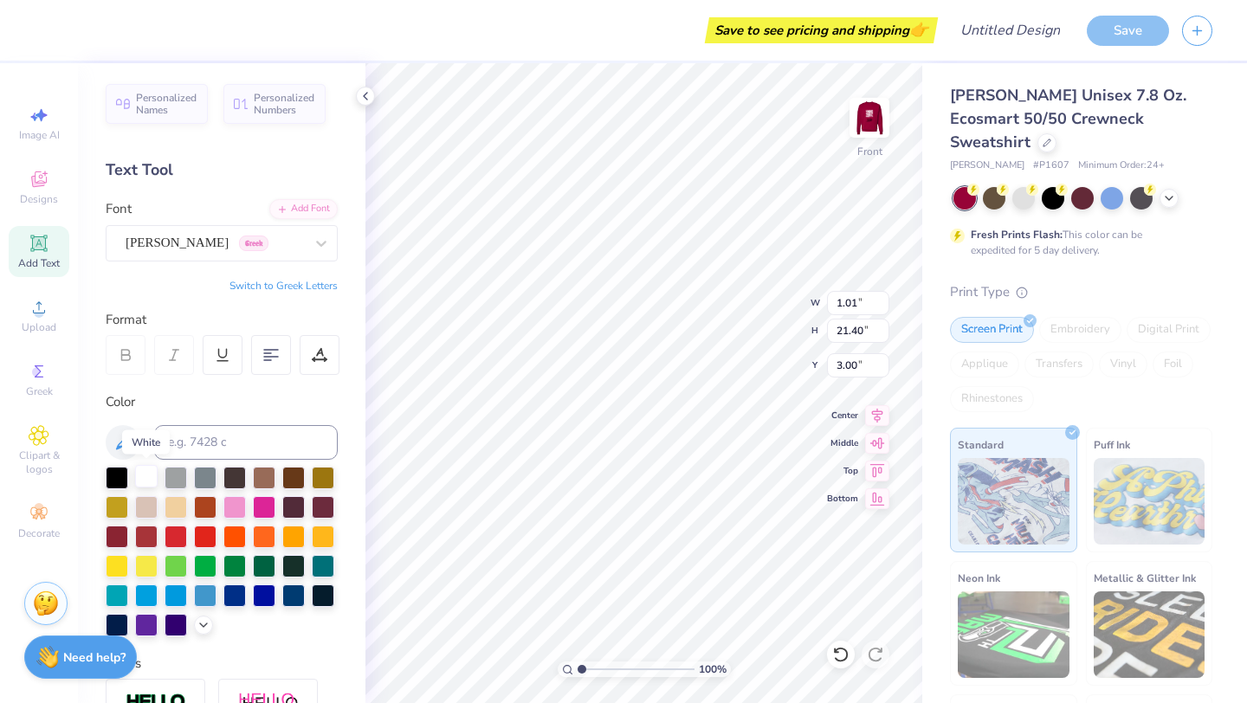
click at [142, 476] on div at bounding box center [146, 476] width 23 height 23
click at [131, 351] on icon at bounding box center [126, 355] width 16 height 16
click at [862, 113] on img at bounding box center [869, 117] width 69 height 69
click at [374, 98] on div at bounding box center [365, 96] width 19 height 19
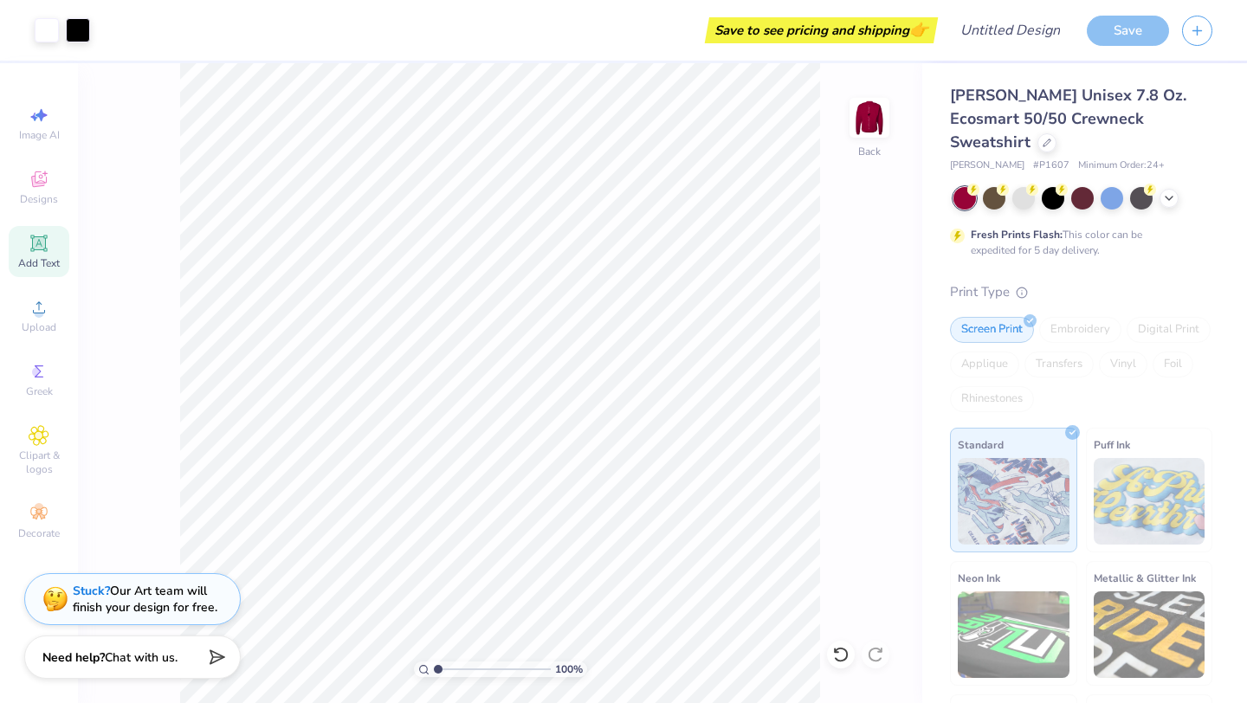
click at [838, 465] on div "100 % Back" at bounding box center [500, 383] width 845 height 640
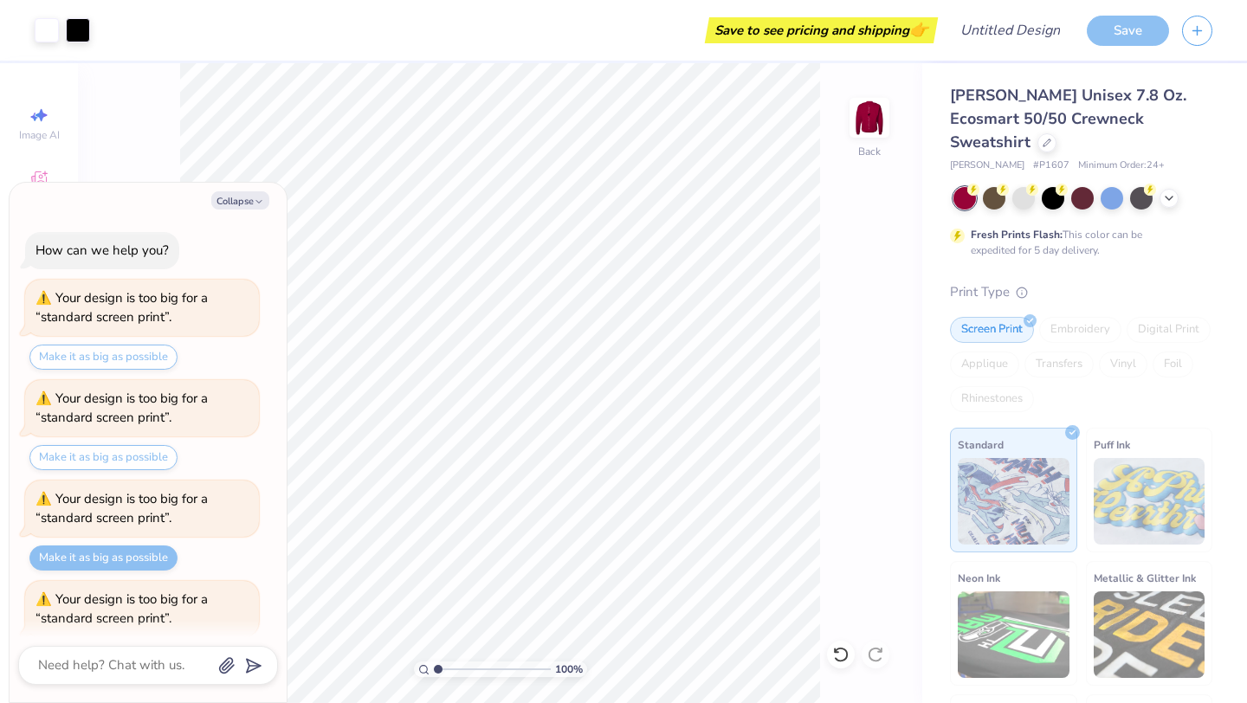
scroll to position [671, 0]
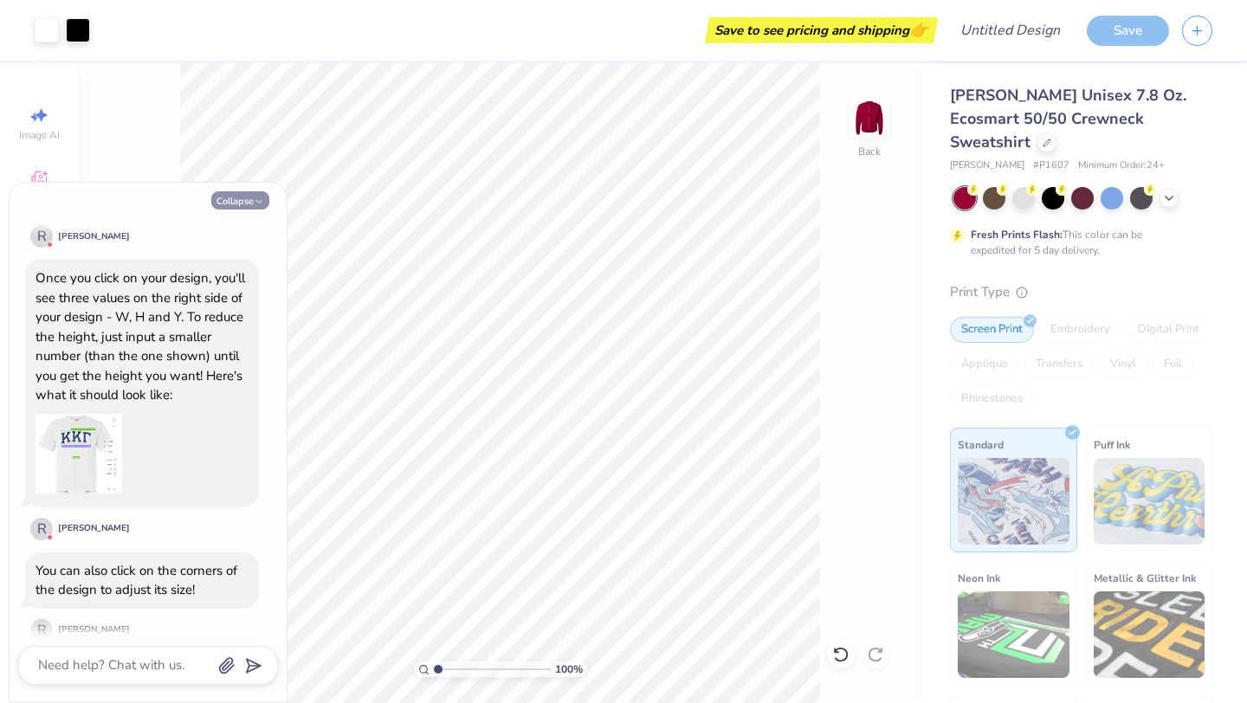
click at [245, 199] on button "Collapse" at bounding box center [240, 200] width 58 height 18
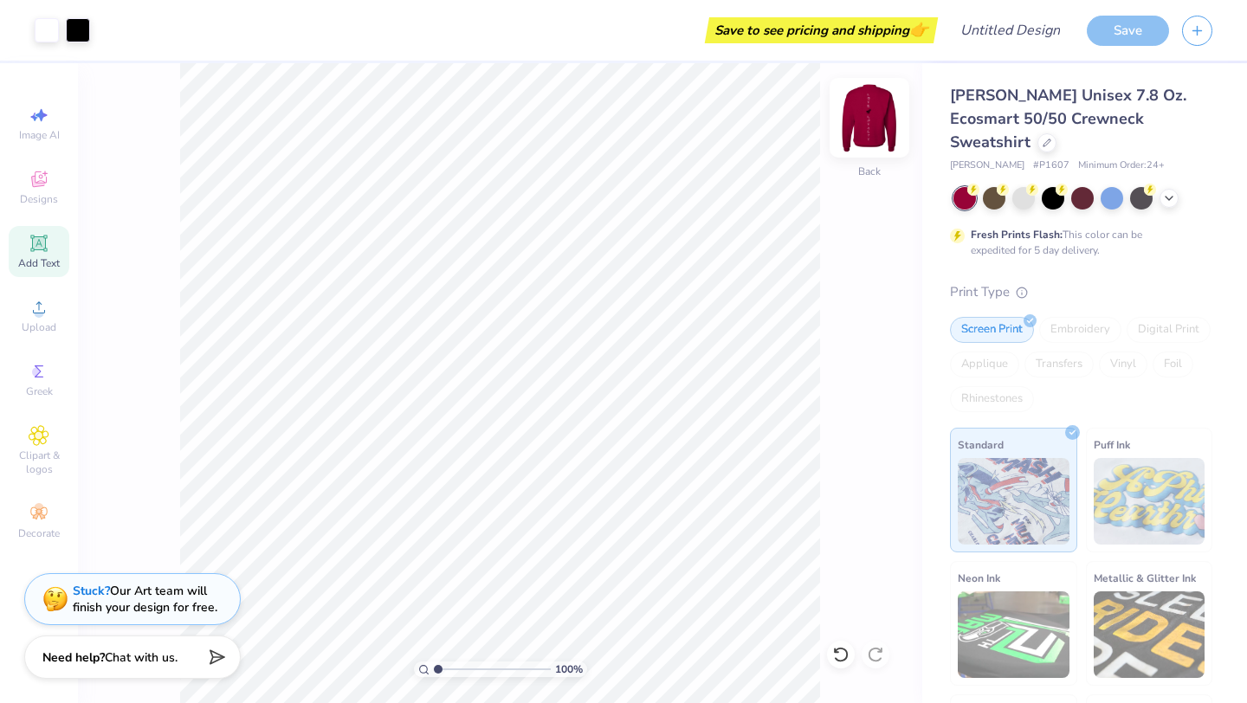
click at [873, 109] on img at bounding box center [869, 117] width 69 height 69
click at [865, 132] on img at bounding box center [869, 117] width 69 height 69
click at [870, 116] on img at bounding box center [869, 117] width 69 height 69
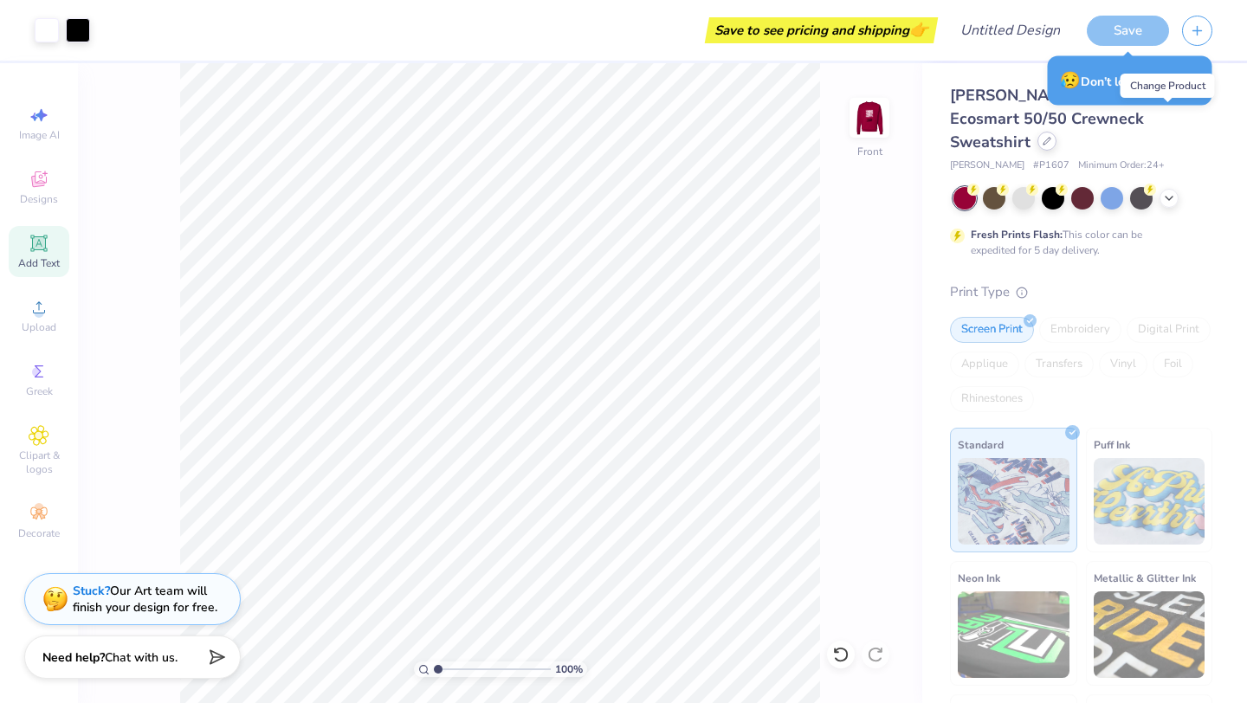
click at [1057, 132] on div at bounding box center [1047, 141] width 19 height 19
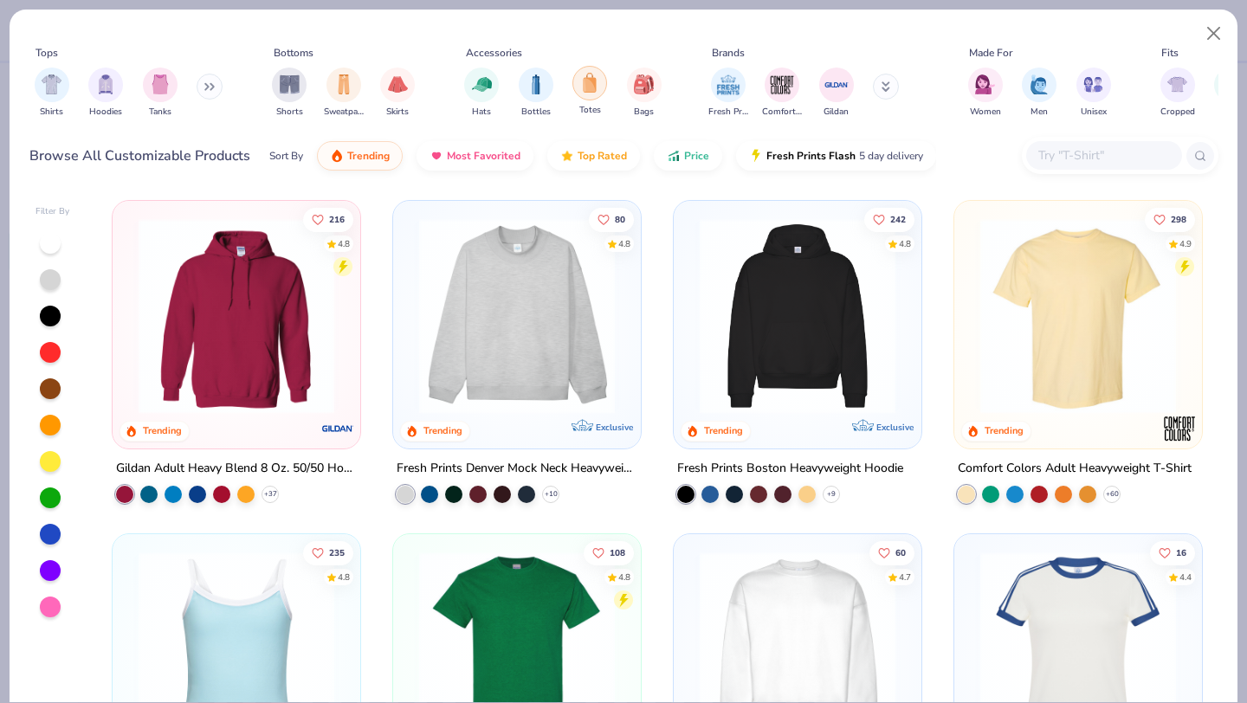
click at [599, 87] on div "filter for Totes" at bounding box center [590, 83] width 35 height 35
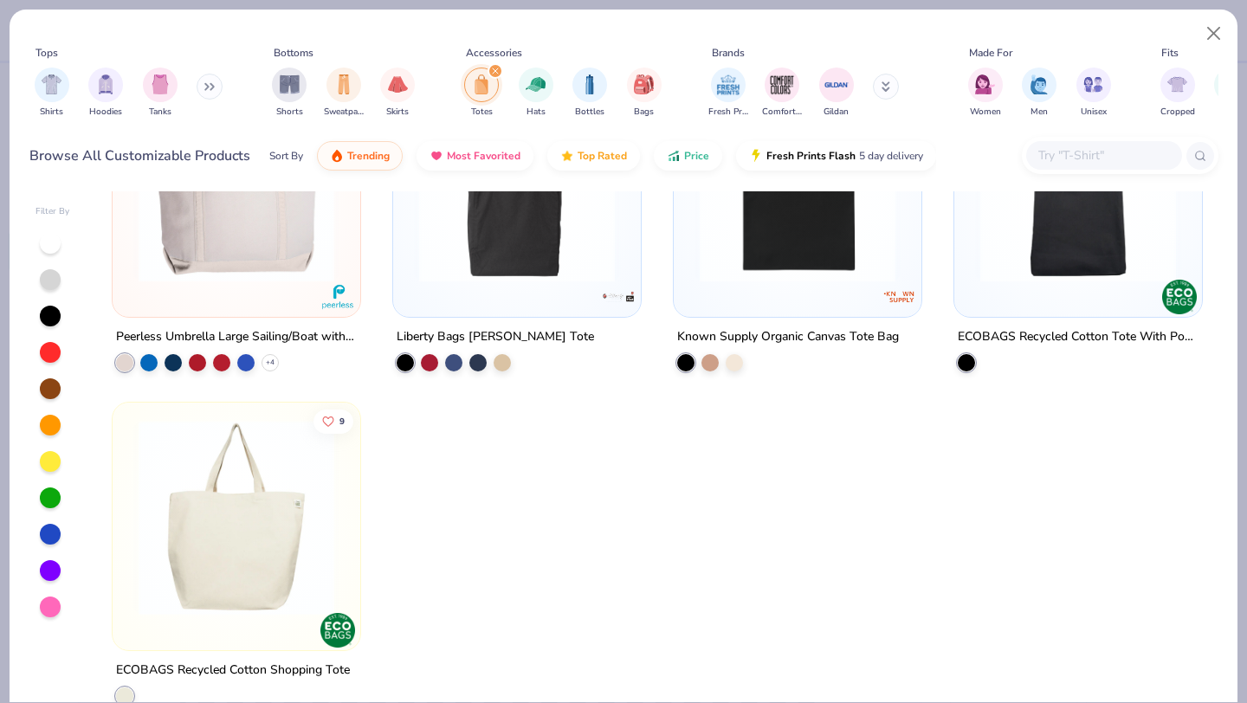
scroll to position [1829, 0]
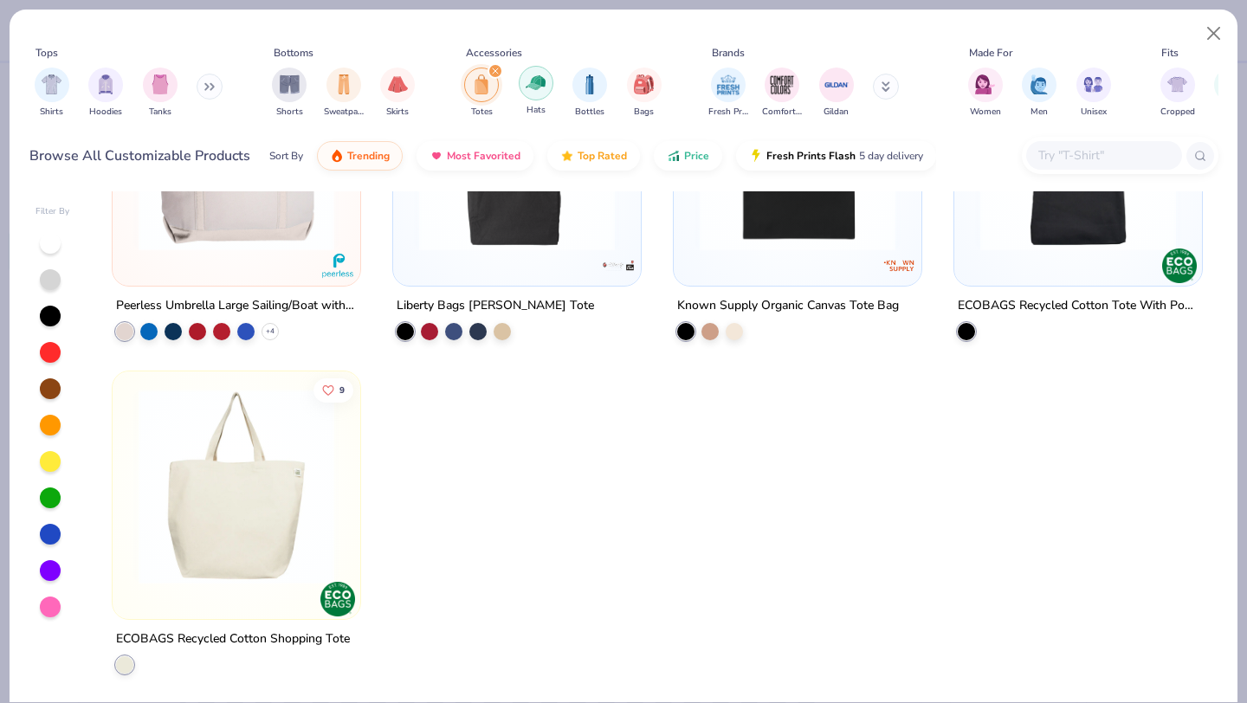
click at [534, 88] on img "filter for Hats" at bounding box center [536, 83] width 20 height 20
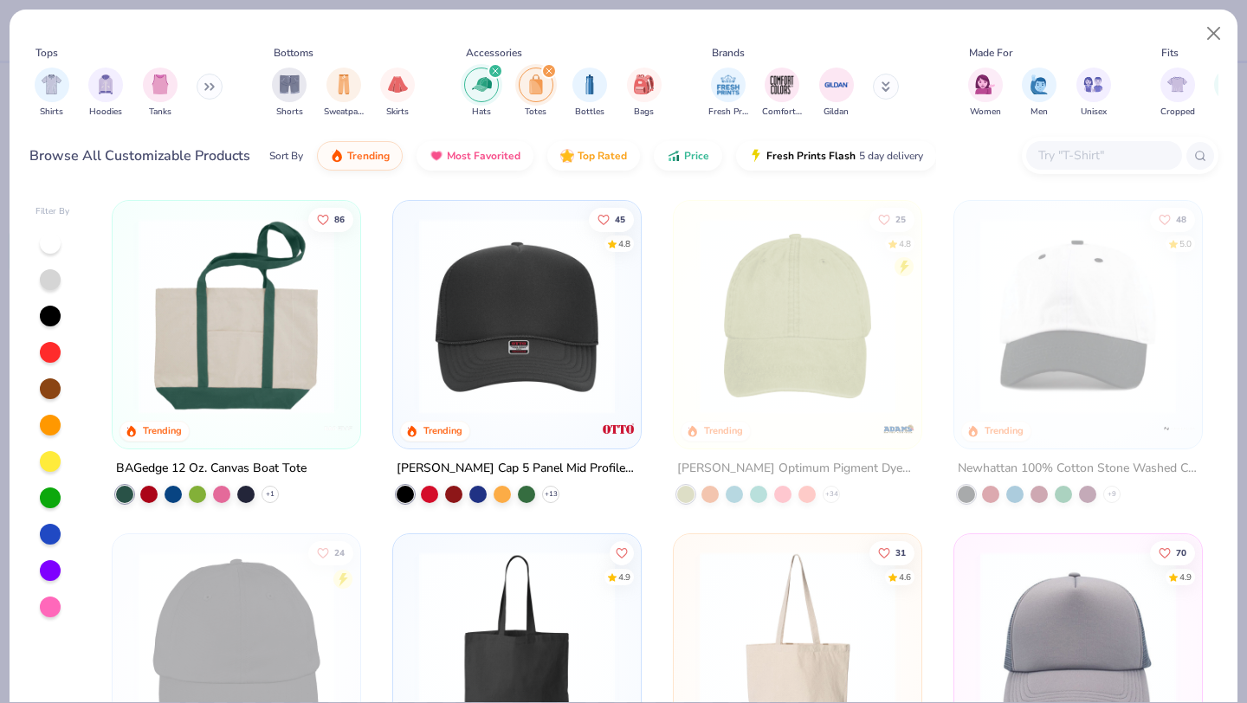
click at [535, 84] on img "filter for Totes" at bounding box center [536, 84] width 19 height 20
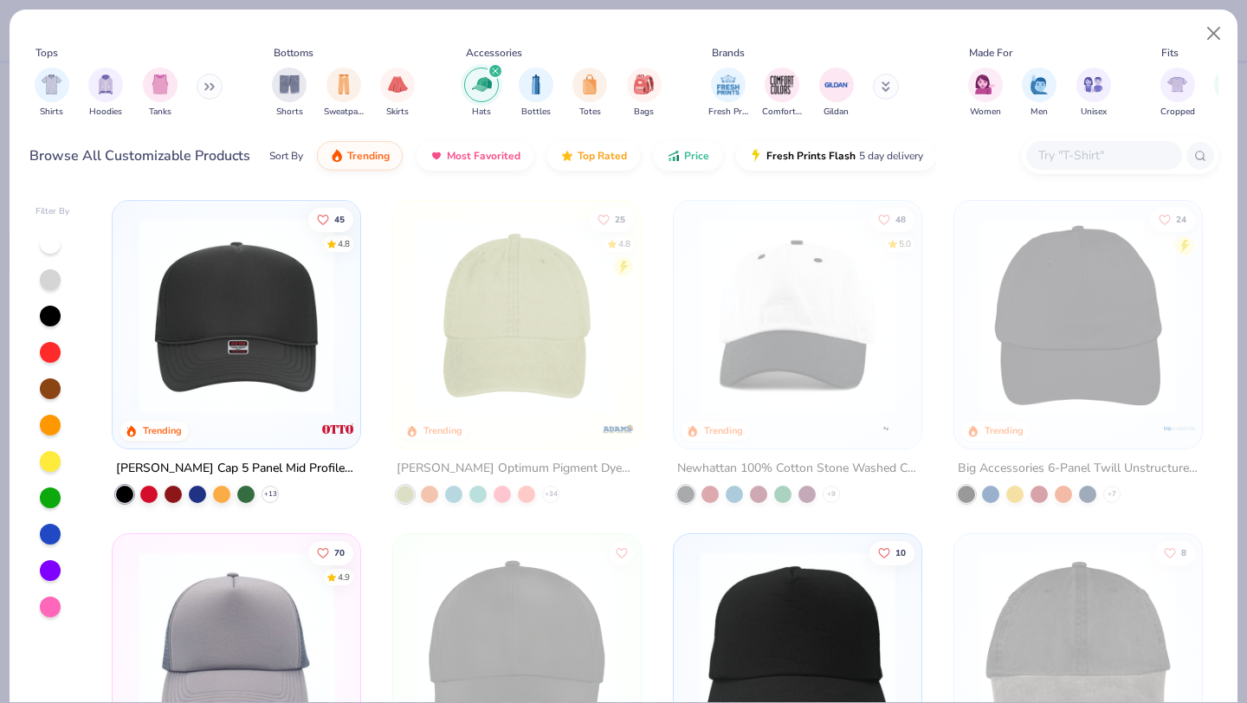
click at [502, 64] on div "Hats Bottles Totes Bags" at bounding box center [563, 93] width 208 height 64
click at [484, 77] on img "filter for Hats" at bounding box center [482, 84] width 20 height 20
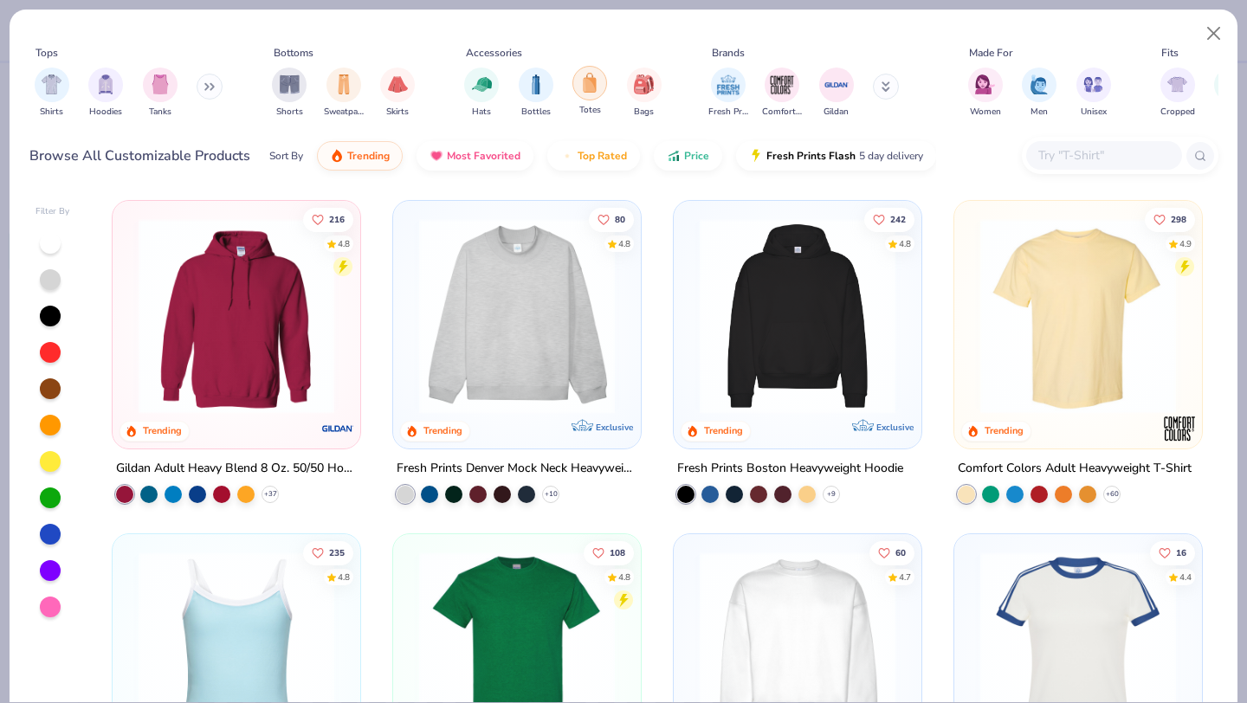
click at [579, 95] on div "filter for Totes" at bounding box center [590, 83] width 35 height 35
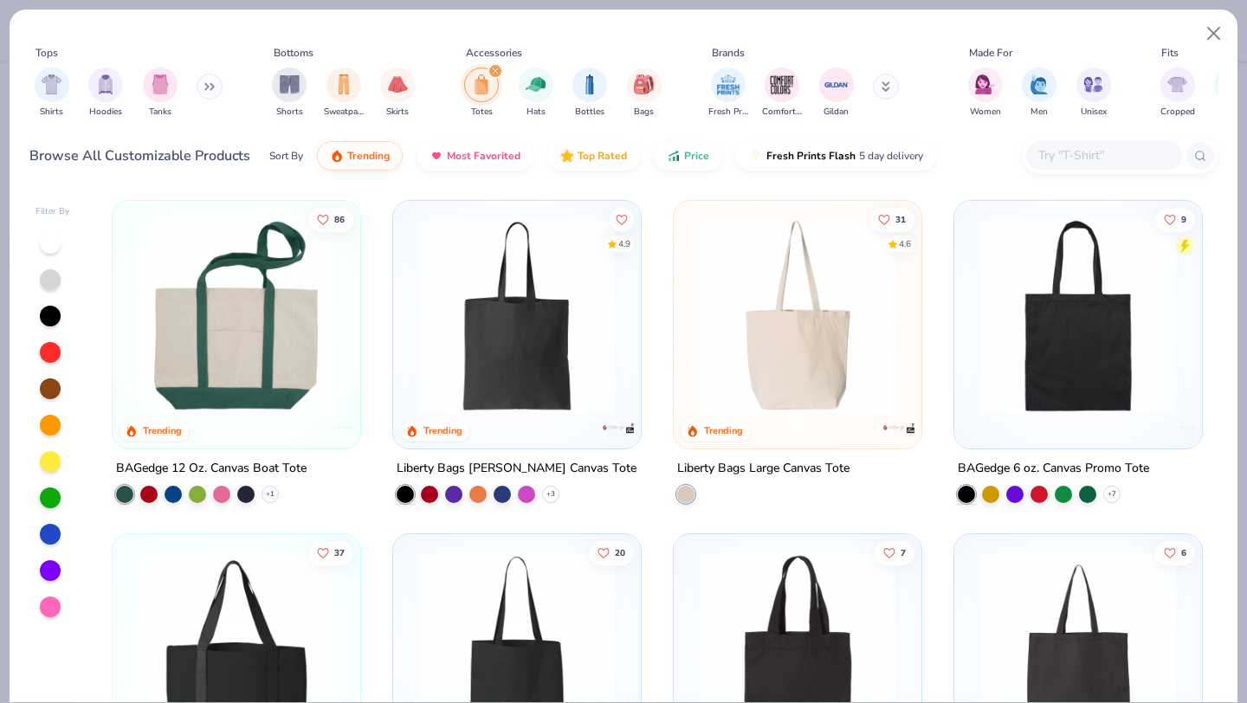
click at [896, 94] on button at bounding box center [886, 87] width 26 height 26
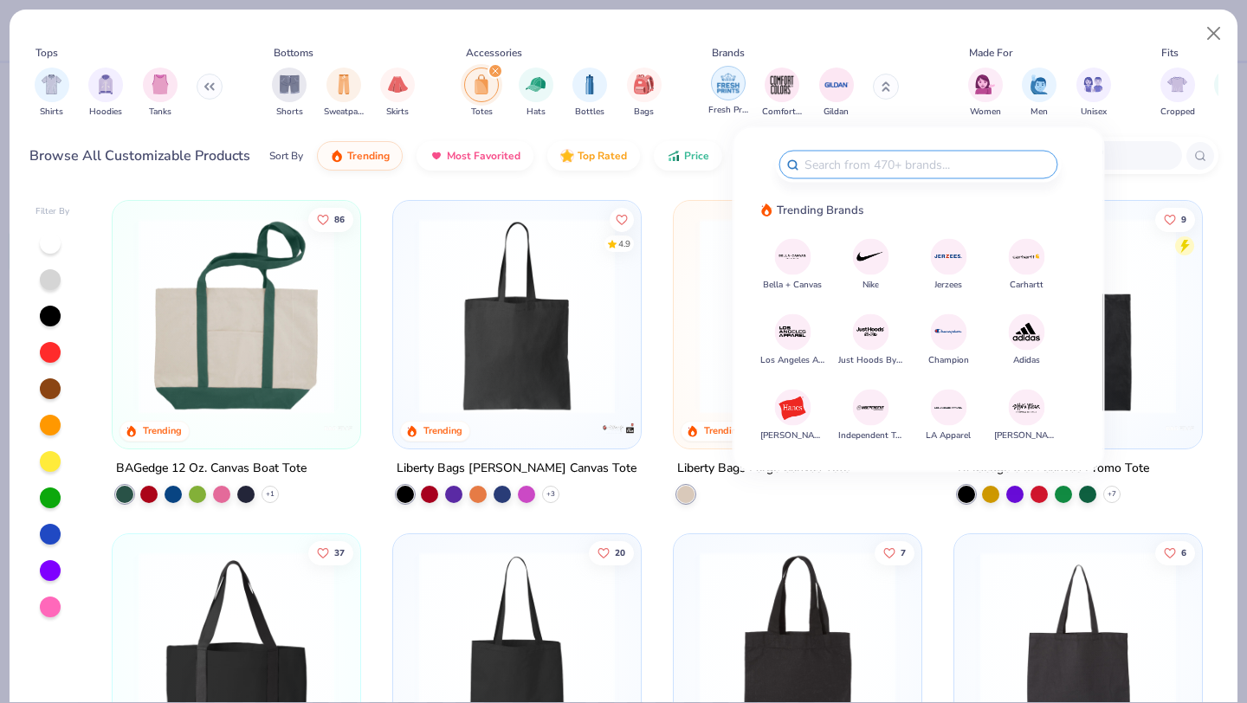
click at [715, 94] on img "filter for Fresh Prints" at bounding box center [728, 83] width 26 height 26
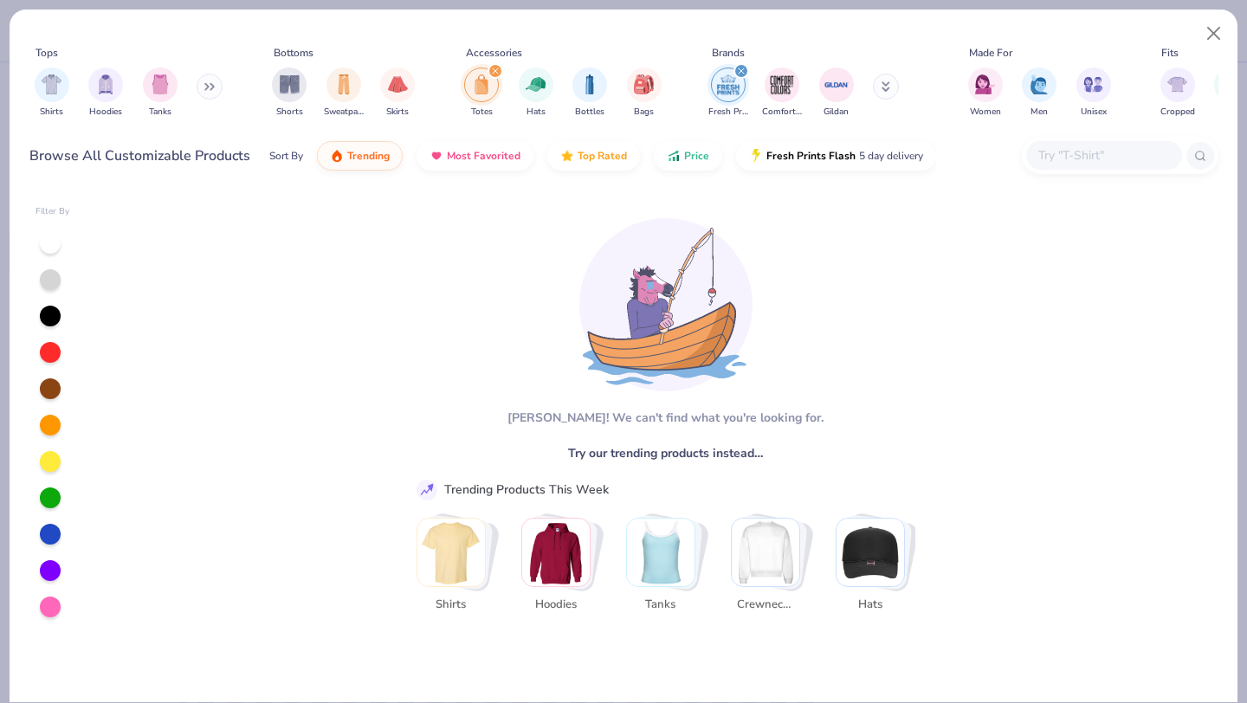
click at [745, 69] on div "filter for Fresh Prints" at bounding box center [742, 71] width 16 height 16
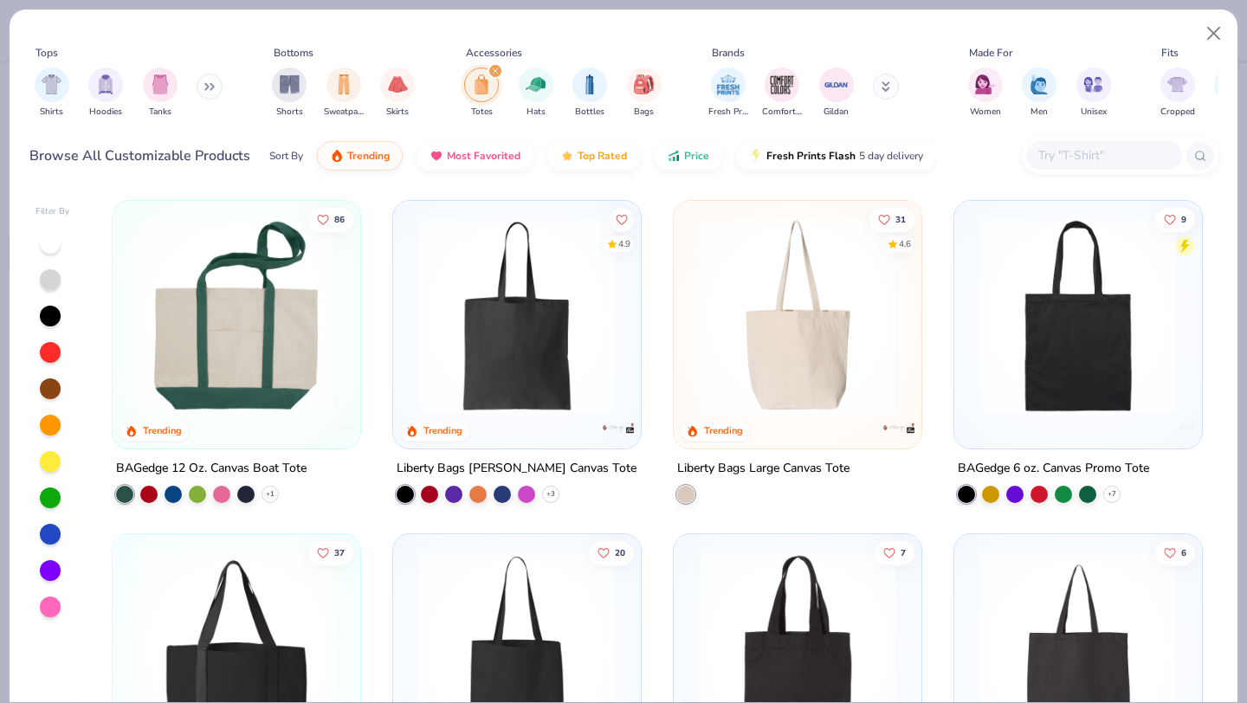
click at [886, 91] on icon at bounding box center [887, 89] width 6 height 3
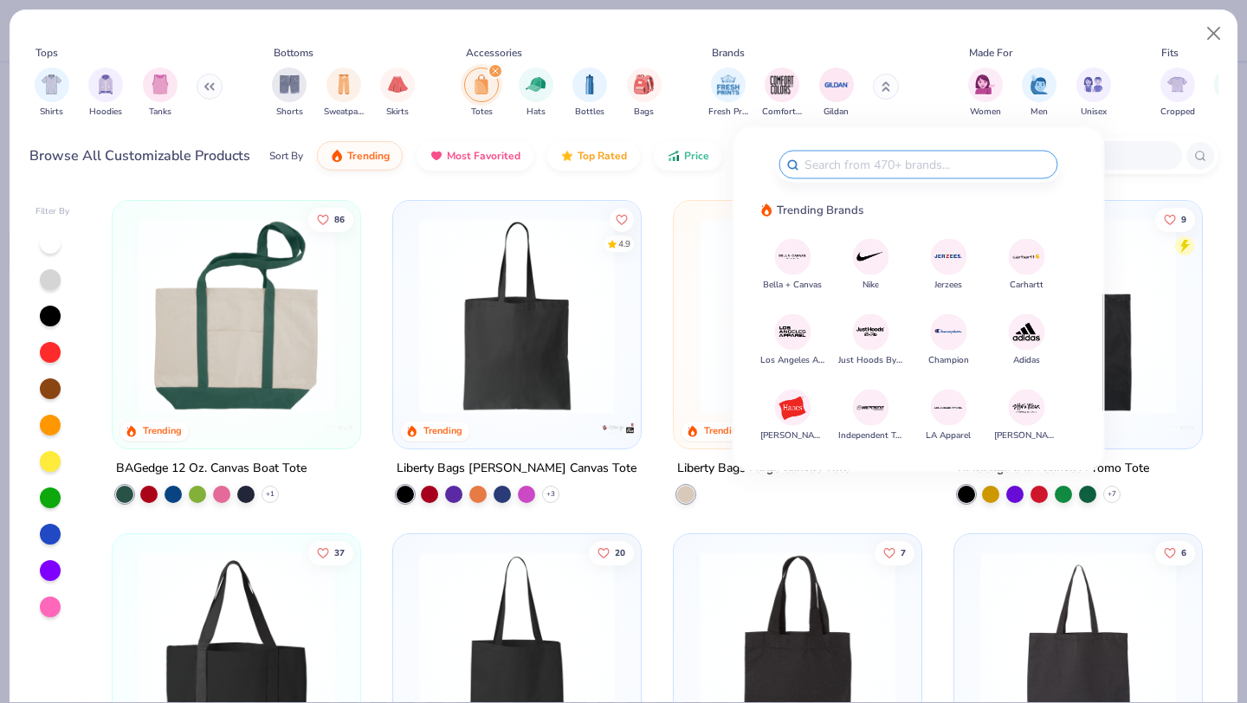
click at [1117, 176] on div "Browse All Customizable Products Sort By Trending Most Favorited Top Rated Pric…" at bounding box center [623, 156] width 1189 height 49
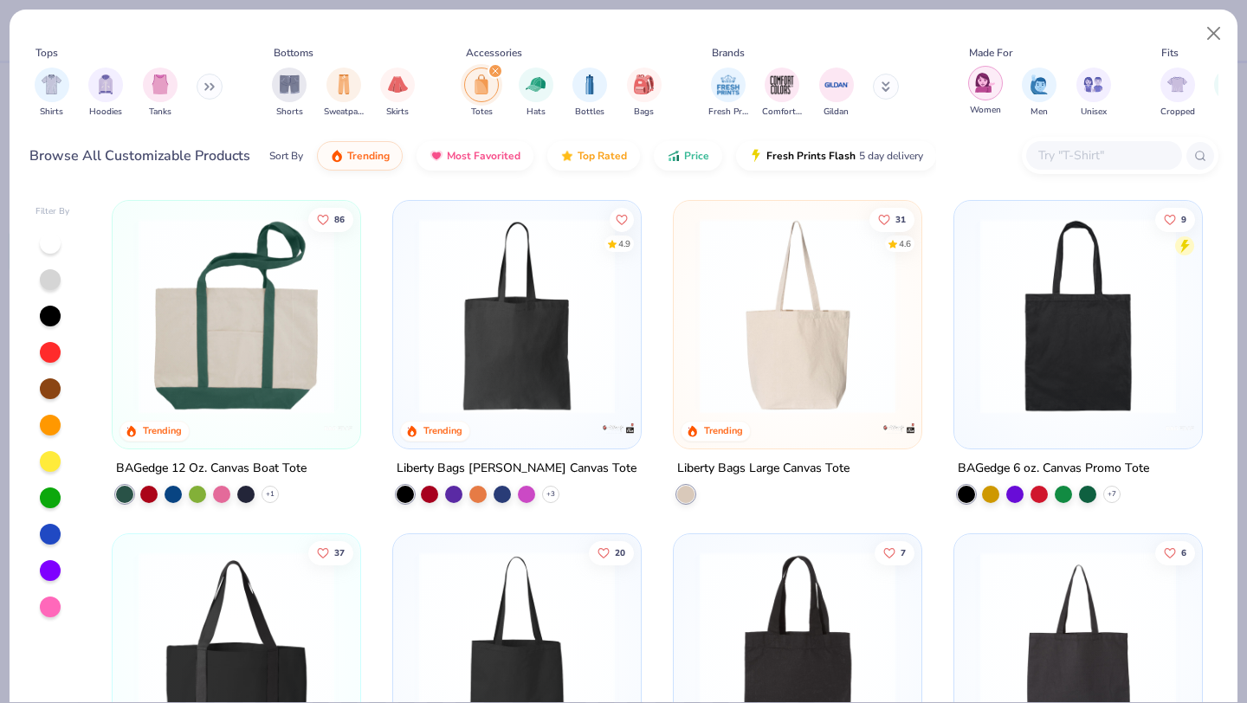
click at [985, 89] on img "filter for Women" at bounding box center [985, 83] width 20 height 20
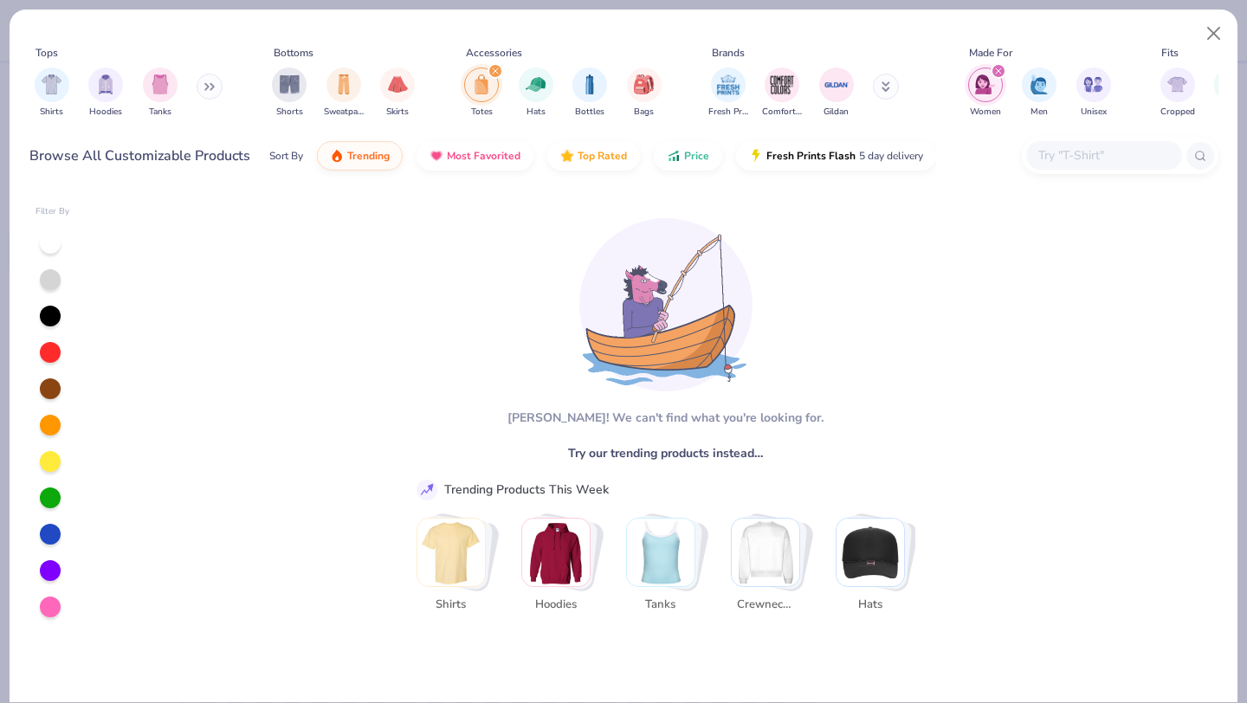
click at [998, 69] on icon "filter for Women" at bounding box center [998, 71] width 7 height 7
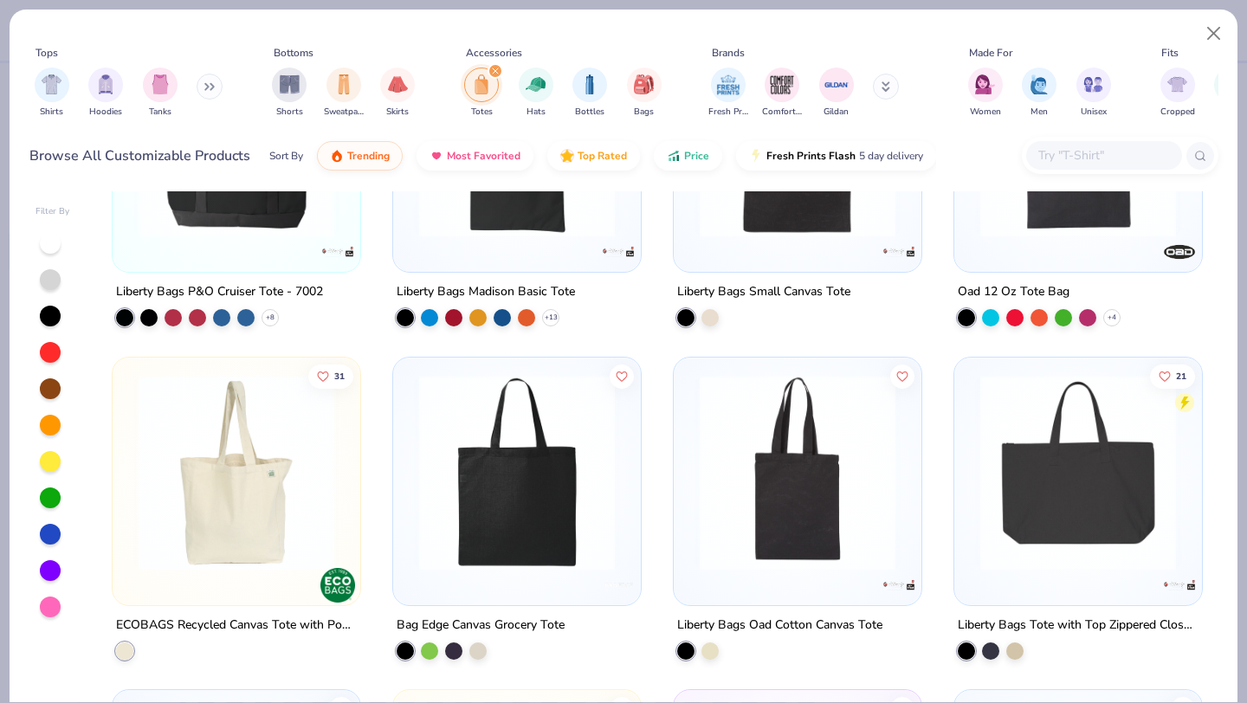
scroll to position [534, 0]
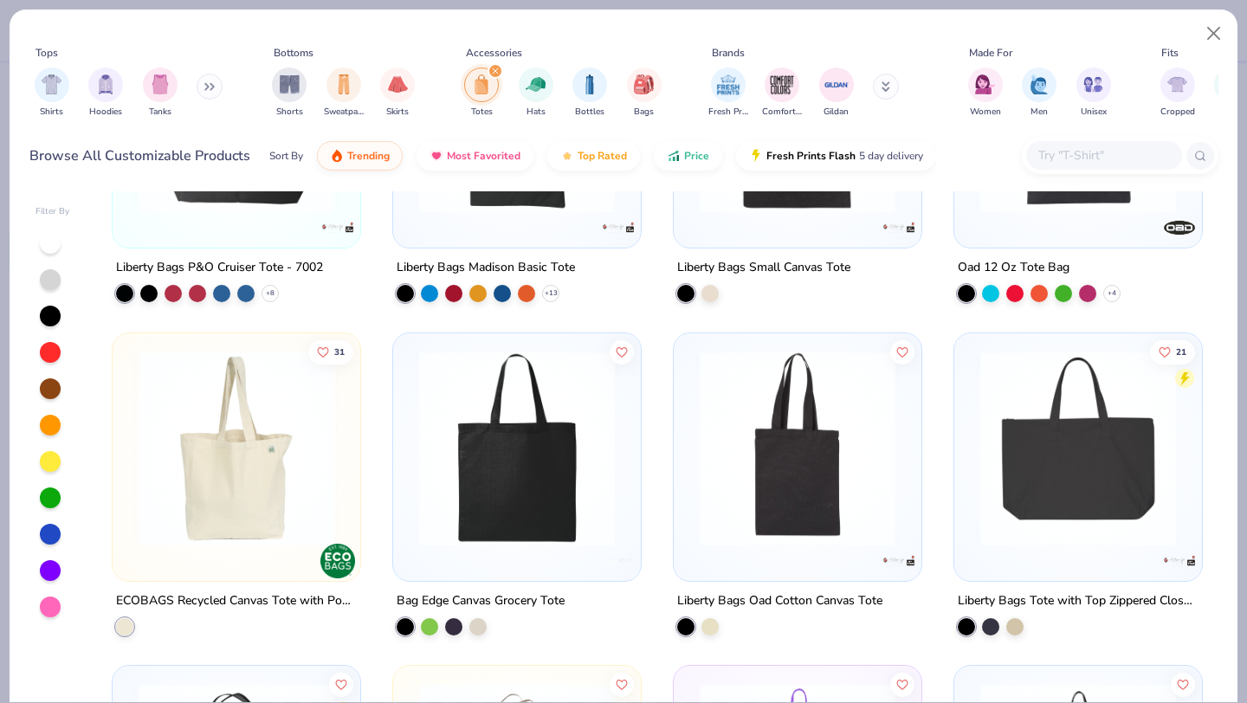
click at [1077, 433] on img at bounding box center [1078, 448] width 213 height 196
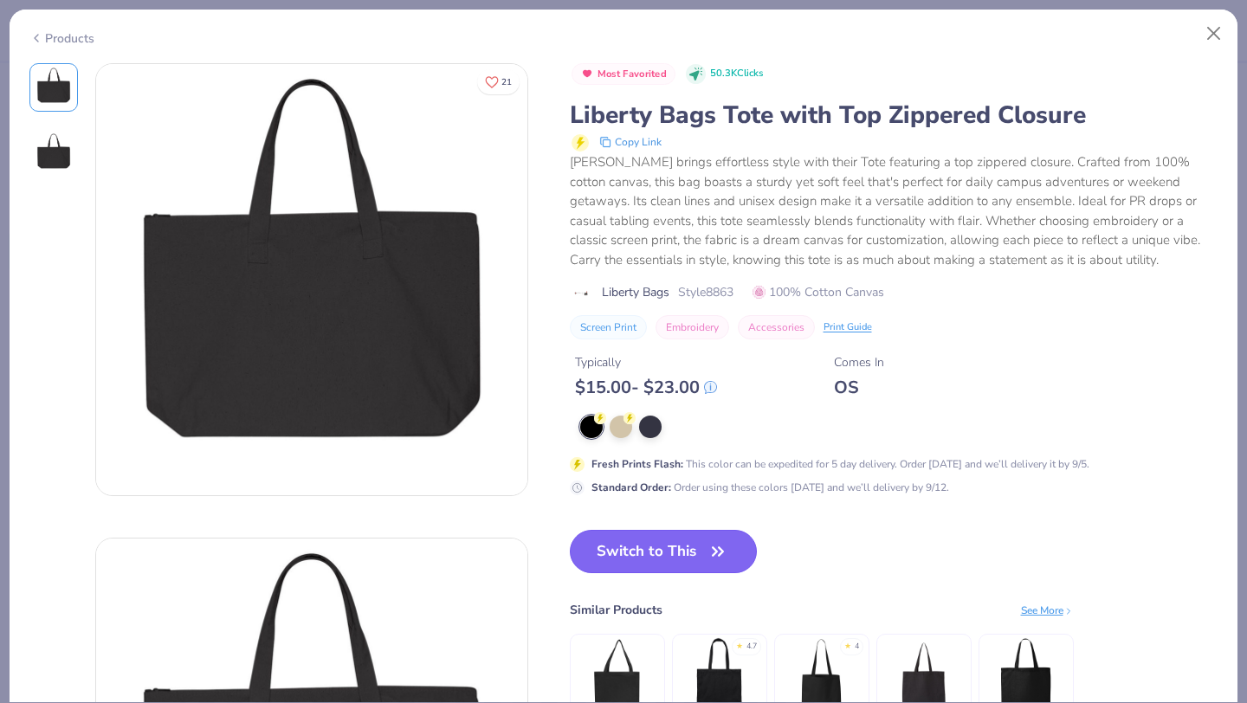
click at [690, 554] on button "Switch to This" at bounding box center [664, 551] width 188 height 43
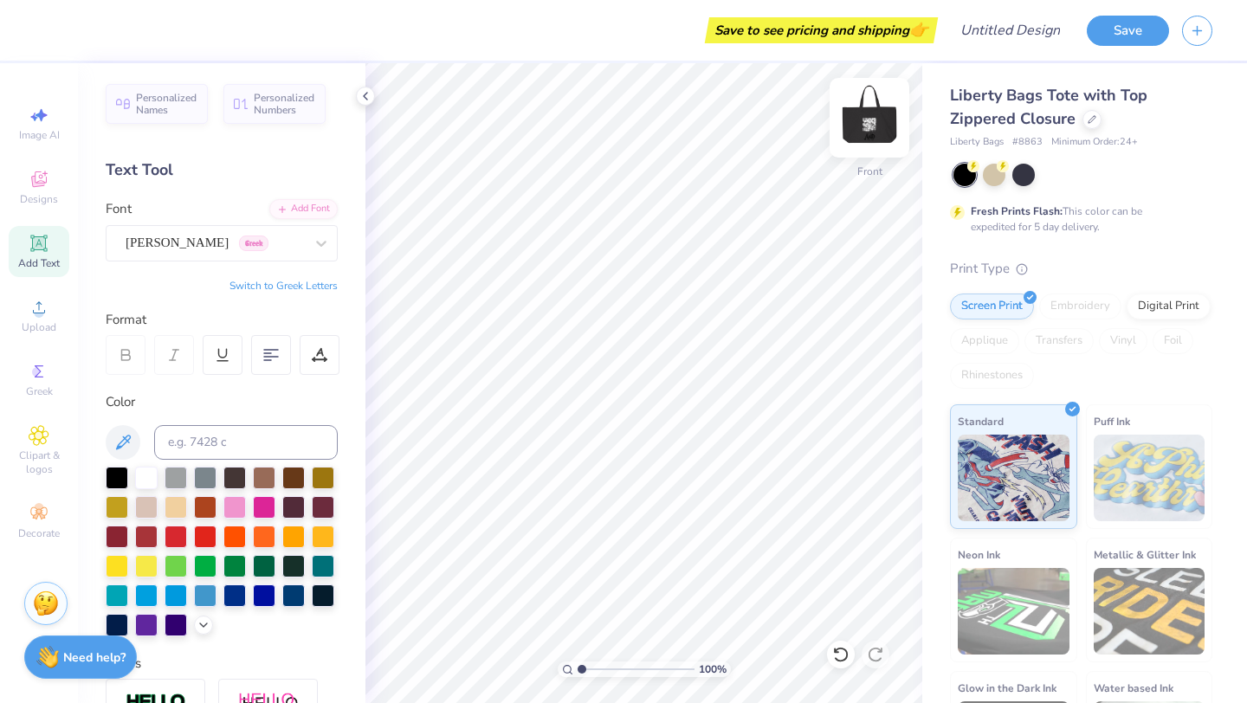
click at [862, 126] on img at bounding box center [869, 117] width 69 height 69
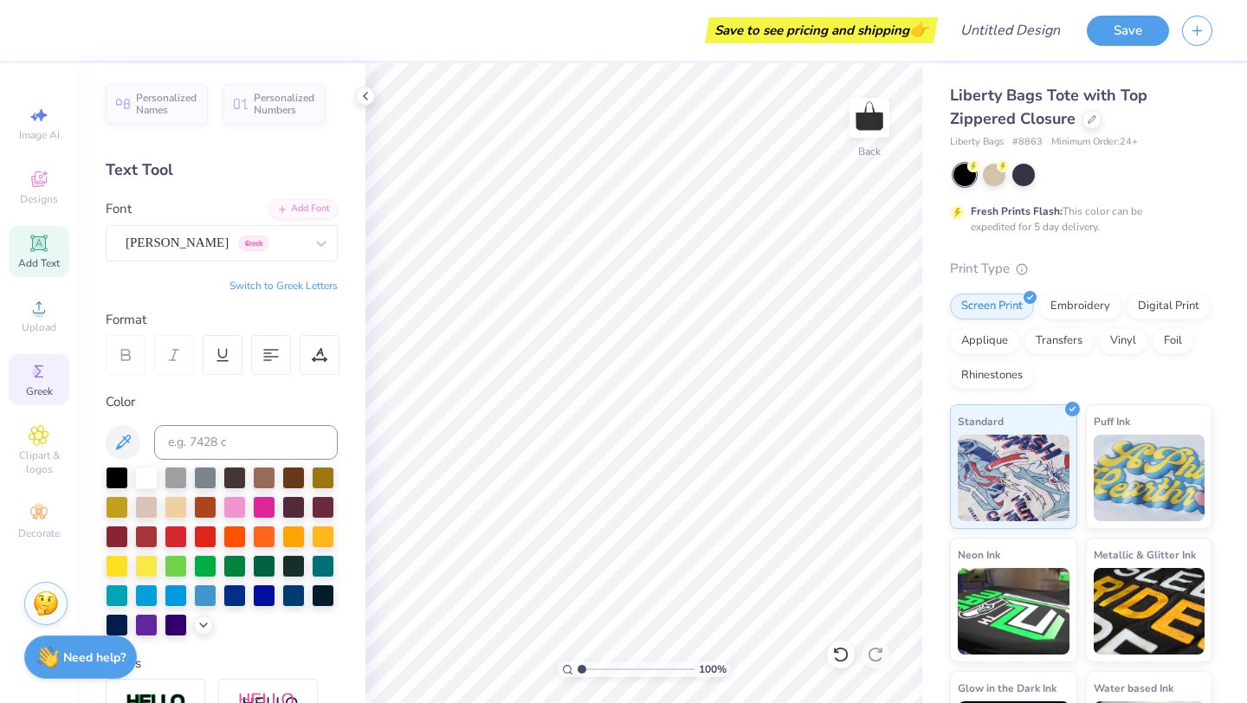
click at [38, 385] on span "Greek" at bounding box center [39, 392] width 27 height 14
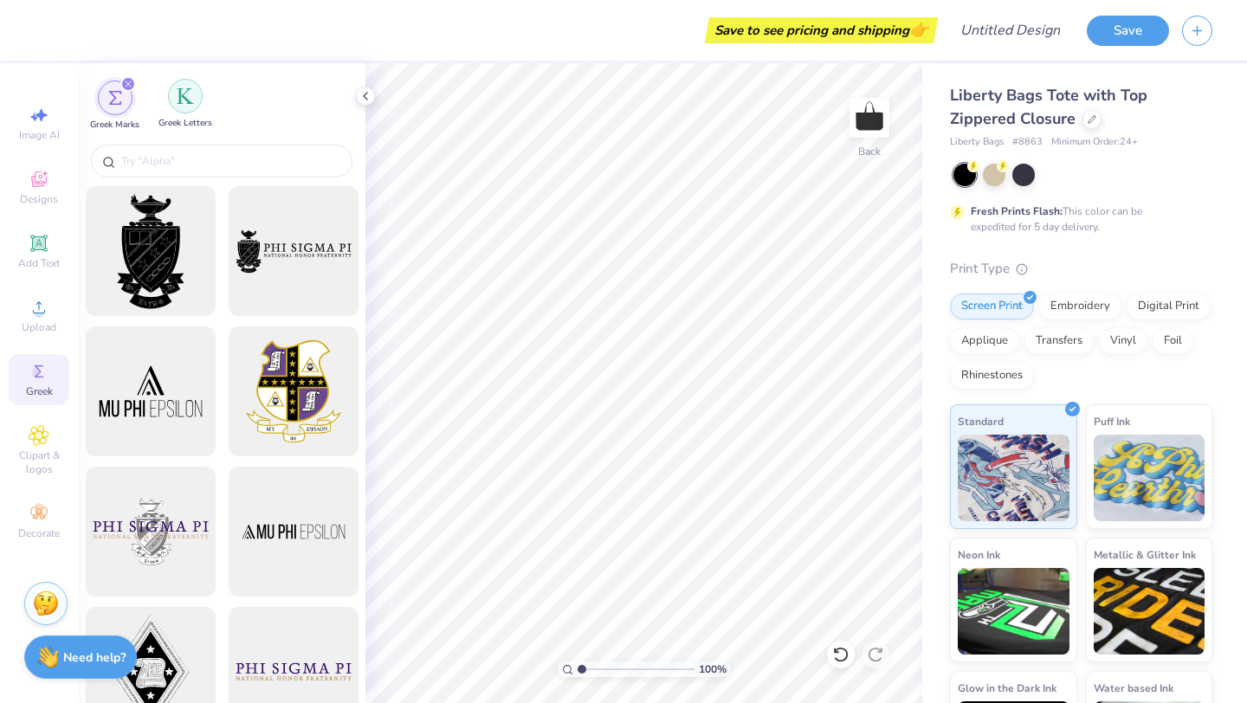
click at [184, 107] on div "filter for Greek Letters" at bounding box center [185, 96] width 35 height 35
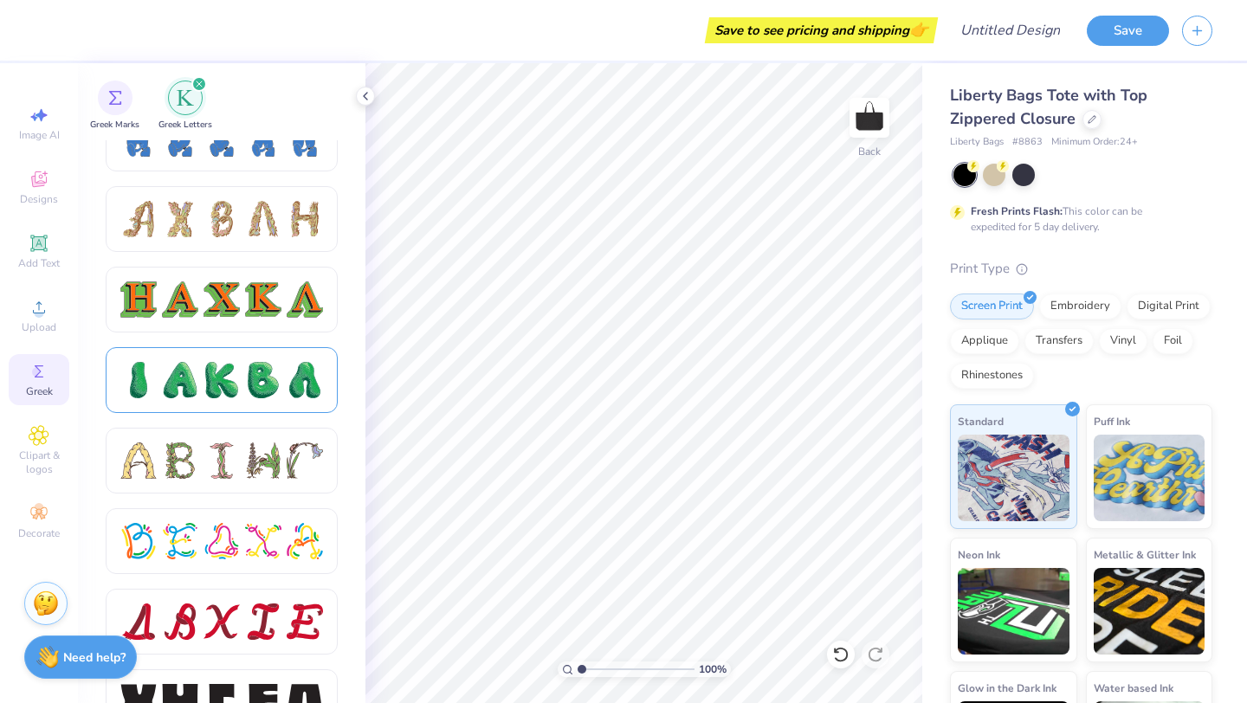
scroll to position [1933, 0]
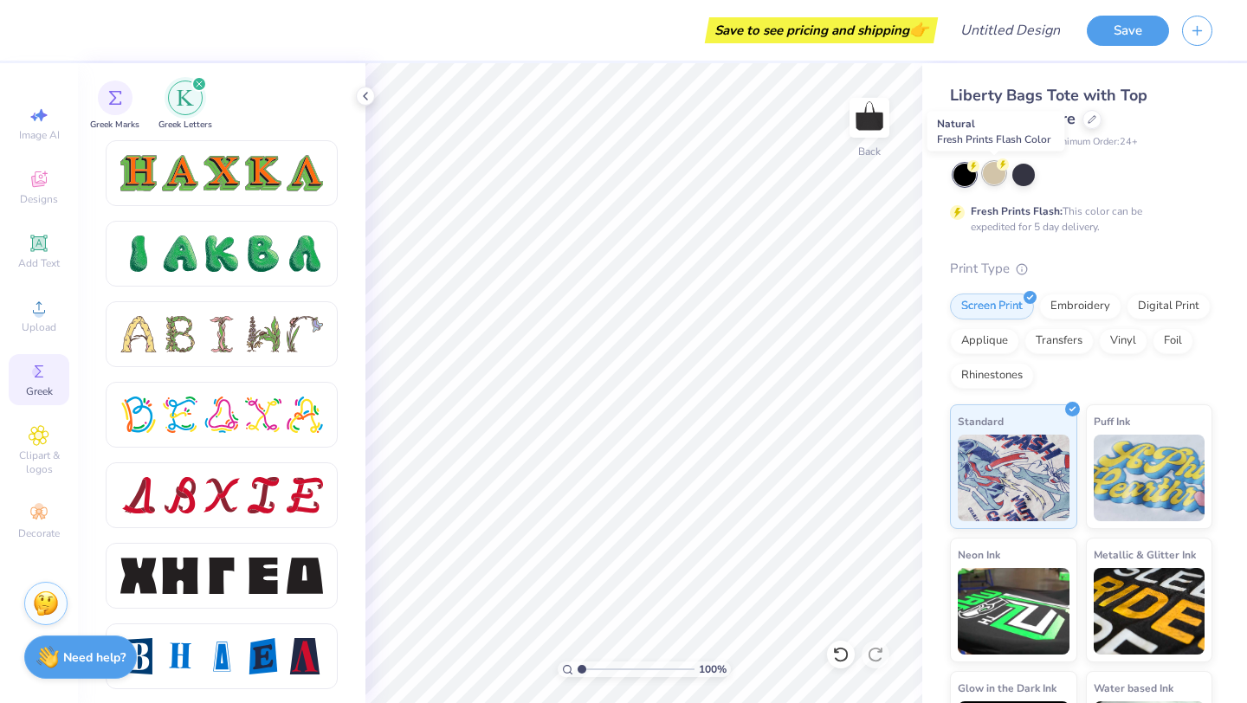
click at [996, 169] on div at bounding box center [994, 173] width 23 height 23
click at [993, 179] on div at bounding box center [994, 173] width 23 height 23
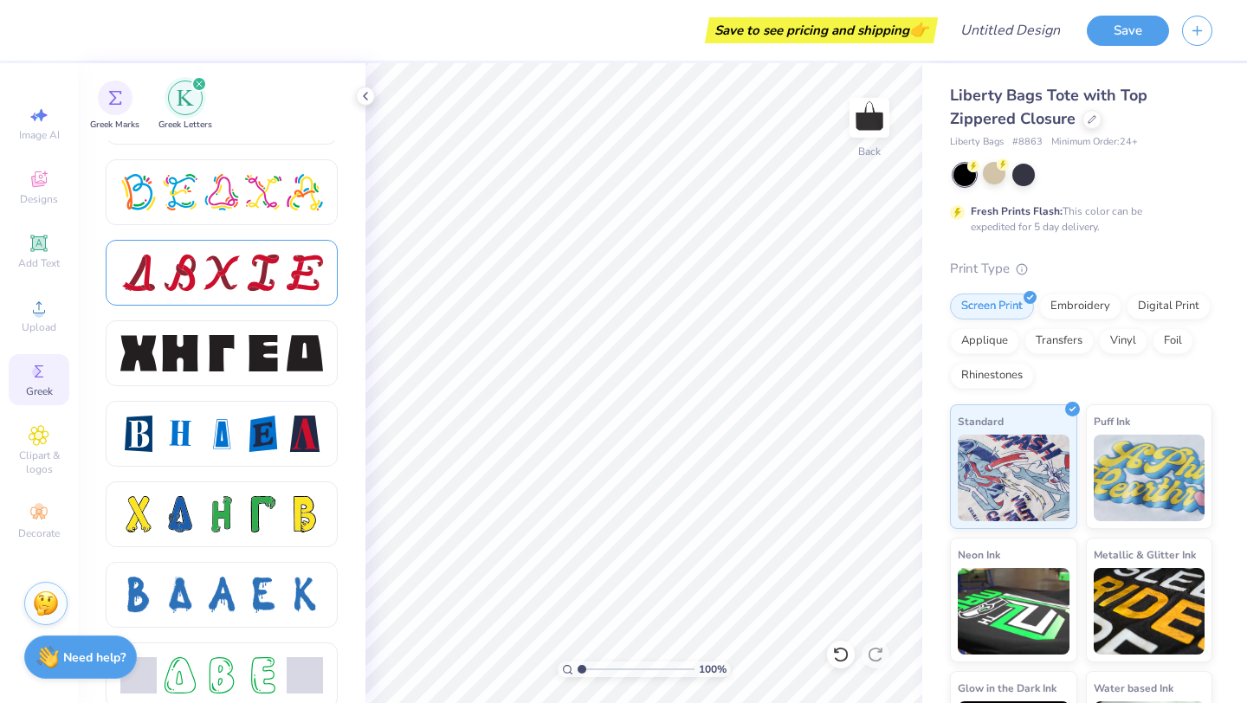
scroll to position [2188, 0]
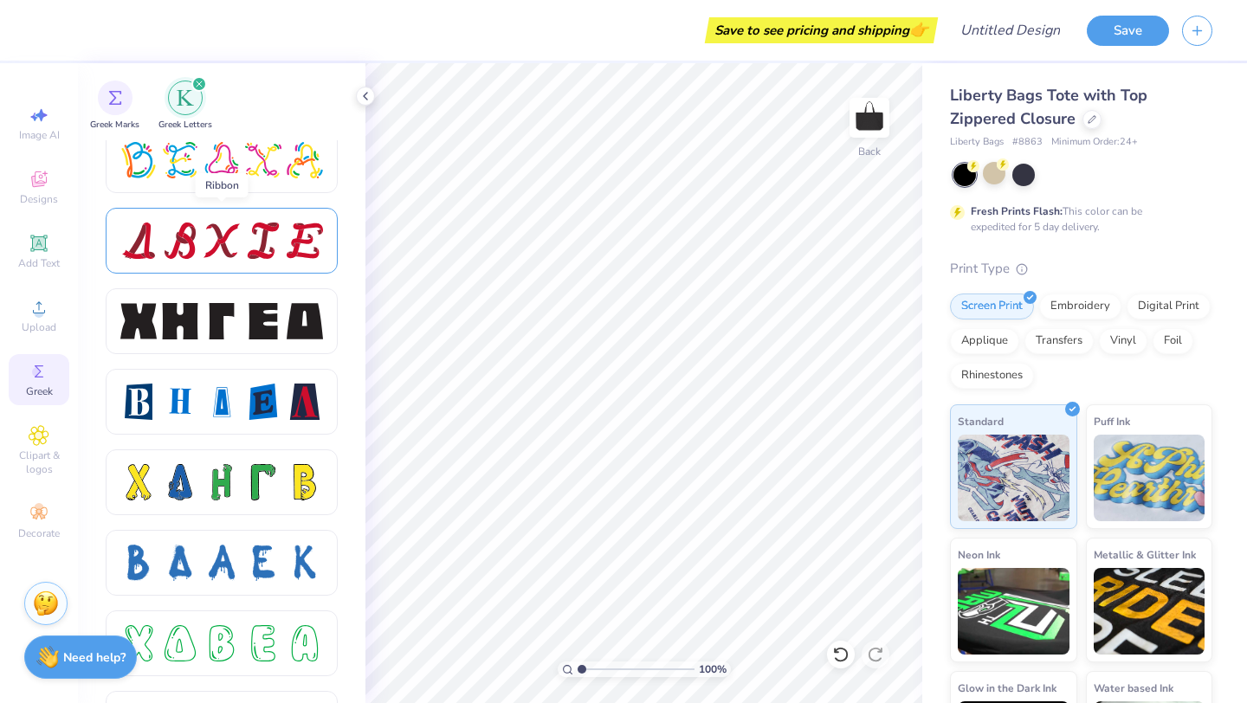
click at [270, 263] on div at bounding box center [222, 241] width 232 height 66
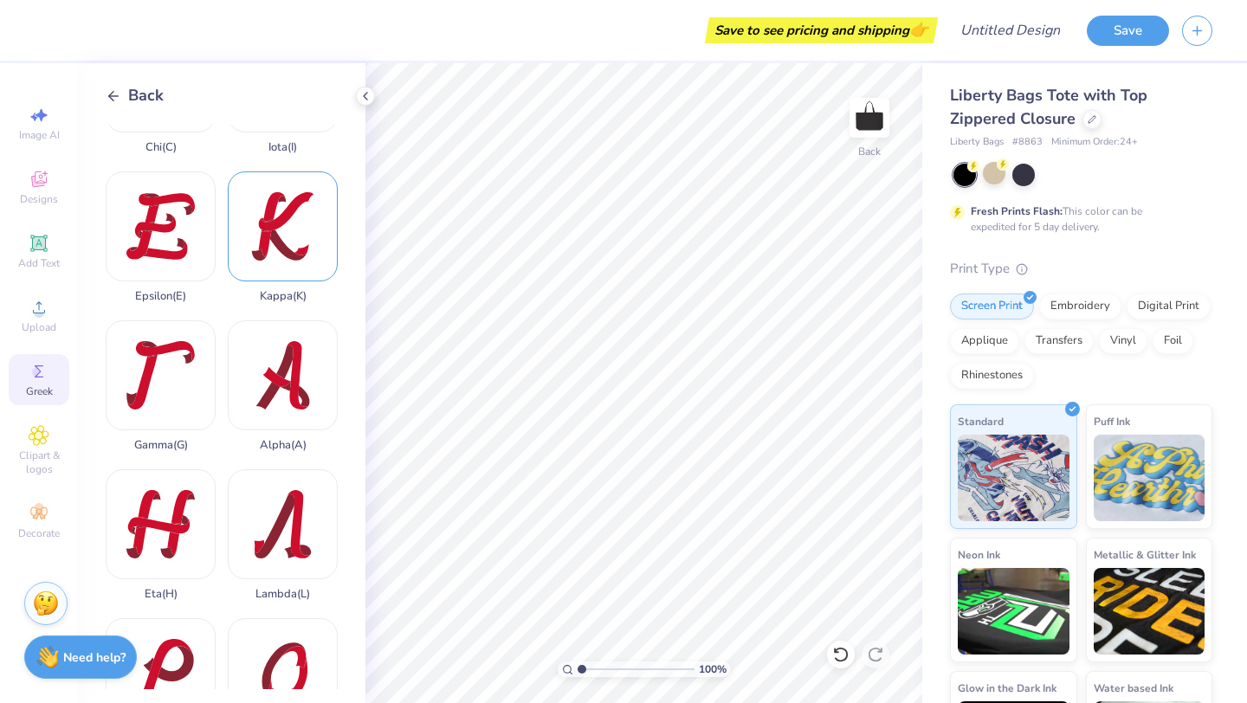
scroll to position [252, 0]
click at [294, 415] on div "Alpha ( A )" at bounding box center [283, 386] width 110 height 132
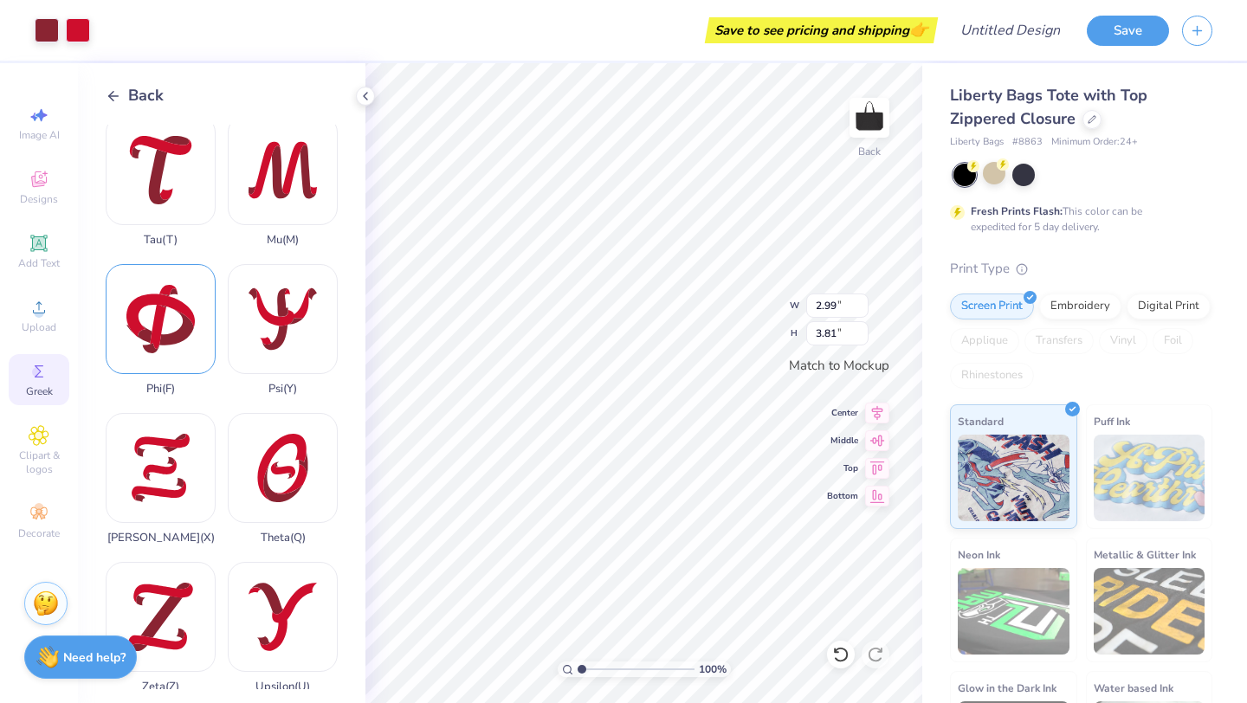
scroll to position [1207, 0]
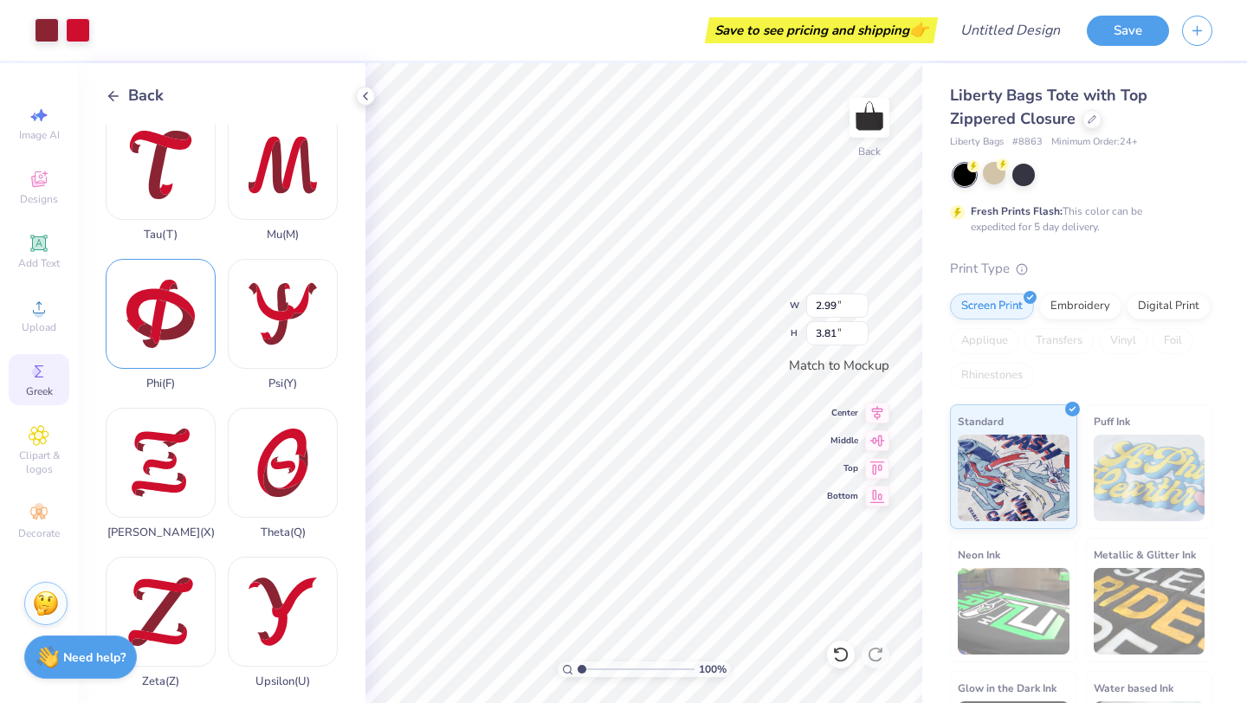
click at [167, 331] on div "Phi ( F )" at bounding box center [161, 325] width 110 height 132
click at [32, 183] on icon at bounding box center [39, 180] width 16 height 16
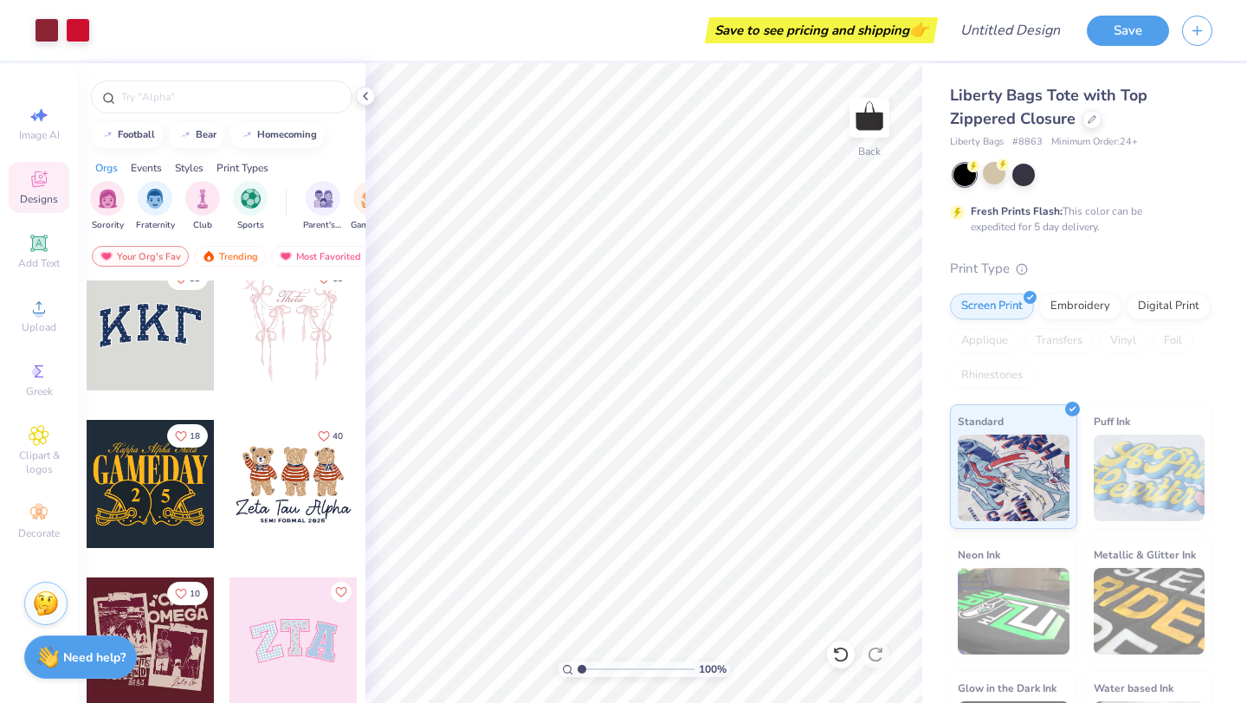
scroll to position [0, 0]
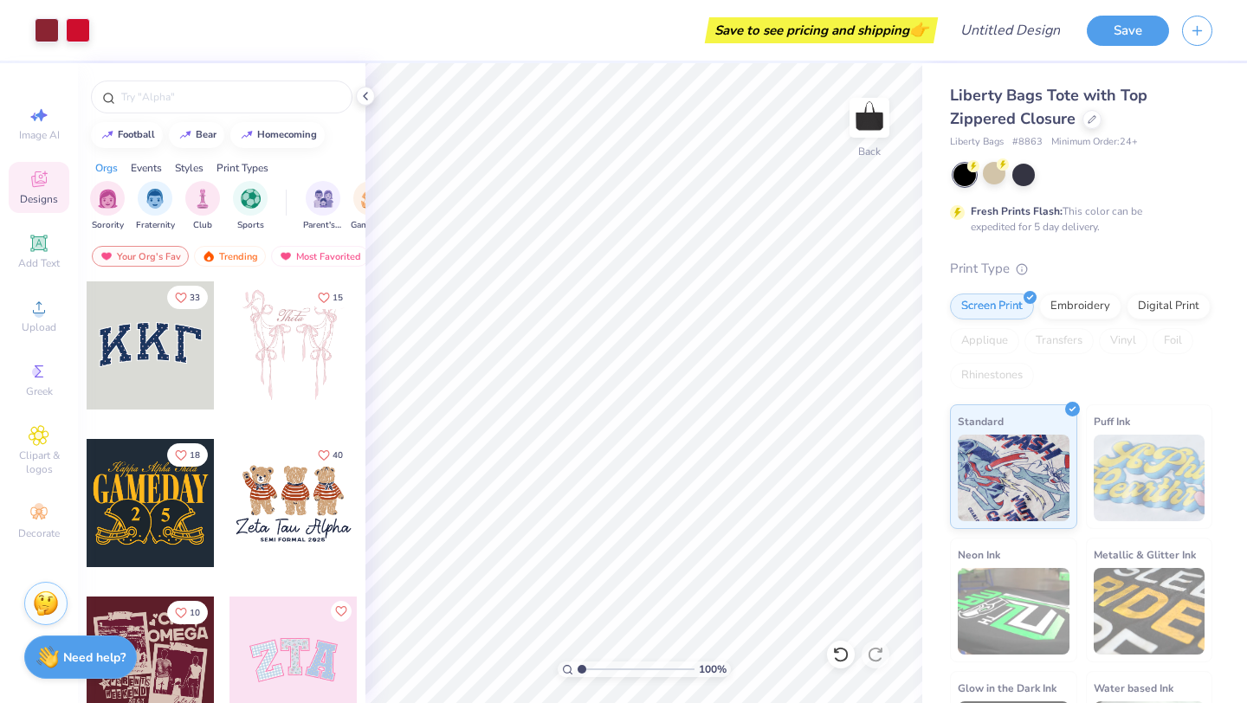
click at [288, 355] on div at bounding box center [294, 346] width 128 height 128
click at [185, 94] on input "text" at bounding box center [231, 96] width 222 height 17
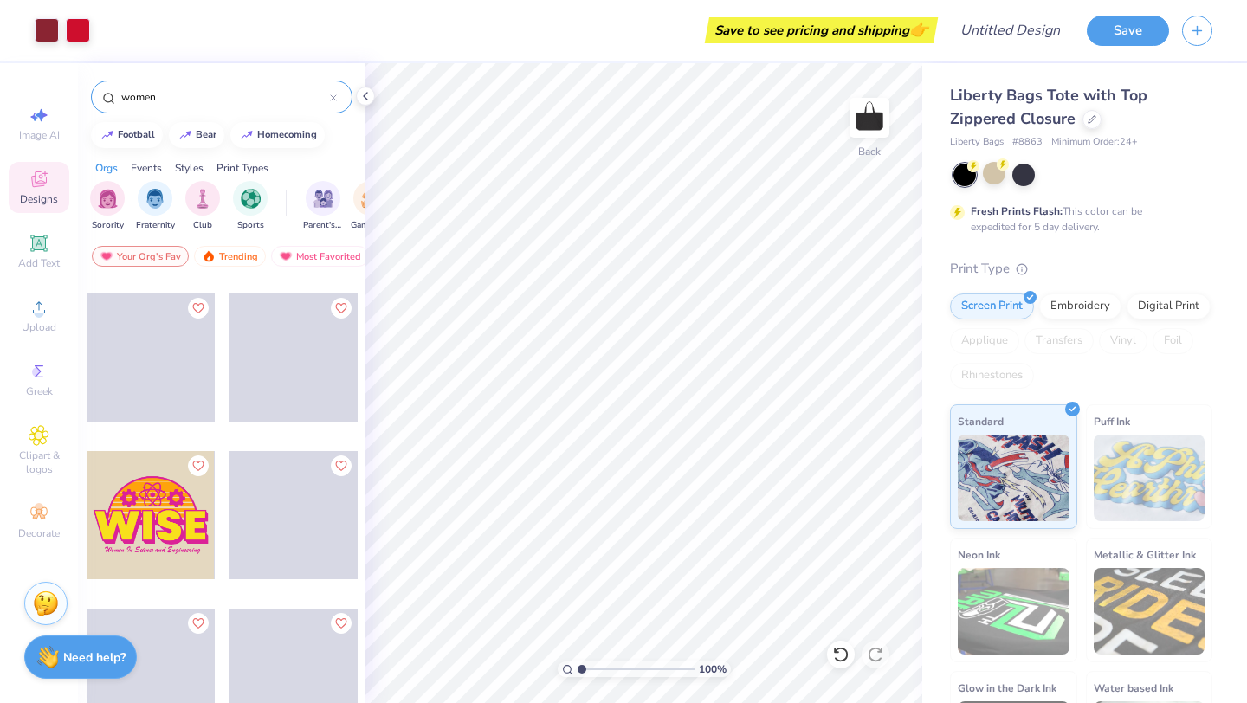
scroll to position [350, 0]
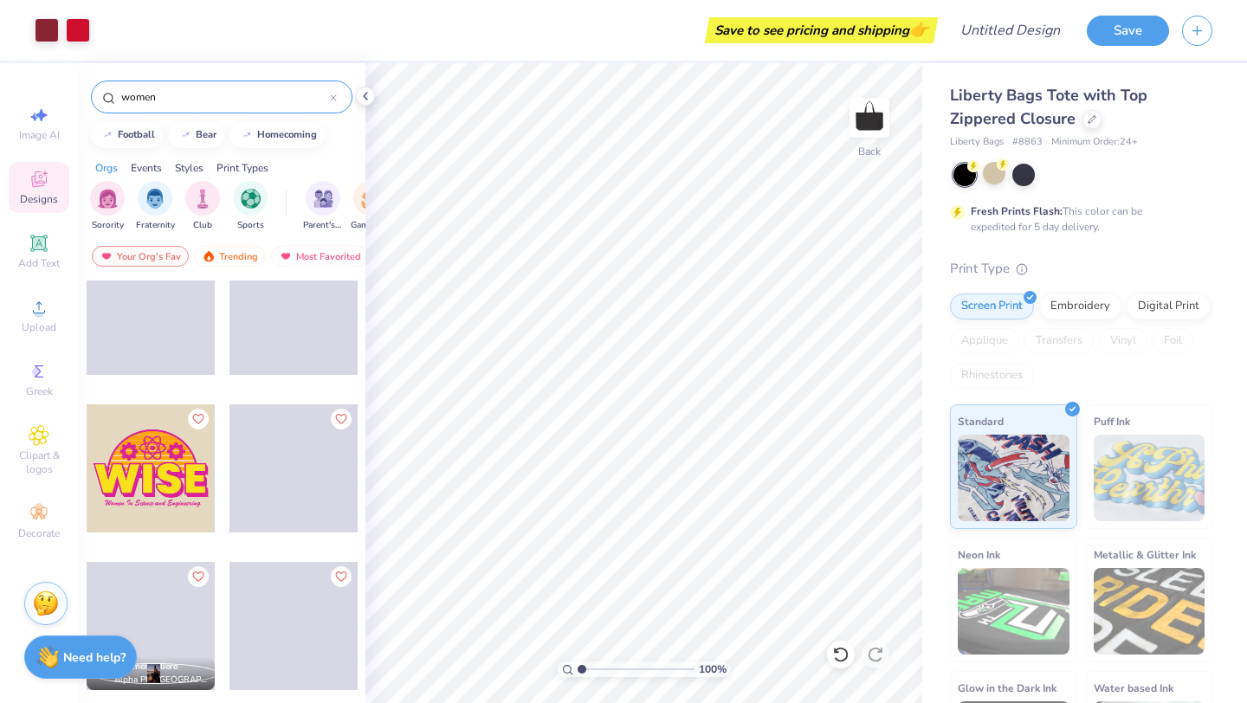
drag, startPoint x: 166, startPoint y: 100, endPoint x: 82, endPoint y: 94, distance: 84.2
click at [82, 94] on div "women" at bounding box center [222, 92] width 288 height 59
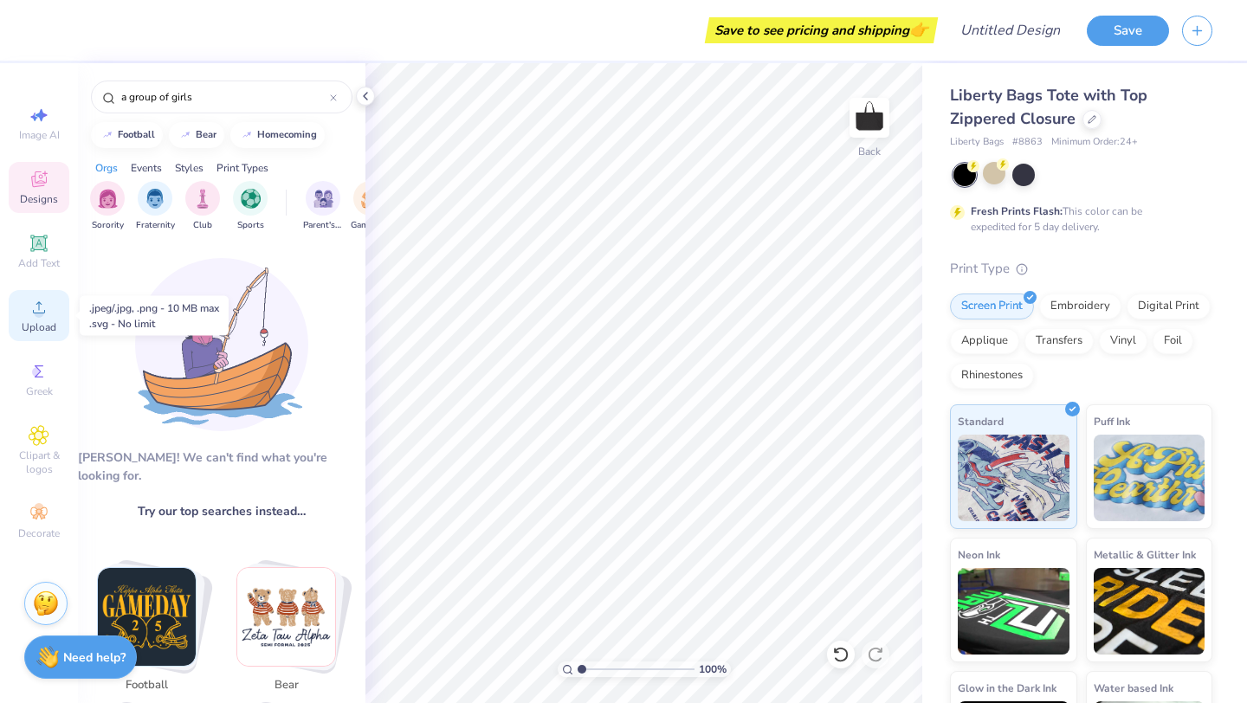
click at [40, 309] on circle at bounding box center [39, 313] width 10 height 10
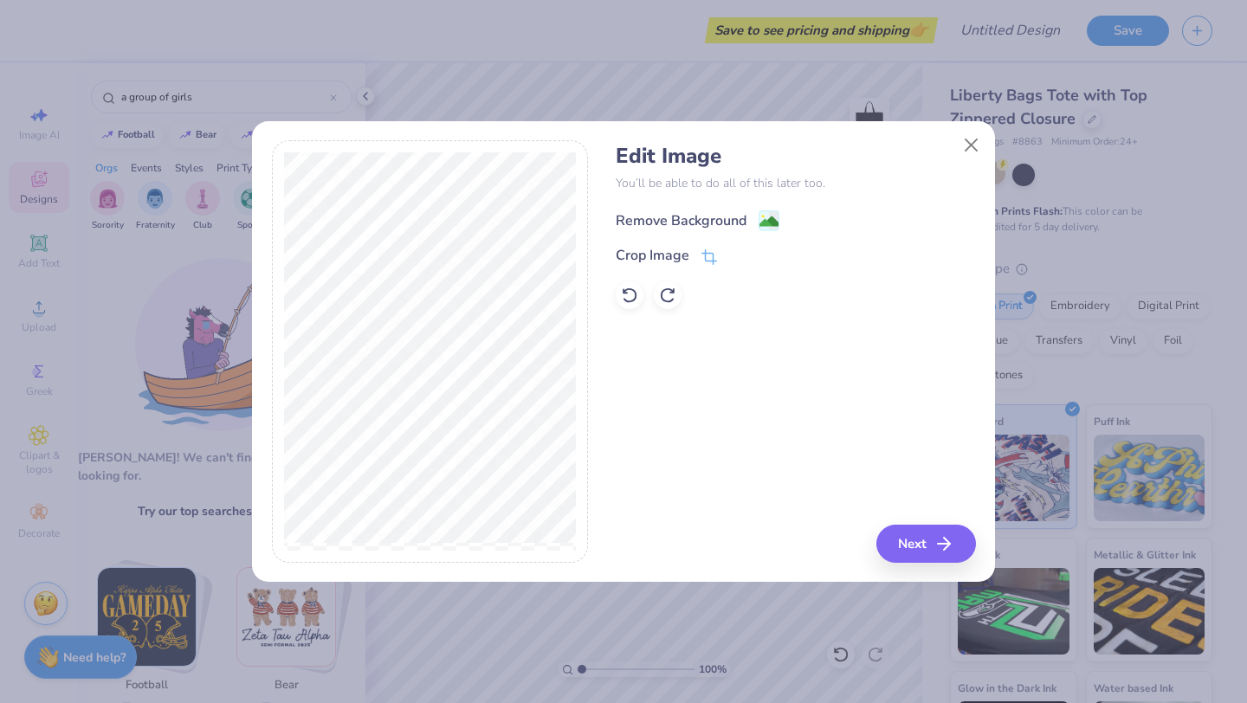
click at [755, 215] on div "Remove Background" at bounding box center [698, 221] width 164 height 22
click at [944, 544] on line "button" at bounding box center [949, 544] width 12 height 0
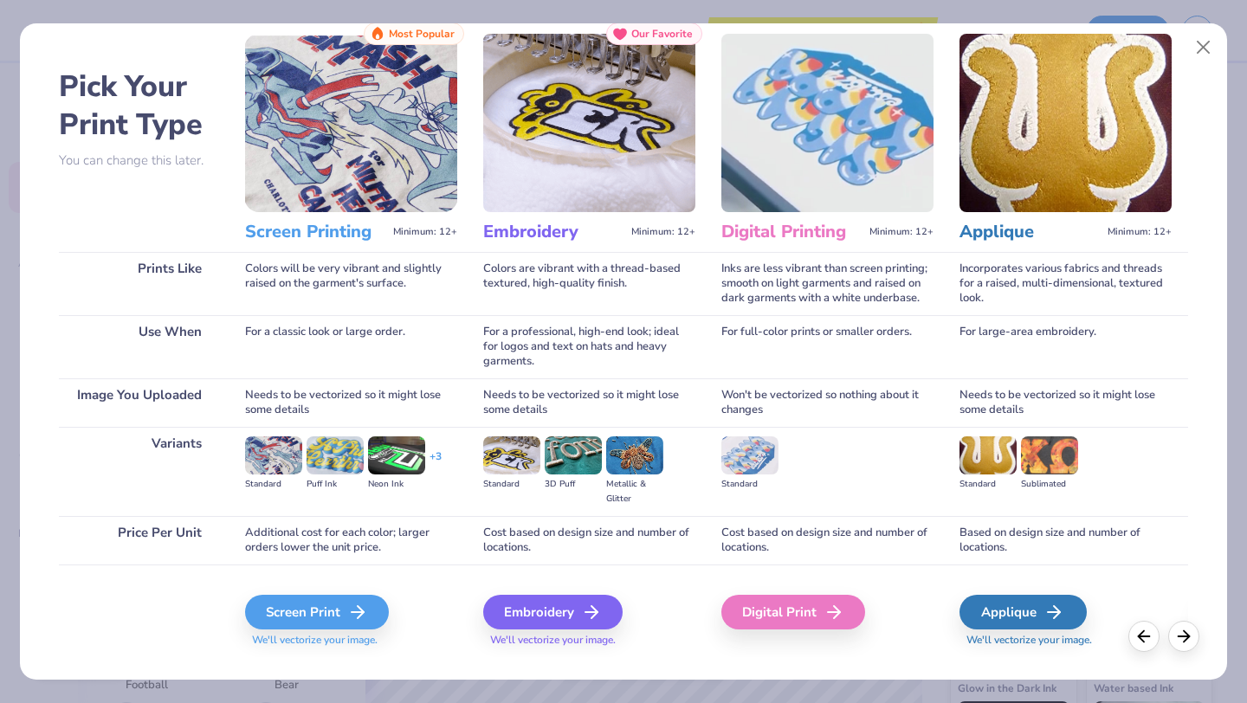
scroll to position [41, 0]
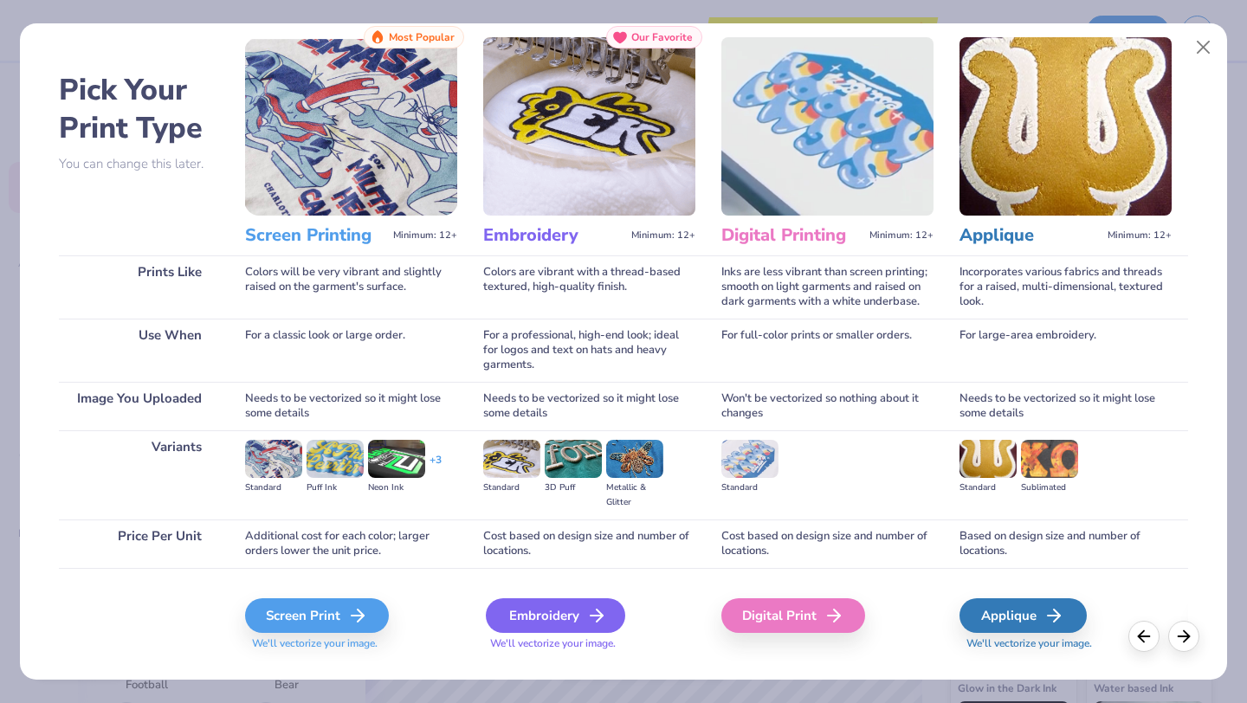
click at [552, 618] on div "Embroidery" at bounding box center [555, 616] width 139 height 35
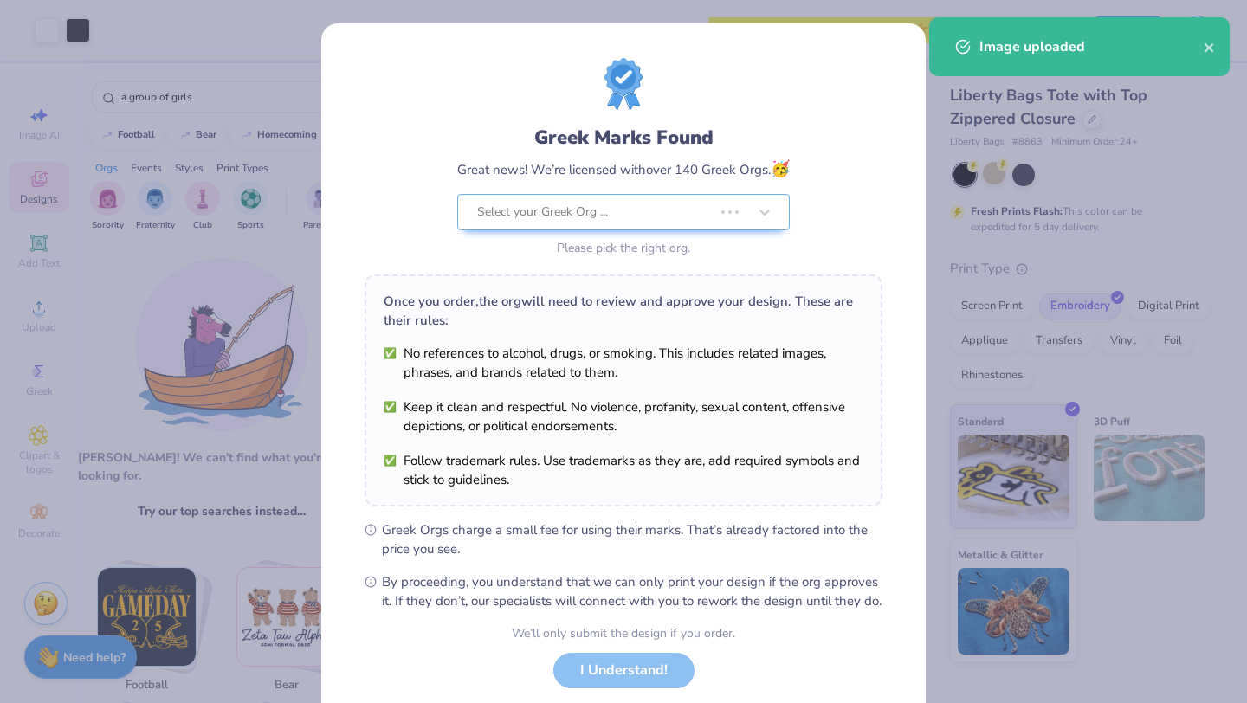
click at [644, 469] on body "Art colors Save to see pricing and shipping 👉 Design Title Save Image AI Design…" at bounding box center [623, 351] width 1247 height 703
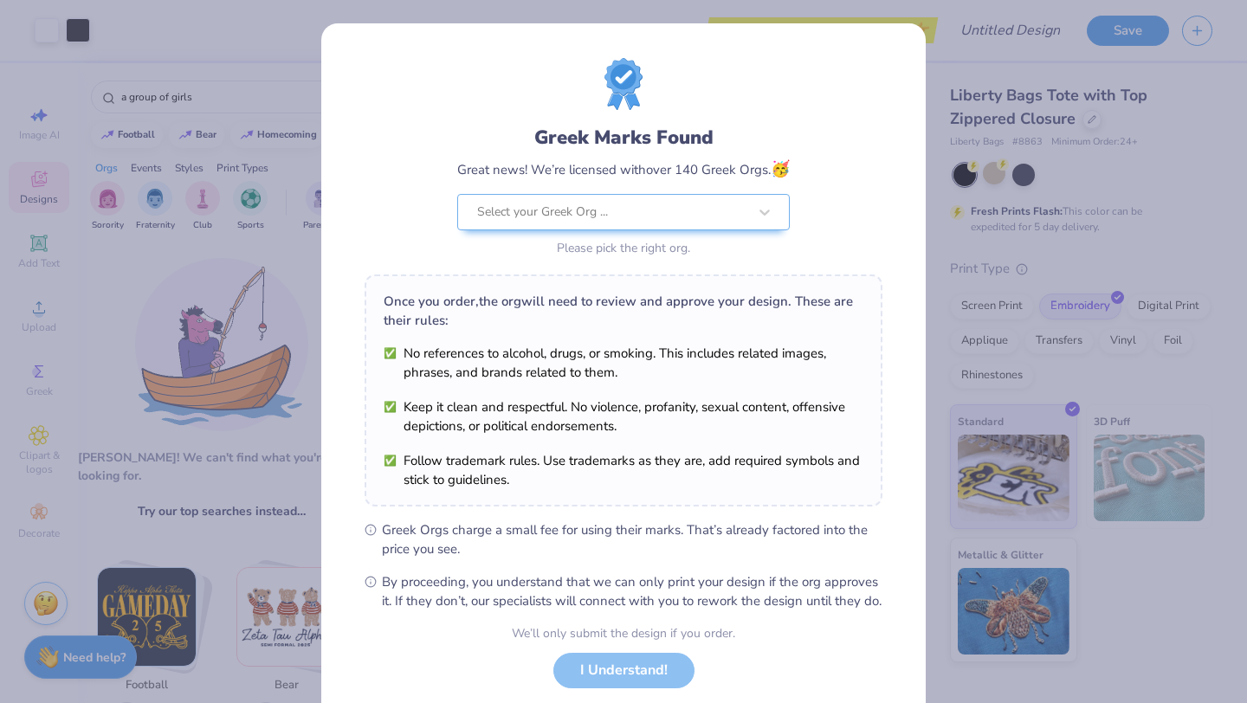
click at [601, 684] on div "We’ll only submit the design if you order. I Understand! No Greek marks in your…" at bounding box center [623, 679] width 223 height 109
click at [571, 219] on div at bounding box center [612, 212] width 270 height 23
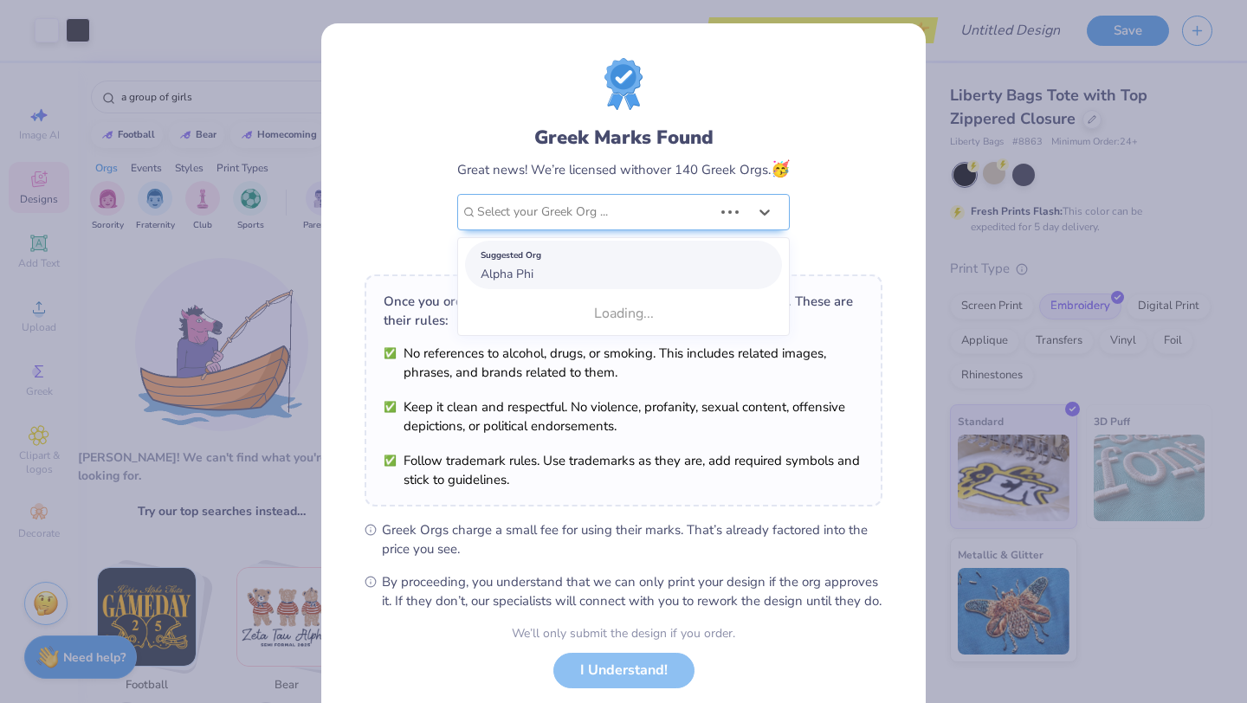
click at [508, 270] on span "Alpha Phi" at bounding box center [507, 274] width 53 height 16
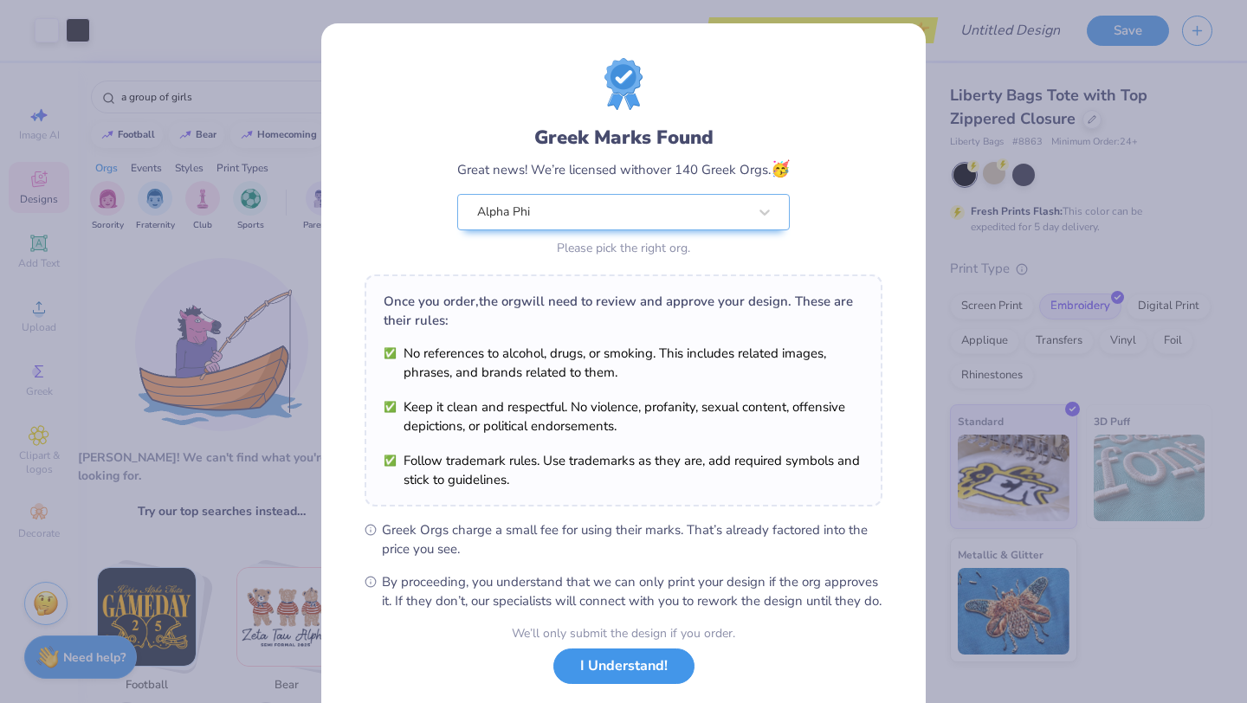
click at [653, 684] on button "I Understand!" at bounding box center [624, 667] width 141 height 36
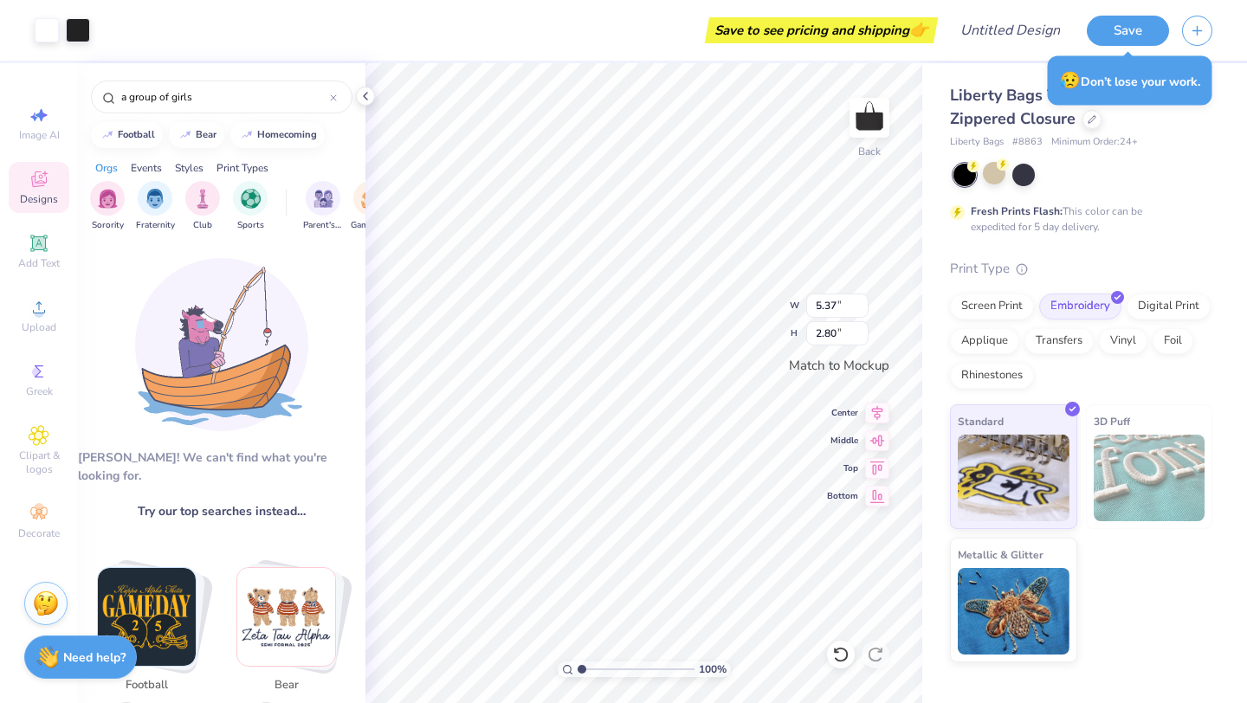
click at [1136, 476] on img at bounding box center [1150, 478] width 112 height 87
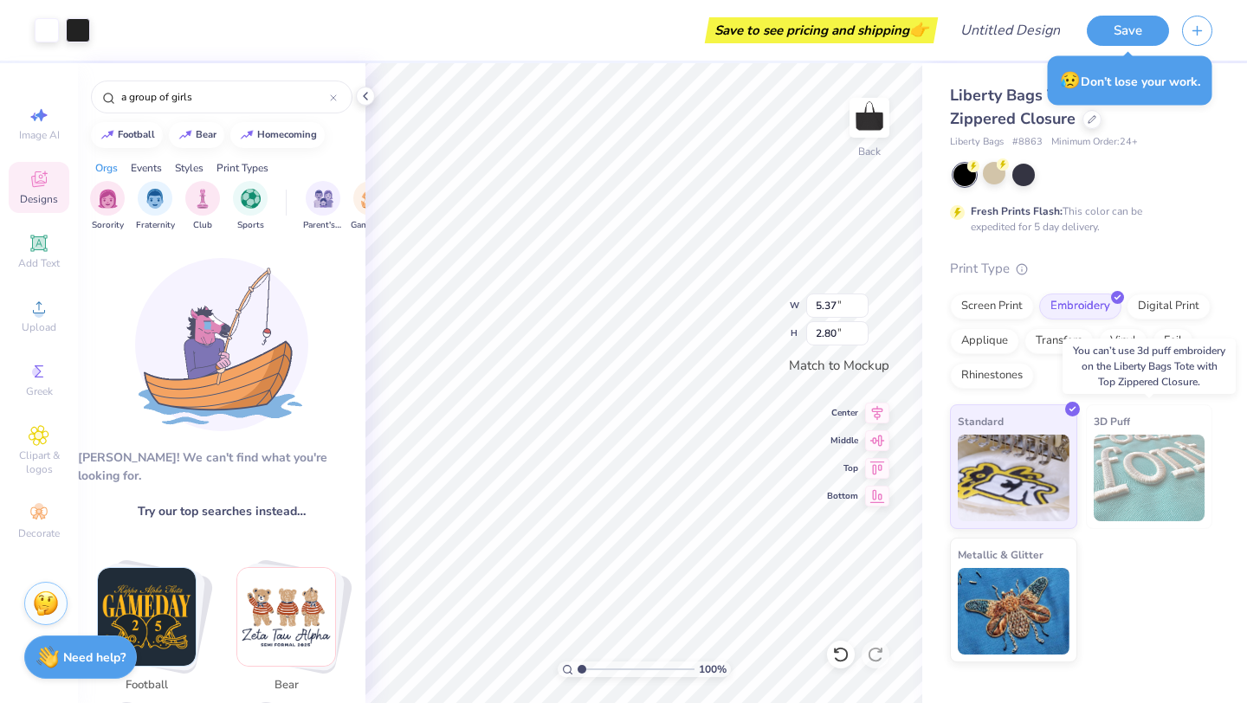
click at [1171, 468] on img at bounding box center [1150, 478] width 112 height 87
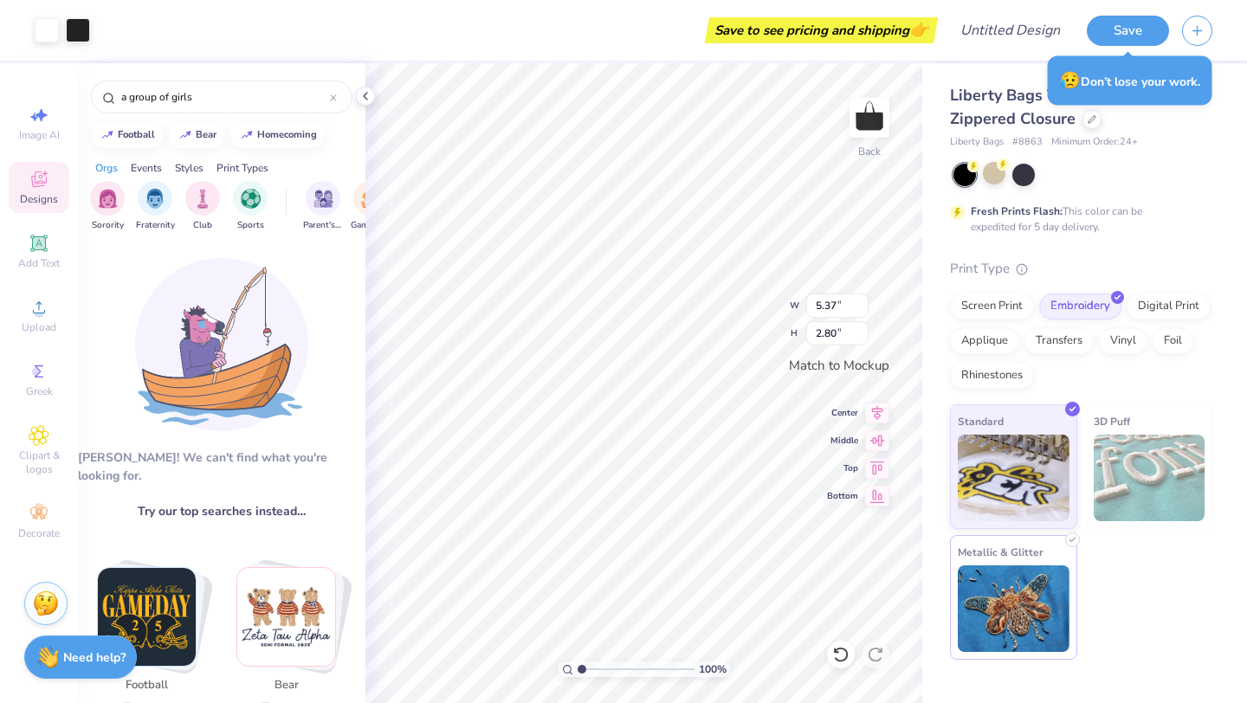
click at [964, 581] on img at bounding box center [1014, 609] width 112 height 87
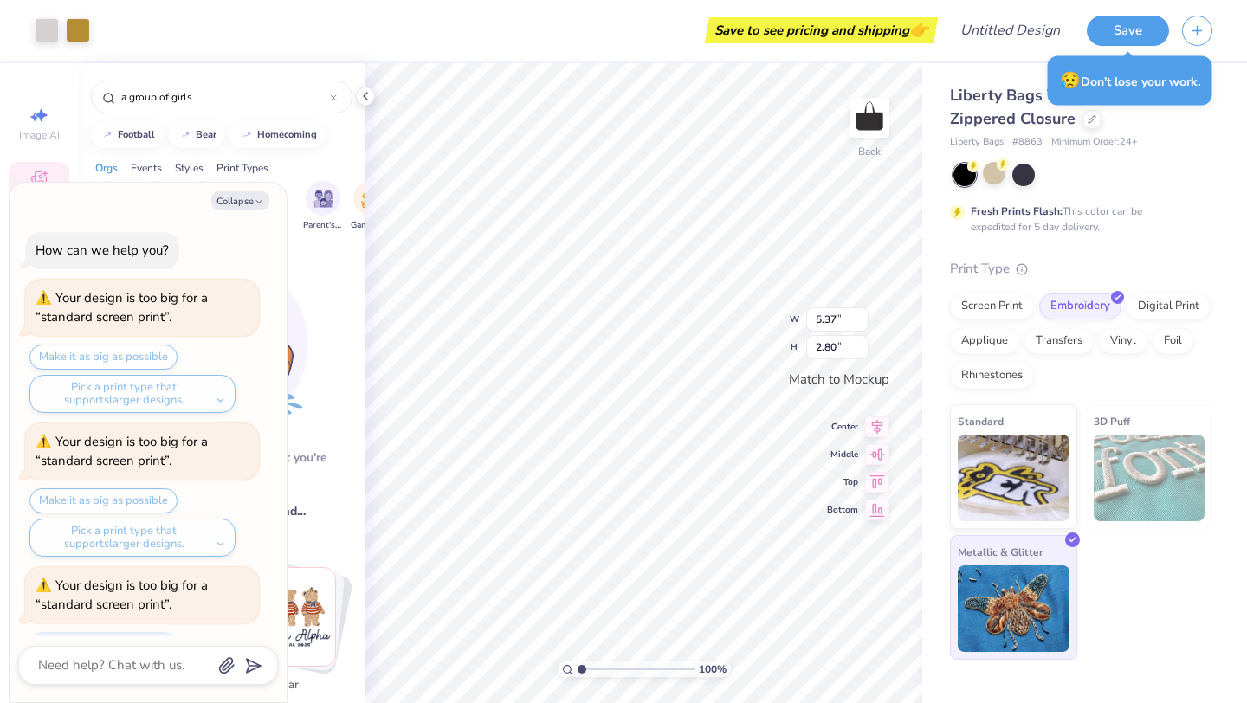
scroll to position [950, 0]
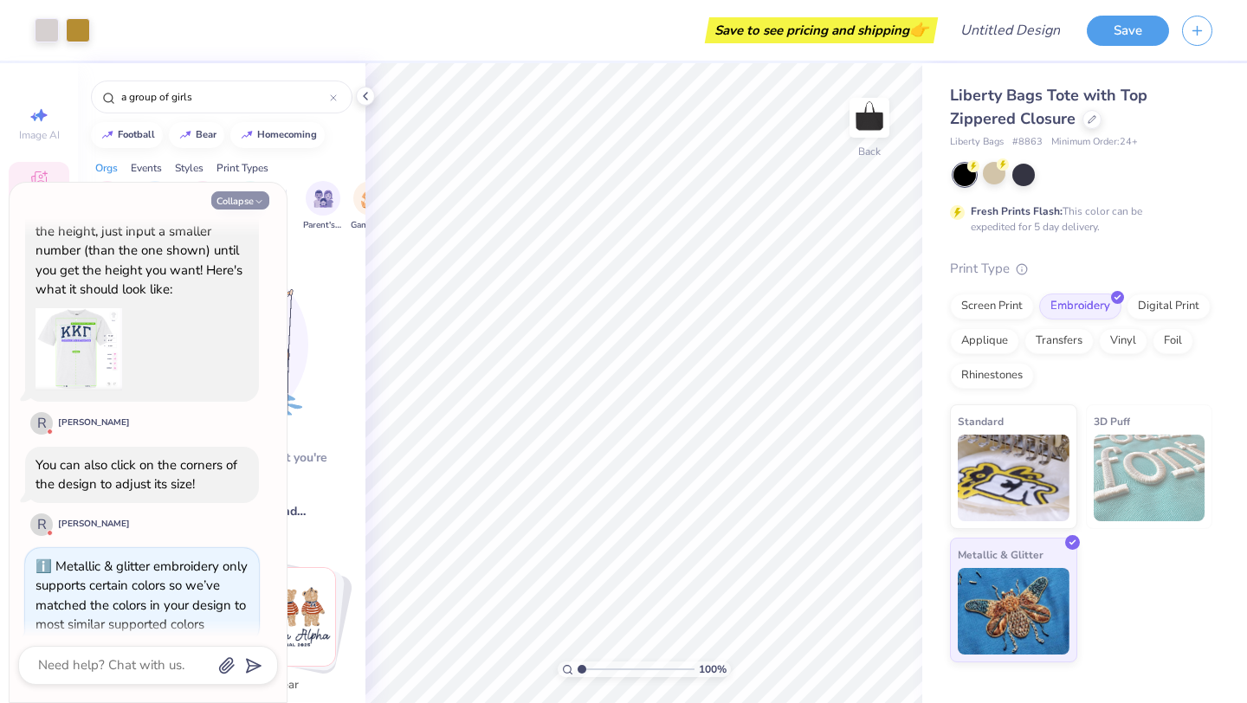
click at [245, 198] on button "Collapse" at bounding box center [240, 200] width 58 height 18
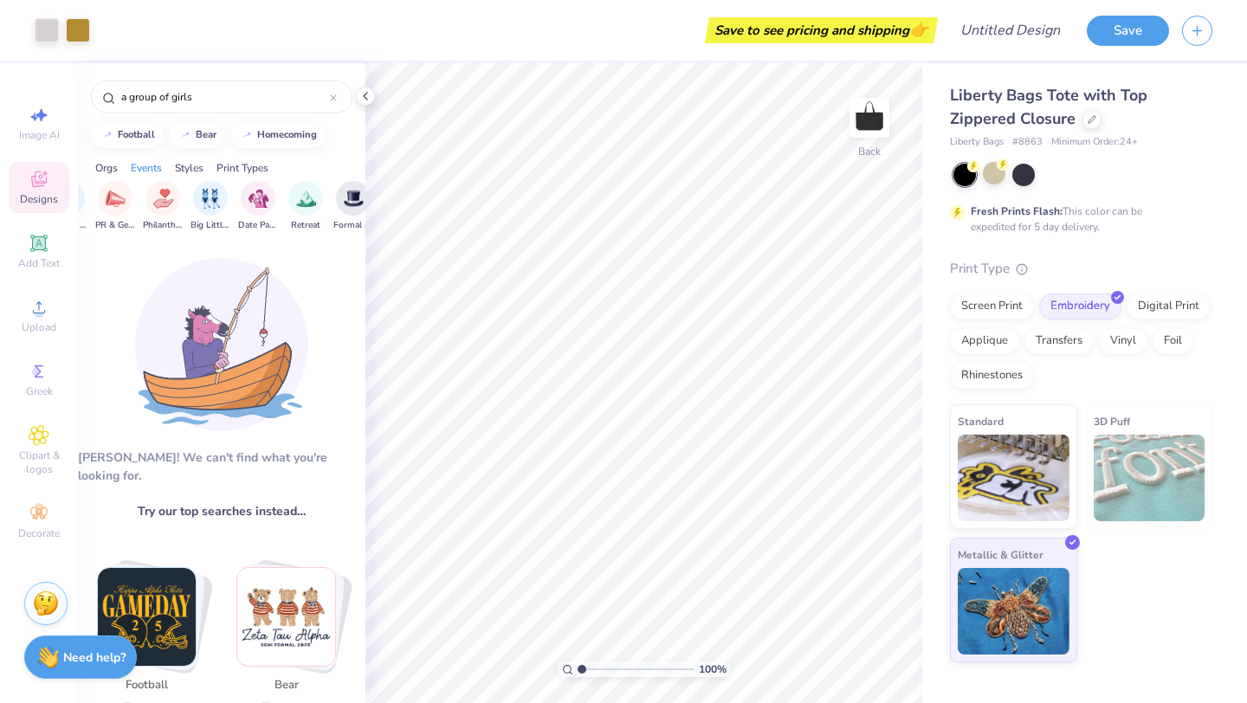
scroll to position [0, 357]
click at [167, 194] on div "filter for Philanthropy" at bounding box center [156, 196] width 35 height 35
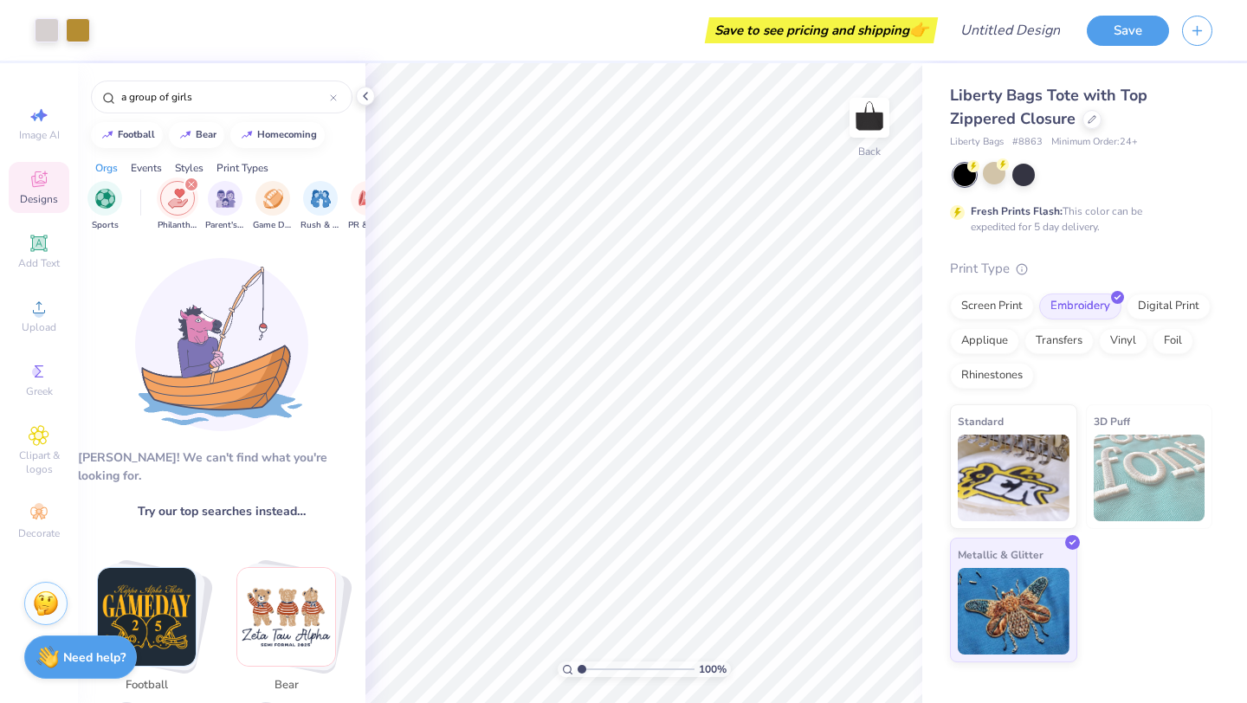
scroll to position [0, 140]
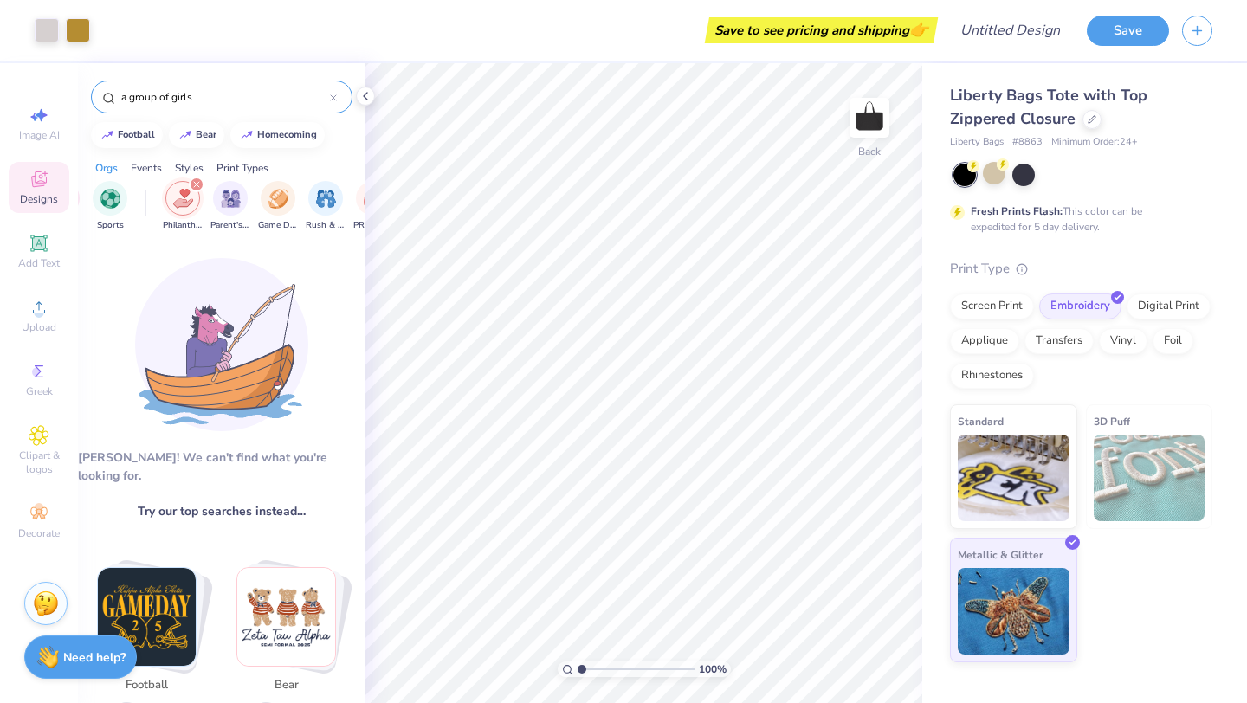
click at [327, 97] on input "a group of girls" at bounding box center [225, 96] width 210 height 17
click at [330, 97] on icon at bounding box center [333, 97] width 7 height 7
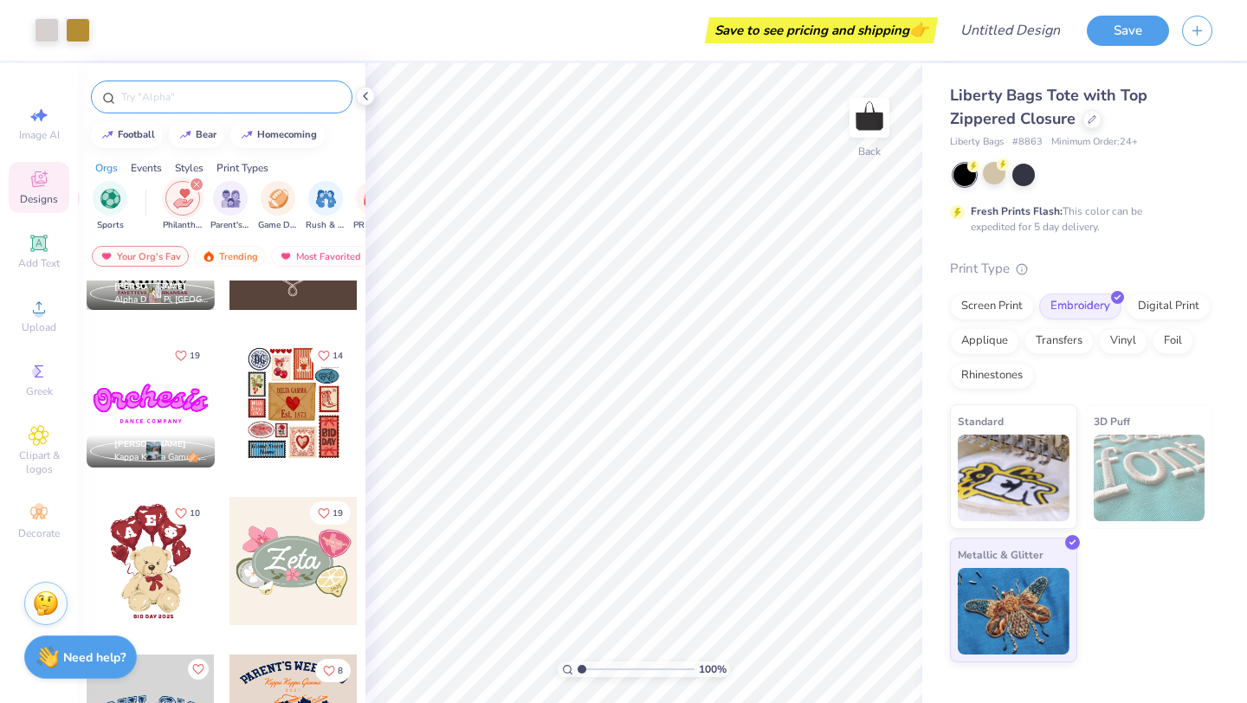
scroll to position [735, 0]
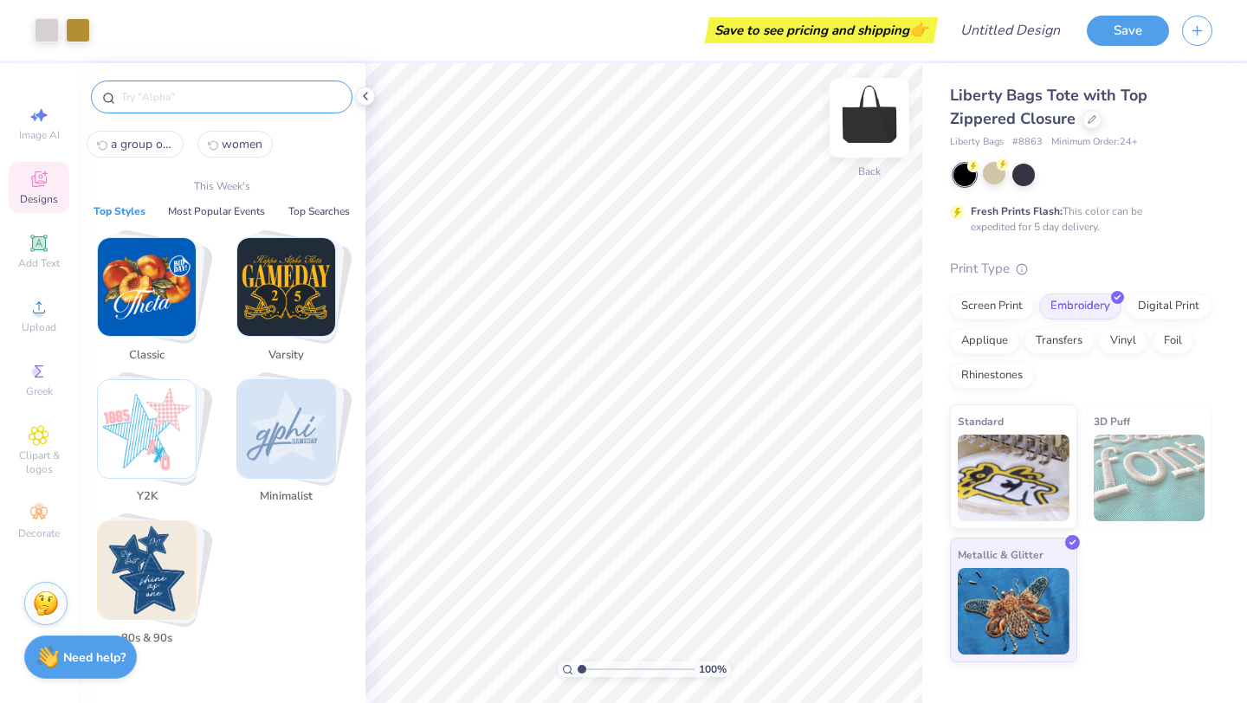
click at [851, 130] on img at bounding box center [869, 117] width 69 height 69
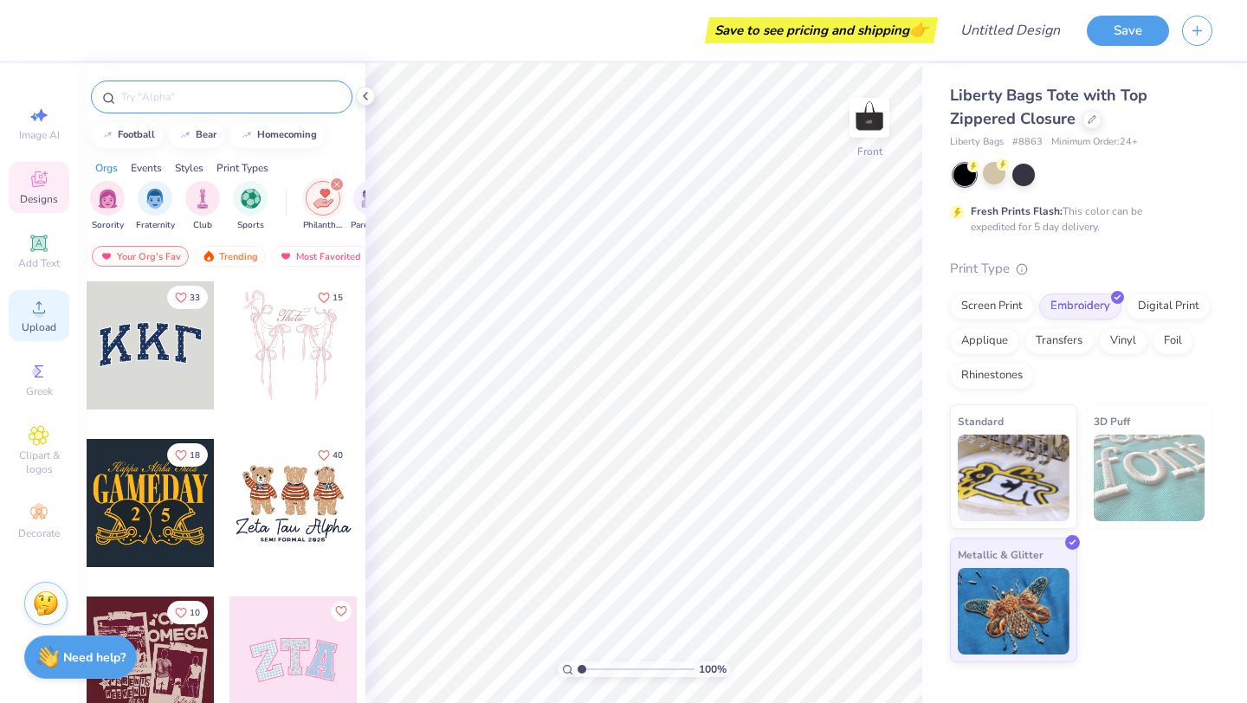
click at [30, 324] on span "Upload" at bounding box center [39, 327] width 35 height 14
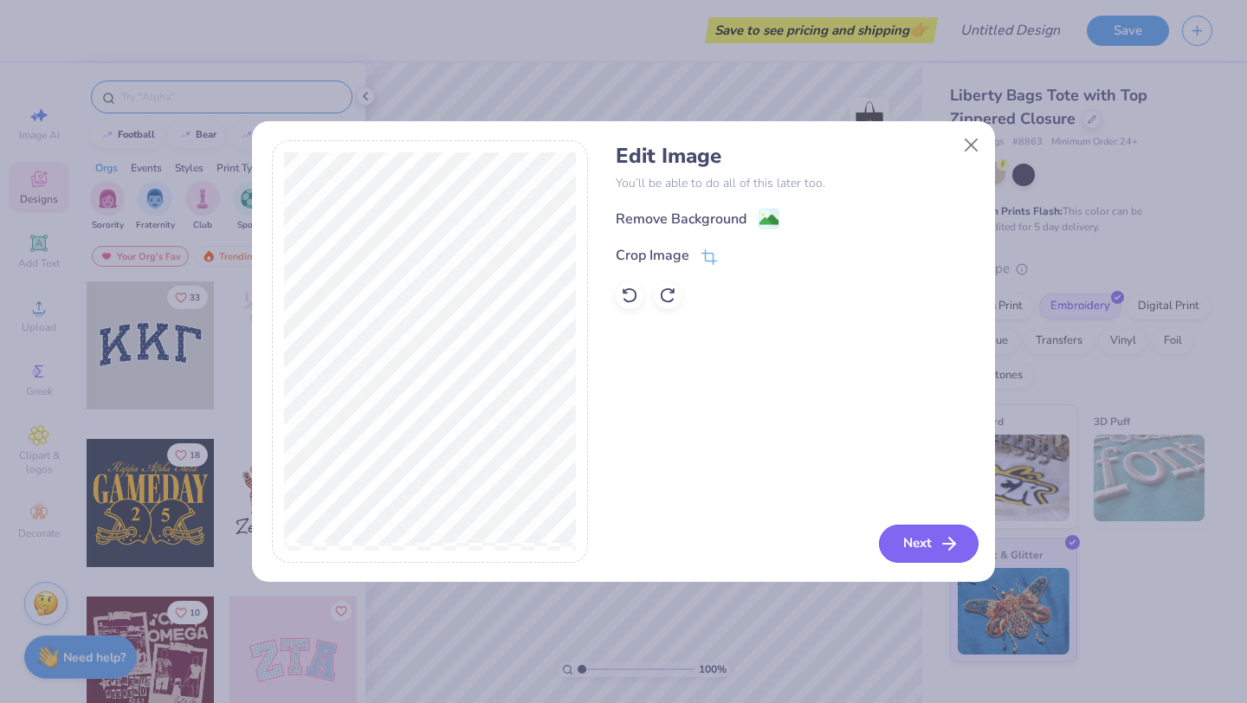
click at [941, 536] on icon "button" at bounding box center [949, 544] width 21 height 21
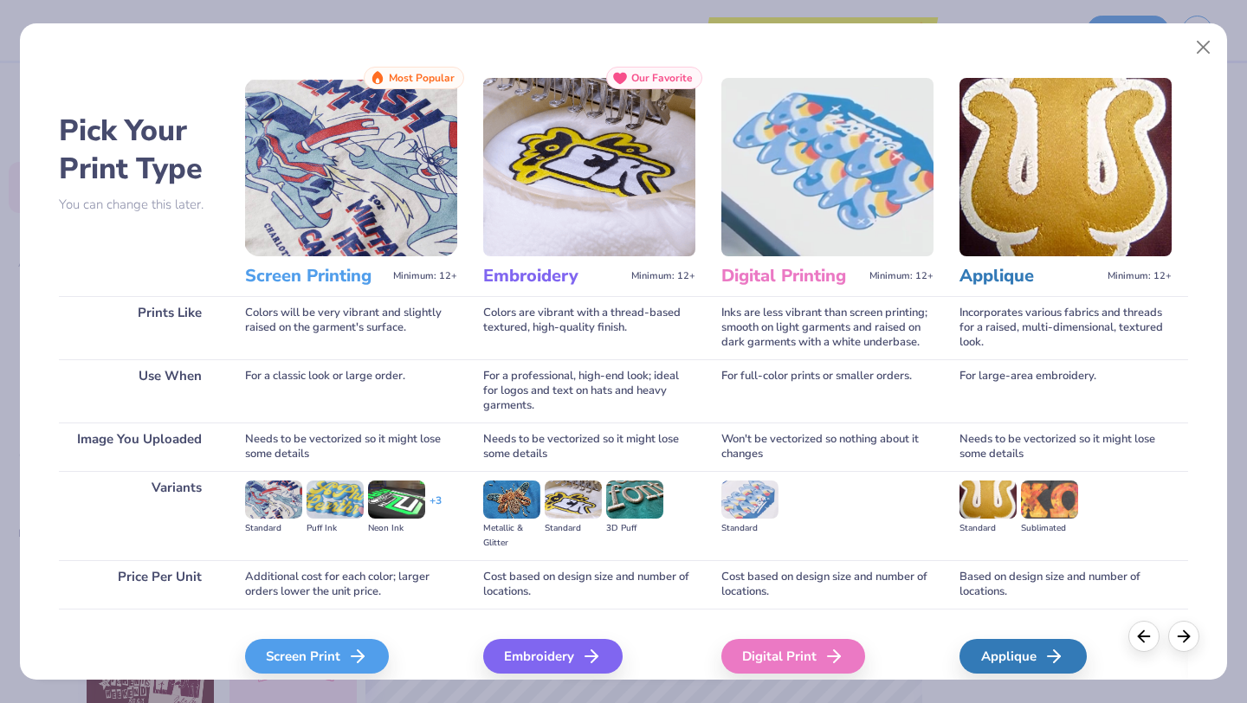
scroll to position [74, 0]
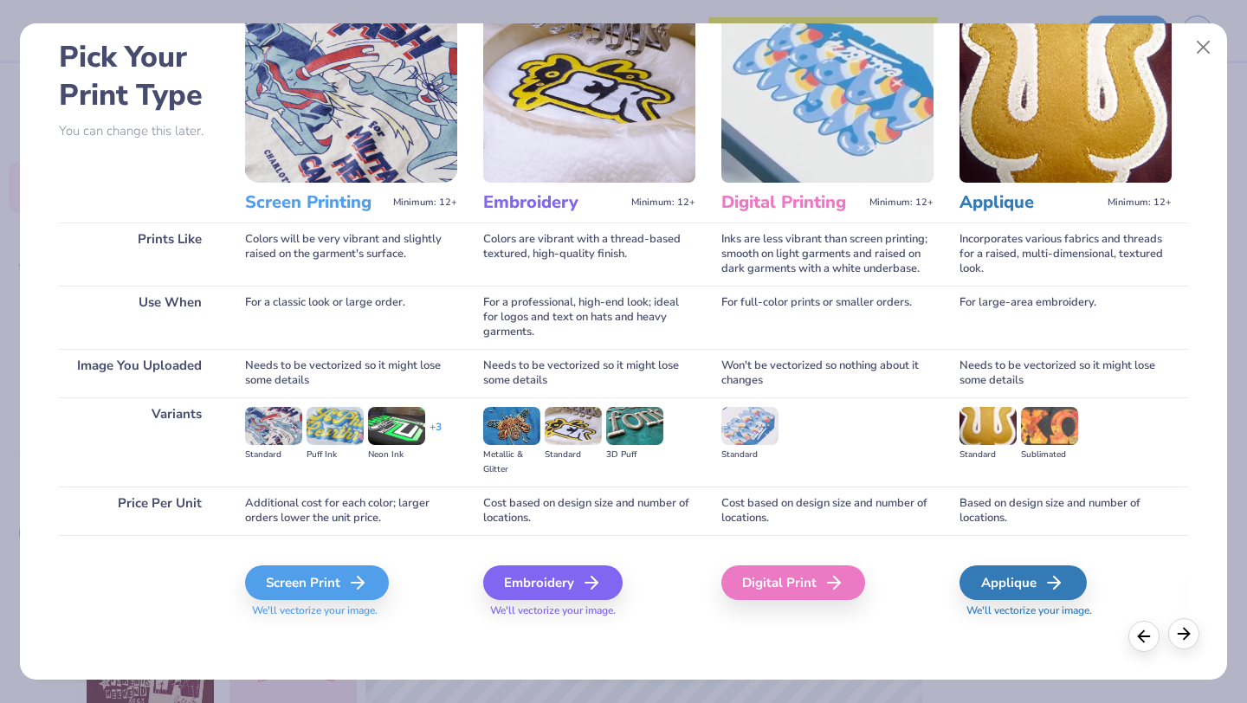
click at [1175, 635] on icon at bounding box center [1184, 634] width 19 height 19
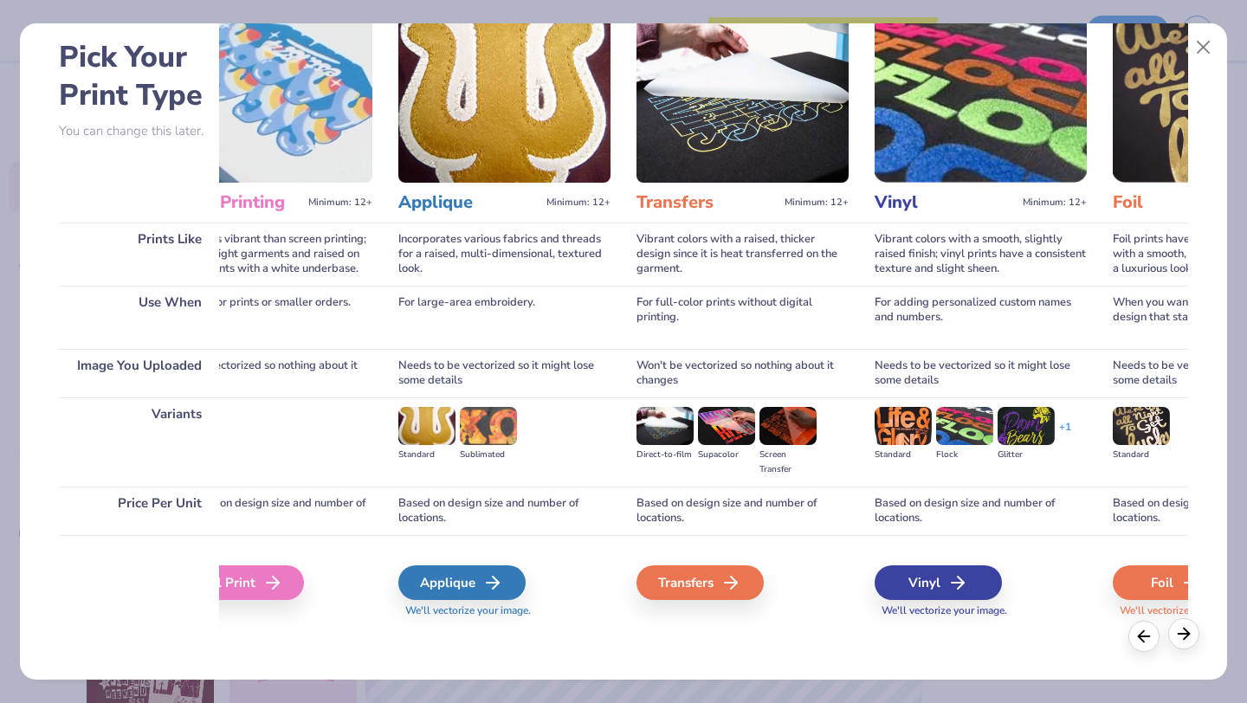
scroll to position [0, 565]
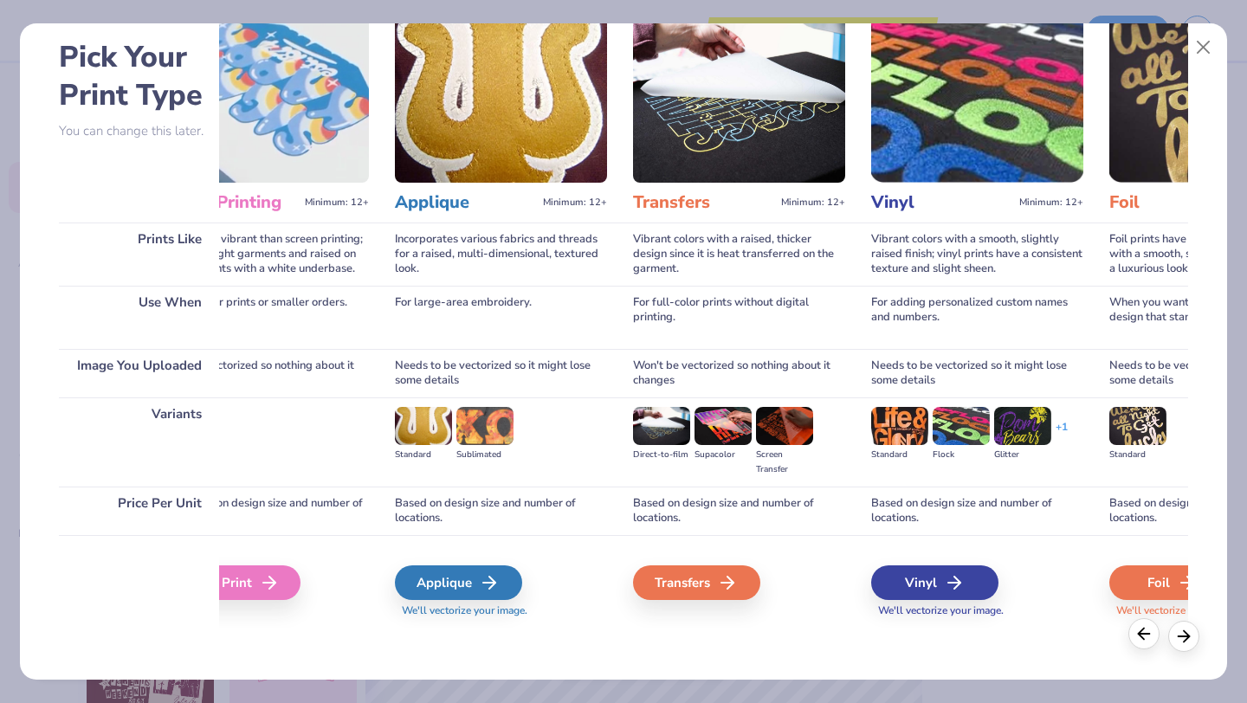
click at [1145, 640] on icon at bounding box center [1144, 634] width 19 height 19
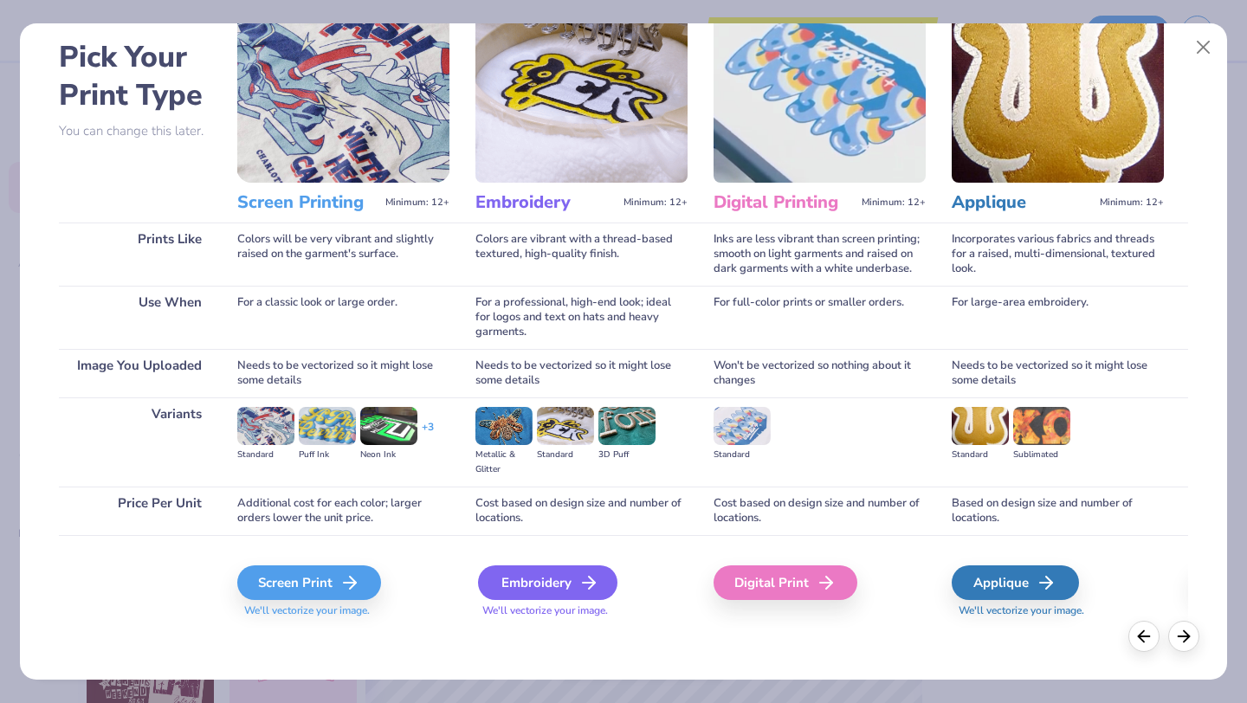
scroll to position [0, 0]
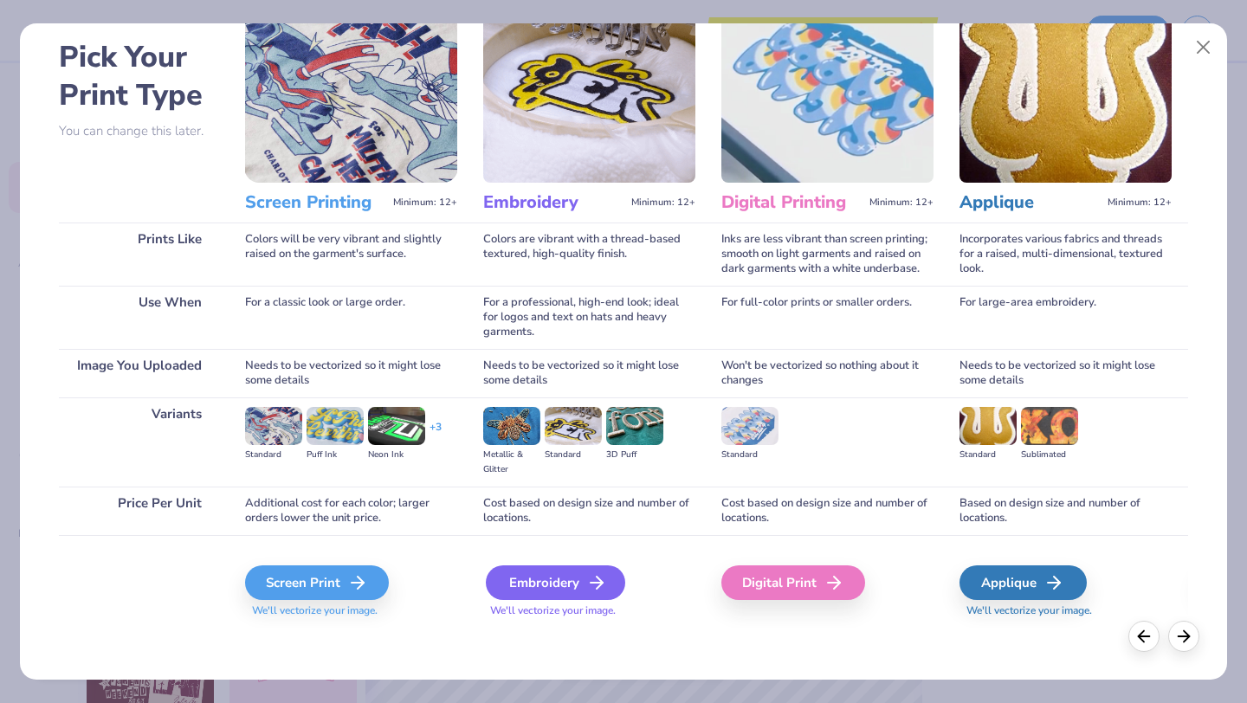
click at [573, 585] on div "Embroidery" at bounding box center [555, 583] width 139 height 35
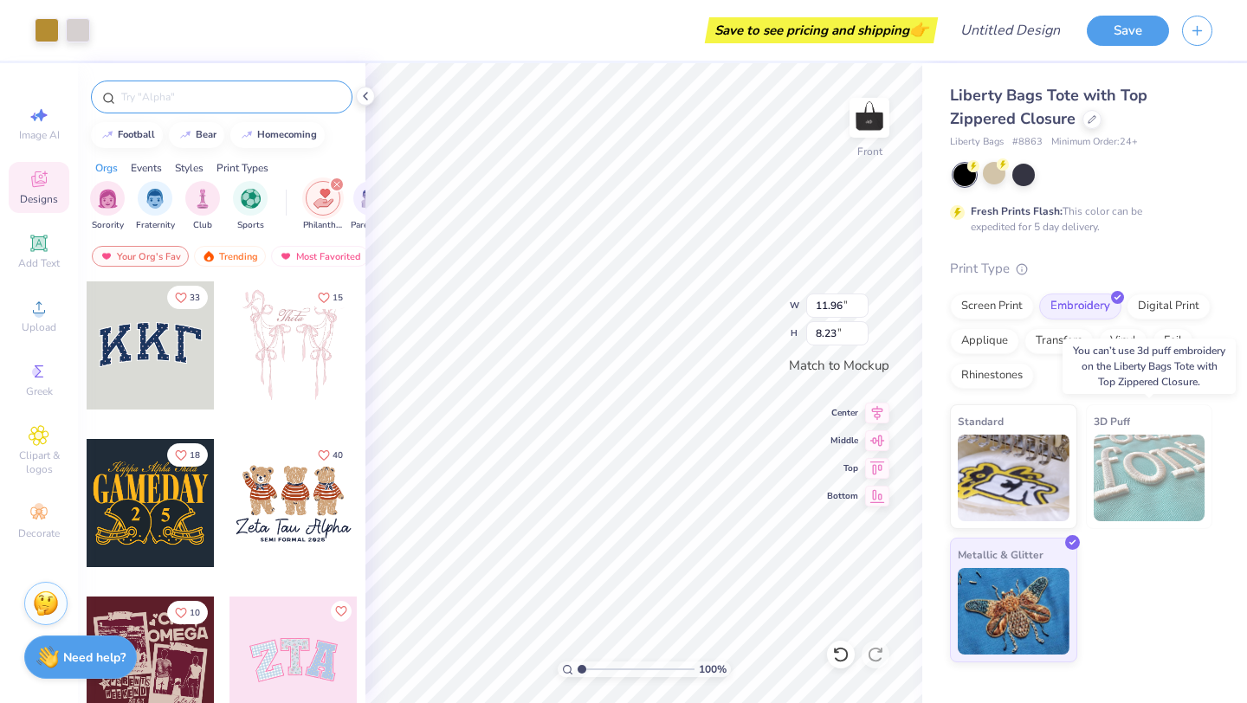
click at [1175, 467] on img at bounding box center [1150, 478] width 112 height 87
click at [1028, 476] on img at bounding box center [1014, 475] width 112 height 87
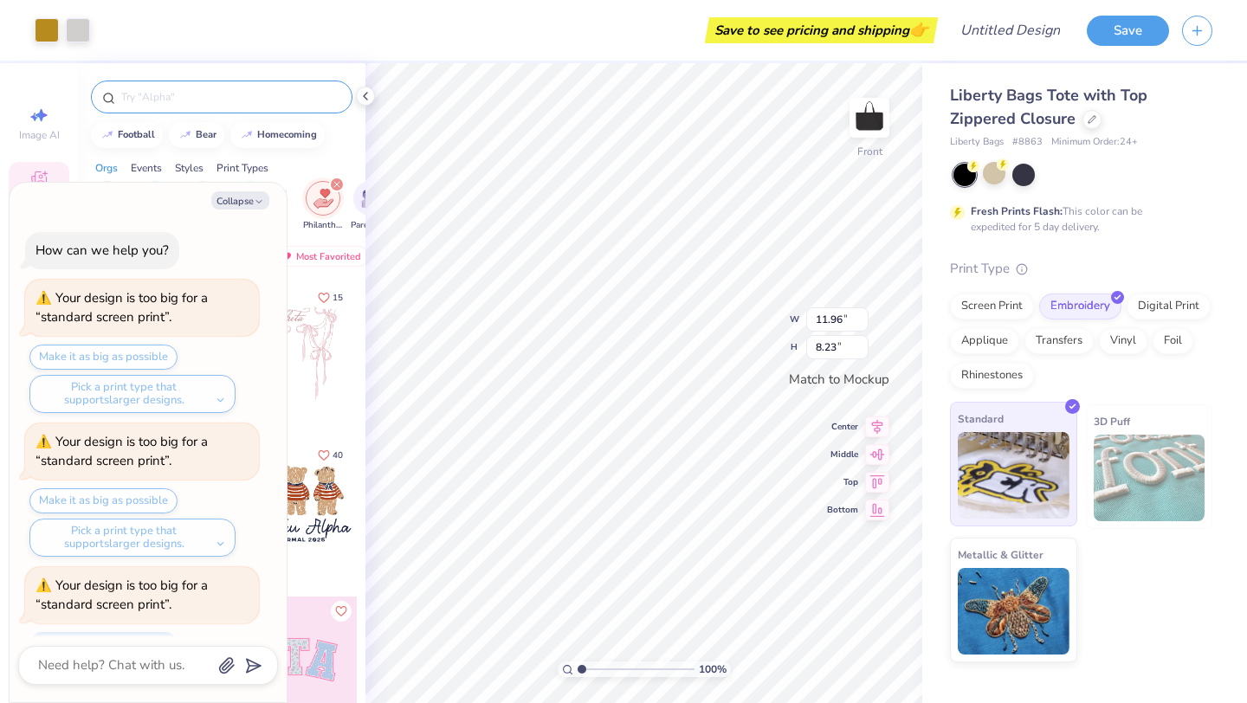
scroll to position [1056, 0]
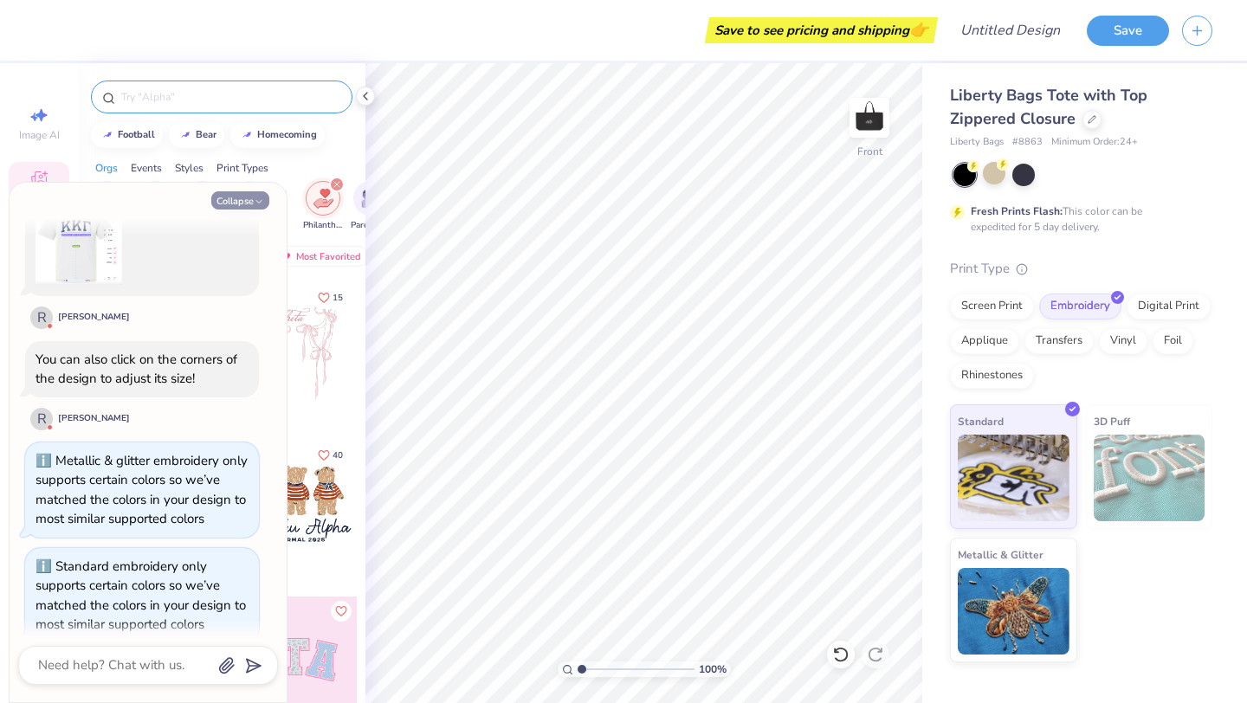
click at [253, 194] on button "Collapse" at bounding box center [240, 200] width 58 height 18
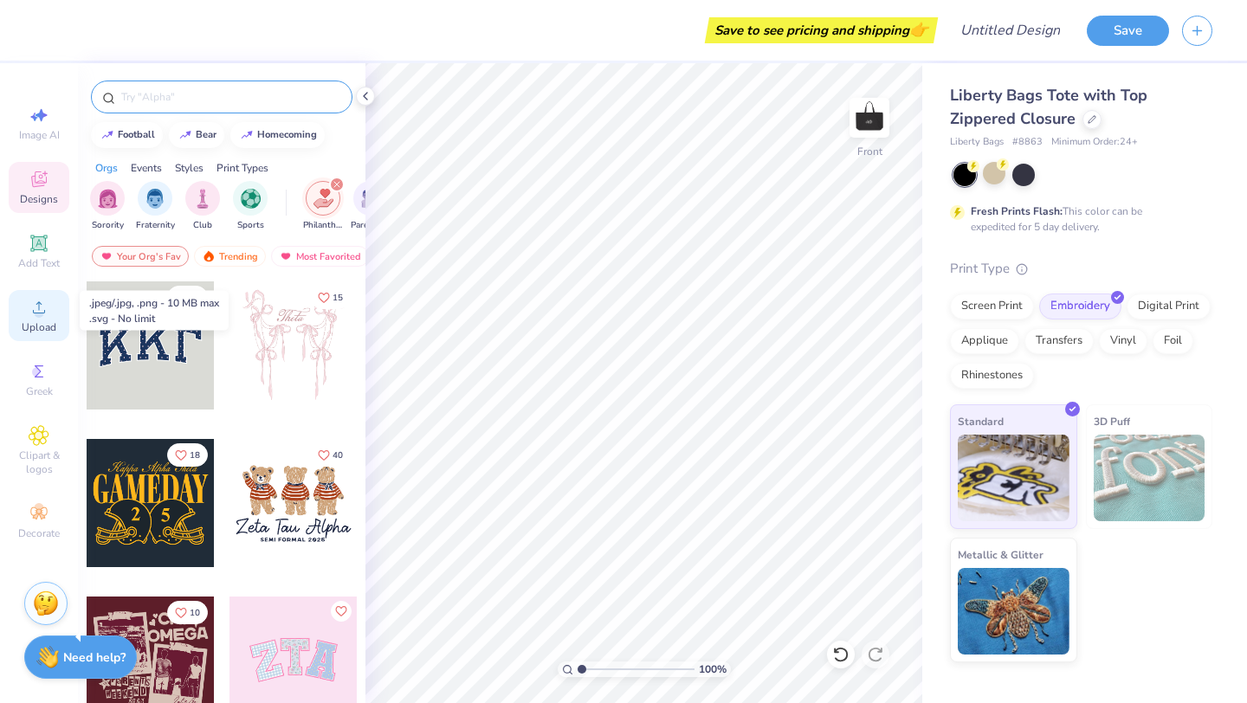
click at [21, 308] on div "Upload" at bounding box center [39, 315] width 61 height 51
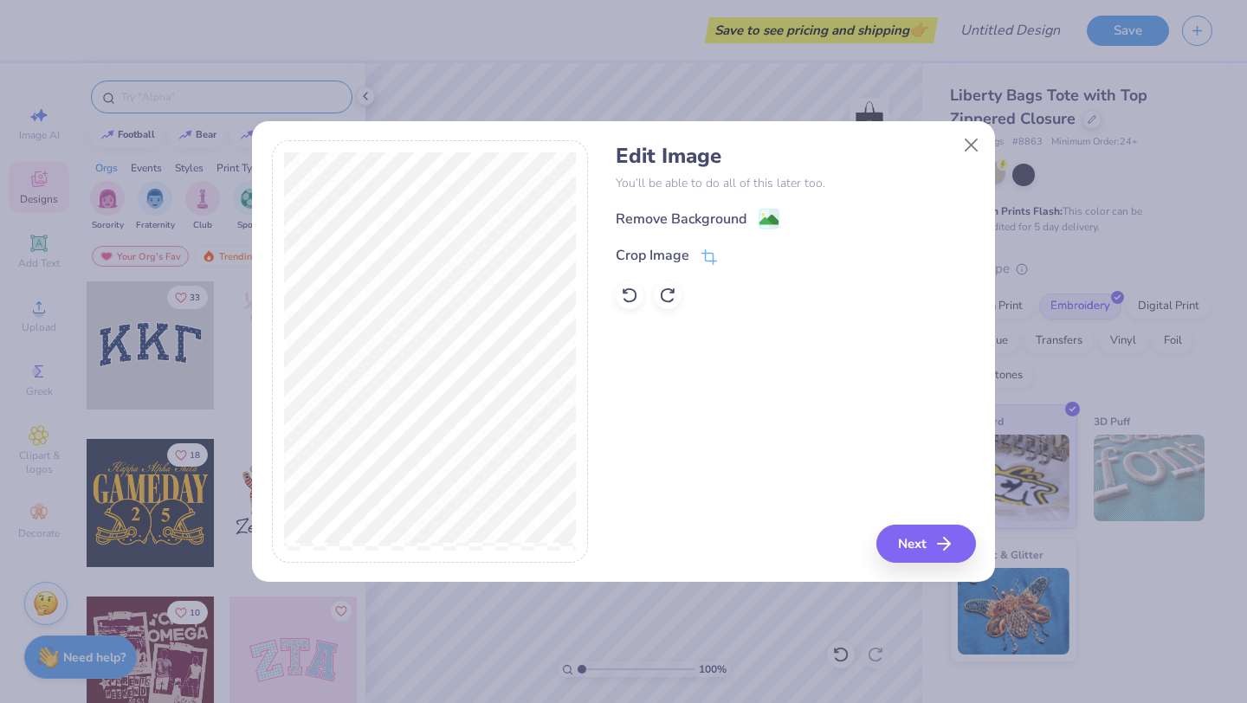
click at [906, 521] on div "Edit Image You’ll be able to do all of this later too. Remove Background Crop I…" at bounding box center [795, 351] width 359 height 423
click at [906, 536] on button "Next" at bounding box center [929, 544] width 100 height 38
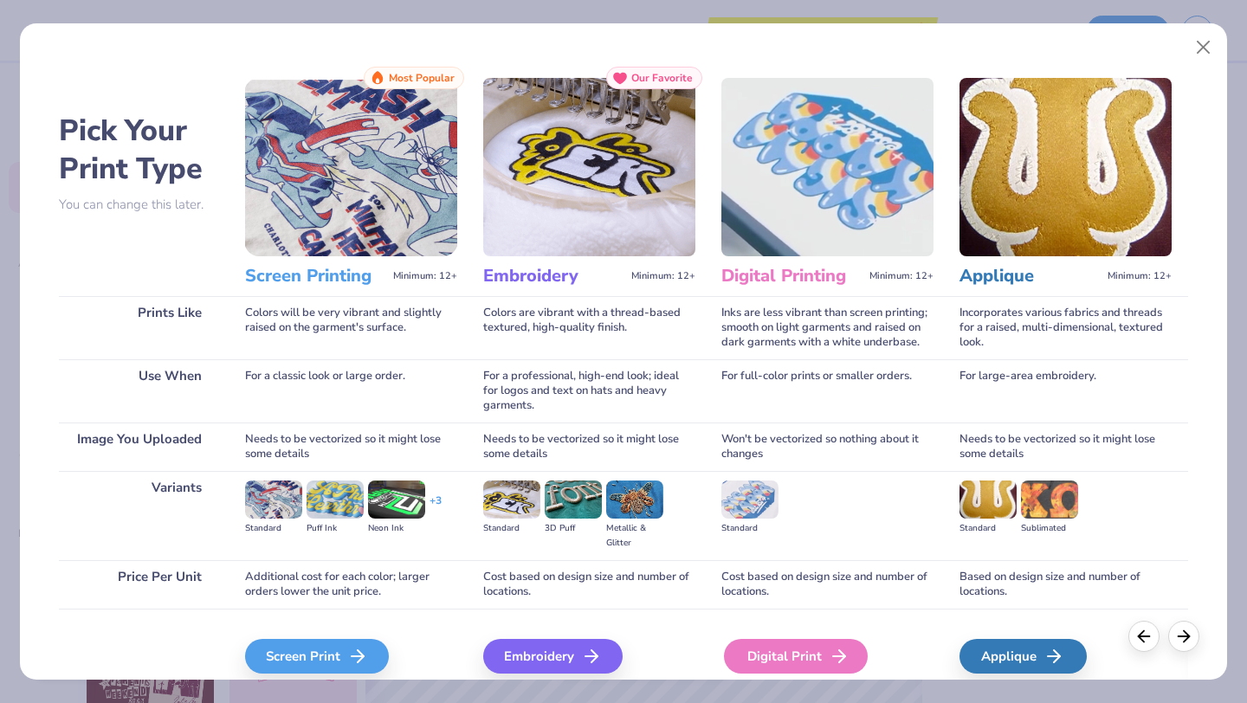
click at [794, 650] on div "Digital Print" at bounding box center [796, 656] width 144 height 35
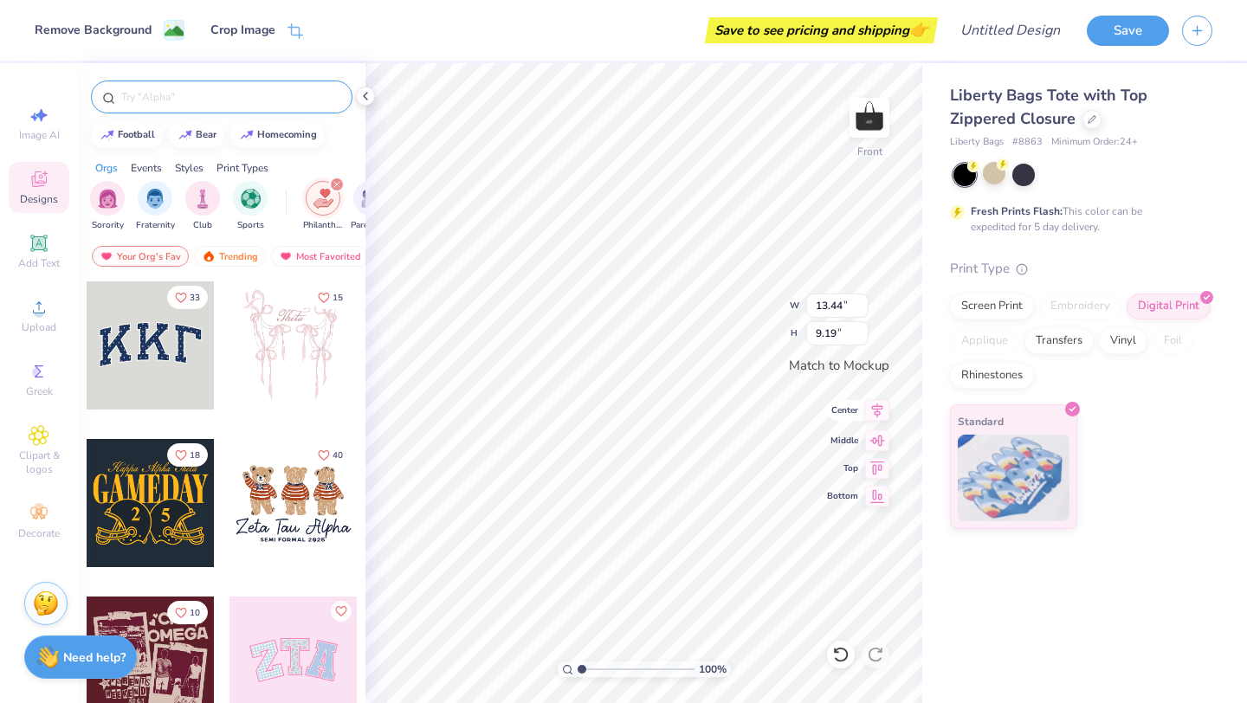
click at [875, 414] on icon at bounding box center [877, 411] width 11 height 15
click at [867, 132] on img at bounding box center [869, 117] width 69 height 69
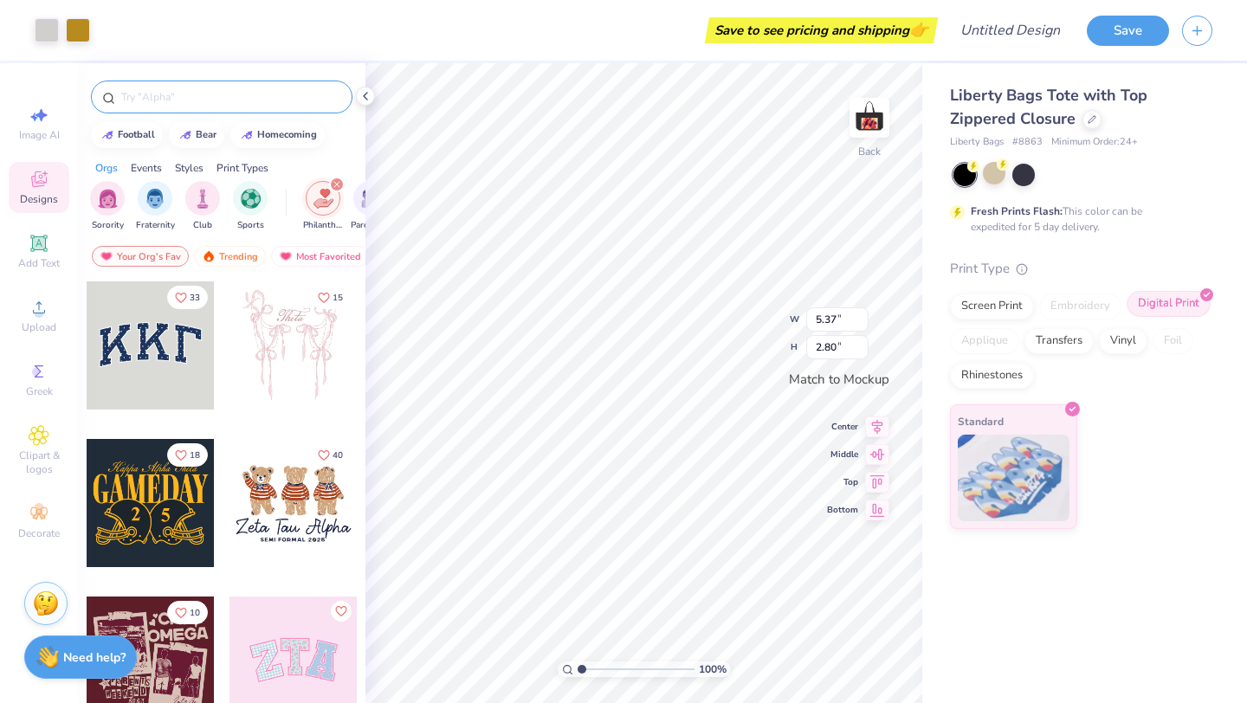
click at [1171, 305] on div "Digital Print" at bounding box center [1169, 304] width 84 height 26
click at [1013, 445] on img at bounding box center [1014, 475] width 112 height 87
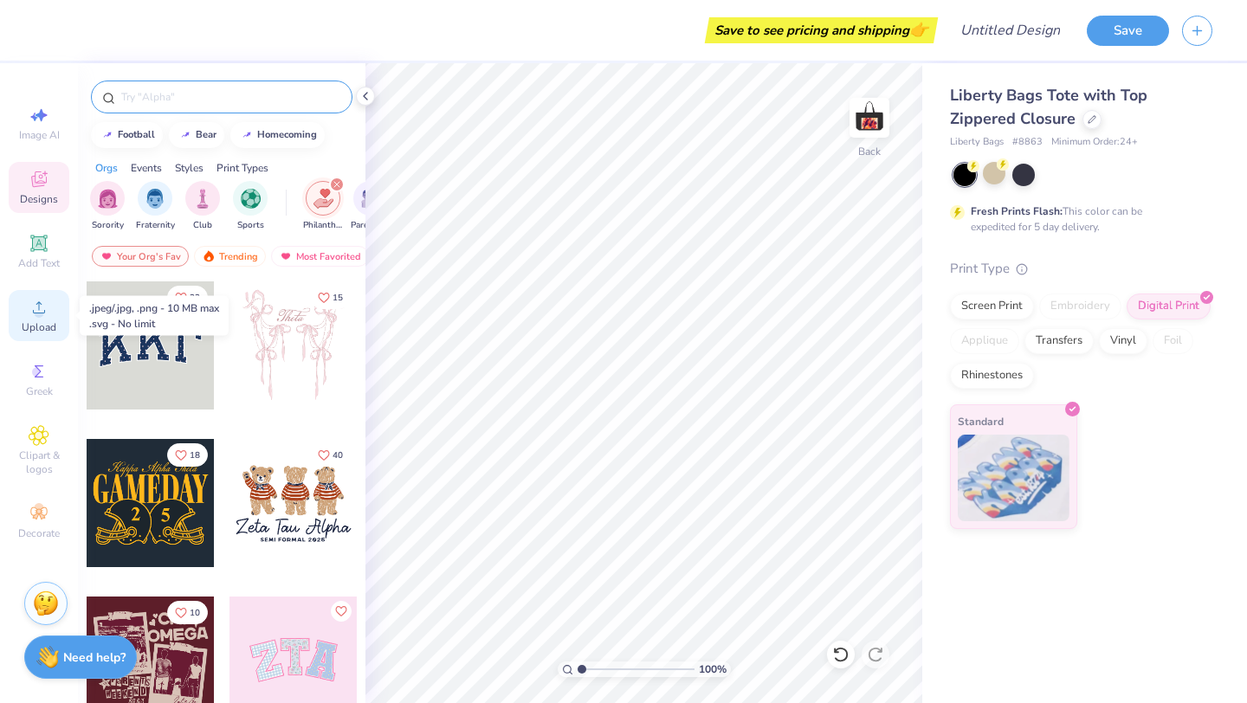
click at [42, 316] on icon at bounding box center [39, 307] width 21 height 21
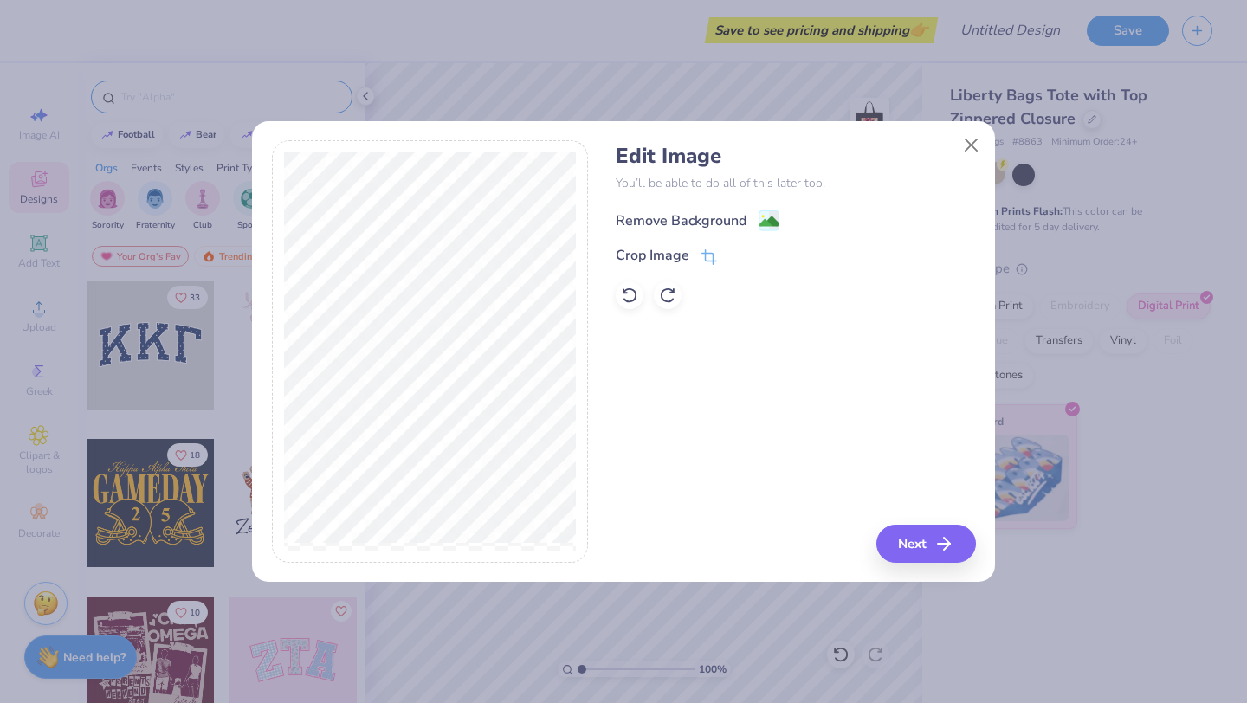
click at [658, 215] on div "Remove Background" at bounding box center [681, 220] width 131 height 21
click at [902, 543] on button "Next" at bounding box center [929, 544] width 100 height 38
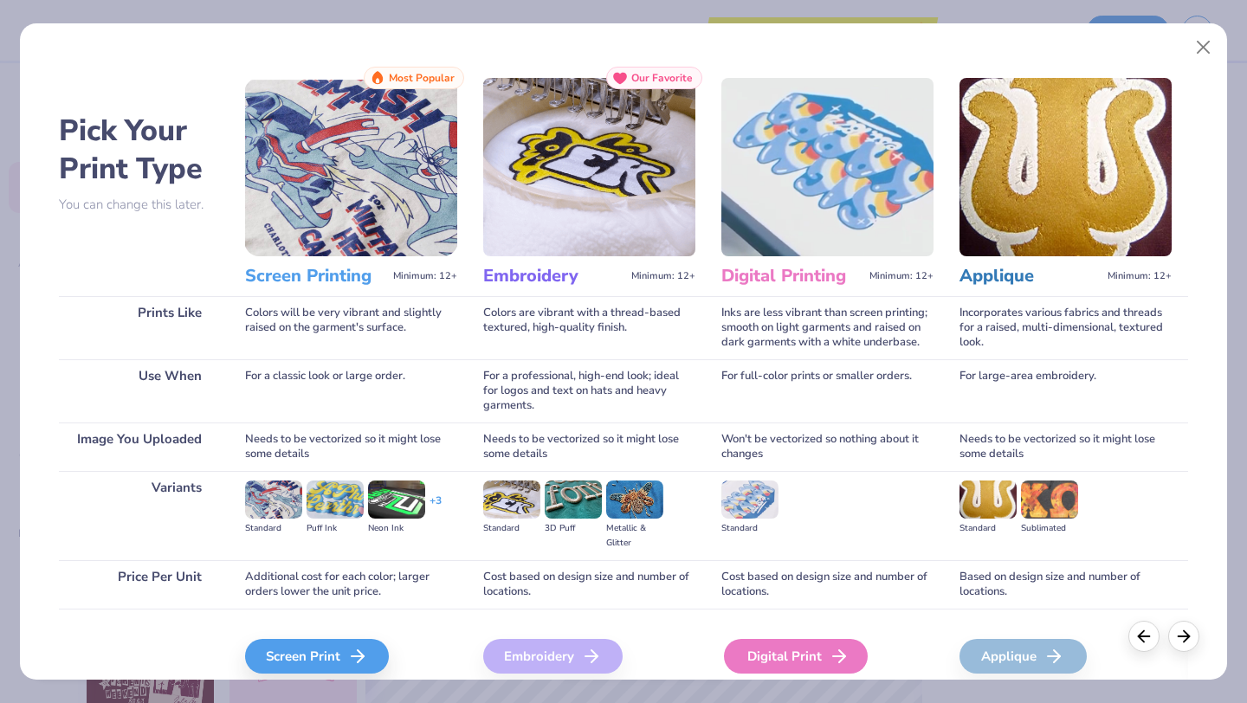
click at [809, 662] on div "Digital Print" at bounding box center [796, 656] width 144 height 35
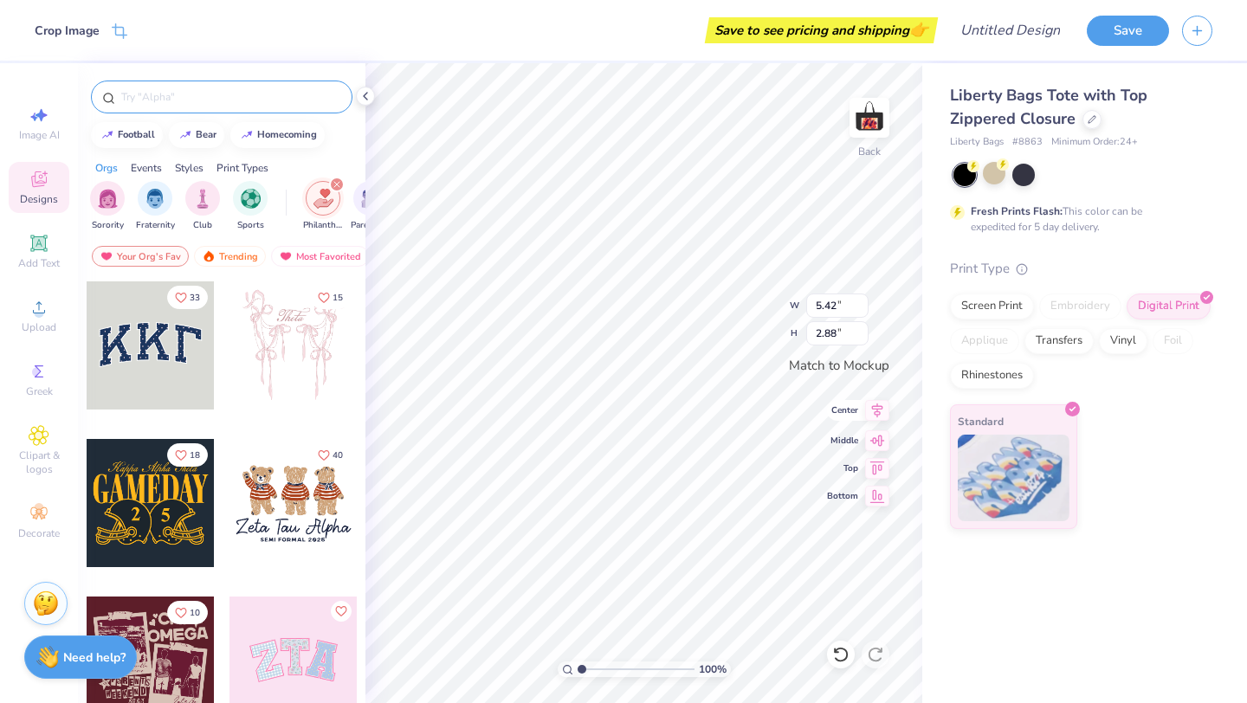
click at [878, 415] on icon at bounding box center [877, 411] width 11 height 15
click at [36, 323] on span "Upload" at bounding box center [39, 327] width 35 height 14
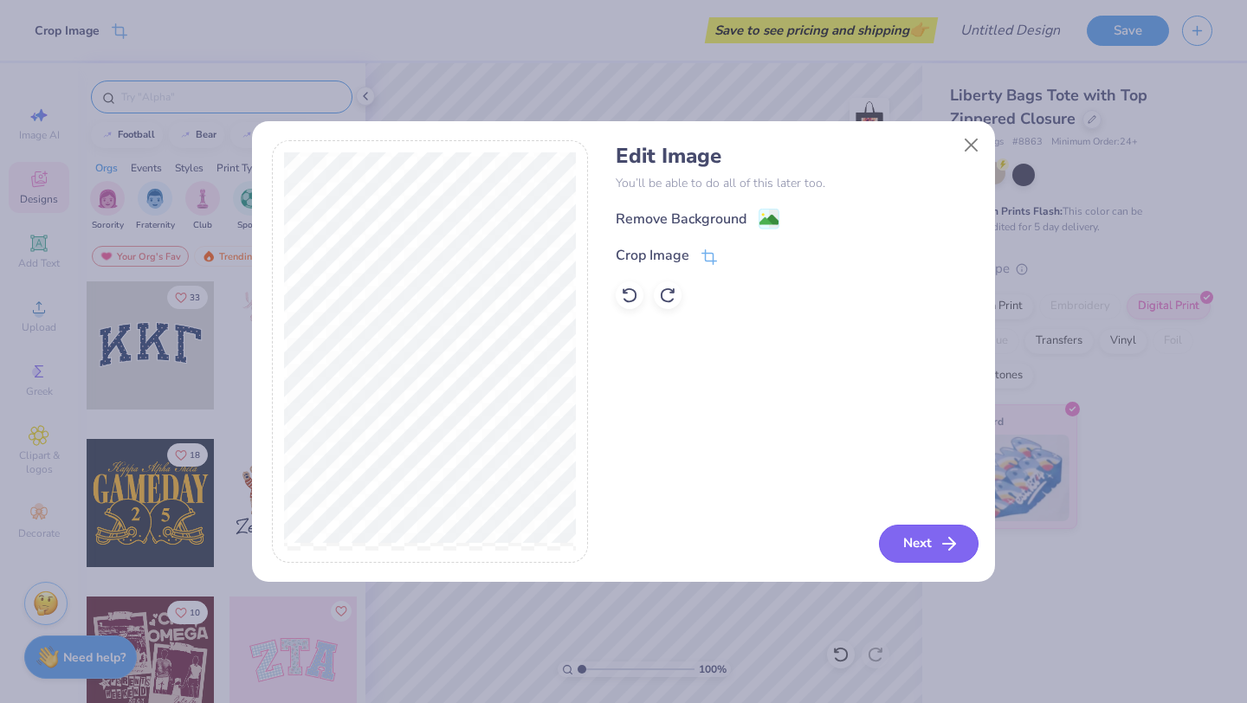
click at [931, 551] on button "Next" at bounding box center [929, 544] width 100 height 38
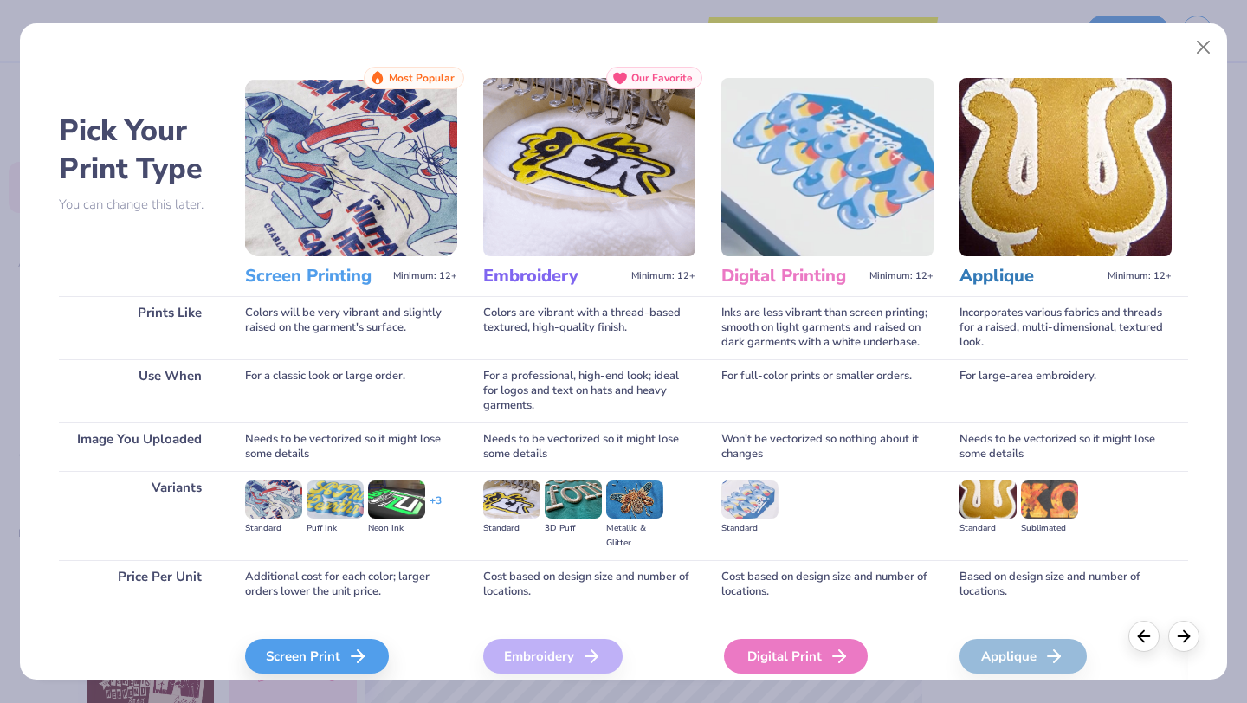
click at [744, 648] on div "Digital Print" at bounding box center [796, 656] width 144 height 35
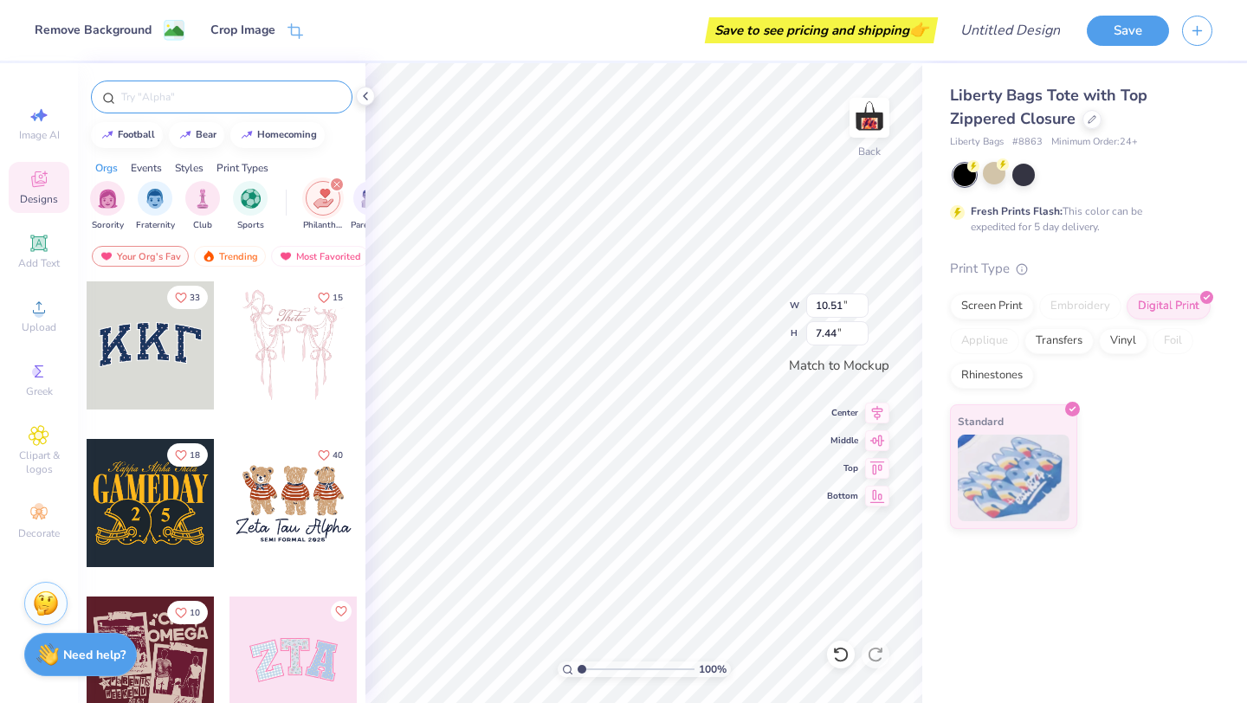
click at [108, 653] on strong "Need help?" at bounding box center [94, 655] width 62 height 16
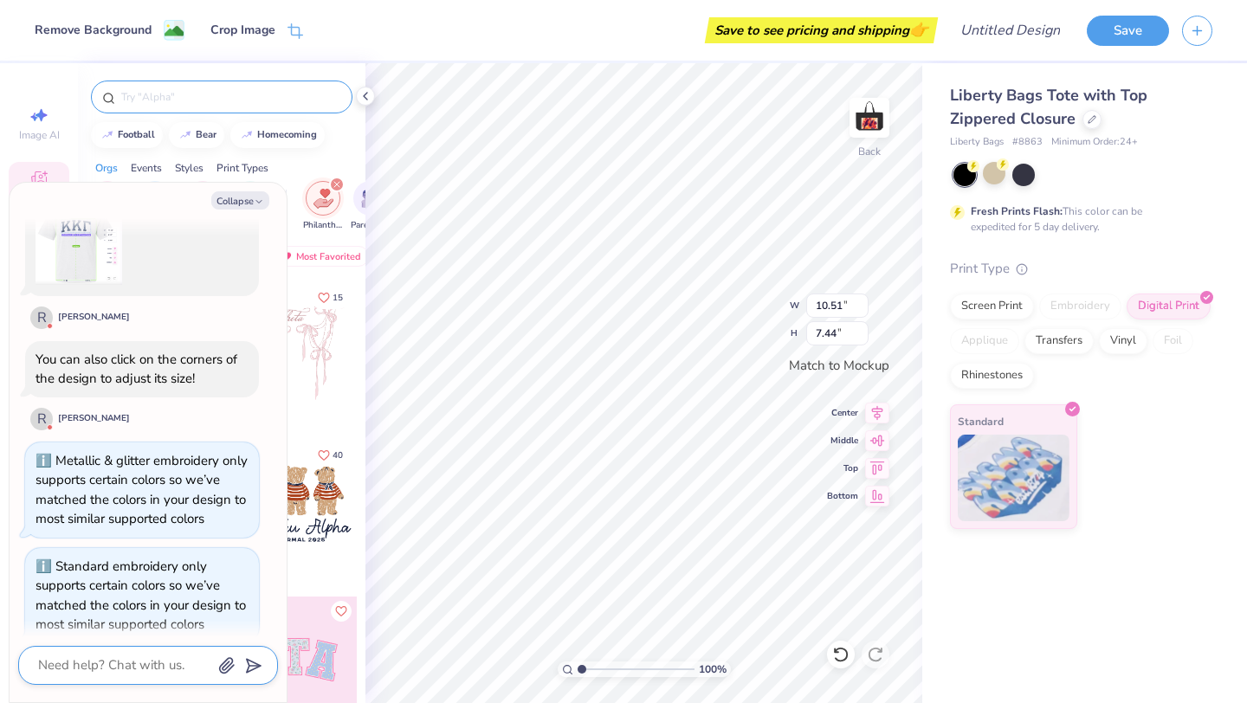
click at [108, 664] on textarea at bounding box center [124, 665] width 176 height 23
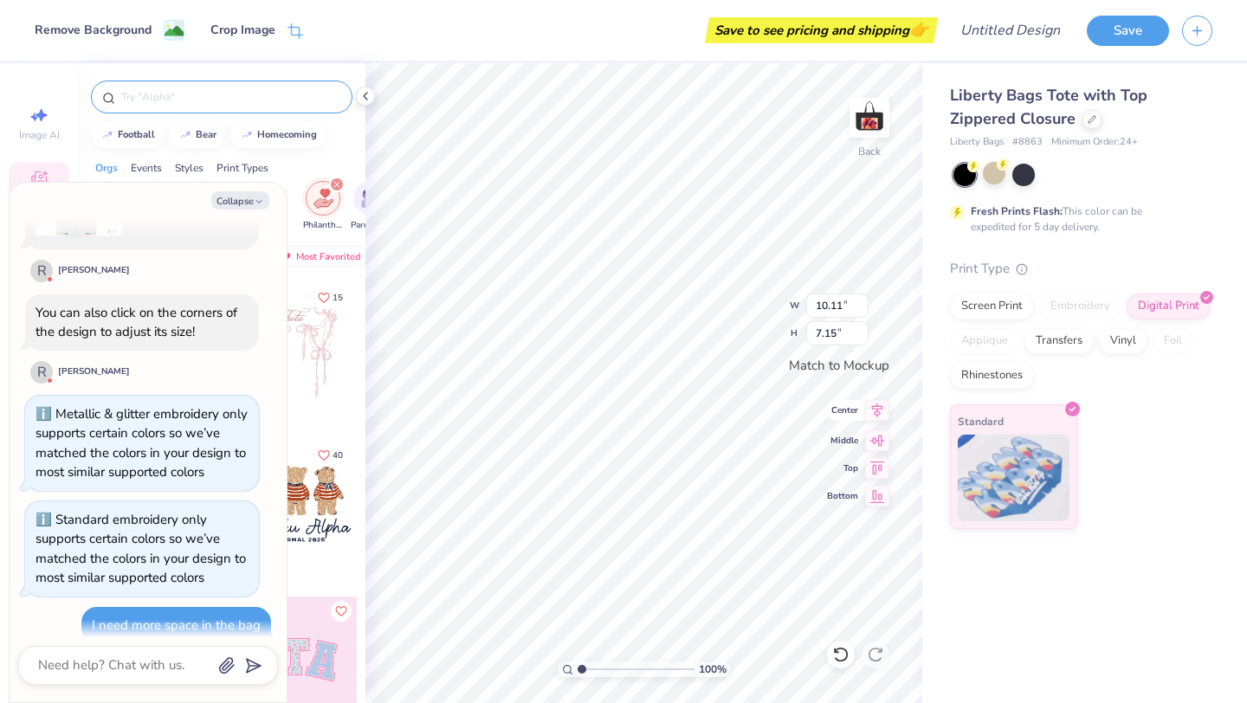
click at [880, 406] on icon at bounding box center [877, 411] width 11 height 15
click at [851, 514] on div "100 % Back W 10.11 10.11 " H 7.15 7.15 " Match to [GEOGRAPHIC_DATA] Middle Top …" at bounding box center [644, 383] width 557 height 640
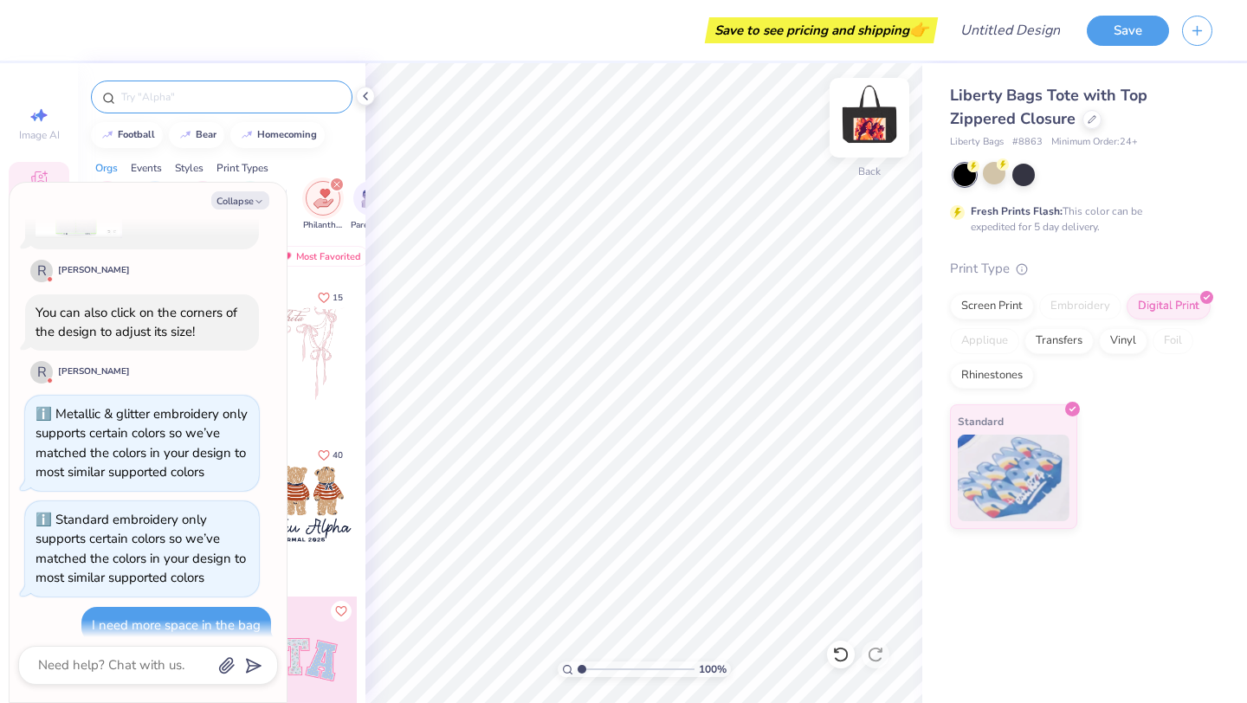
click at [866, 116] on img at bounding box center [869, 117] width 69 height 69
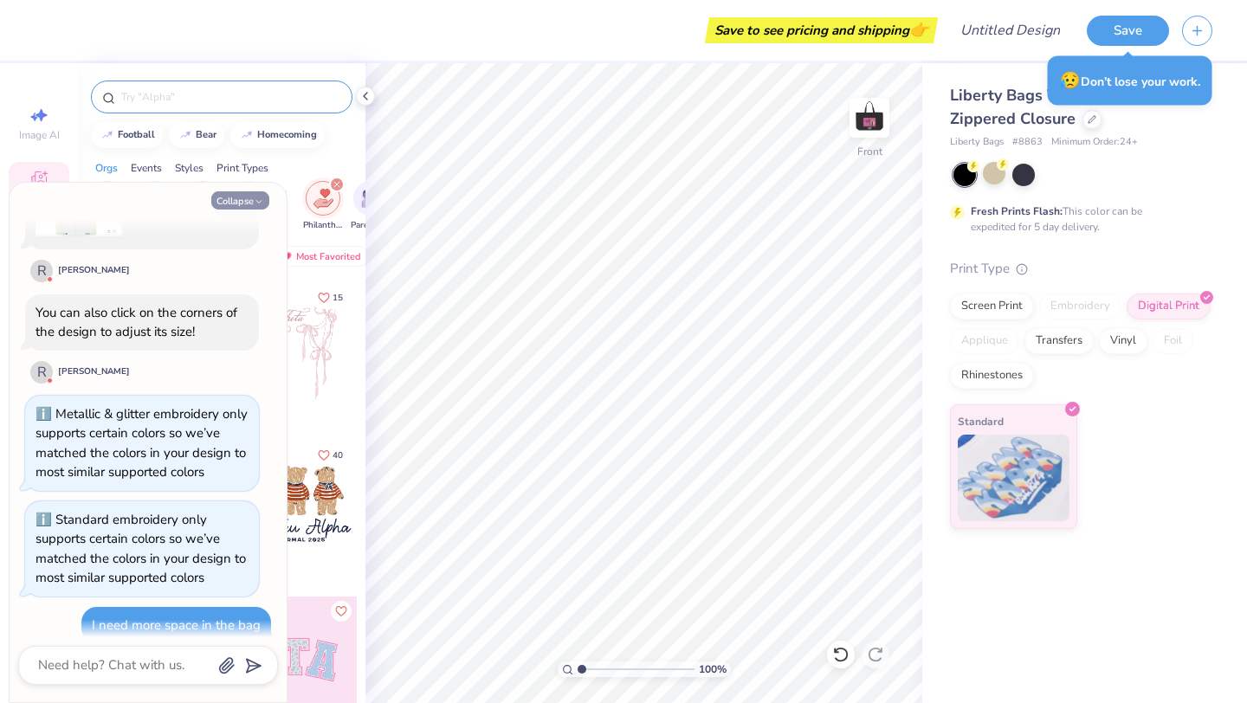
click at [238, 199] on button "Collapse" at bounding box center [240, 200] width 58 height 18
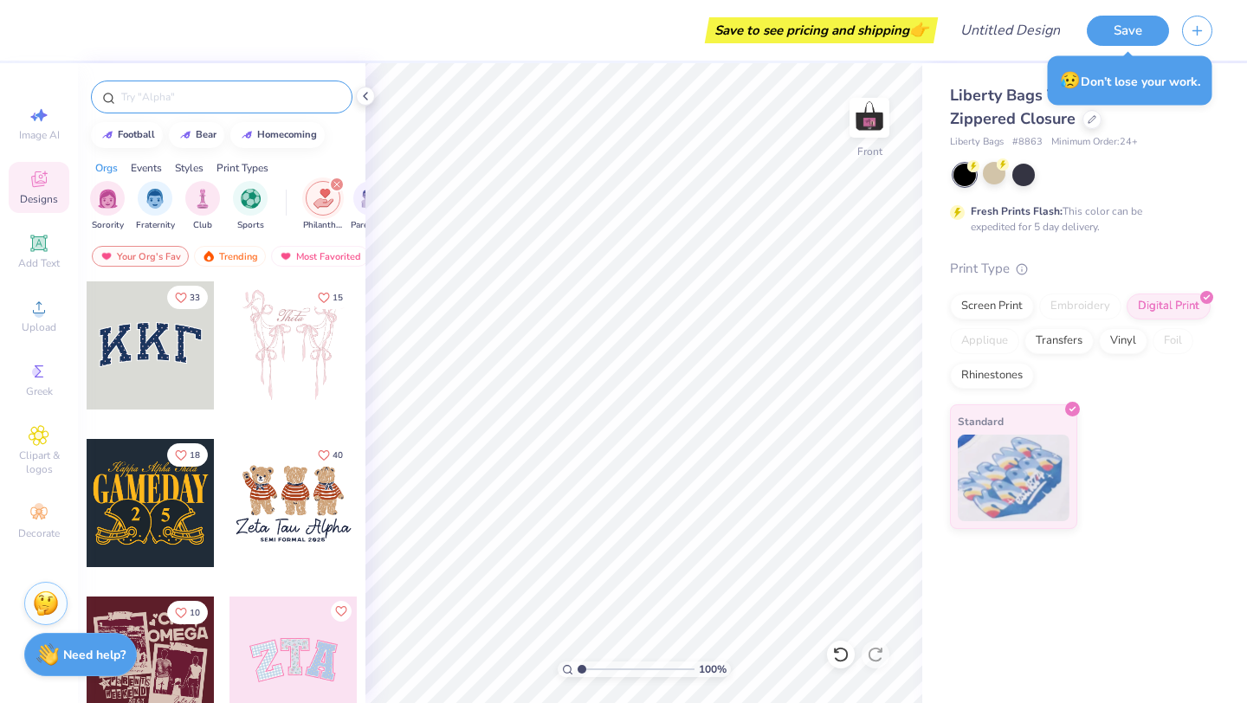
click at [100, 644] on div "Need help? Chat with us." at bounding box center [80, 654] width 113 height 43
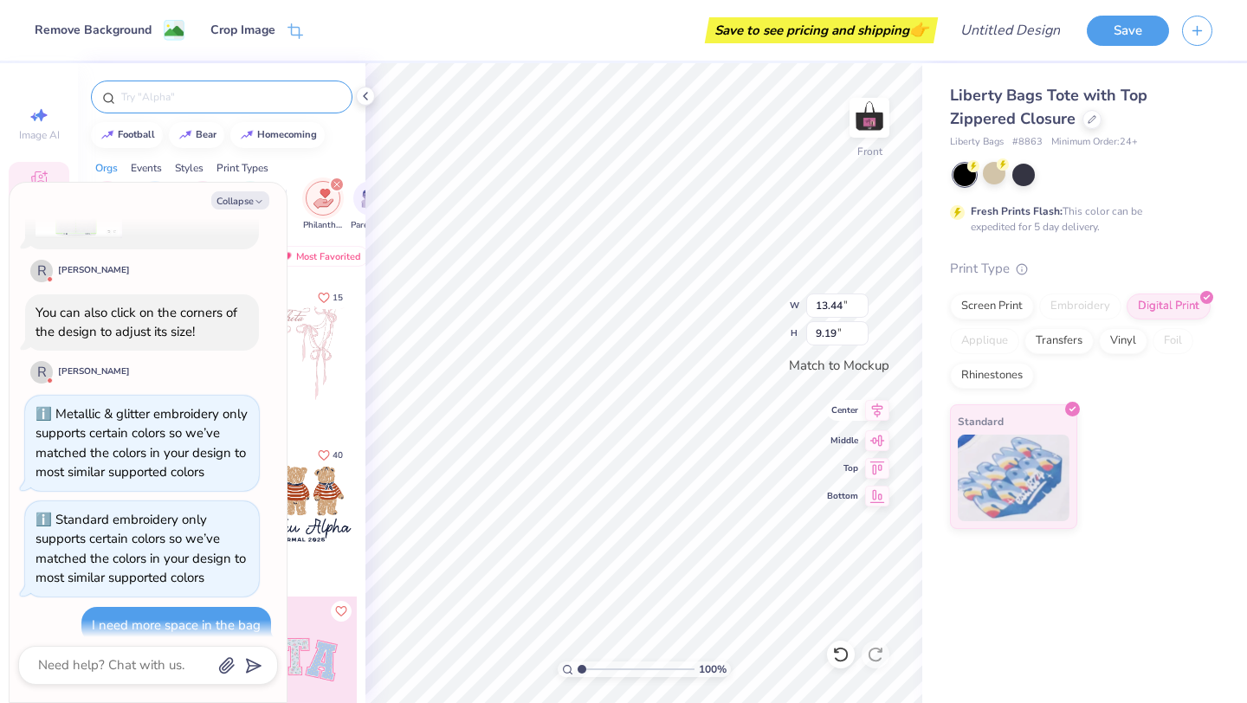
click at [881, 418] on icon at bounding box center [877, 410] width 24 height 21
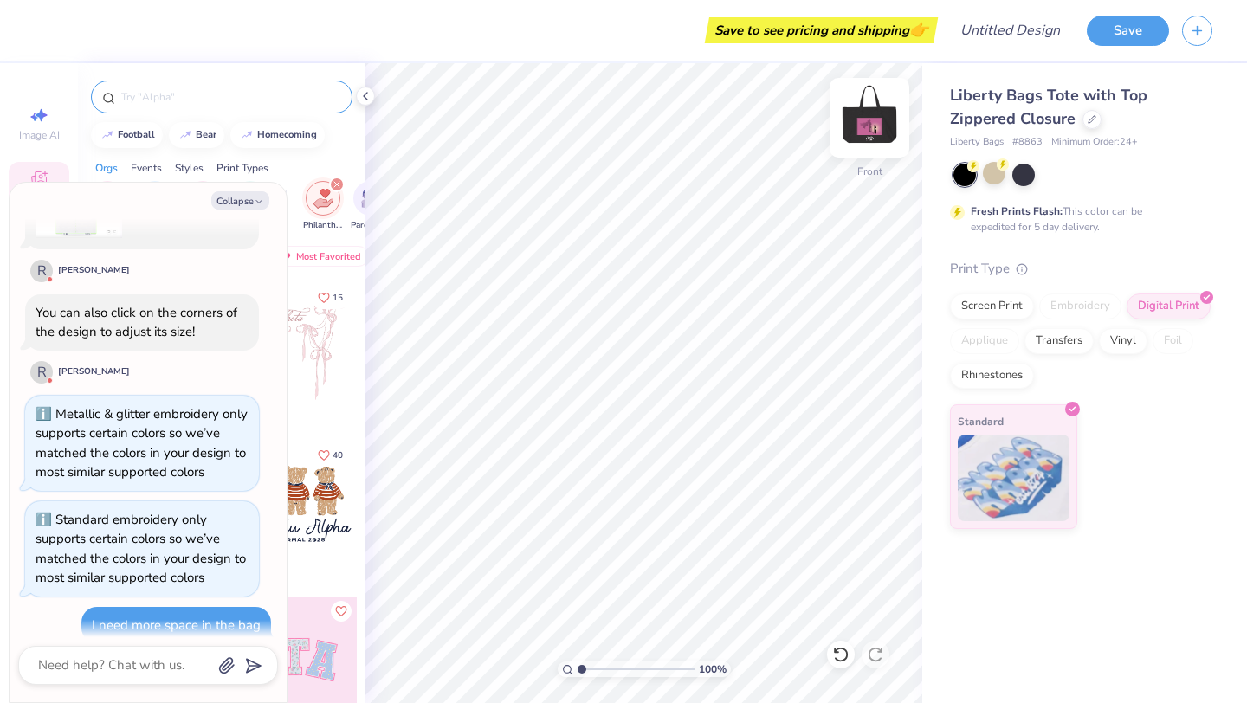
click at [874, 113] on img at bounding box center [869, 117] width 69 height 69
click at [867, 109] on img at bounding box center [869, 117] width 69 height 69
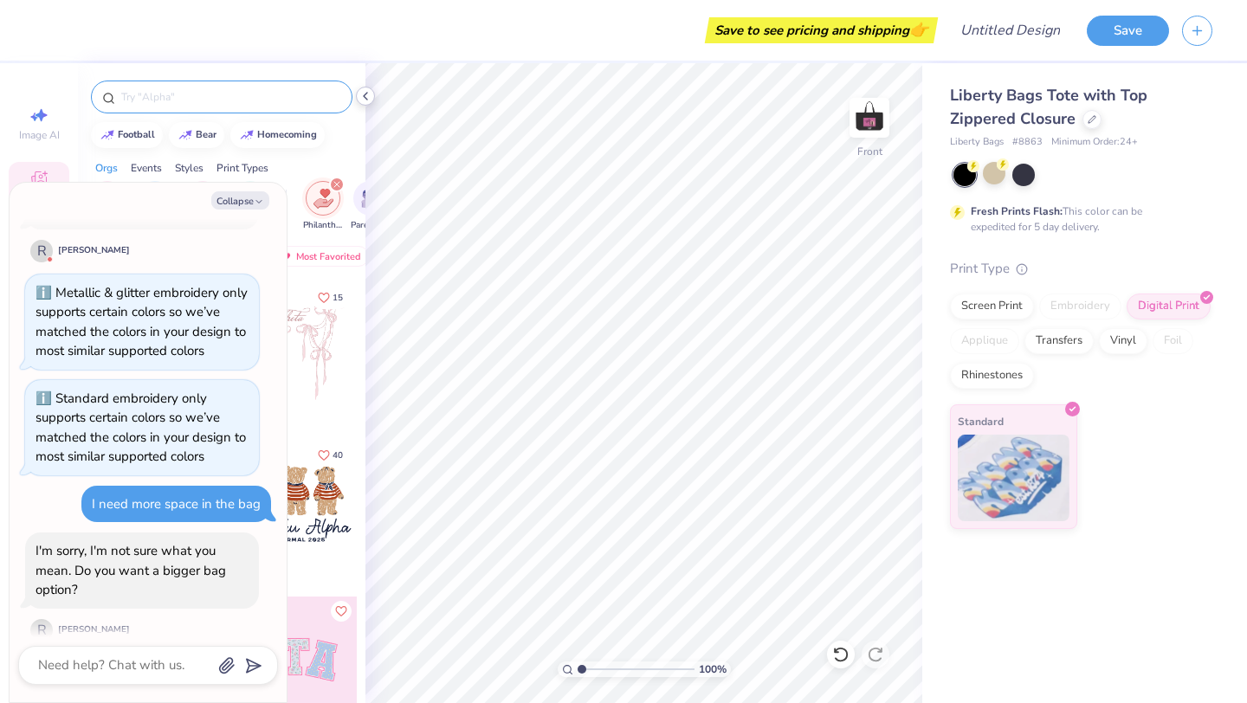
click at [370, 92] on icon at bounding box center [366, 96] width 14 height 14
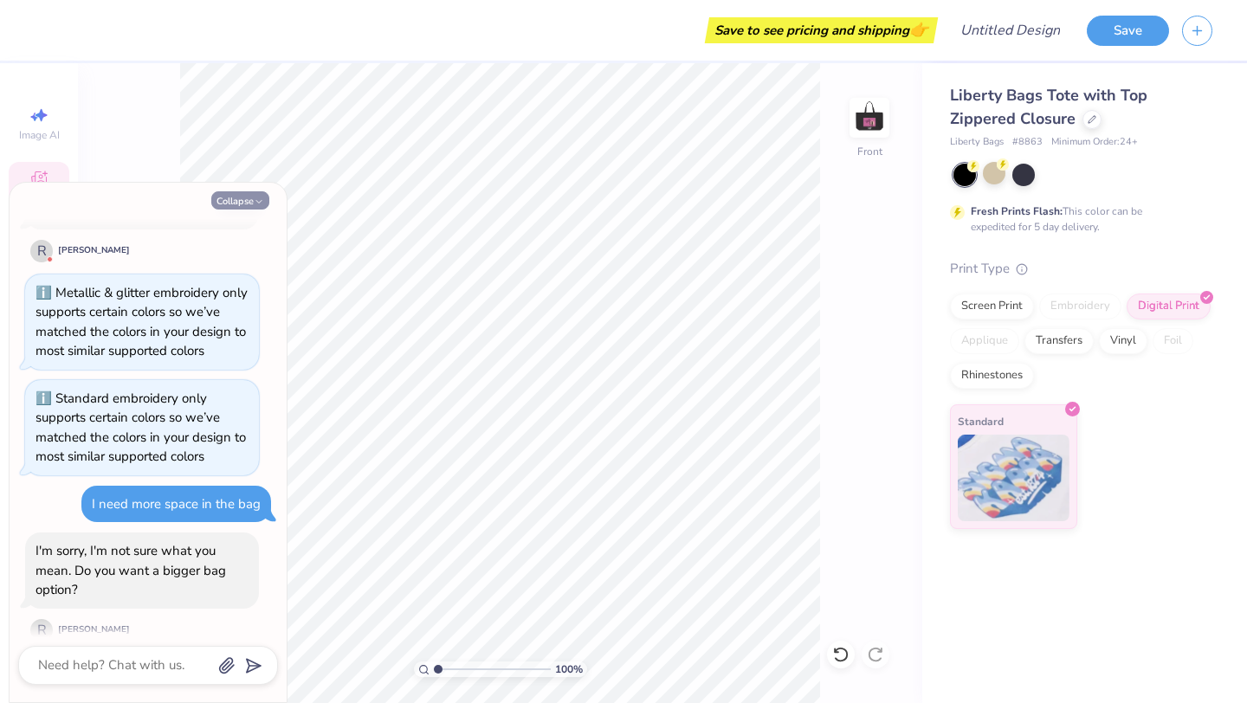
click at [254, 203] on icon "button" at bounding box center [259, 202] width 10 height 10
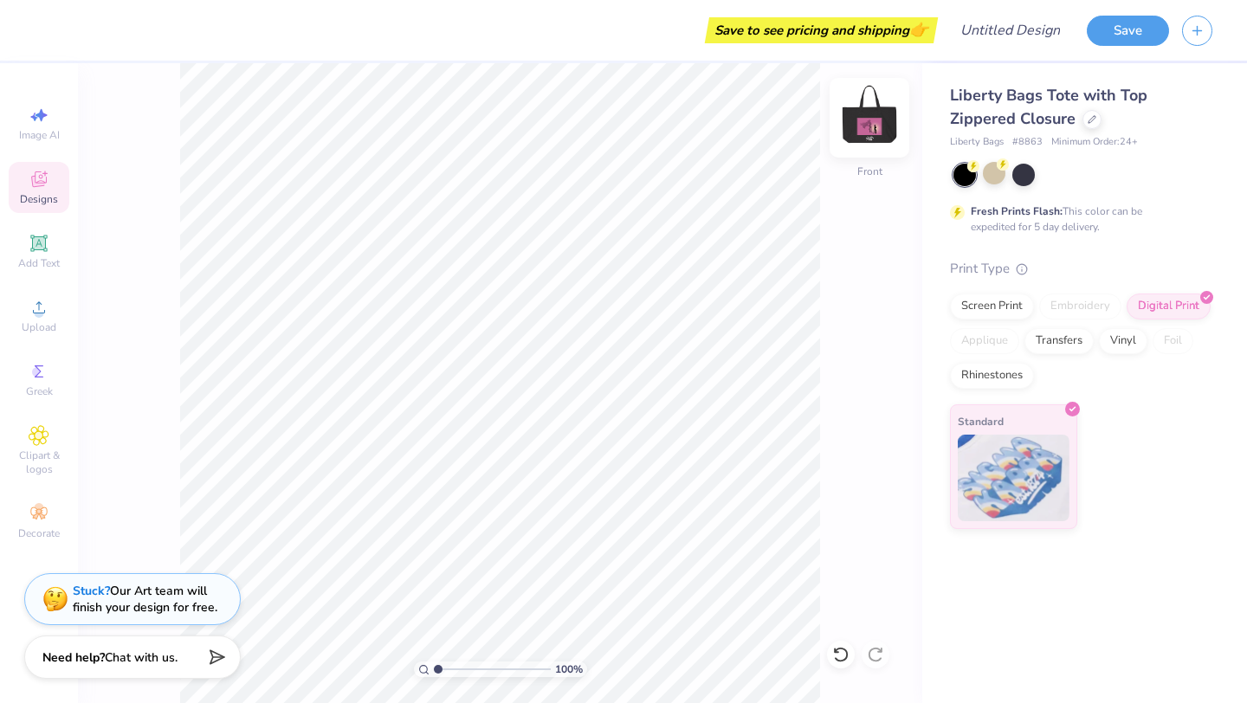
click at [860, 120] on img at bounding box center [869, 117] width 69 height 69
click at [1091, 120] on icon at bounding box center [1092, 117] width 9 height 9
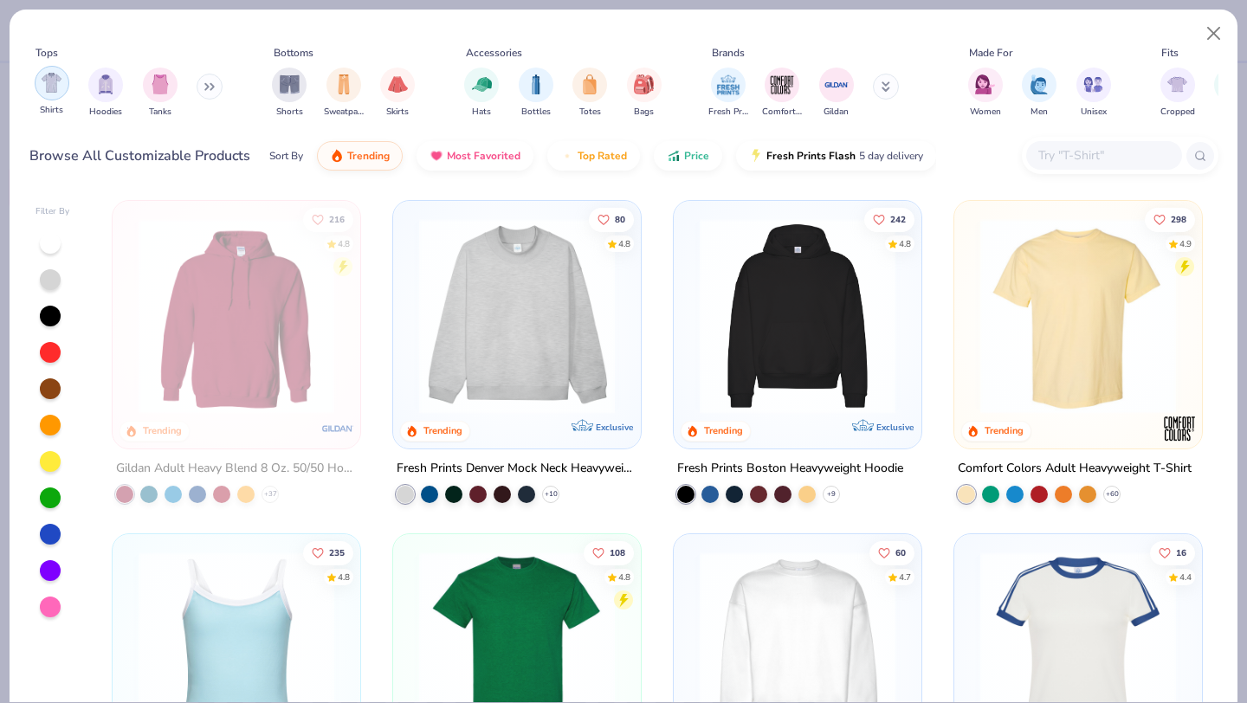
click at [54, 98] on div "filter for Shirts" at bounding box center [52, 83] width 35 height 35
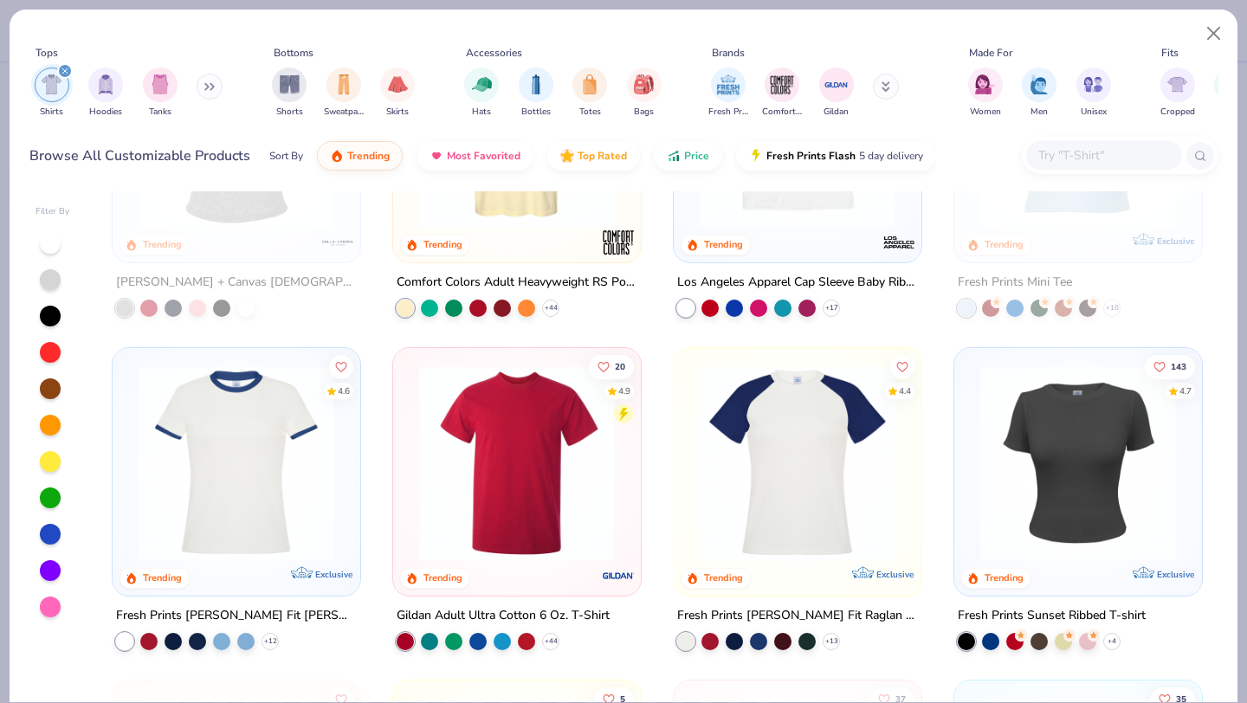
scroll to position [658, 0]
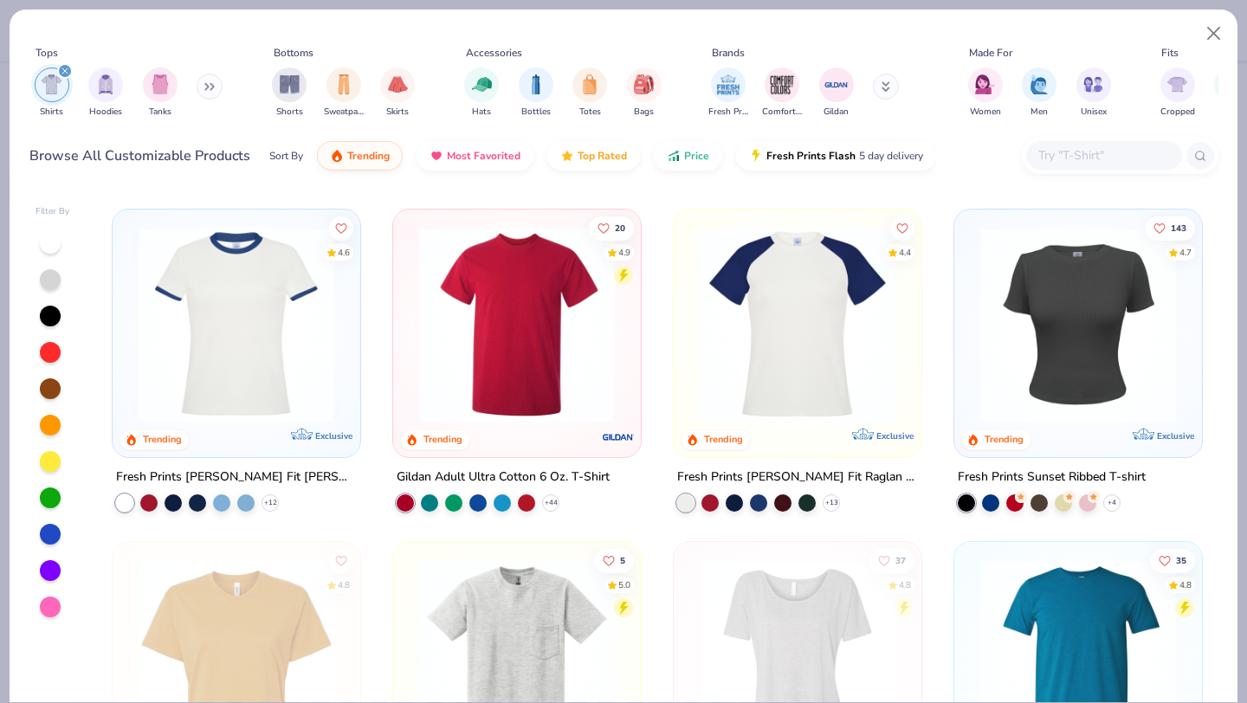
click at [1052, 370] on img at bounding box center [1078, 324] width 213 height 196
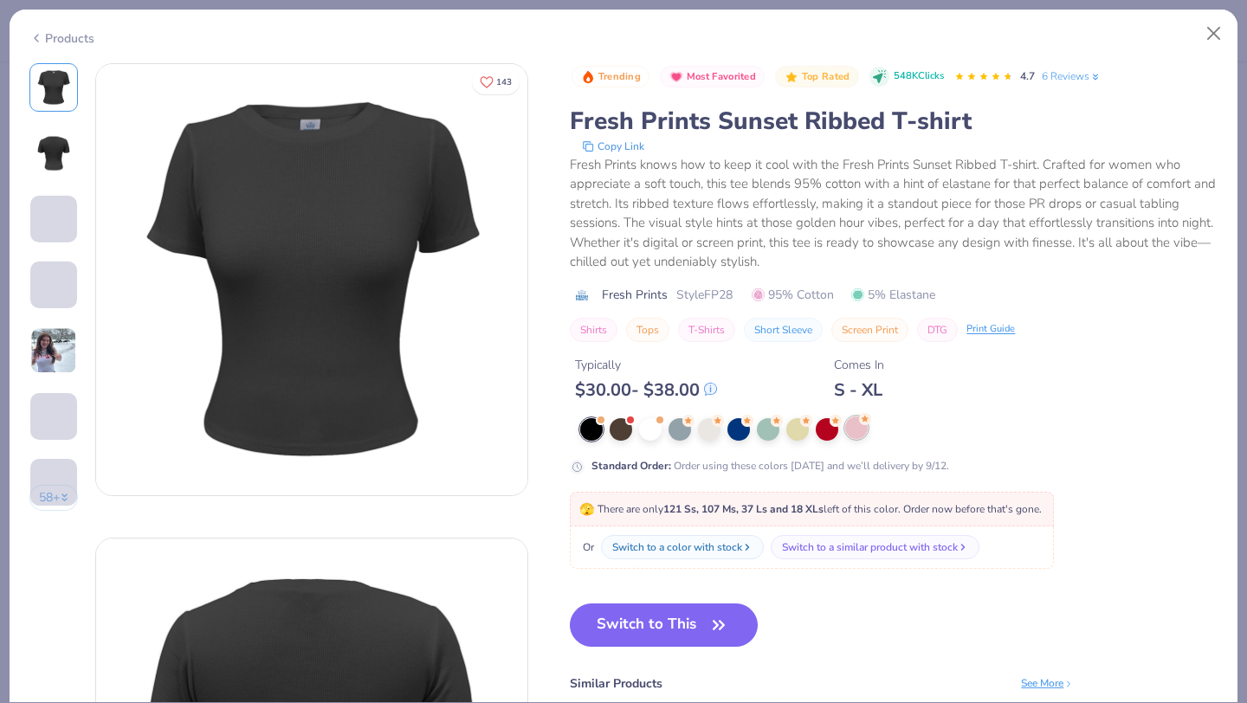
click at [858, 431] on div at bounding box center [856, 428] width 23 height 23
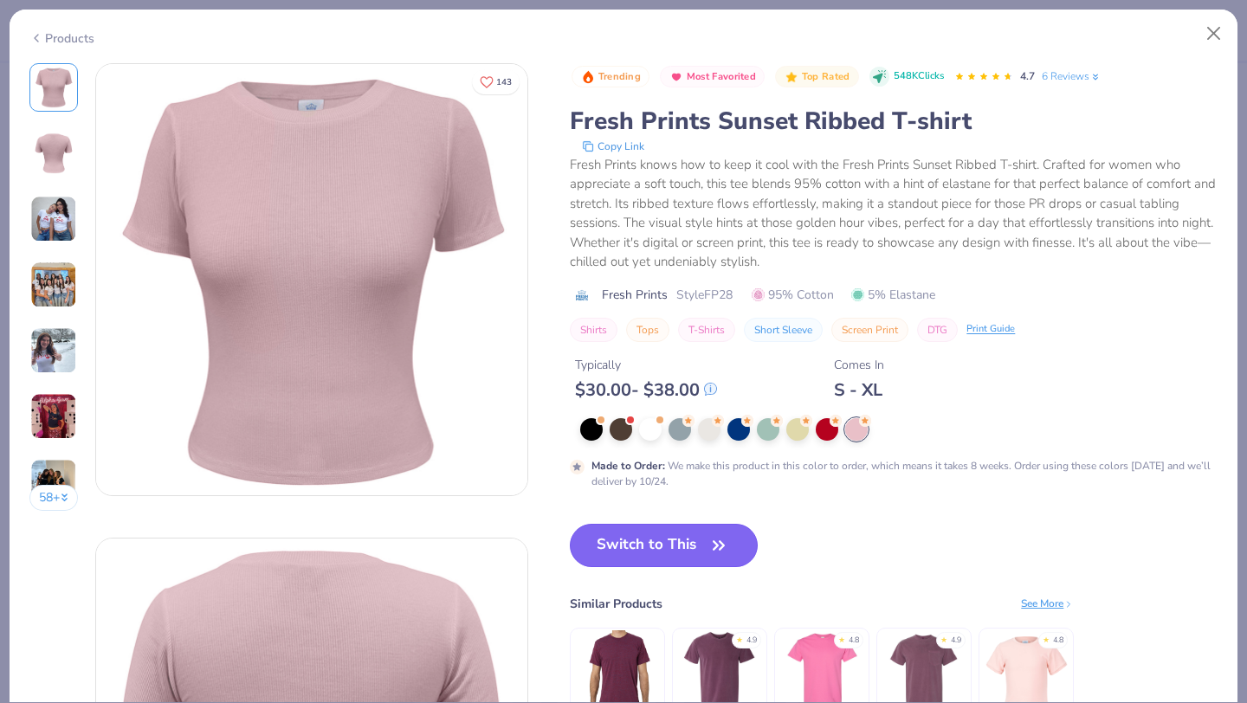
click at [624, 550] on button "Switch to This" at bounding box center [664, 545] width 188 height 43
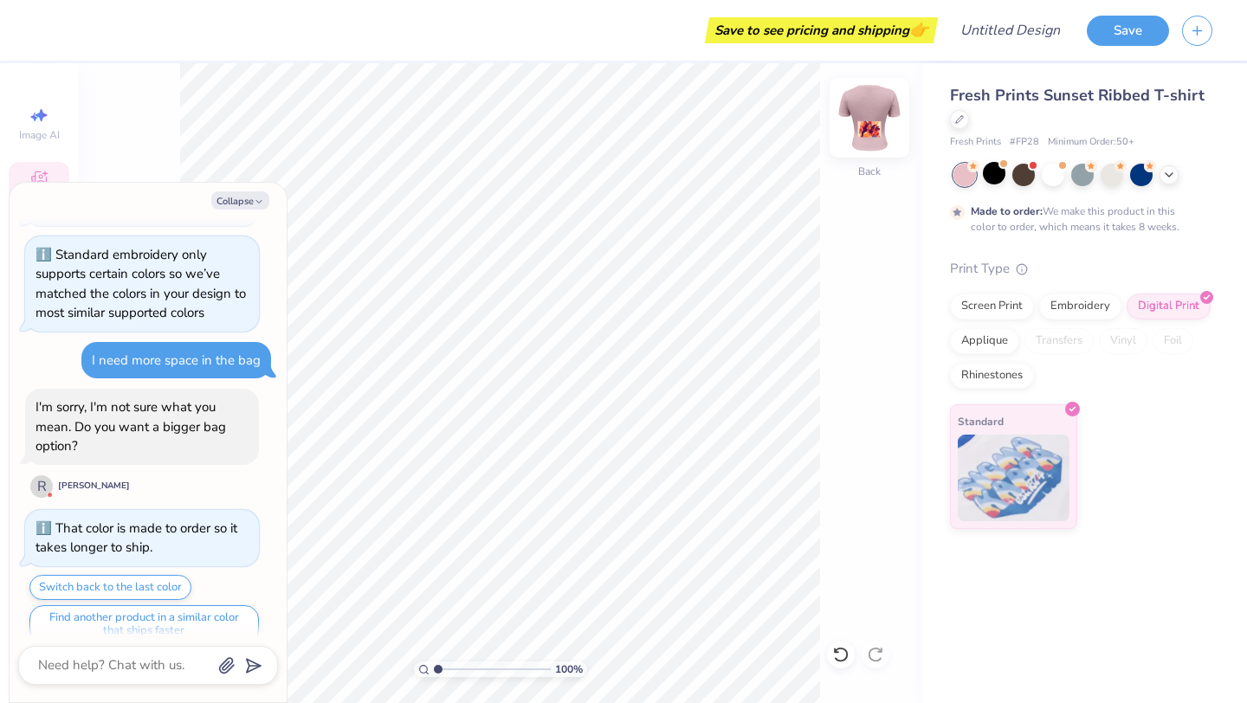
click at [870, 129] on img at bounding box center [869, 117] width 69 height 69
click at [858, 139] on img at bounding box center [869, 117] width 69 height 69
click at [245, 204] on button "Collapse" at bounding box center [240, 200] width 58 height 18
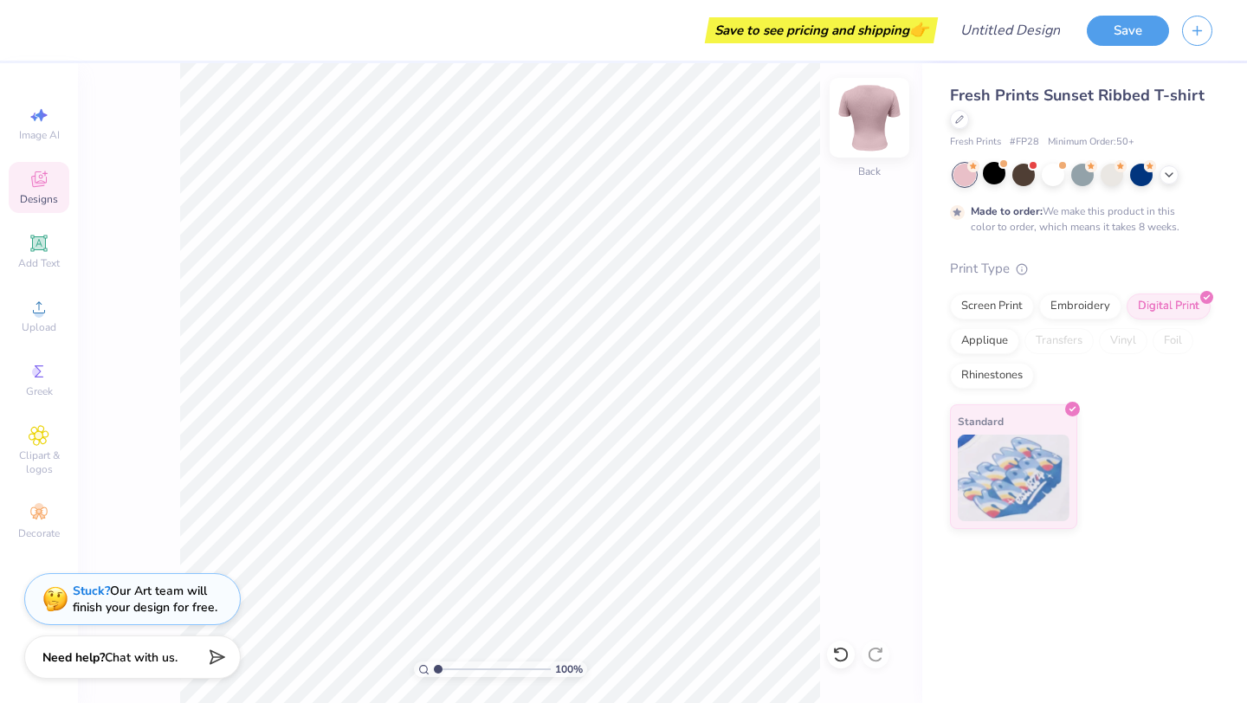
click at [884, 124] on img at bounding box center [869, 117] width 69 height 69
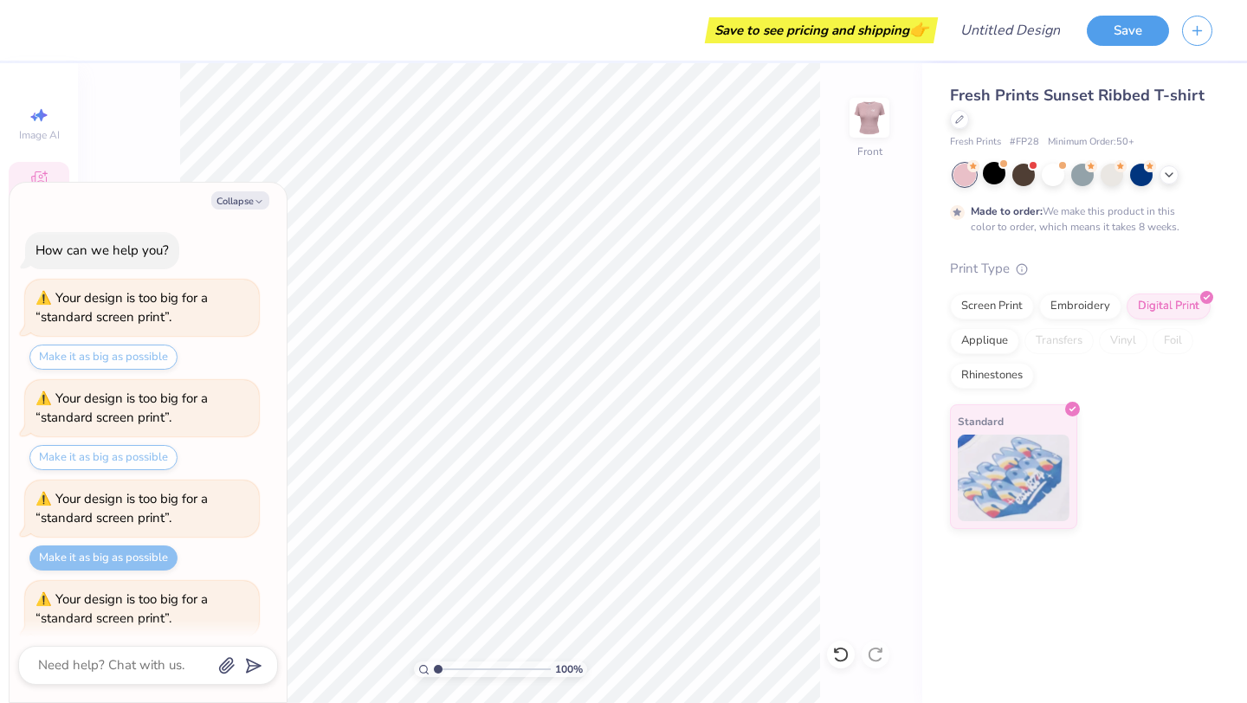
scroll to position [1296, 0]
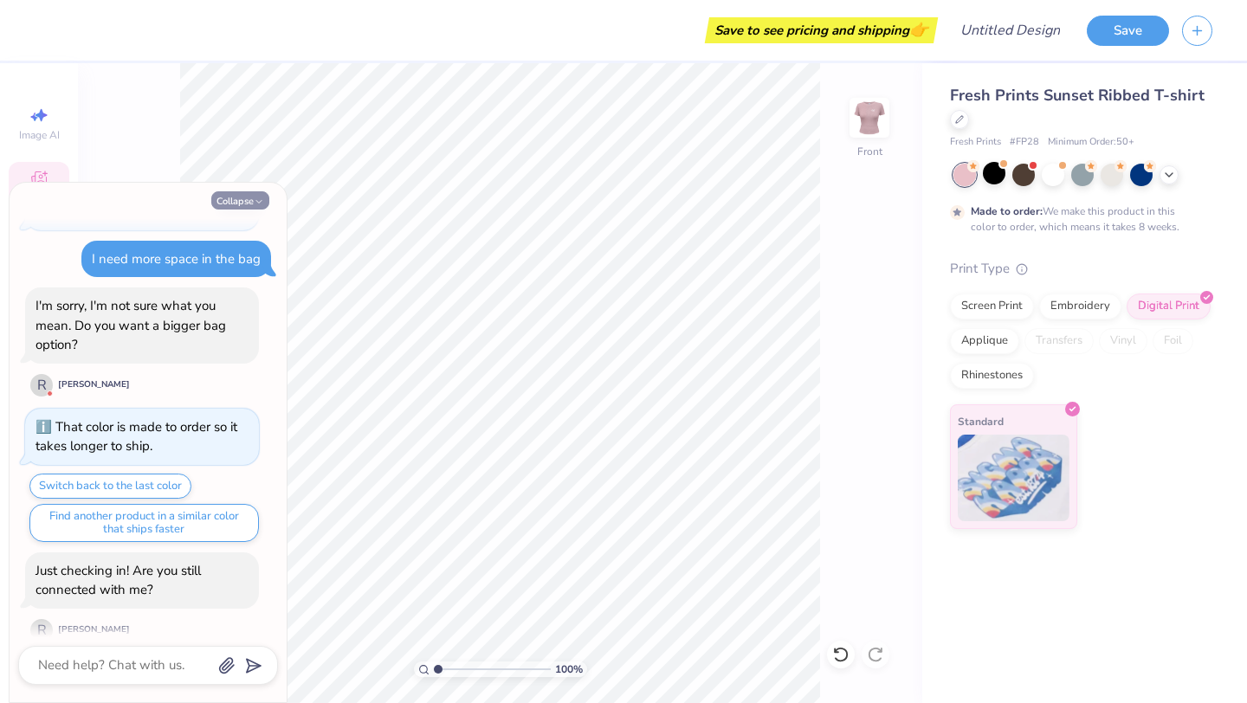
click at [249, 197] on button "Collapse" at bounding box center [240, 200] width 58 height 18
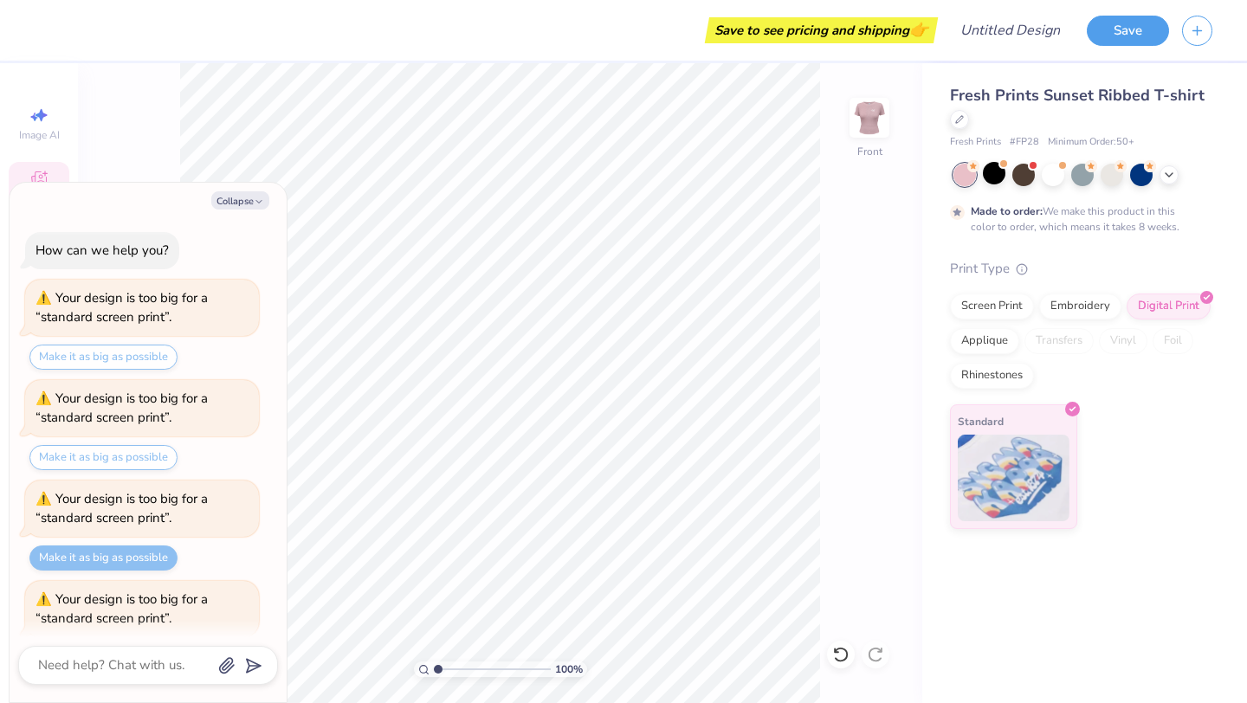
scroll to position [1455, 0]
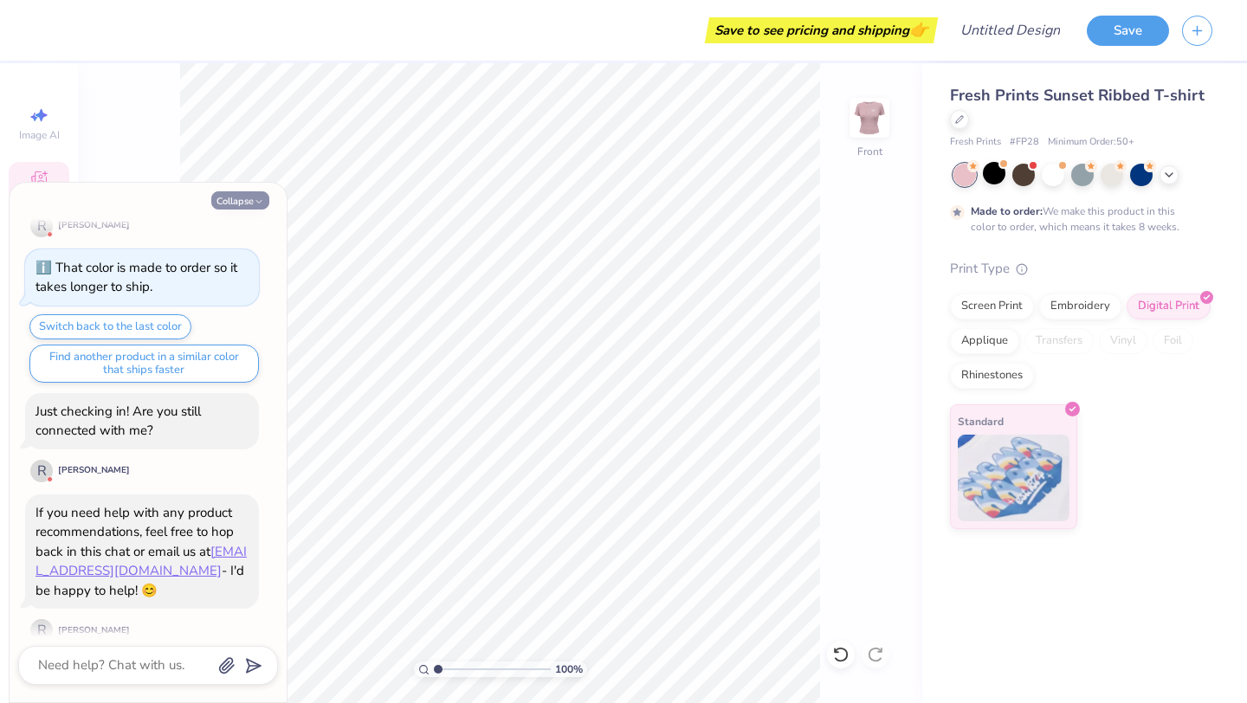
click at [237, 193] on button "Collapse" at bounding box center [240, 200] width 58 height 18
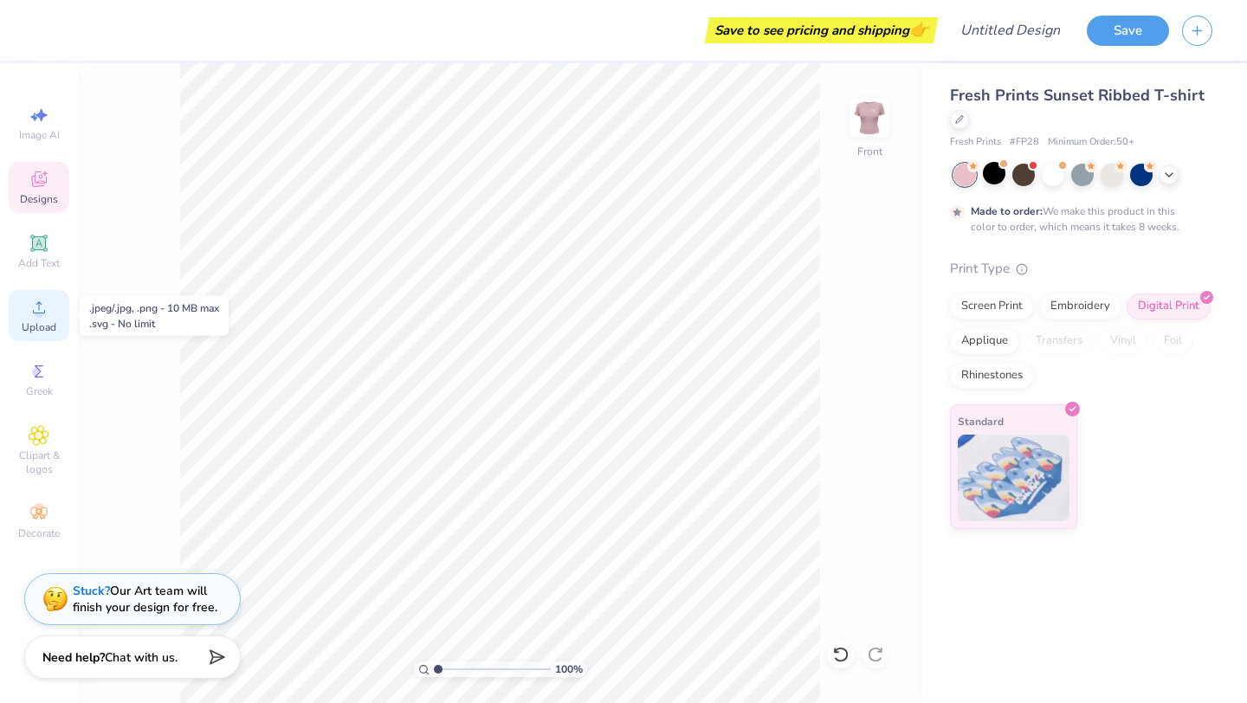
click at [34, 308] on icon at bounding box center [39, 307] width 21 height 21
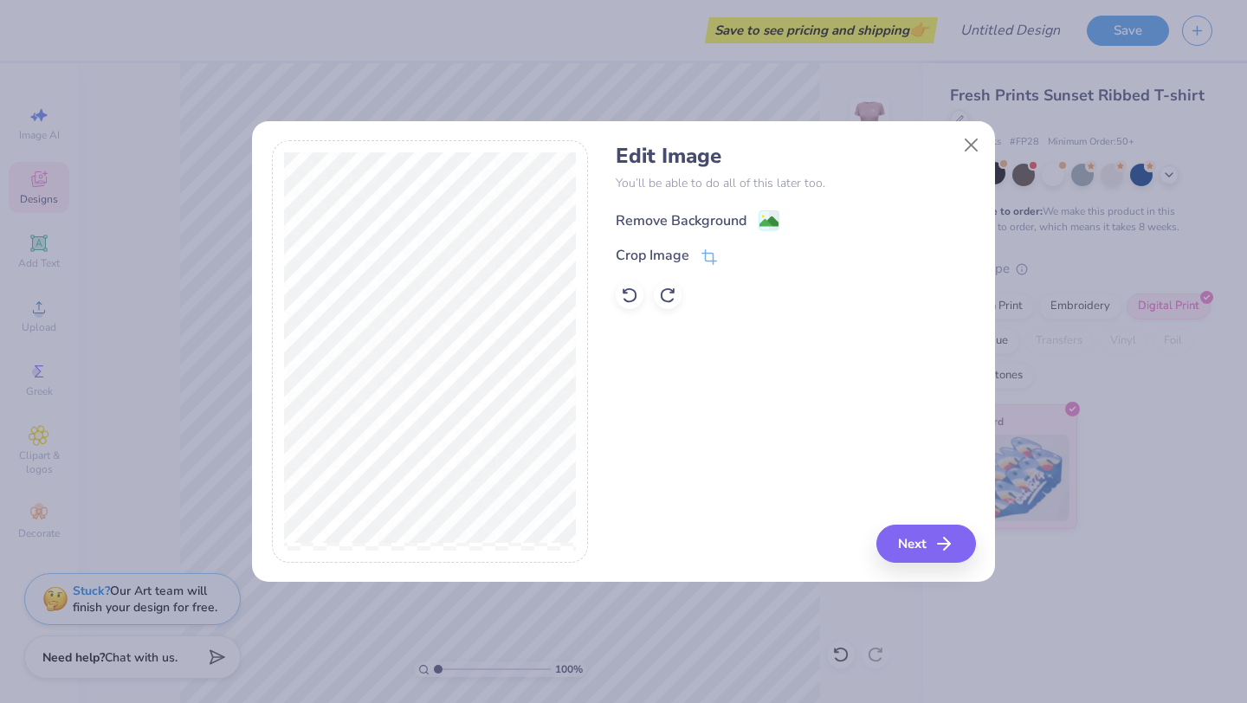
click at [754, 223] on div "Remove Background" at bounding box center [698, 221] width 164 height 22
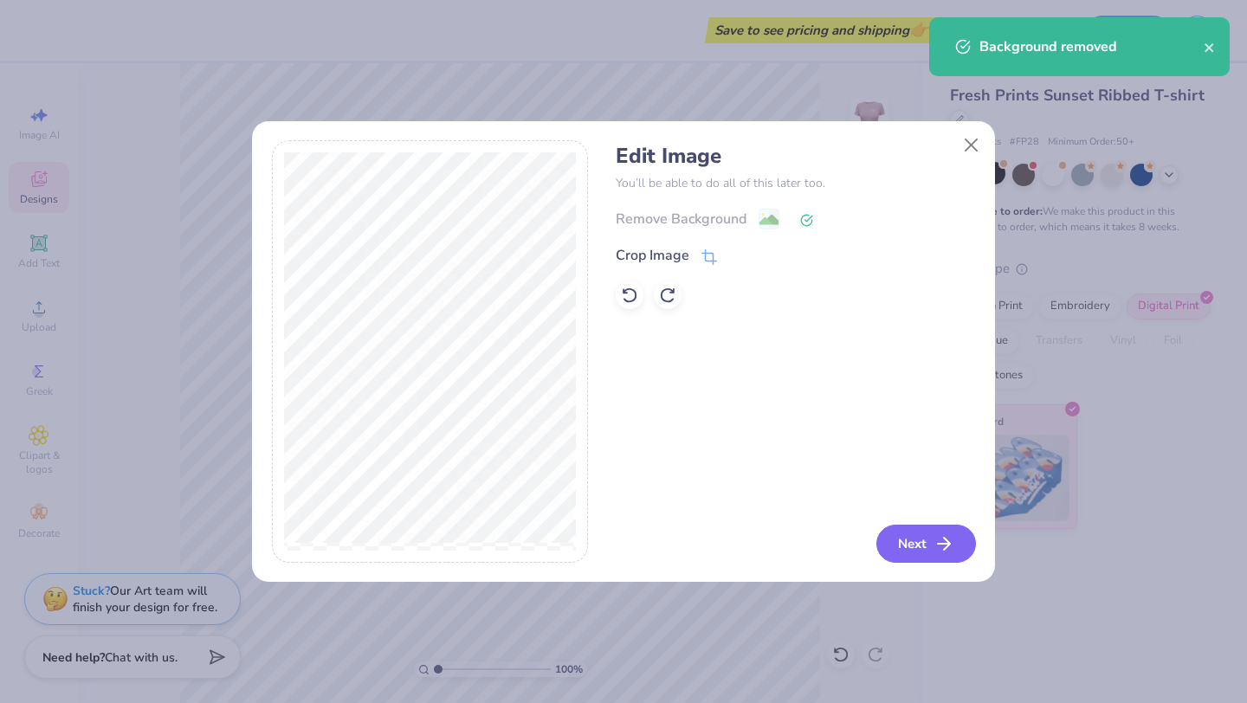
click at [923, 541] on button "Next" at bounding box center [927, 544] width 100 height 38
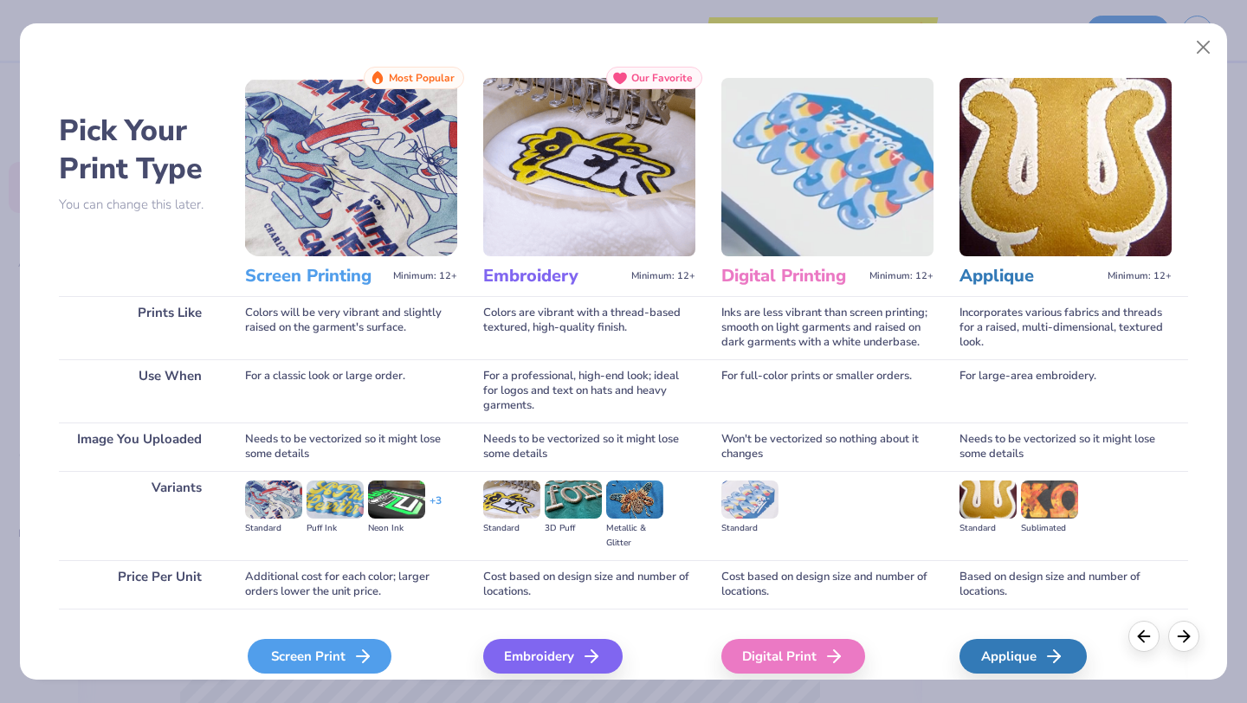
click at [363, 651] on polyline at bounding box center [366, 657] width 6 height 12
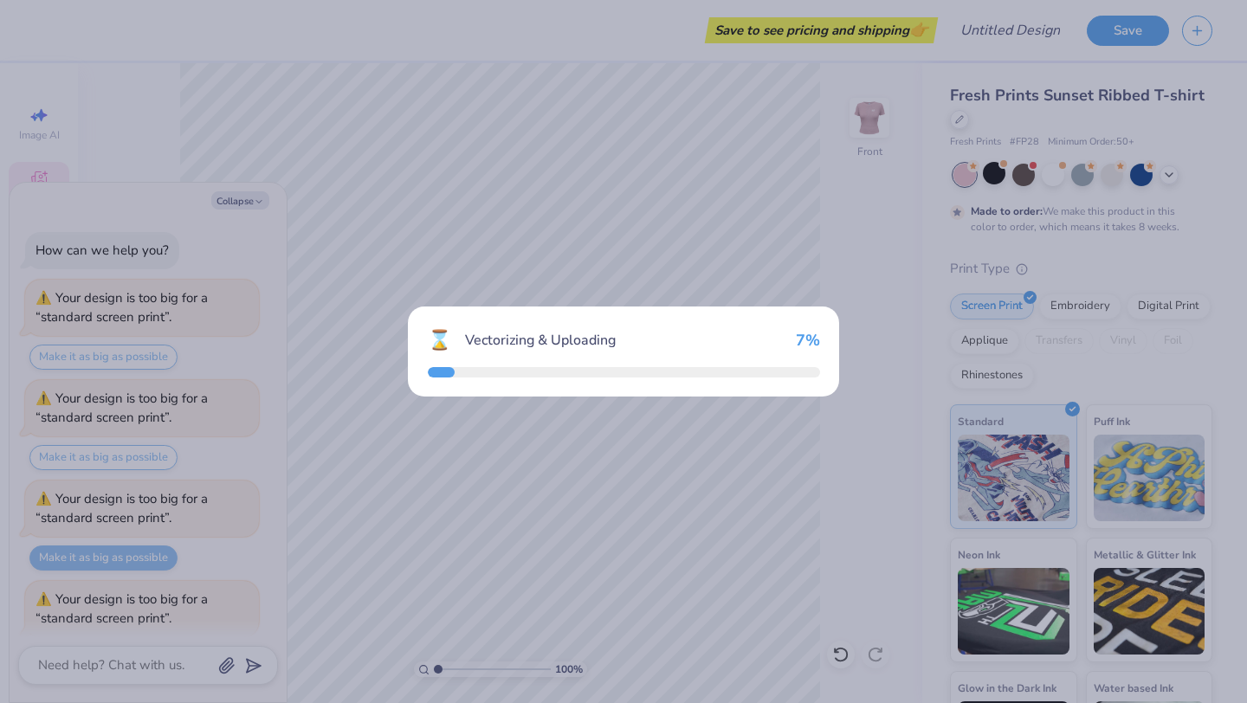
scroll to position [1599, 0]
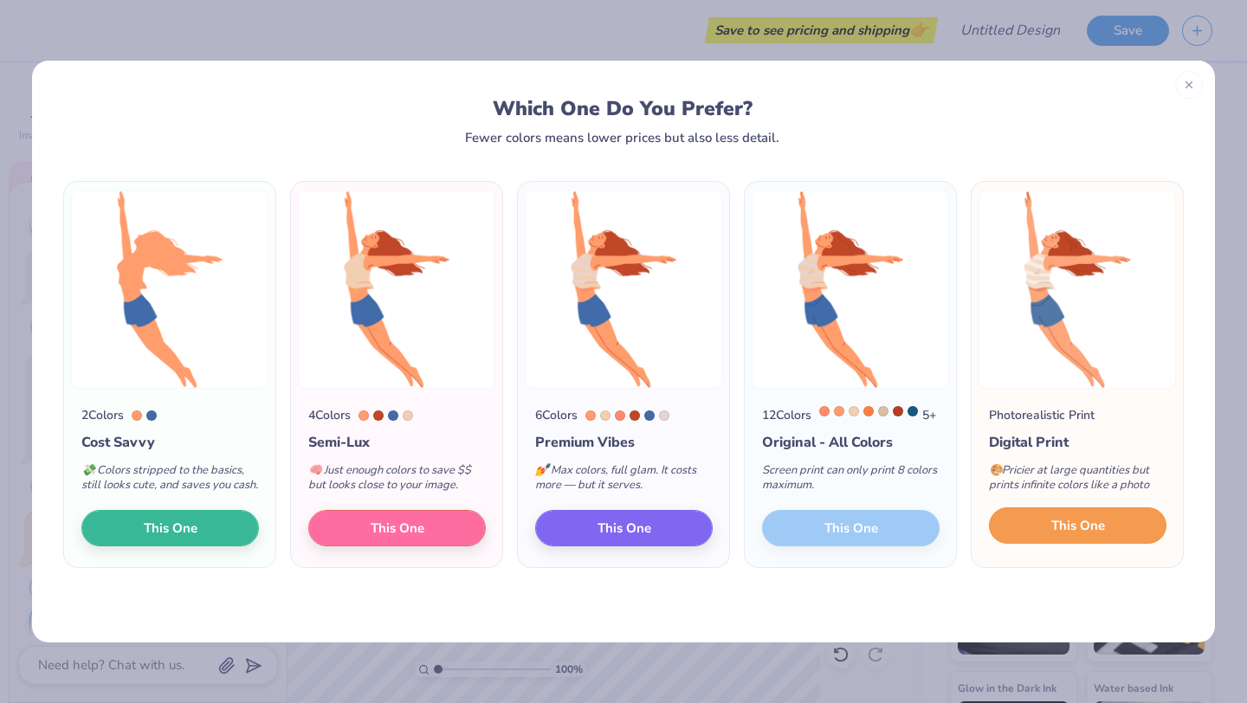
click at [1071, 536] on span "This One" at bounding box center [1079, 526] width 54 height 20
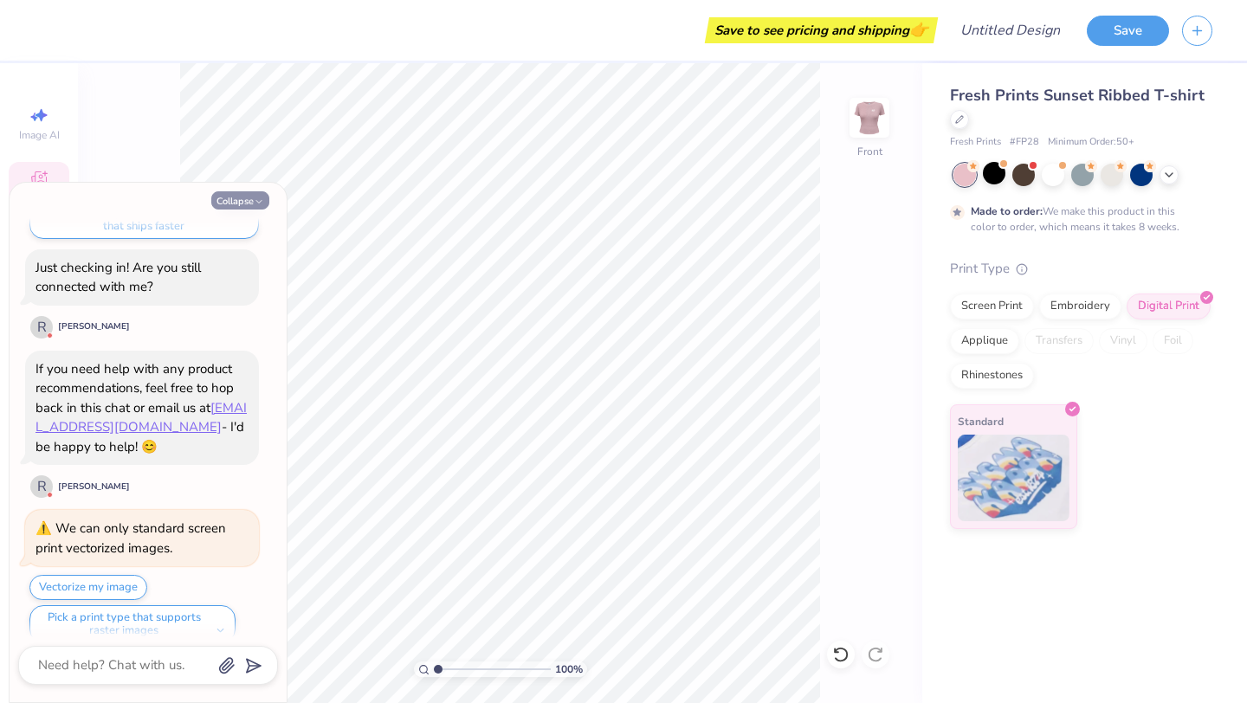
click at [232, 204] on button "Collapse" at bounding box center [240, 200] width 58 height 18
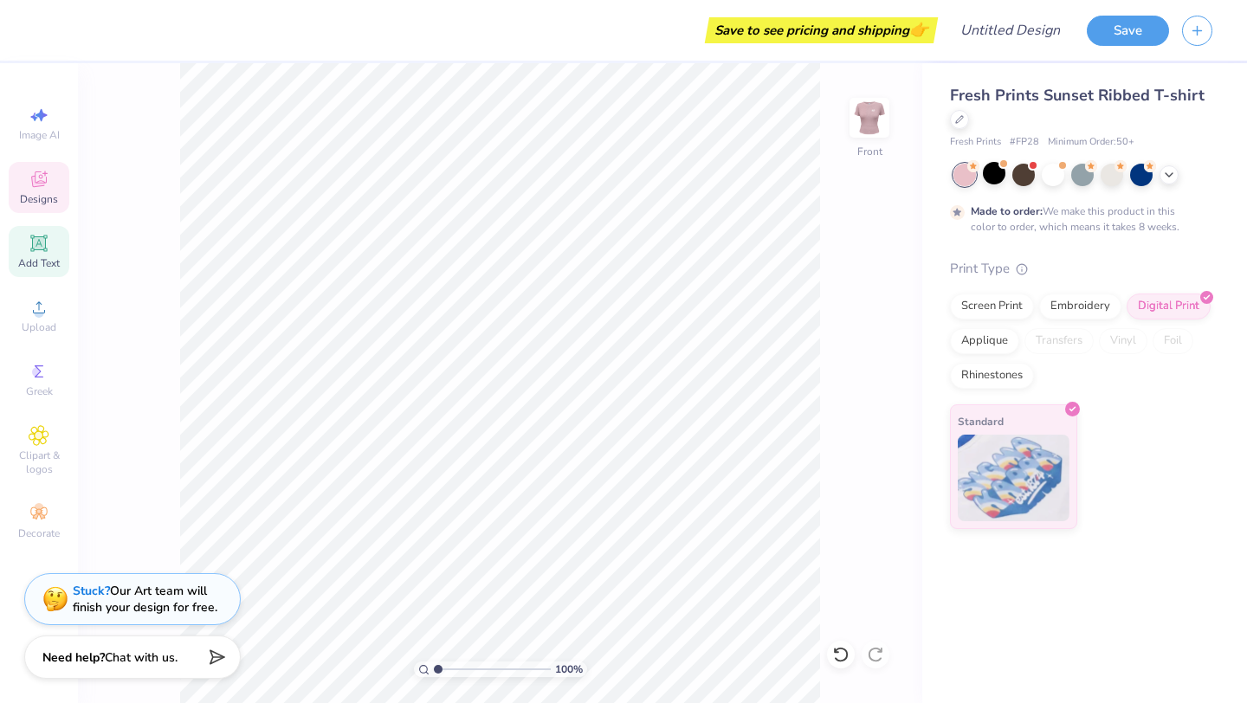
click at [30, 259] on span "Add Text" at bounding box center [39, 263] width 42 height 14
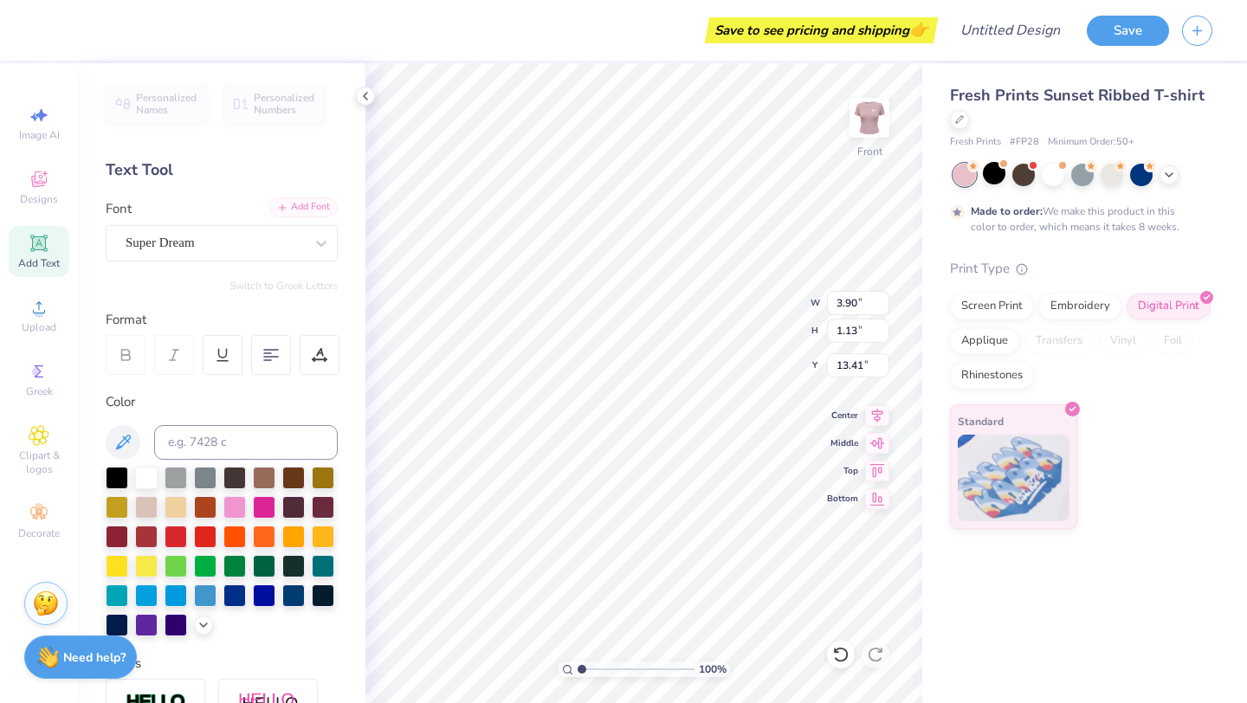
scroll to position [0, 3]
click at [37, 313] on icon at bounding box center [39, 307] width 12 height 12
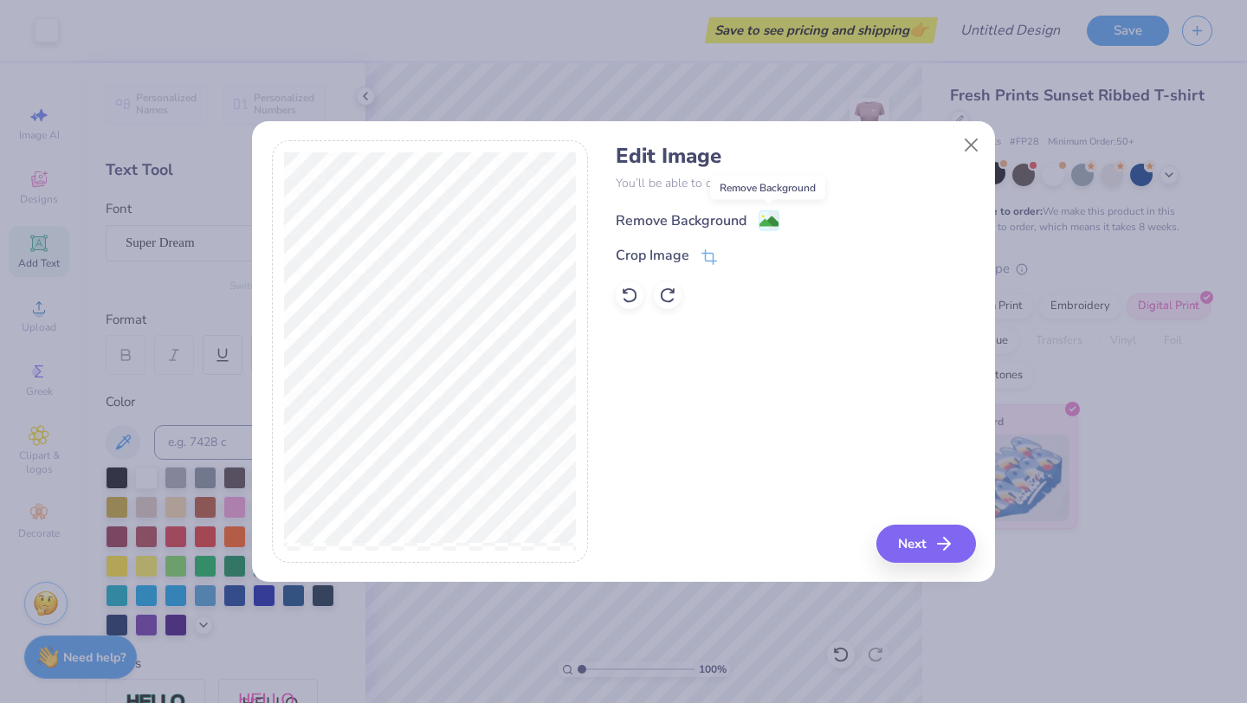
click at [770, 225] on image at bounding box center [769, 221] width 19 height 19
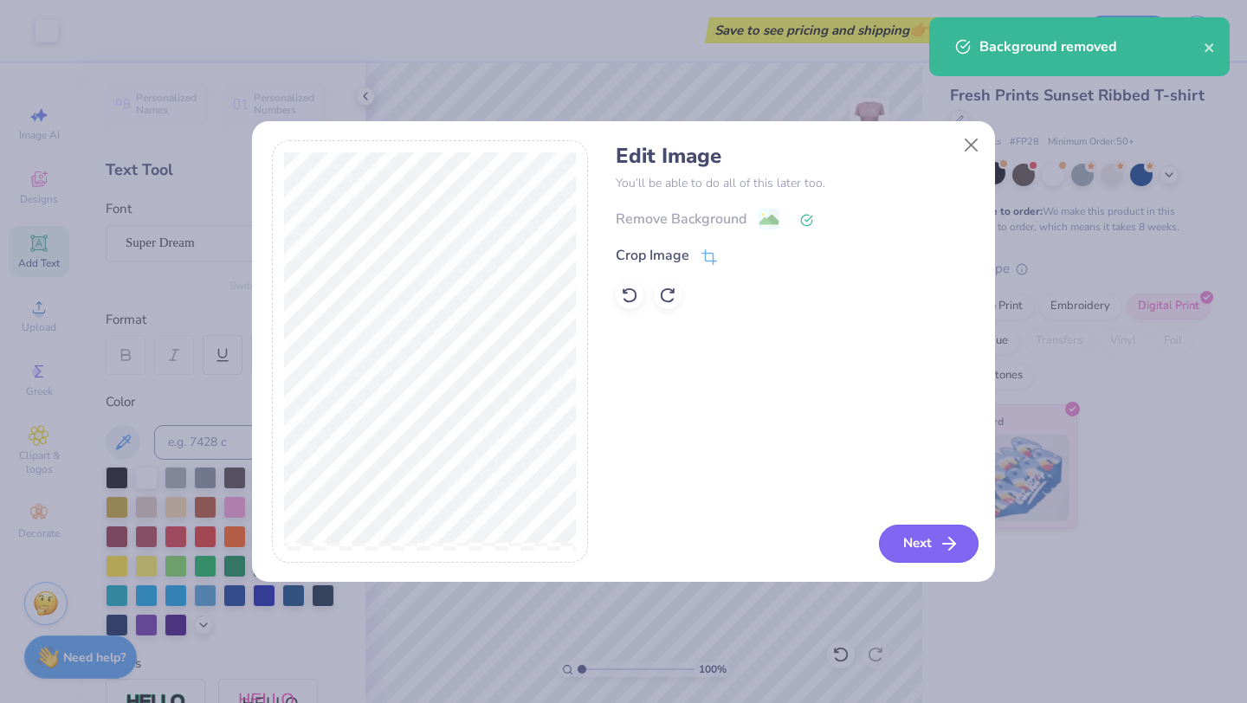
click at [905, 545] on button "Next" at bounding box center [929, 544] width 100 height 38
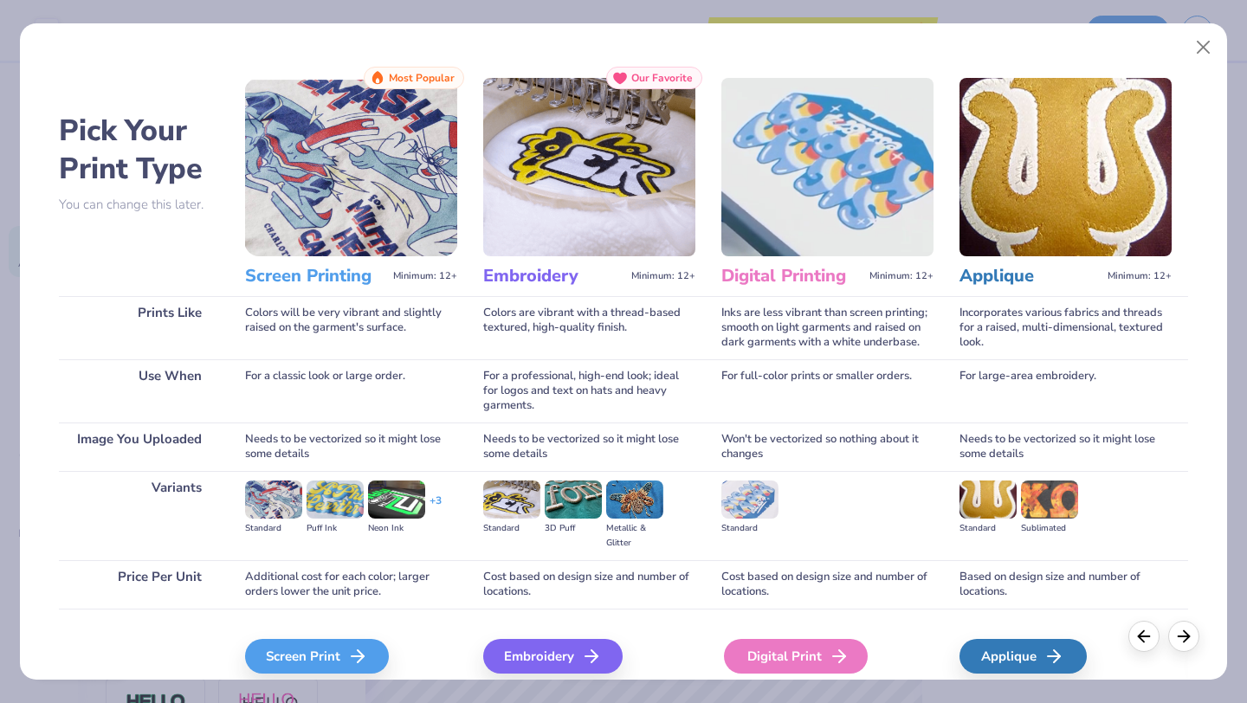
click at [762, 651] on div "Digital Print" at bounding box center [796, 656] width 144 height 35
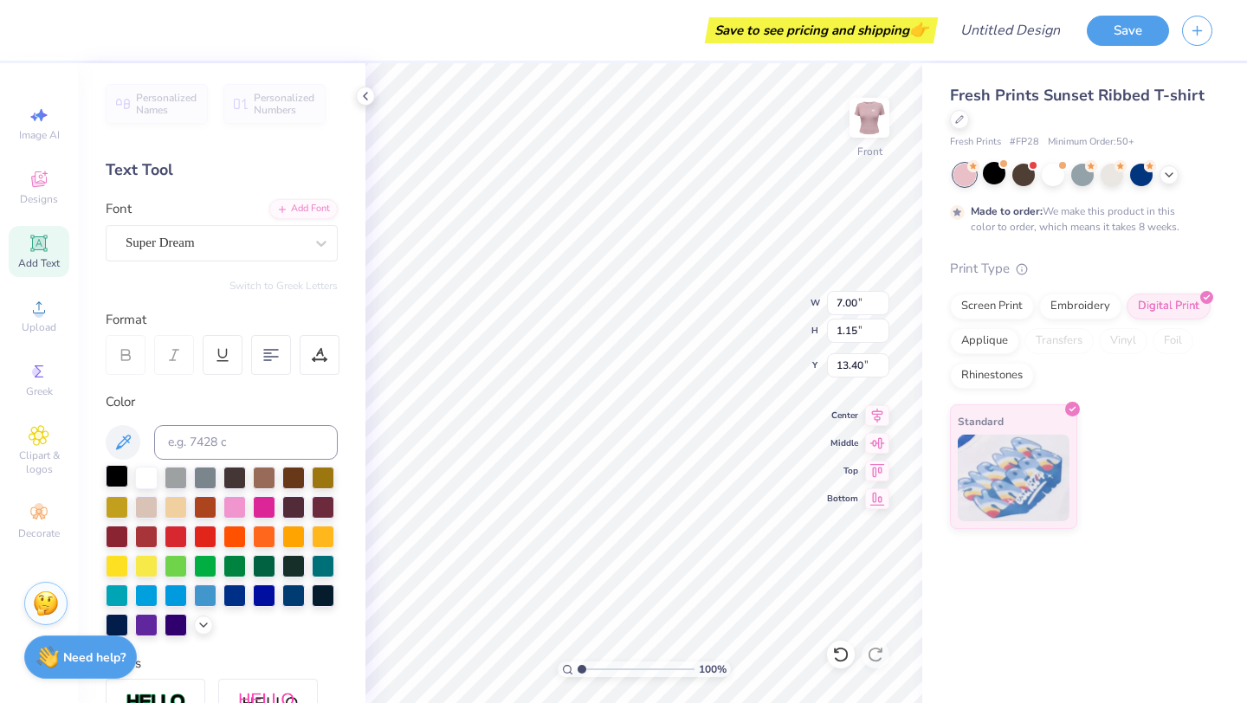
click at [115, 479] on div at bounding box center [117, 476] width 23 height 23
click at [369, 99] on icon at bounding box center [366, 96] width 14 height 14
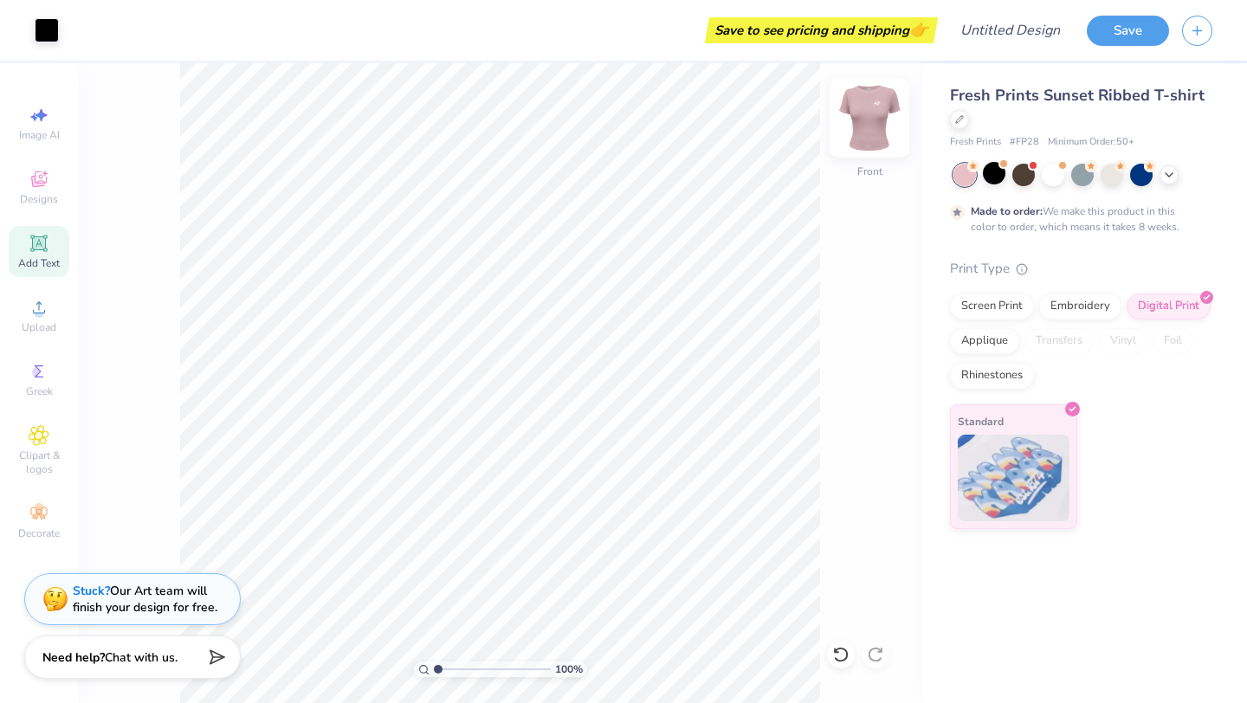
click at [874, 126] on img at bounding box center [869, 117] width 69 height 69
click at [871, 130] on img at bounding box center [869, 117] width 69 height 69
click at [869, 124] on img at bounding box center [869, 117] width 69 height 69
click at [132, 140] on div "100 % Back" at bounding box center [500, 383] width 845 height 640
click at [41, 391] on span "Greek" at bounding box center [39, 392] width 27 height 14
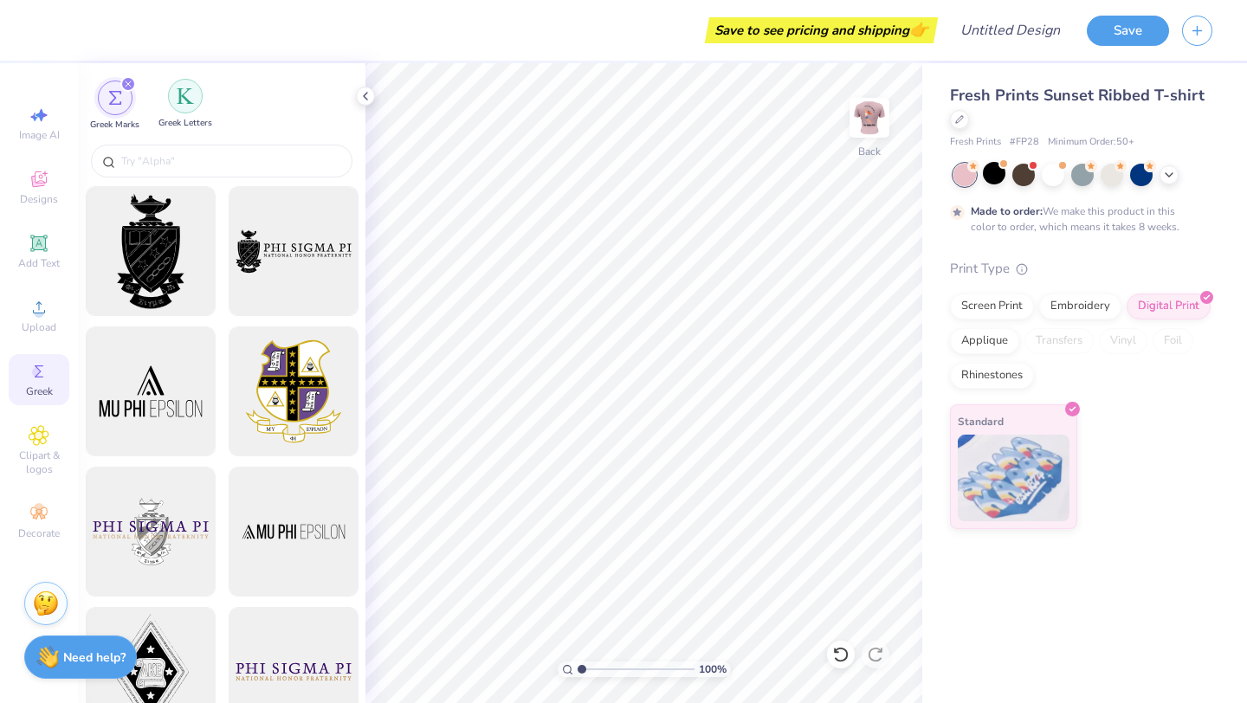
click at [172, 105] on div "filter for Greek Letters" at bounding box center [185, 96] width 35 height 35
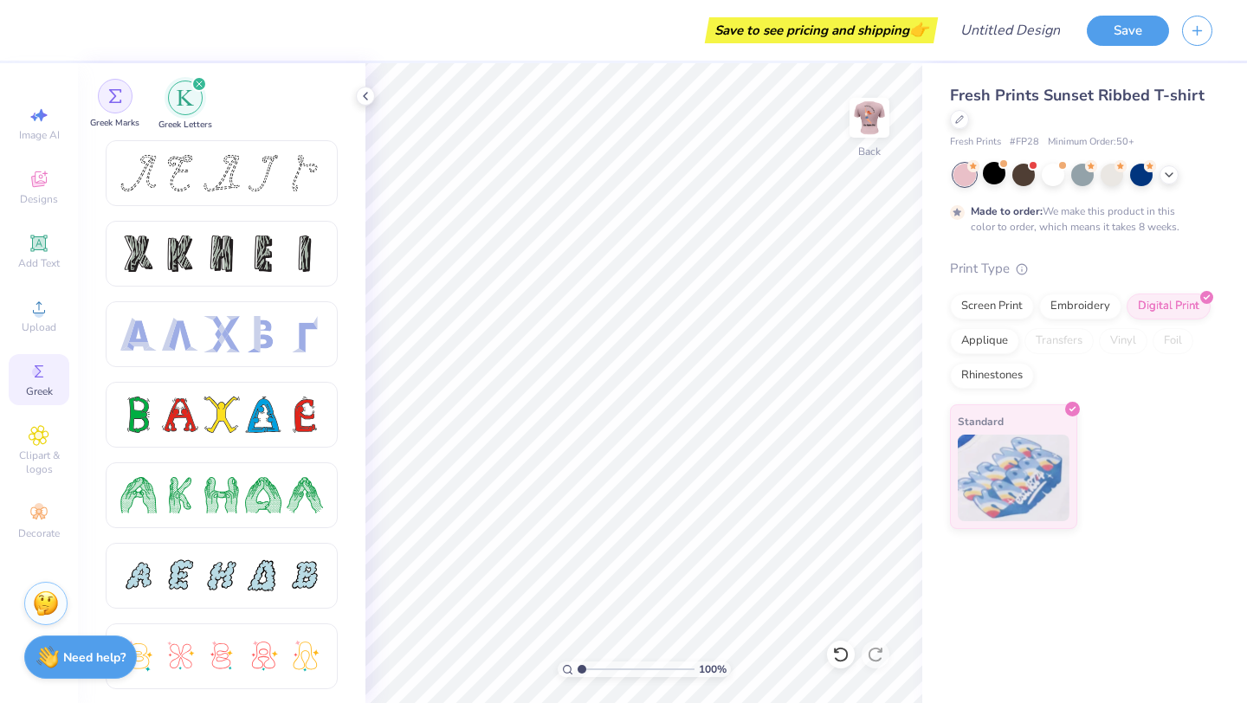
click at [108, 101] on img "filter for Greek Marks" at bounding box center [115, 96] width 14 height 14
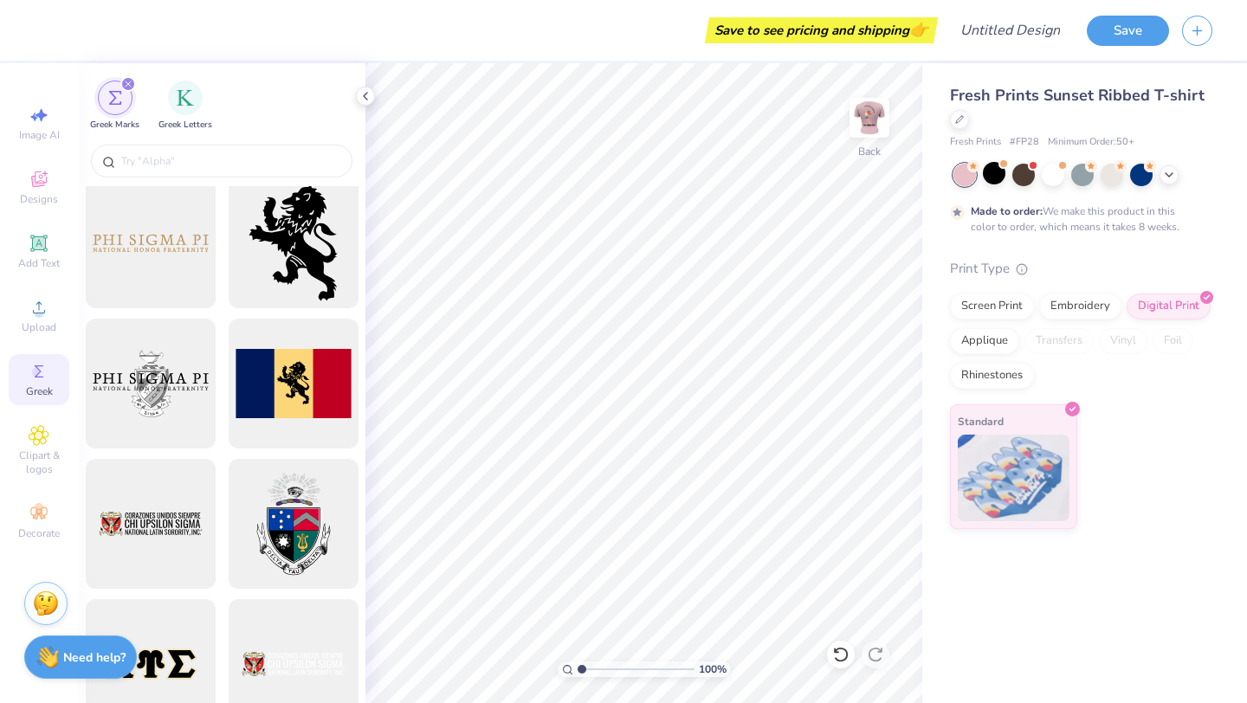
scroll to position [1246, 0]
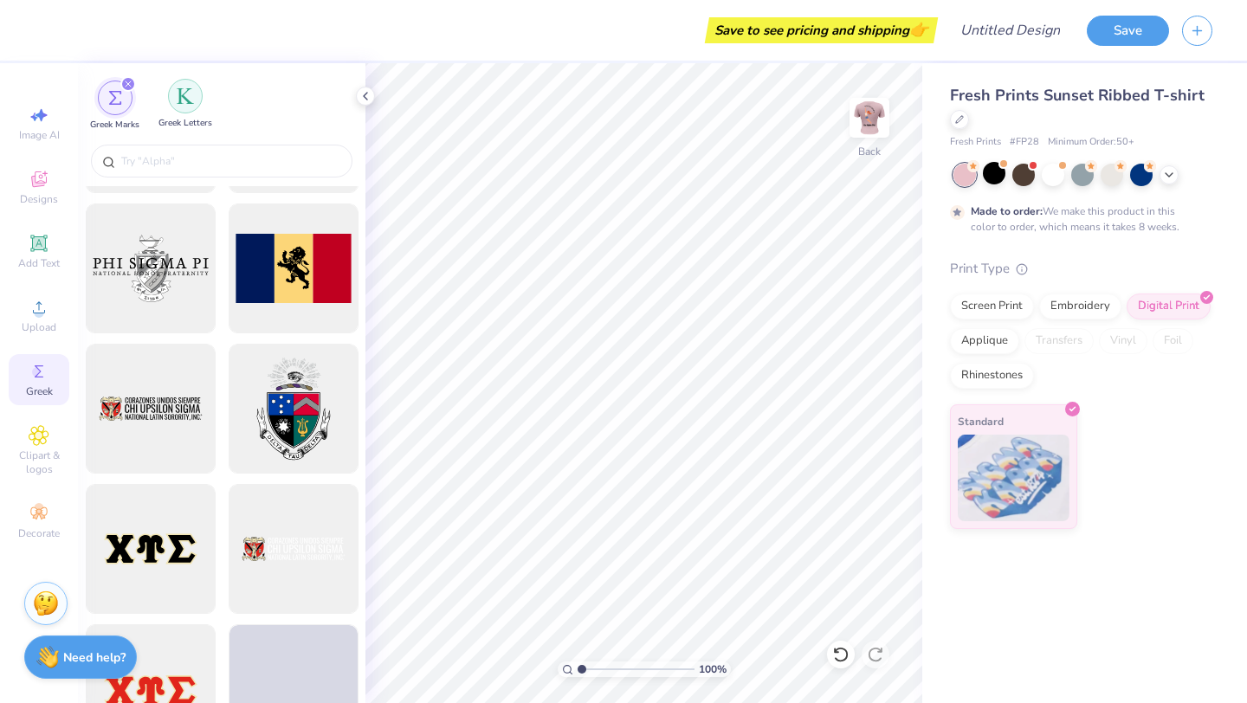
click at [175, 107] on div "filter for Greek Letters" at bounding box center [185, 96] width 35 height 35
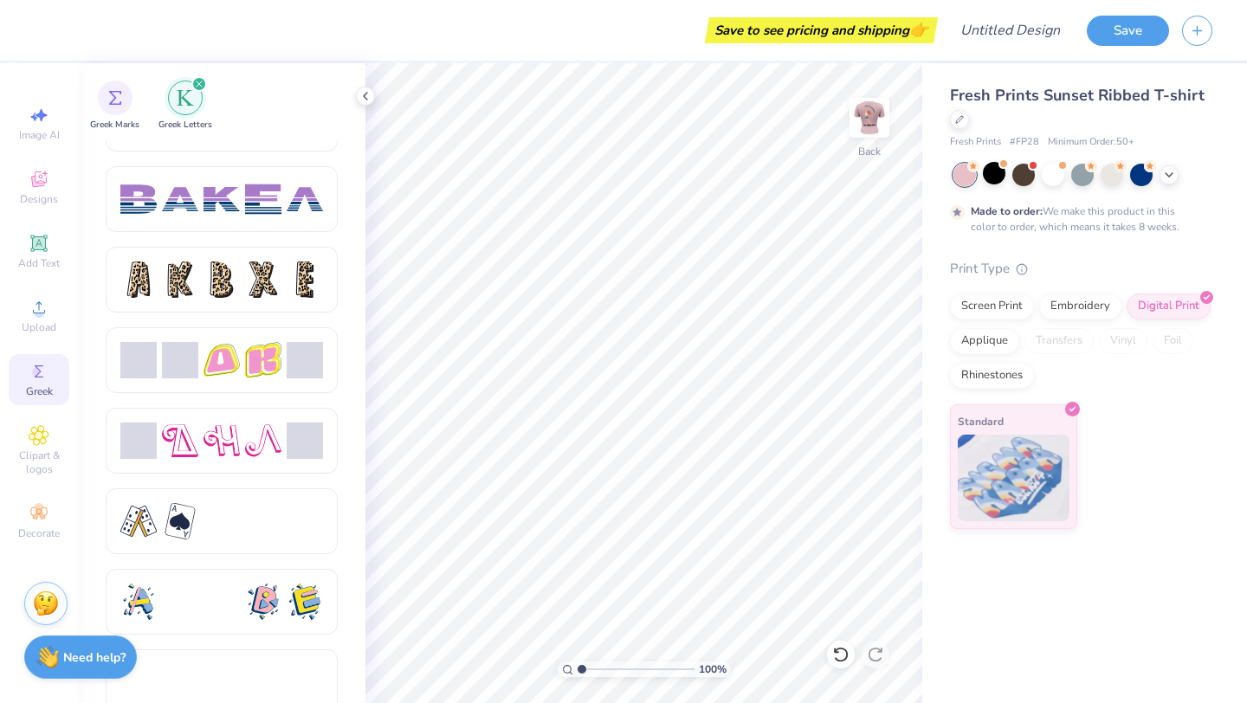
scroll to position [2898, 0]
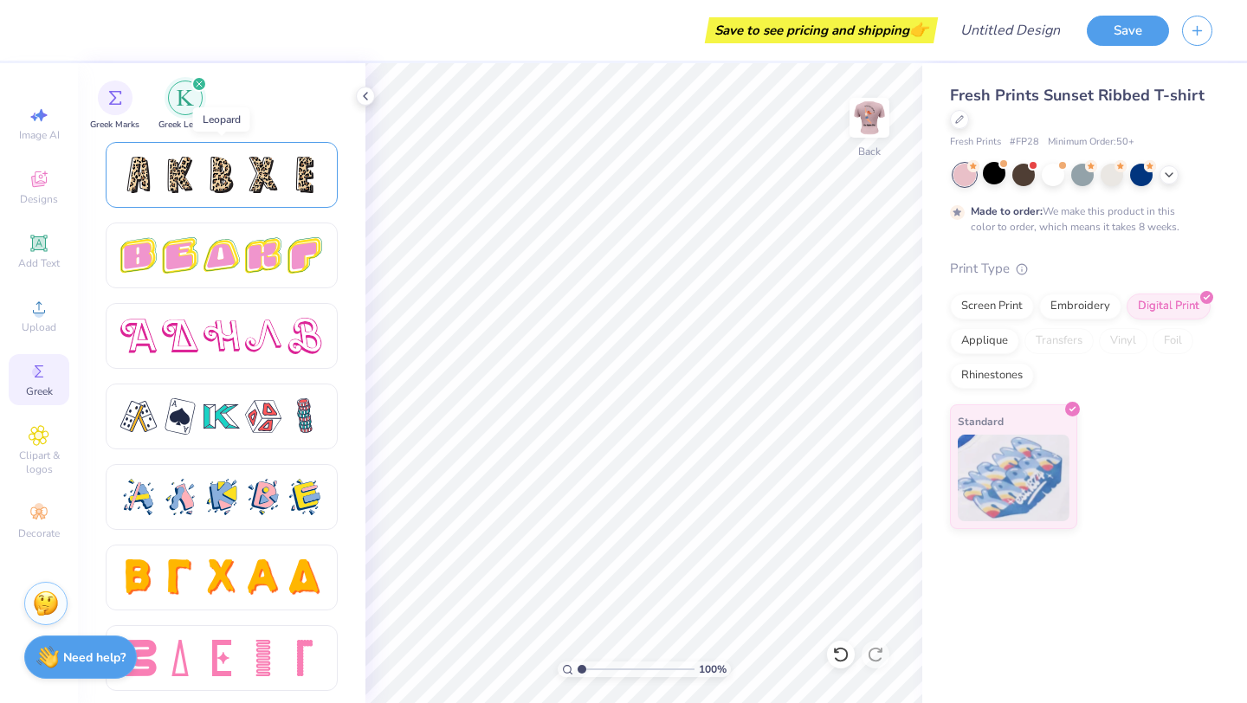
click at [139, 169] on div at bounding box center [138, 175] width 36 height 36
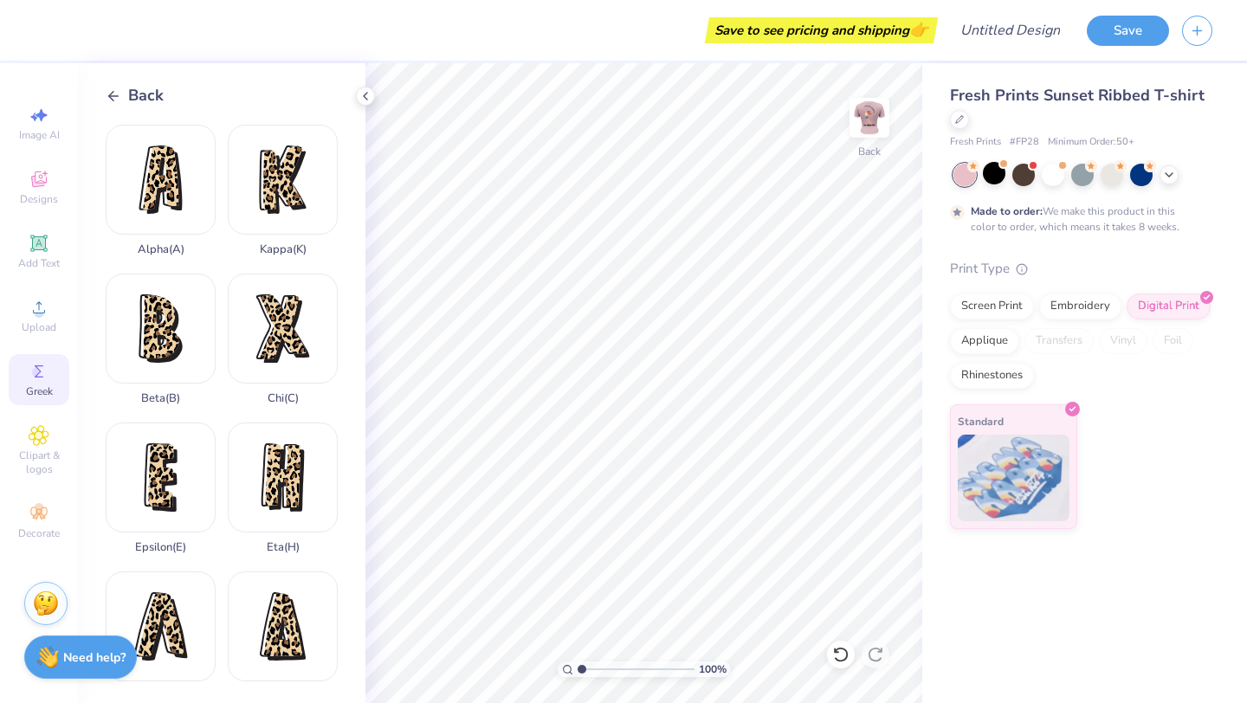
click at [124, 107] on div "Back" at bounding box center [135, 95] width 58 height 23
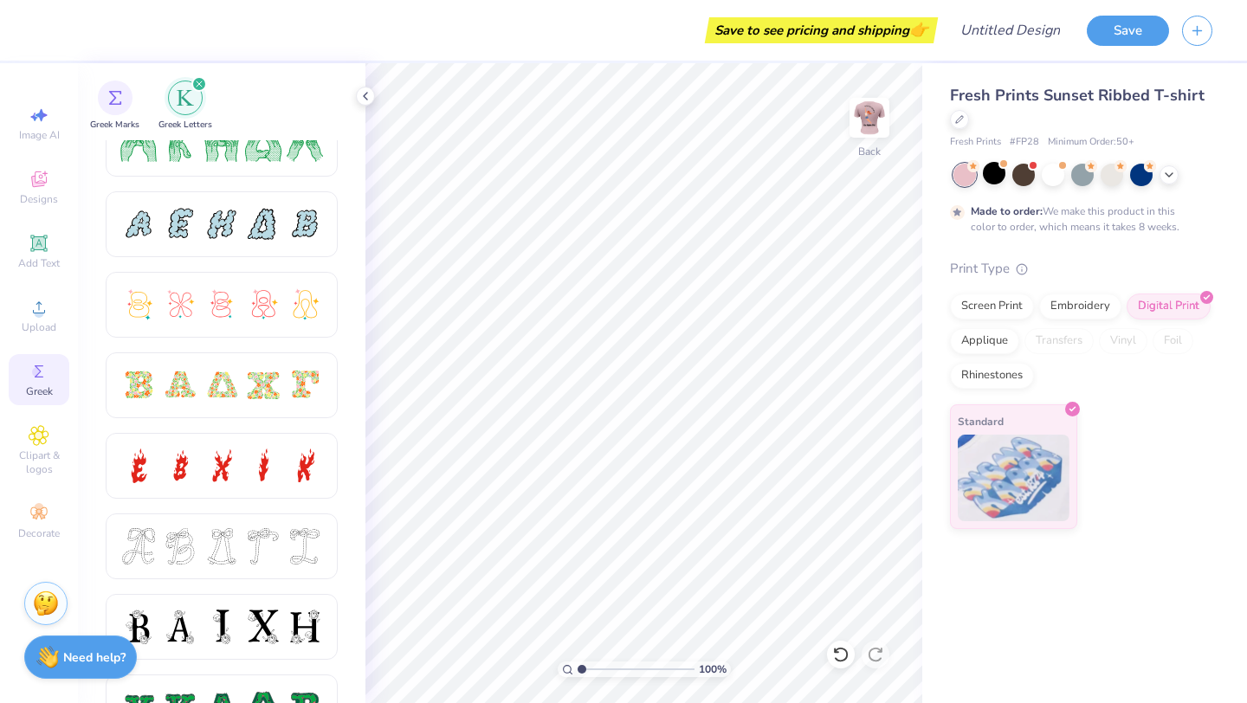
scroll to position [0, 0]
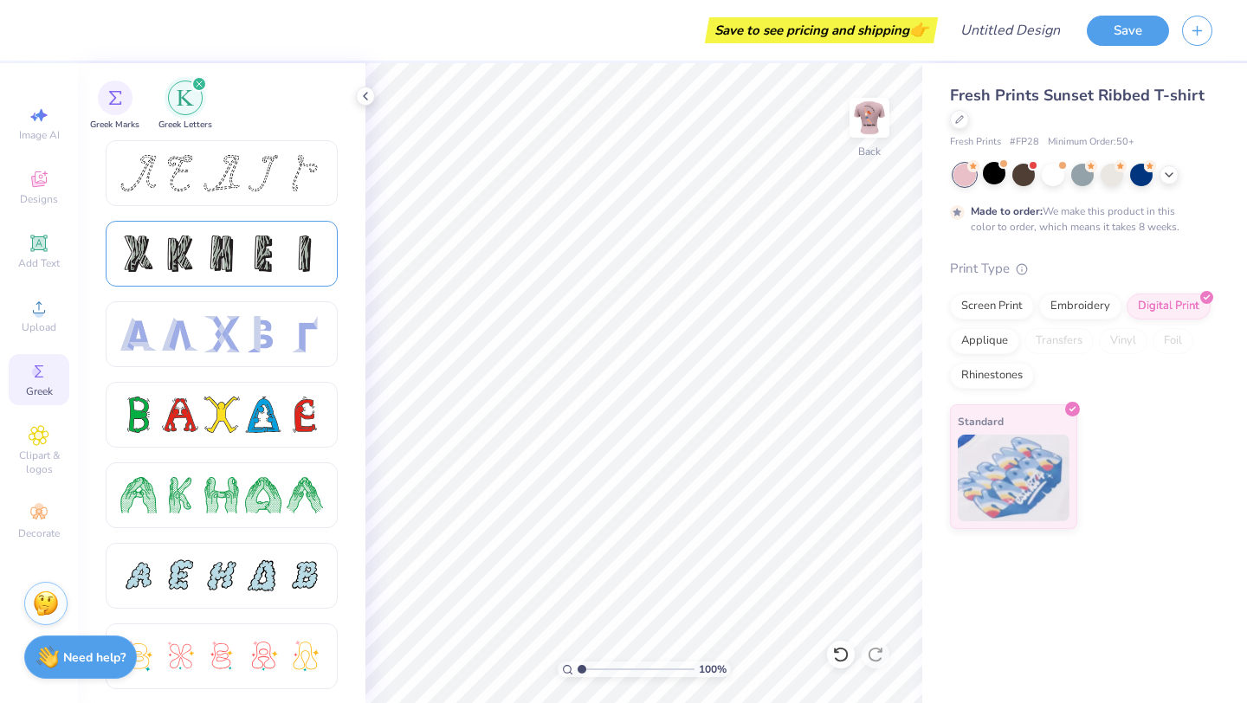
click at [226, 258] on div at bounding box center [222, 254] width 36 height 36
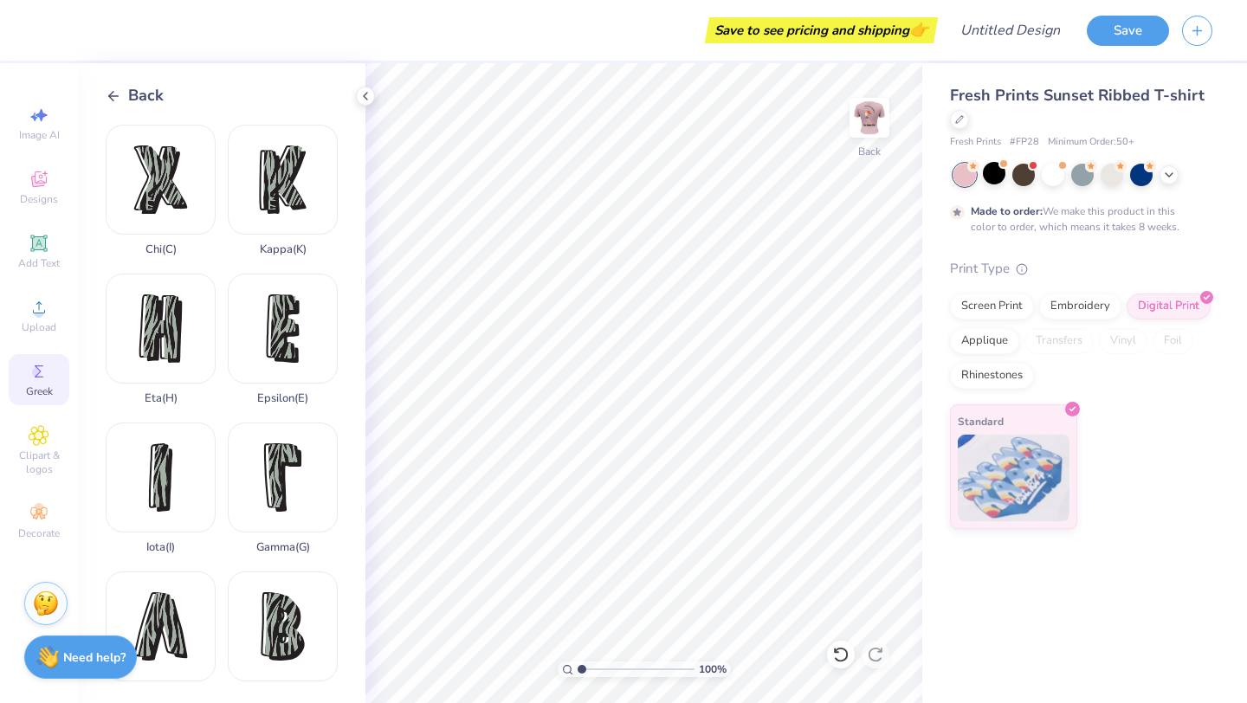
click at [128, 97] on span "Back" at bounding box center [146, 95] width 36 height 23
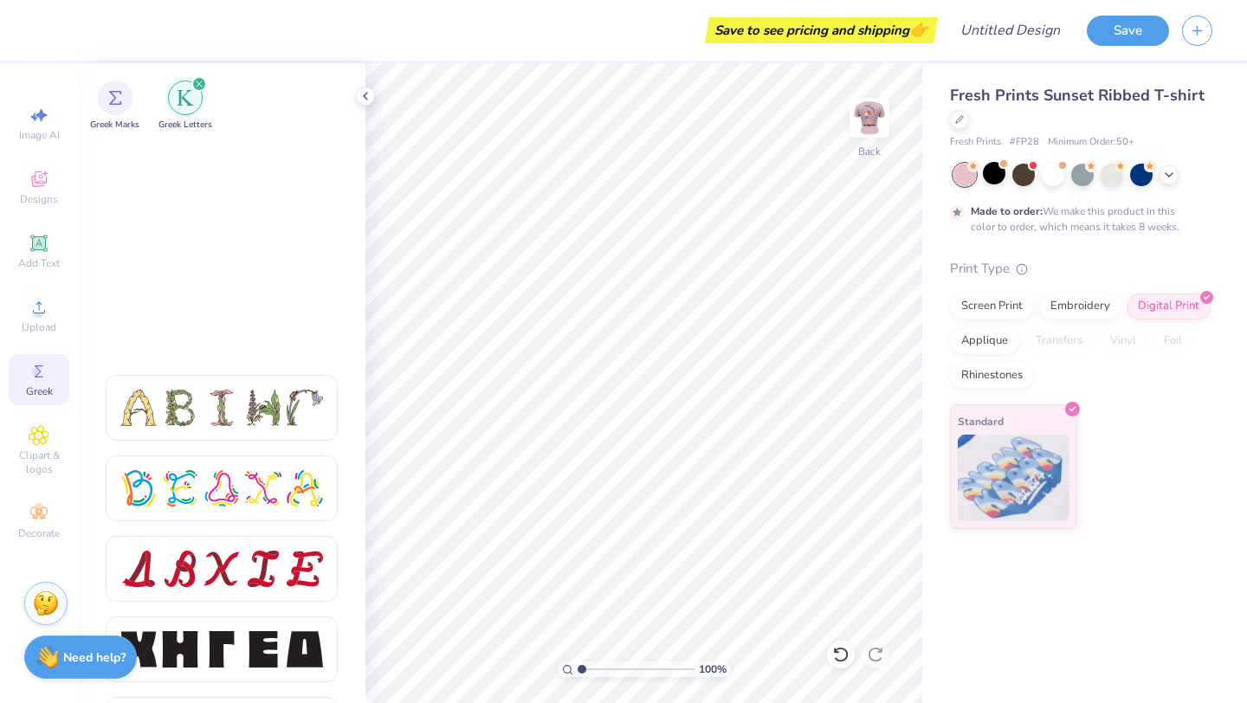
scroll to position [2324, 0]
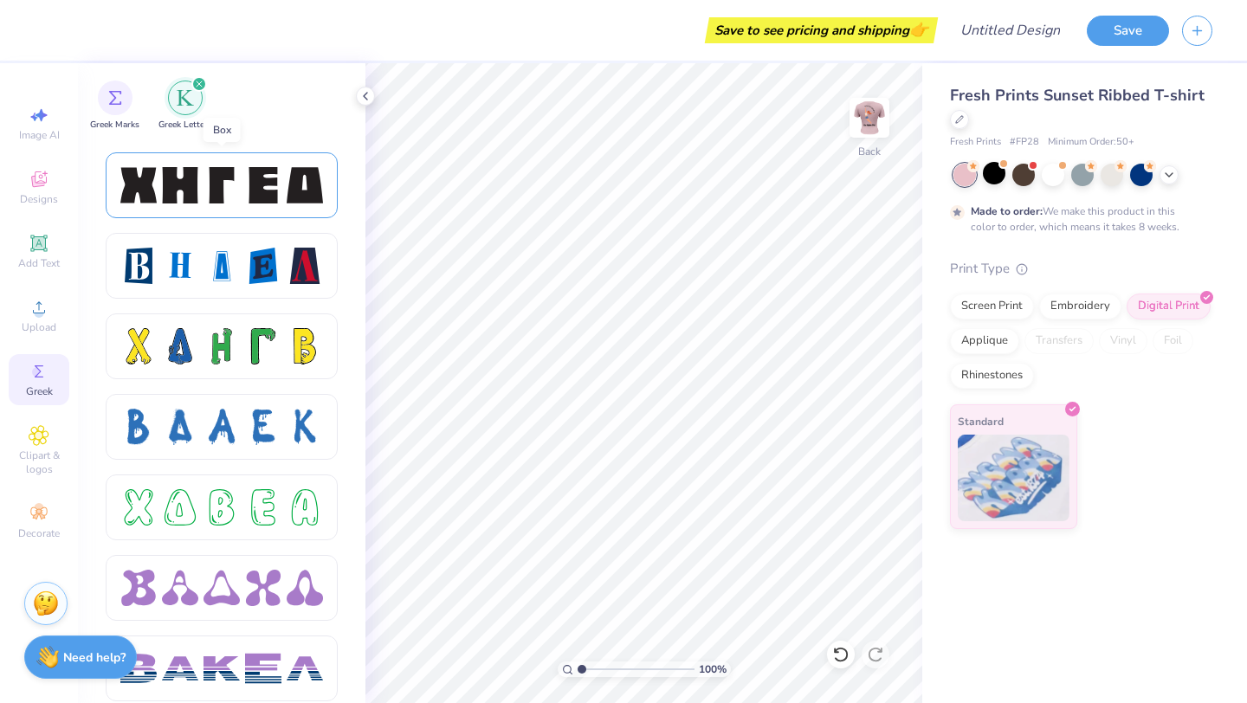
click at [236, 181] on div at bounding box center [222, 185] width 36 height 36
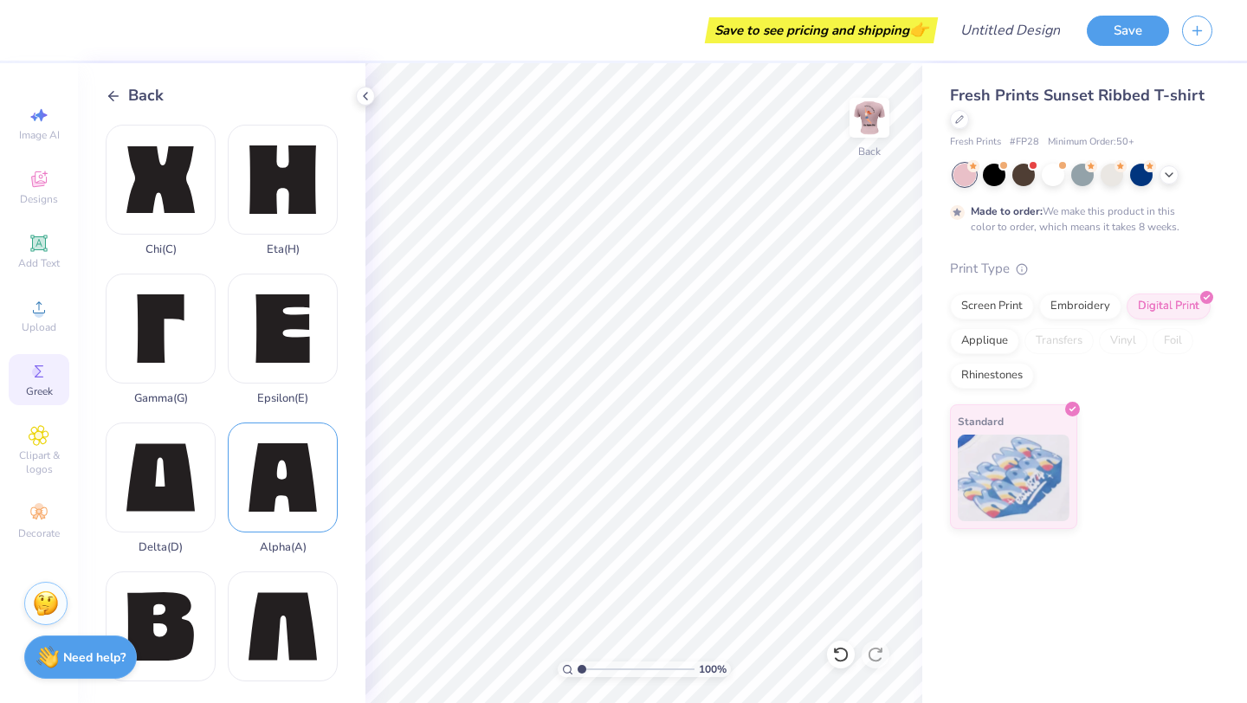
click at [259, 521] on div "Alpha ( A )" at bounding box center [283, 489] width 110 height 132
type input "1.29"
type input "1.18"
type input "1.32"
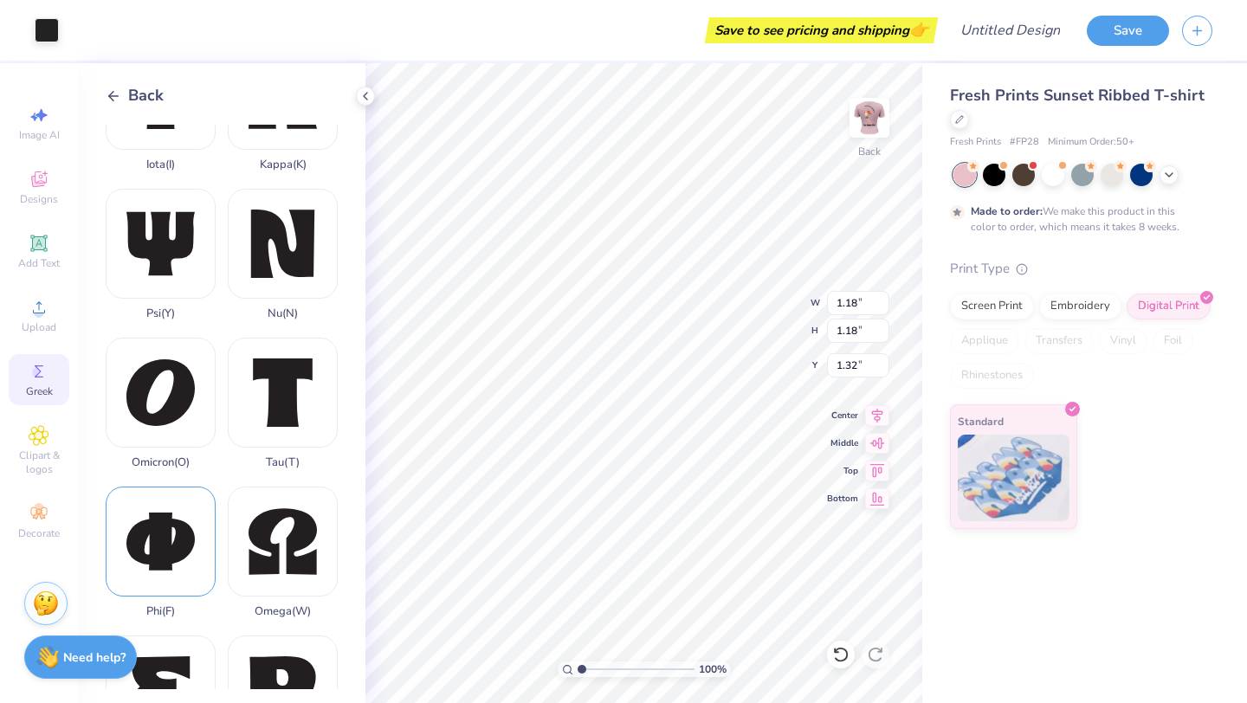
scroll to position [699, 0]
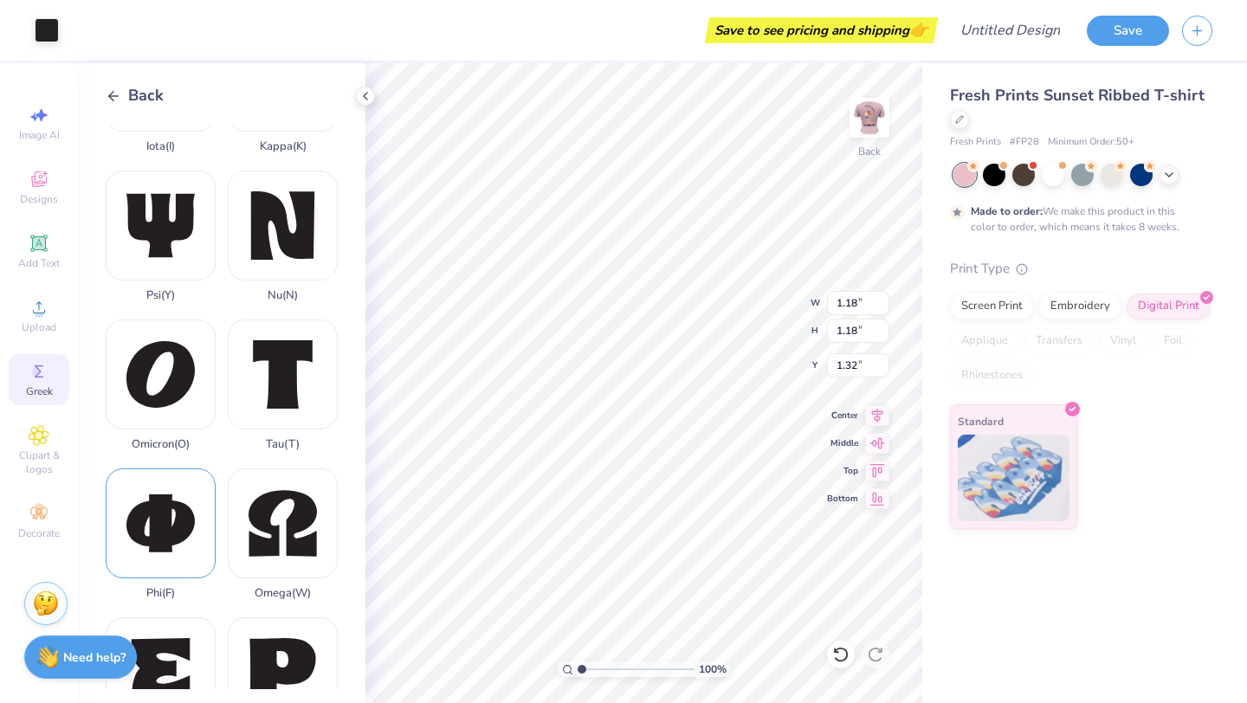
click at [163, 553] on div "Phi ( F )" at bounding box center [161, 535] width 110 height 132
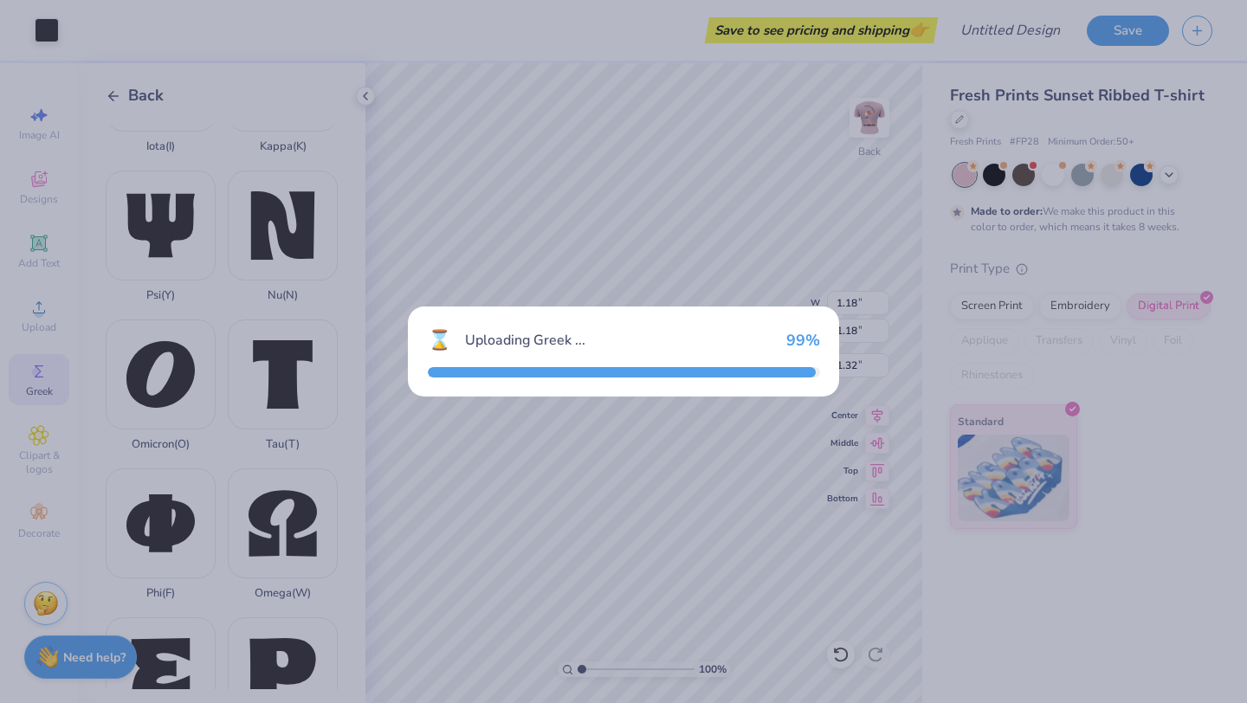
type input "2.65"
type input "2.24"
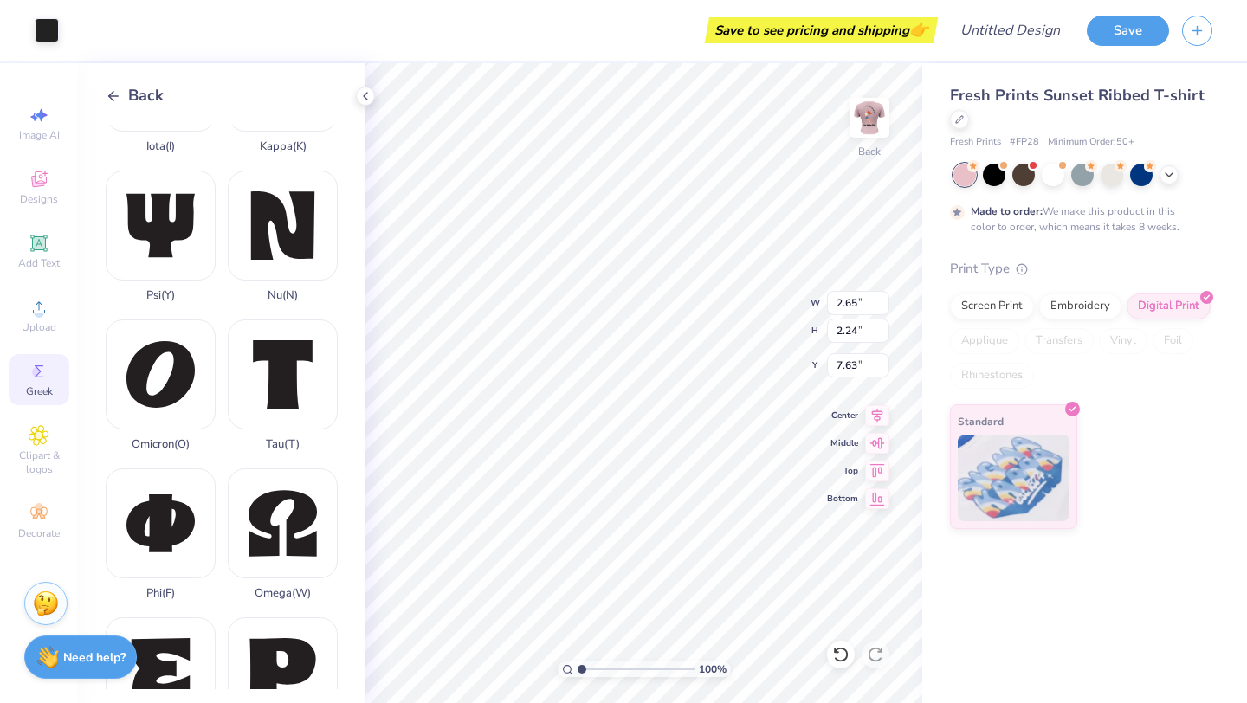
type input "4.90"
type input "1.40"
type input "1.18"
type input "1.32"
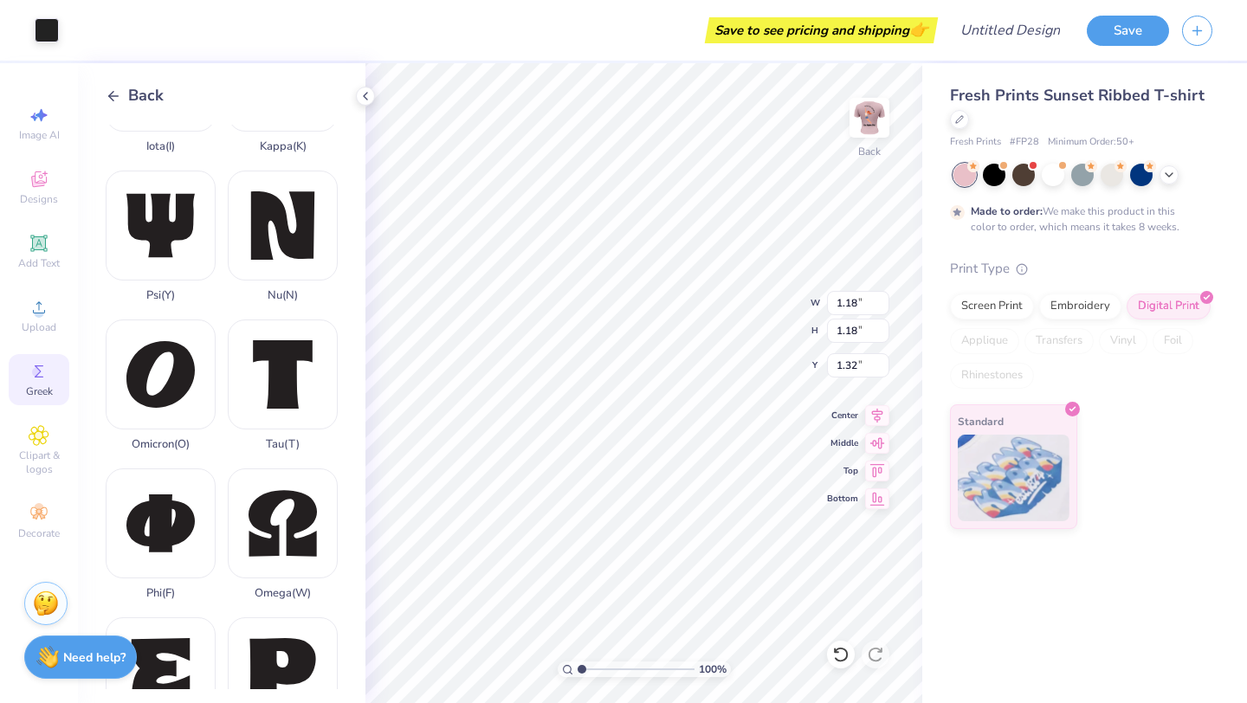
type input "1.40"
type input "1.33"
type input "1.18"
type input "1.32"
click at [363, 96] on icon at bounding box center [366, 96] width 14 height 14
